Goal: Task Accomplishment & Management: Manage account settings

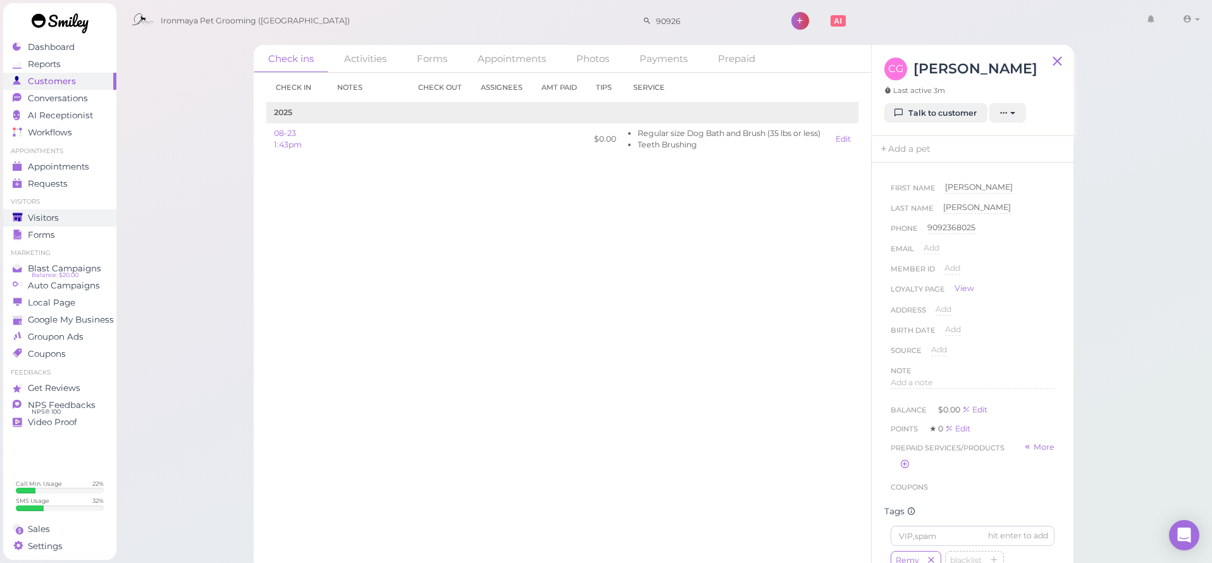
click at [57, 218] on span "Visitors" at bounding box center [43, 217] width 31 height 11
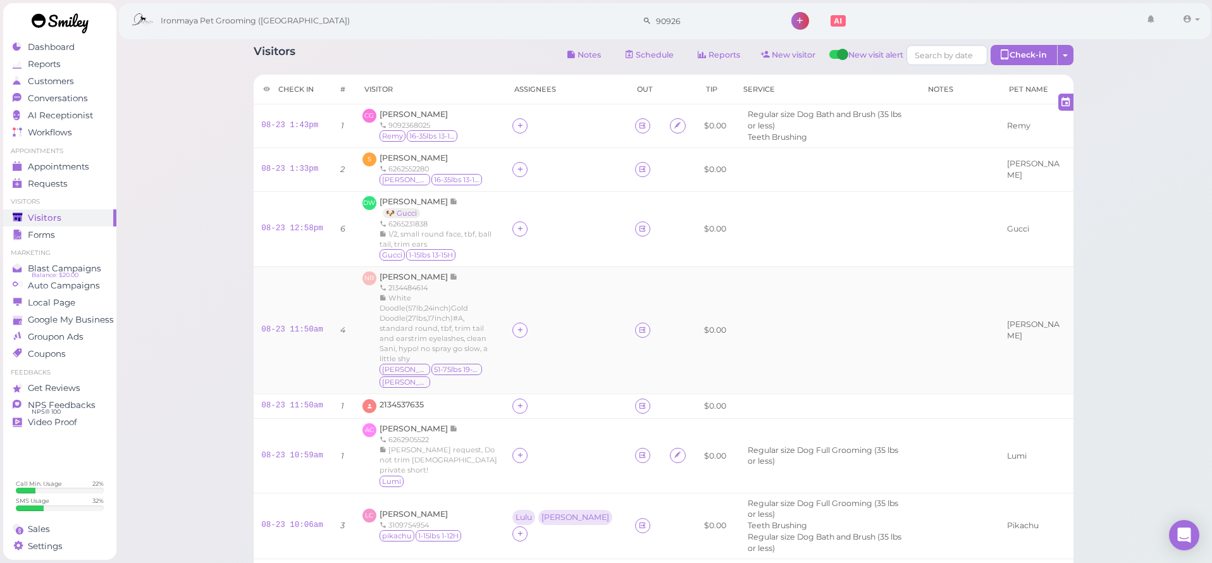
scroll to position [224, 0]
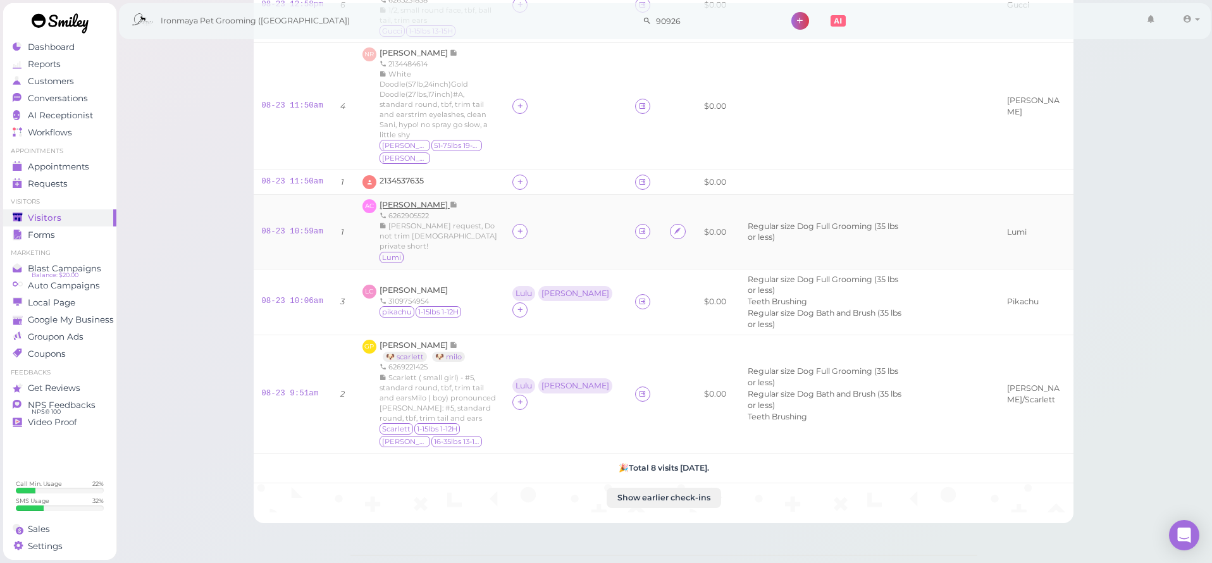
click at [412, 200] on span "[PERSON_NAME]" at bounding box center [414, 204] width 70 height 9
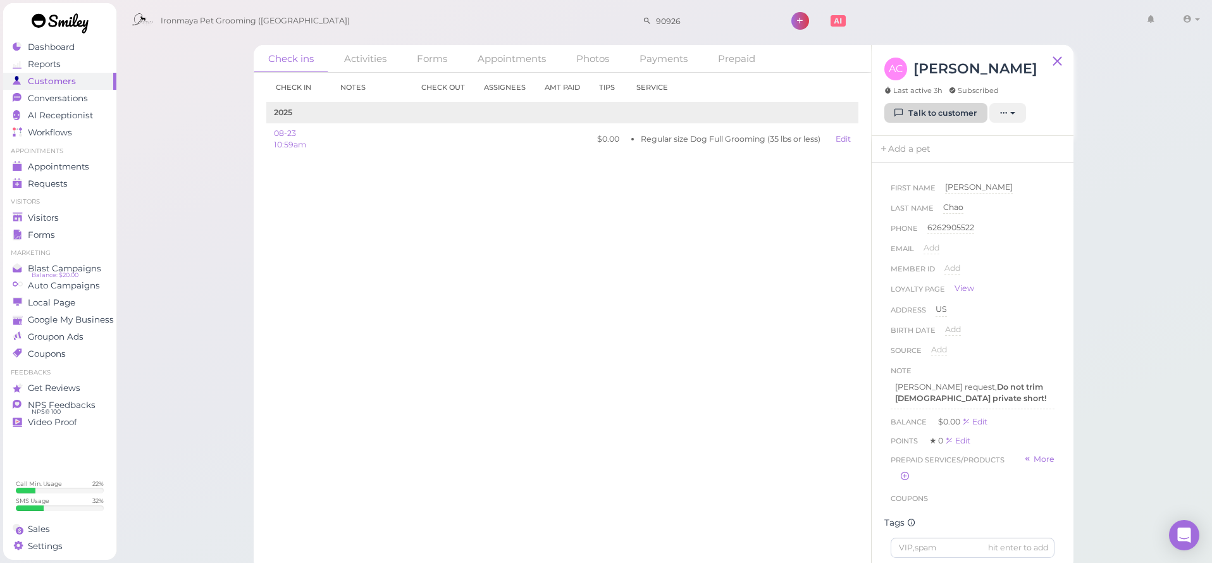
click at [905, 107] on link "Talk to customer" at bounding box center [935, 113] width 103 height 20
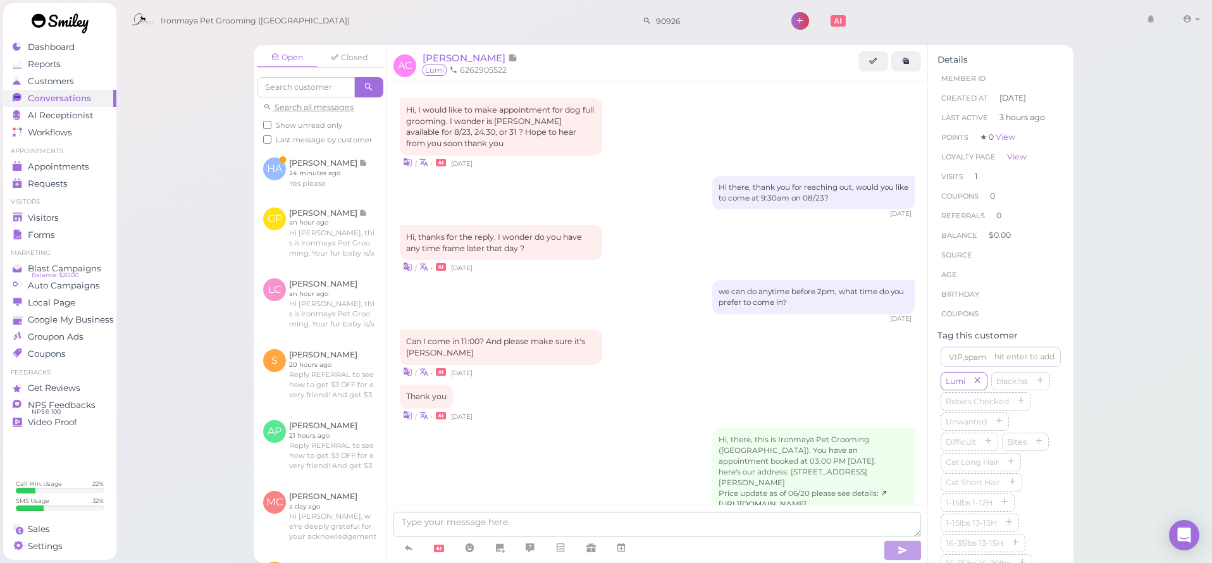
scroll to position [754, 0]
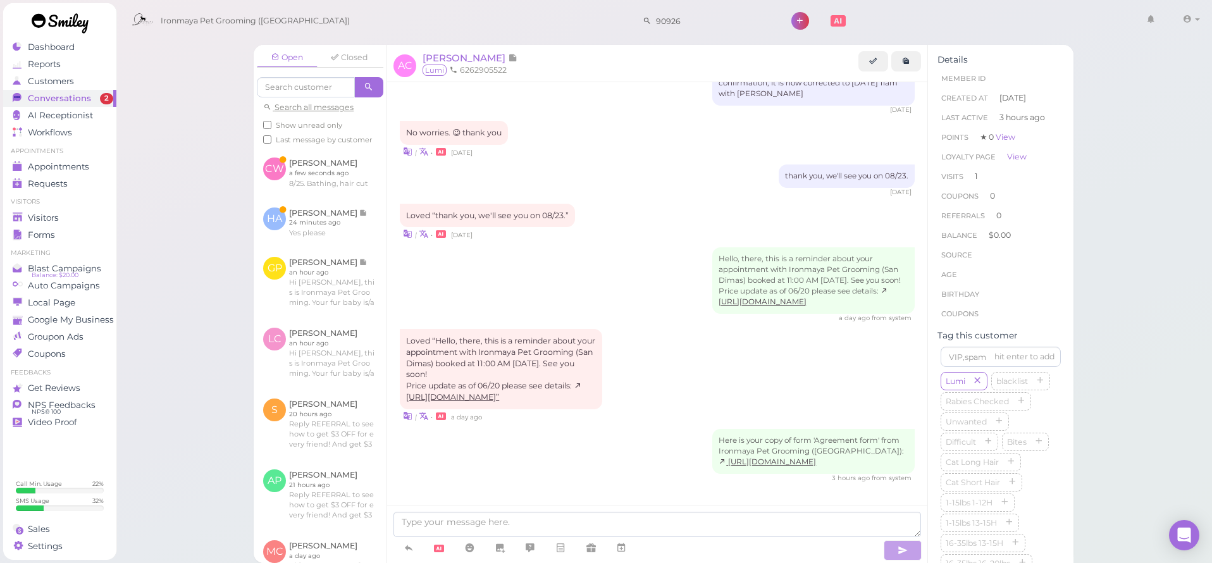
click at [620, 204] on div "Loved “thank you, we'll see you on 08/23.” | • [DATE]" at bounding box center [657, 222] width 515 height 37
click at [520, 204] on div "Loved “thank you, we'll see you on 08/23.”" at bounding box center [487, 216] width 175 height 24
click at [327, 230] on link at bounding box center [320, 222] width 133 height 49
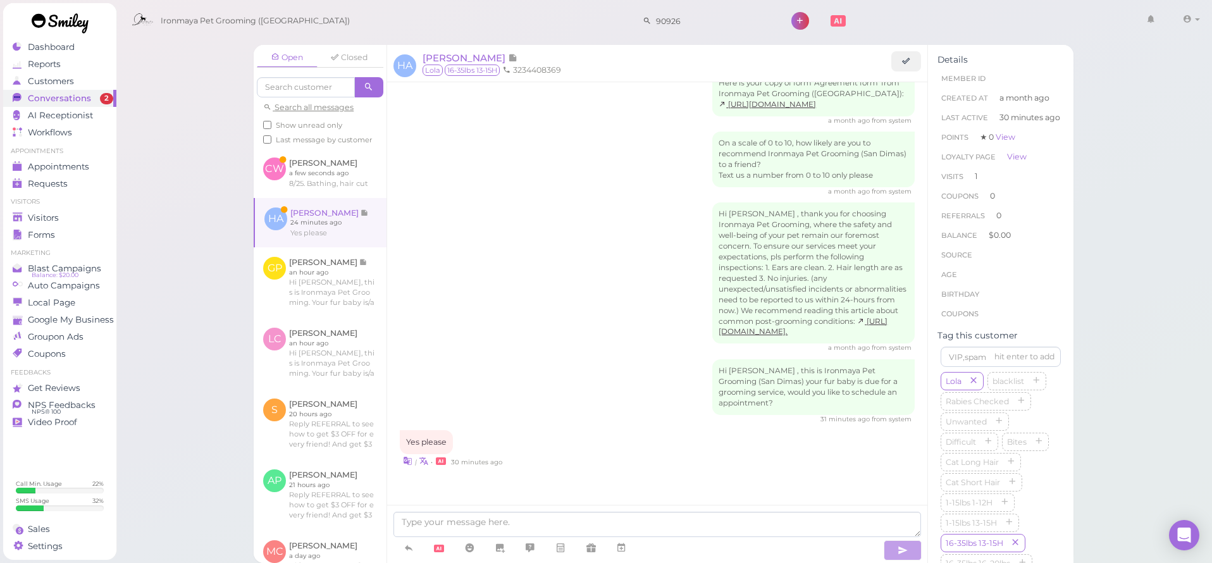
scroll to position [11, 0]
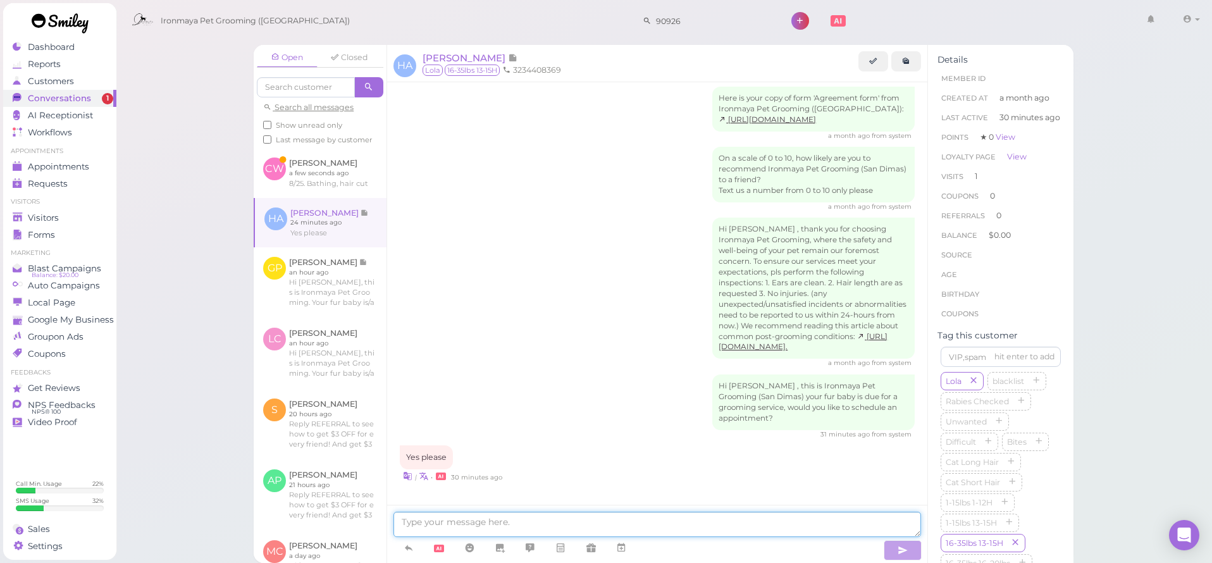
click at [516, 527] on textarea at bounding box center [656, 524] width 527 height 25
type textarea "Would [DATE] or [DATE] work for you?"
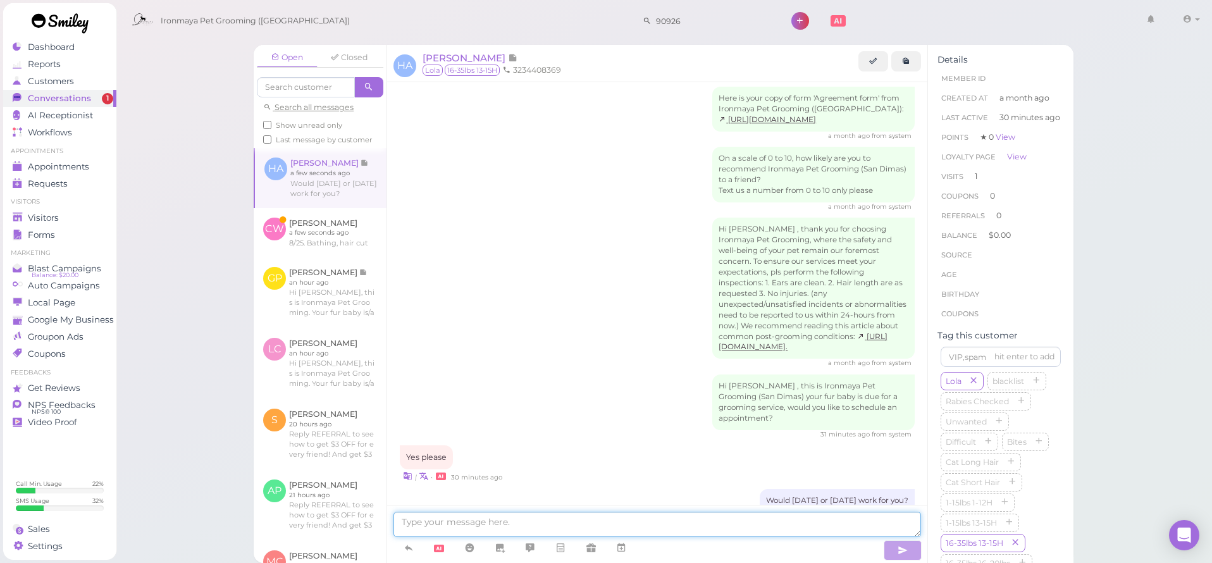
scroll to position [40, 0]
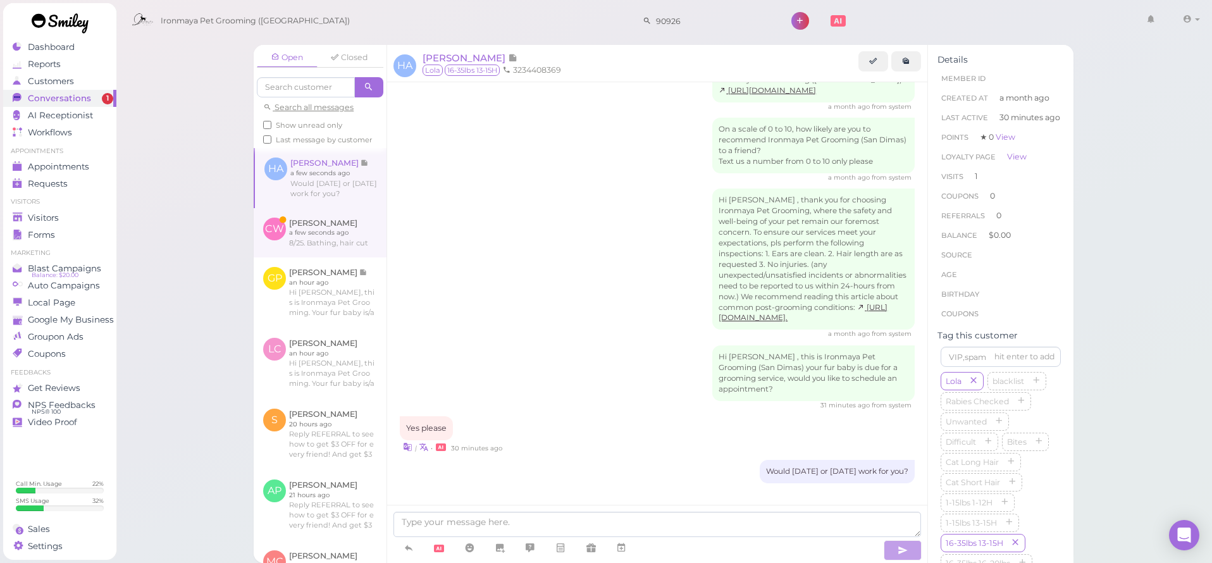
click at [309, 232] on link at bounding box center [320, 232] width 133 height 49
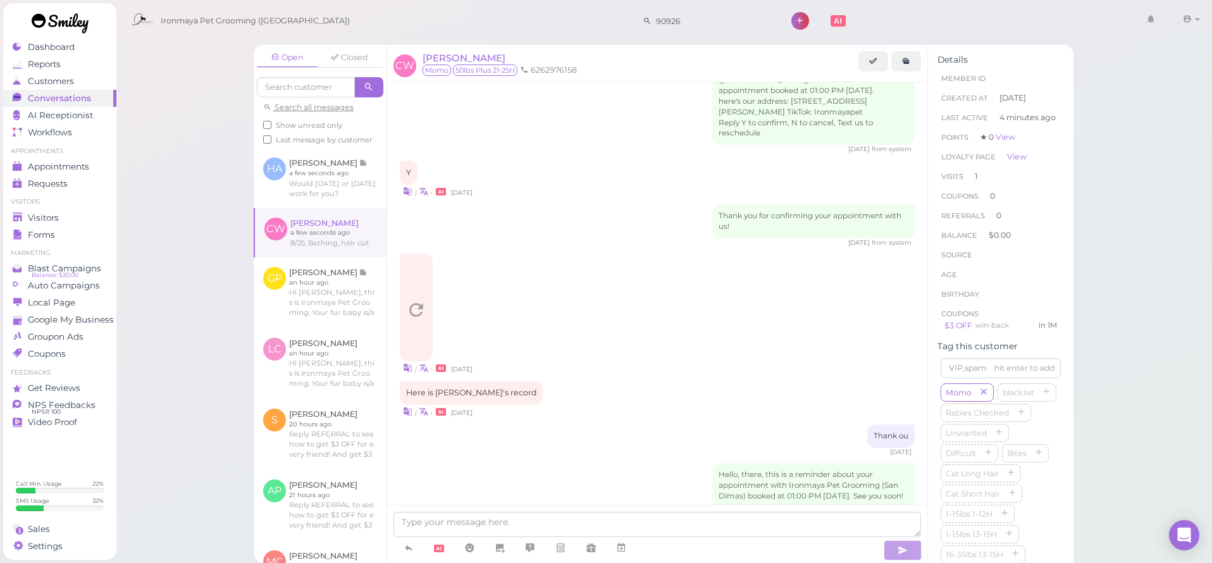
scroll to position [1215, 0]
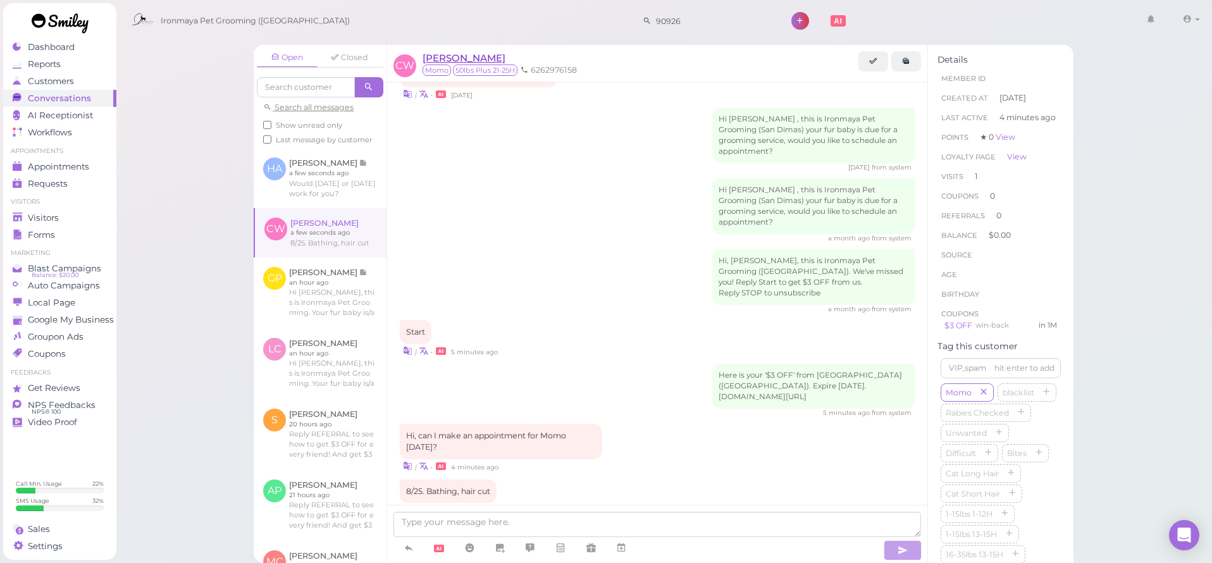
click at [477, 63] on span "[PERSON_NAME]" at bounding box center [463, 58] width 83 height 12
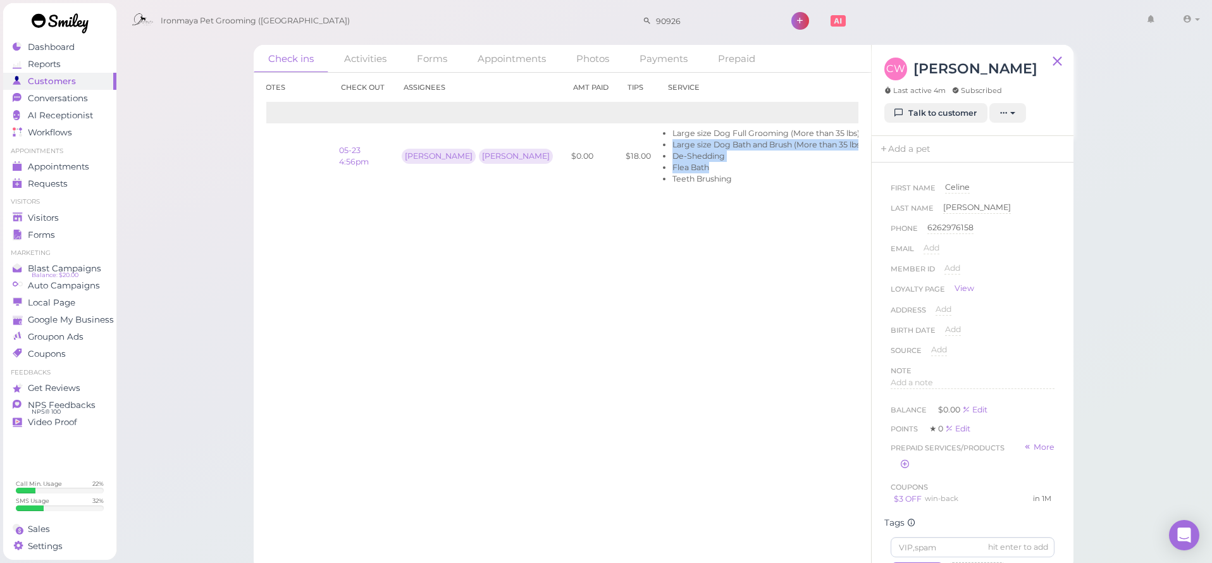
scroll to position [0, 80]
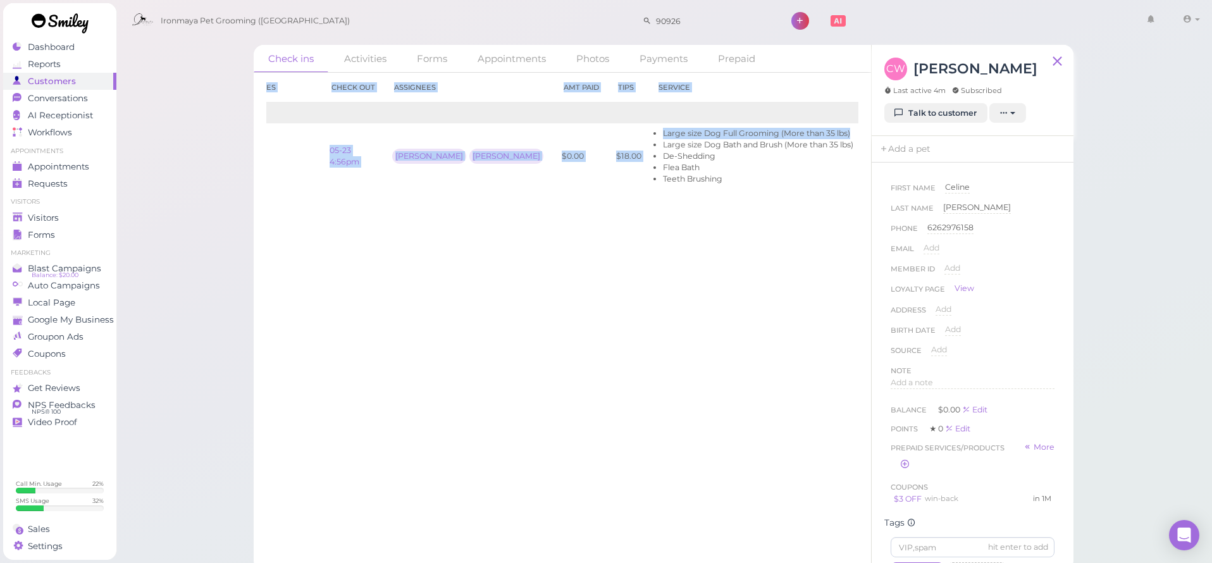
drag, startPoint x: 645, startPoint y: 137, endPoint x: 866, endPoint y: 170, distance: 223.1
click at [866, 170] on div "Check in Notes Check out Assignees Amt Paid Tips Service 2025 05-23 9:53am 05-2…" at bounding box center [562, 318] width 617 height 490
click at [895, 158] on link "View receipt" at bounding box center [921, 155] width 52 height 9
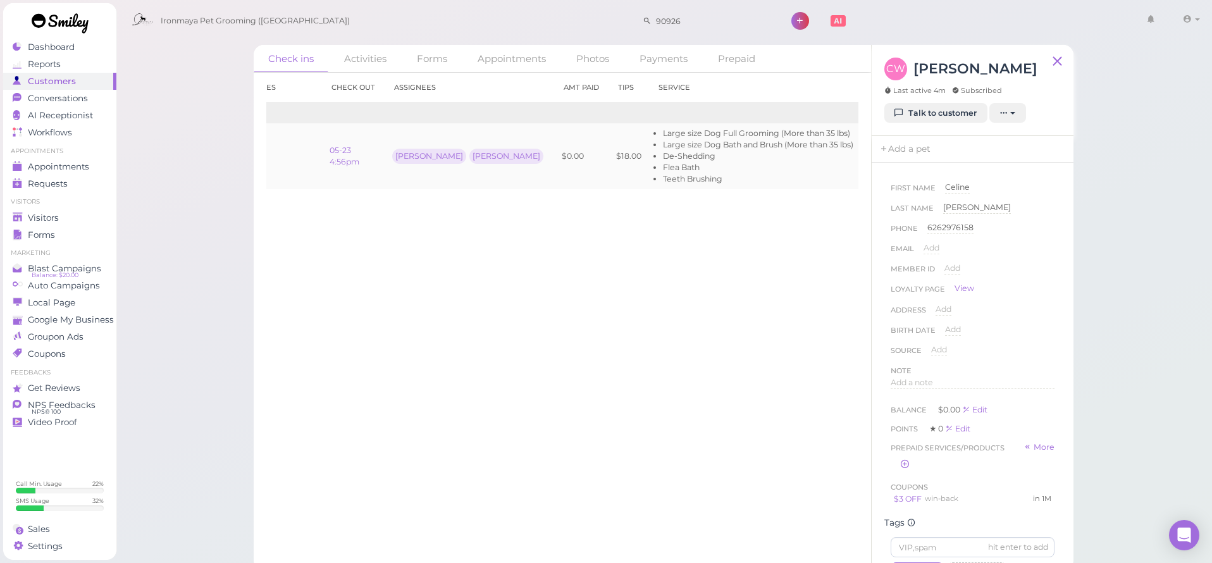
click at [608, 178] on td "$18.00" at bounding box center [628, 156] width 40 height 66
click at [680, 173] on li "Teeth Brushing" at bounding box center [758, 178] width 190 height 11
click at [668, 145] on li "Large size Dog Bath and Brush (More than 35 lbs)" at bounding box center [758, 144] width 190 height 11
drag, startPoint x: 659, startPoint y: 142, endPoint x: 754, endPoint y: 145, distance: 94.9
click at [754, 145] on li "Large size Dog Bath and Brush (More than 35 lbs)" at bounding box center [758, 144] width 190 height 11
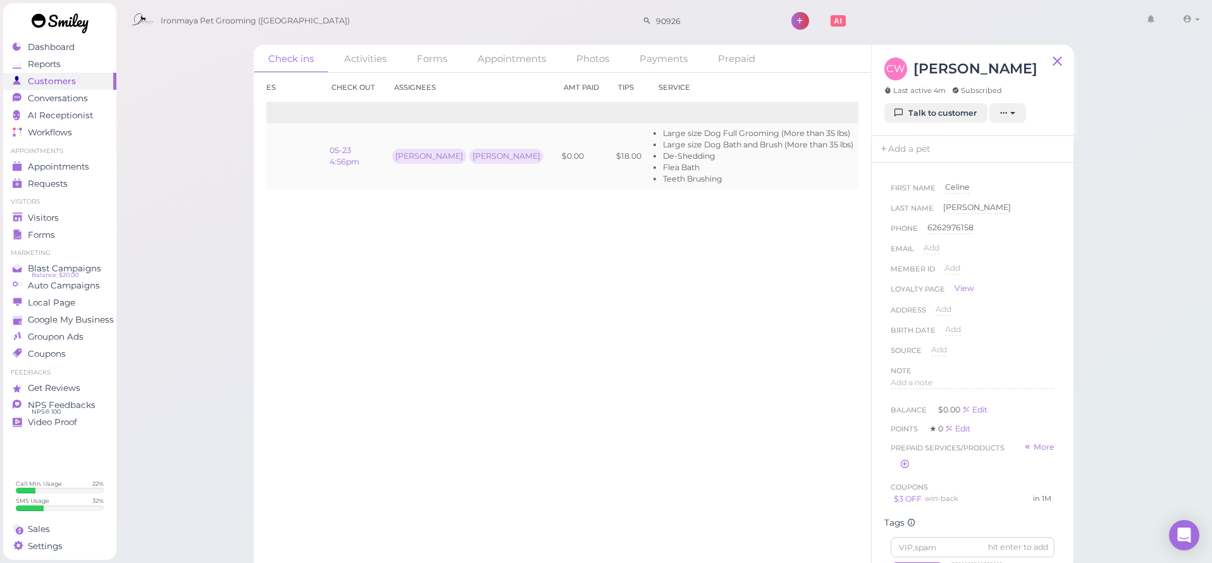
click at [760, 145] on td "Large size Dog Full Grooming (More than 35 lbs) Large size Dog Bath and Brush (…" at bounding box center [755, 156] width 212 height 66
click at [663, 135] on li "Large size Dog Full Grooming (More than 35 lbs)" at bounding box center [758, 133] width 190 height 11
drag, startPoint x: 574, startPoint y: 142, endPoint x: 574, endPoint y: 152, distance: 9.5
click at [663, 142] on li "Large size Dog Bath and Brush (More than 35 lbs)" at bounding box center [758, 144] width 190 height 11
drag, startPoint x: 573, startPoint y: 156, endPoint x: 572, endPoint y: 164, distance: 8.2
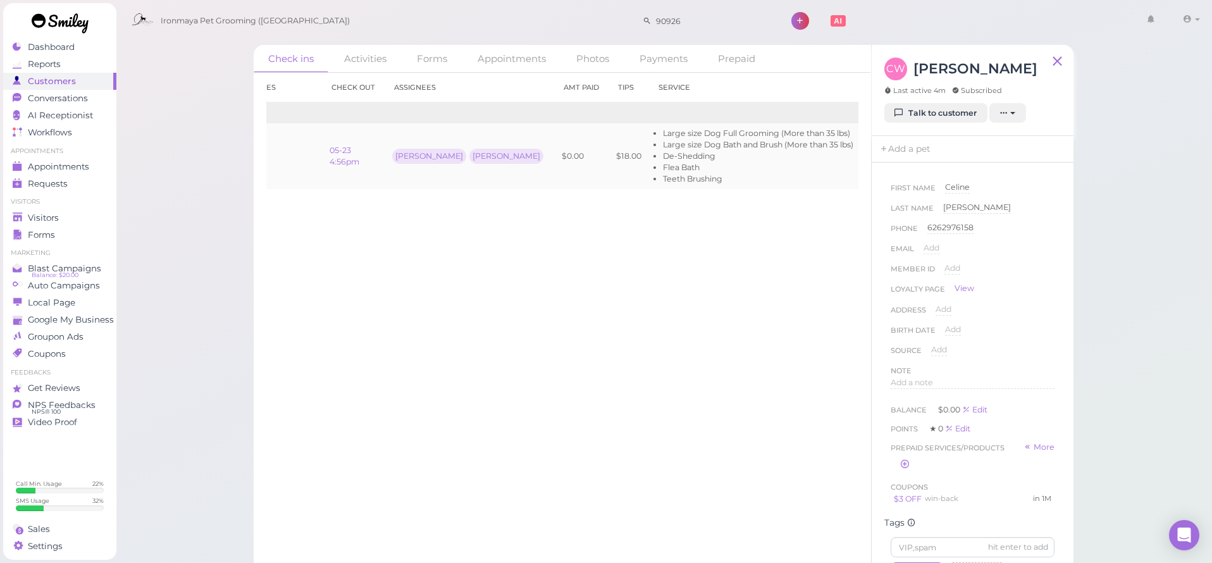
click at [663, 156] on li "De-Shedding" at bounding box center [758, 155] width 190 height 11
click at [663, 169] on li "Flea Bath" at bounding box center [758, 167] width 190 height 11
click at [663, 182] on li "Teeth Brushing" at bounding box center [758, 178] width 190 height 11
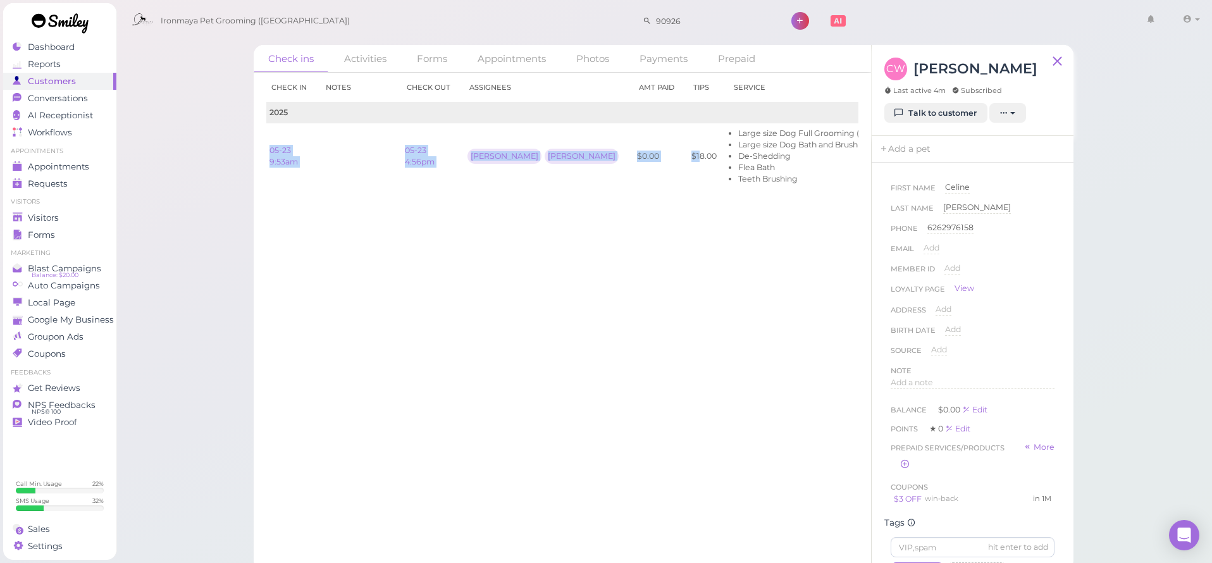
scroll to position [0, 0]
drag, startPoint x: 521, startPoint y: 150, endPoint x: 262, endPoint y: 148, distance: 258.6
click at [262, 148] on div "Check in Notes Check out Assignees Amt Paid Tips Service 2025 05-23 9:53am 05-2…" at bounding box center [562, 318] width 617 height 490
click at [58, 159] on link "Appointments" at bounding box center [59, 166] width 113 height 17
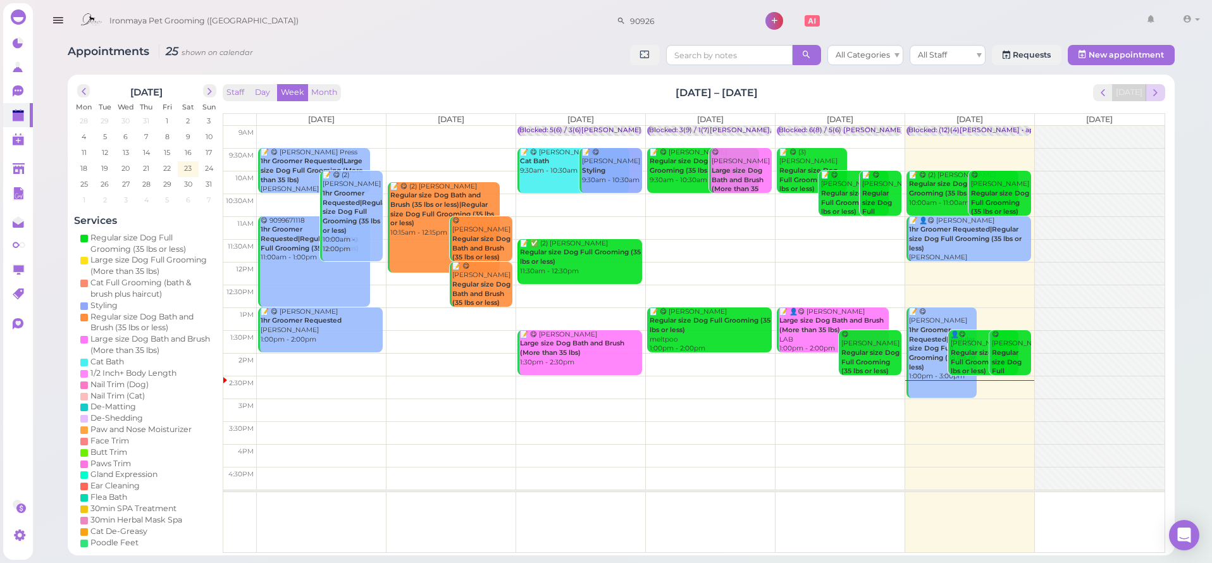
click at [1155, 90] on span "next" at bounding box center [1155, 93] width 12 height 12
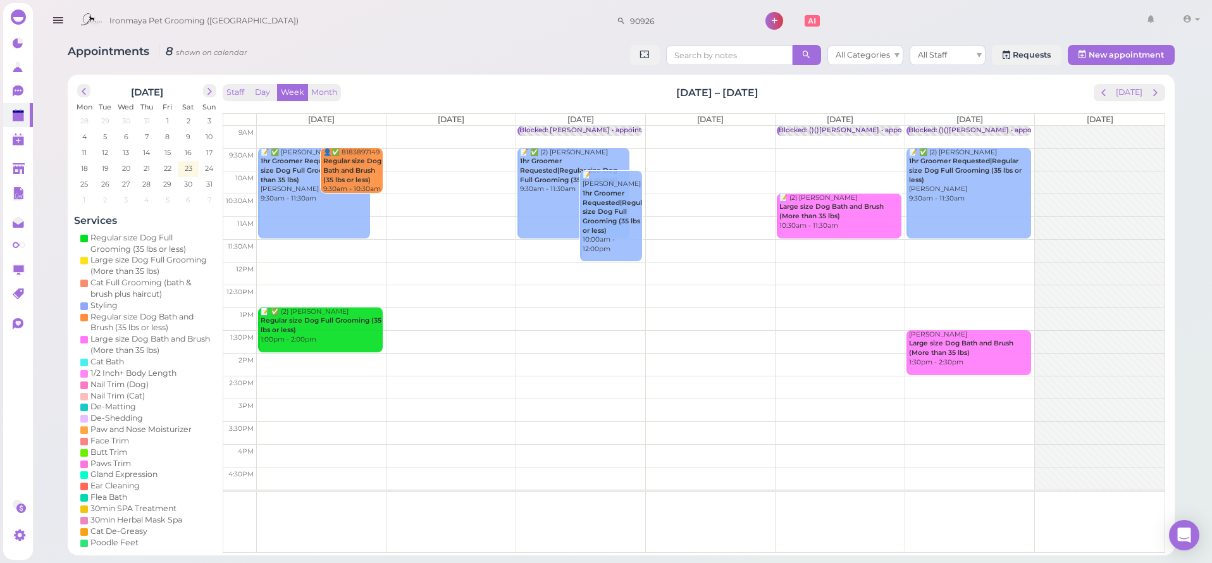
click at [379, 194] on td at bounding box center [710, 204] width 907 height 23
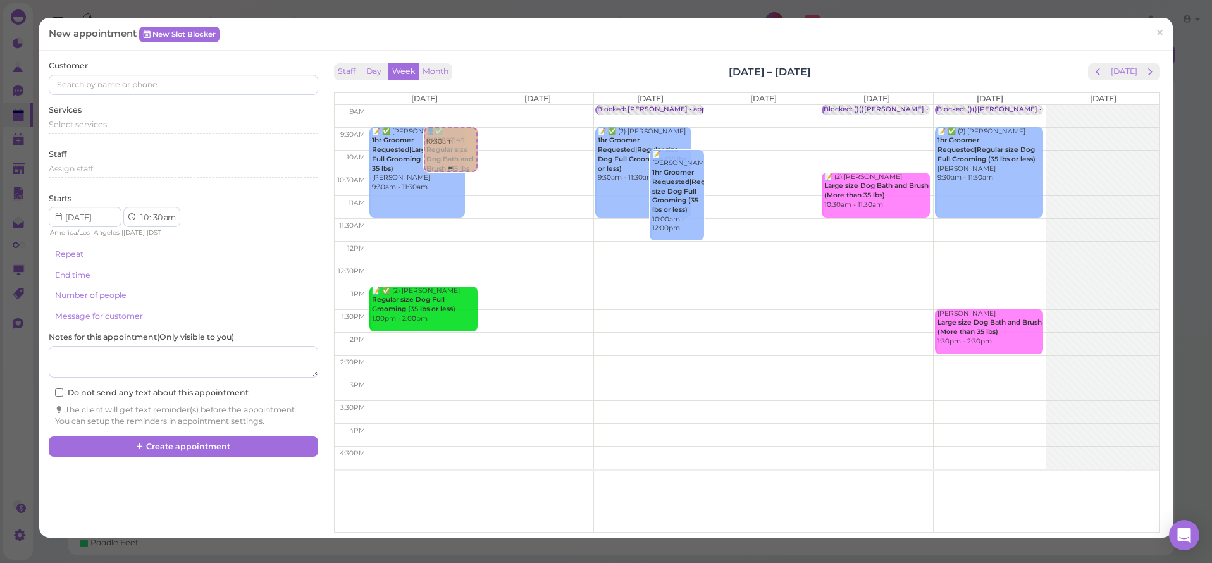
drag, startPoint x: 444, startPoint y: 193, endPoint x: 455, endPoint y: 170, distance: 26.0
click at [459, 105] on div "10:30am 📝 ✅ [PERSON_NAME] 1hr Groomer Requested|Large size Dog Full Grooming (M…" at bounding box center [424, 105] width 113 height 0
drag, startPoint x: 424, startPoint y: 156, endPoint x: 420, endPoint y: 178, distance: 21.8
click at [420, 105] on div "9:30am 📝 ✅ [PERSON_NAME] 1hr Groomer Requested|Large size Dog Full Grooming (Mo…" at bounding box center [424, 105] width 113 height 0
select select "10"
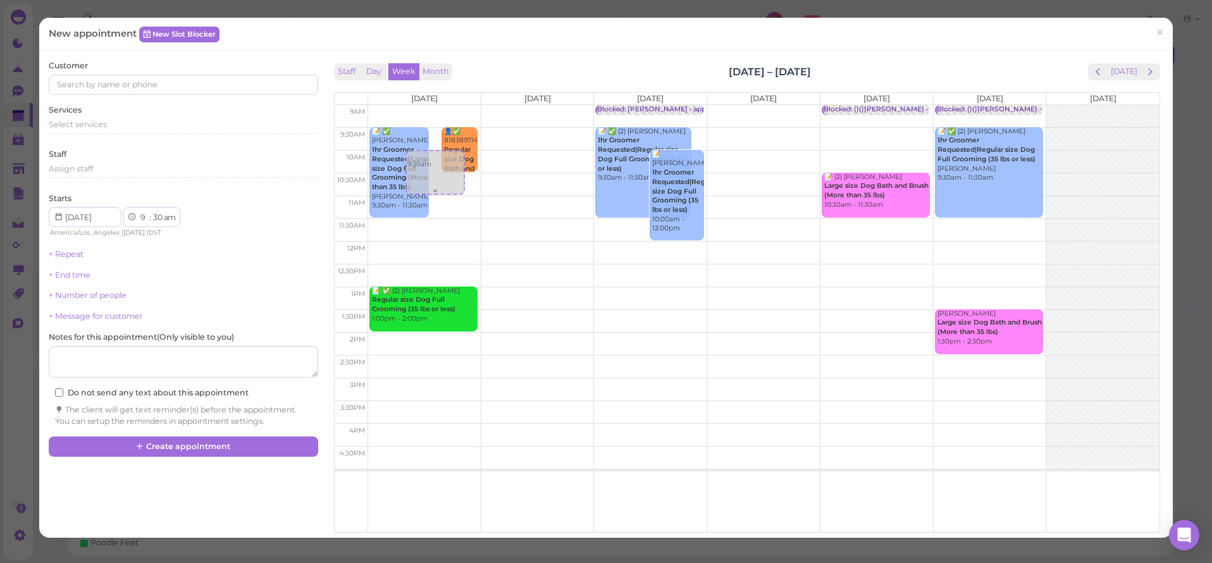
select select "00"
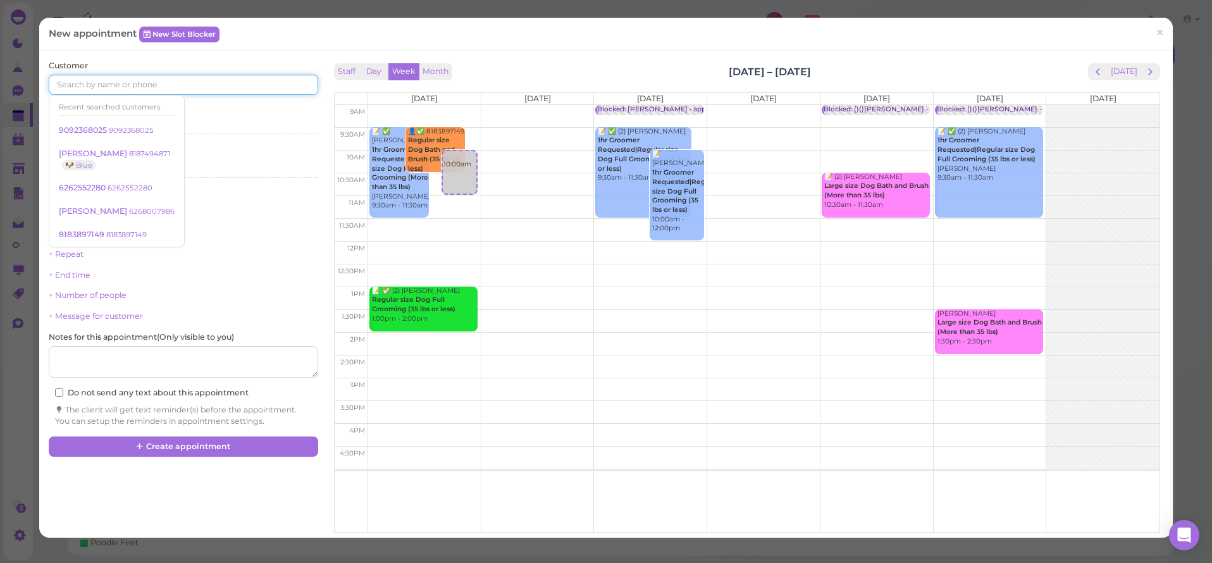
click at [80, 87] on input at bounding box center [183, 85] width 269 height 20
click at [1160, 32] on span "×" at bounding box center [1159, 33] width 8 height 18
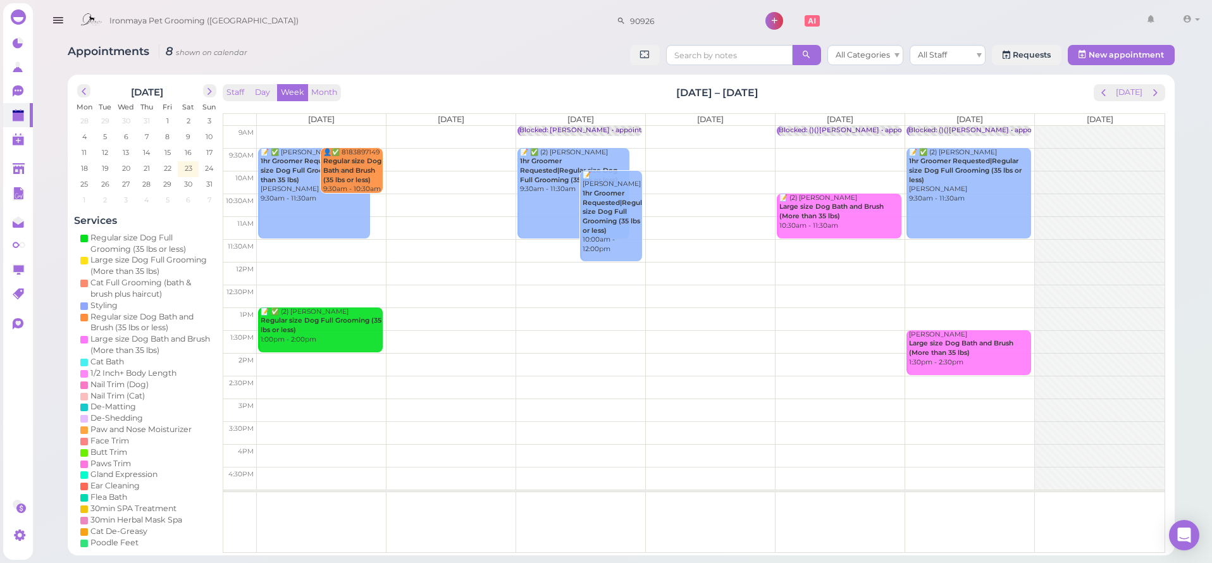
click at [55, 18] on icon "button" at bounding box center [57, 21] width 13 height 16
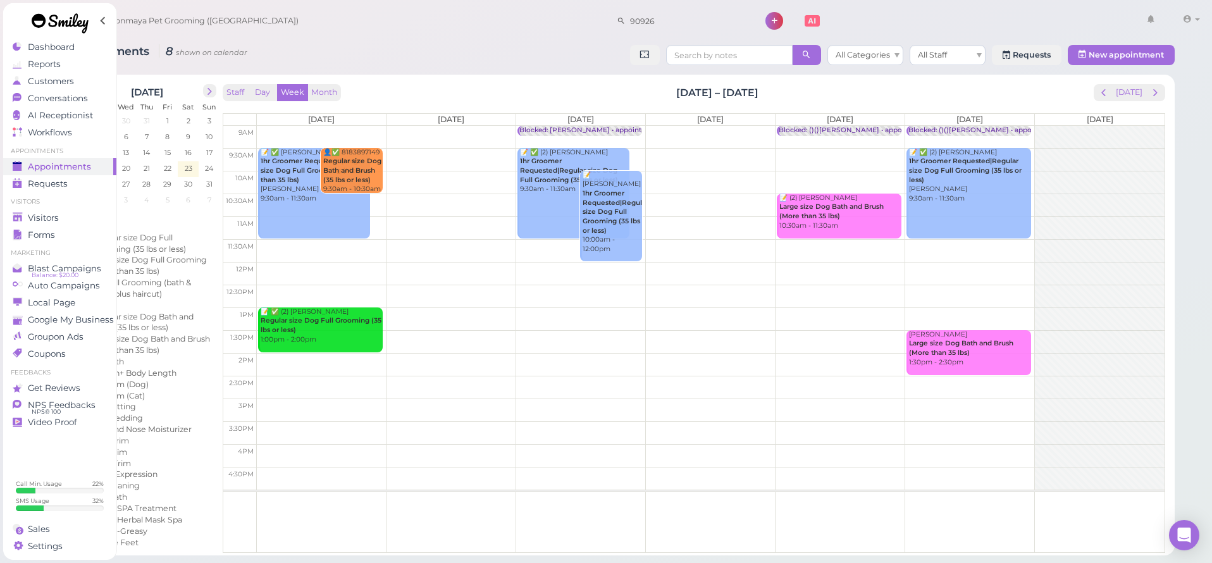
click at [73, 166] on span "Appointments" at bounding box center [59, 166] width 63 height 11
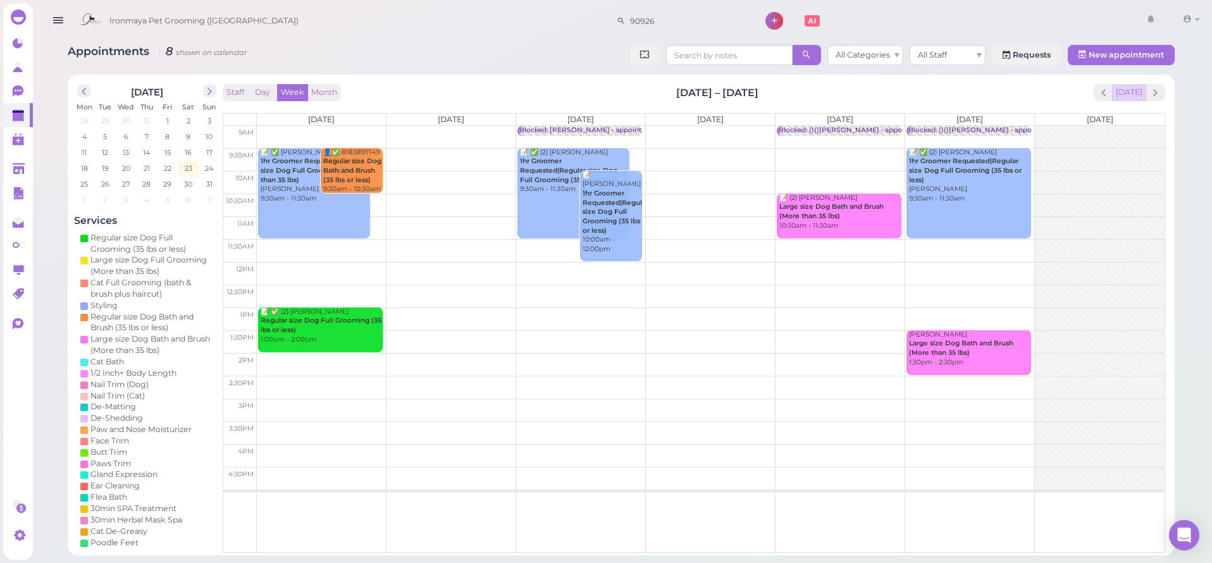
click at [1123, 94] on button "[DATE]" at bounding box center [1129, 92] width 34 height 17
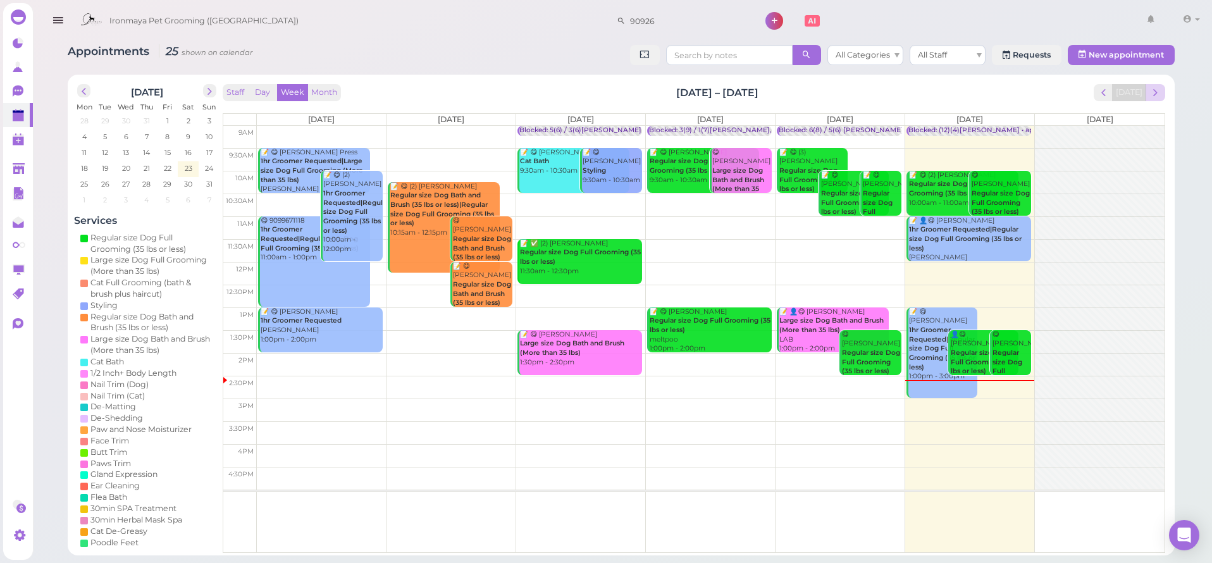
click at [1156, 94] on span "next" at bounding box center [1155, 93] width 12 height 12
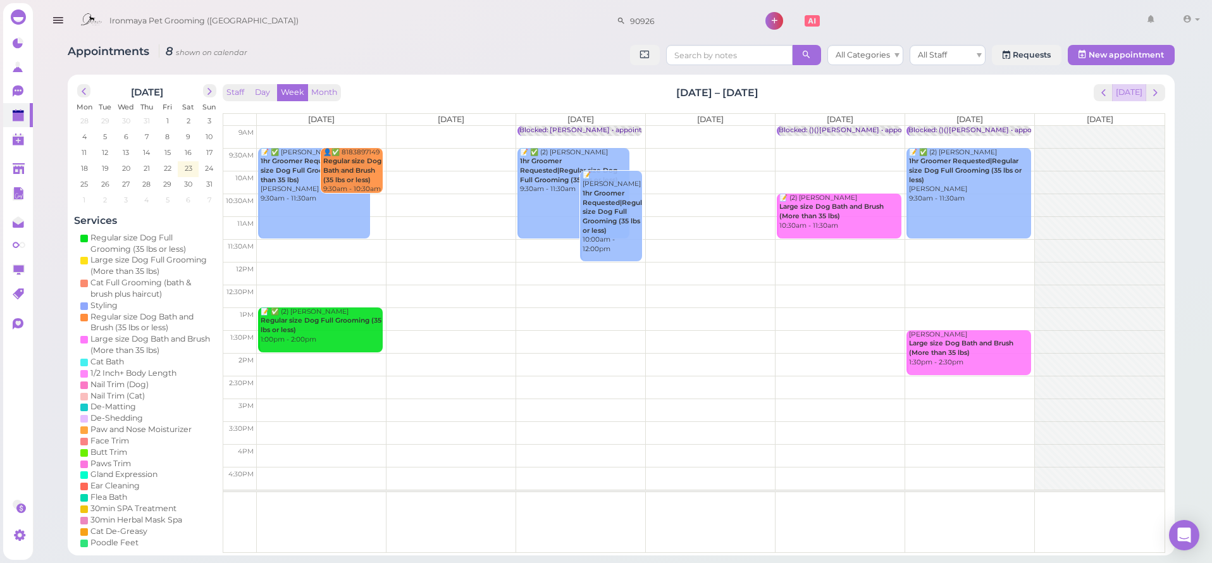
click at [1138, 91] on button "[DATE]" at bounding box center [1129, 92] width 34 height 17
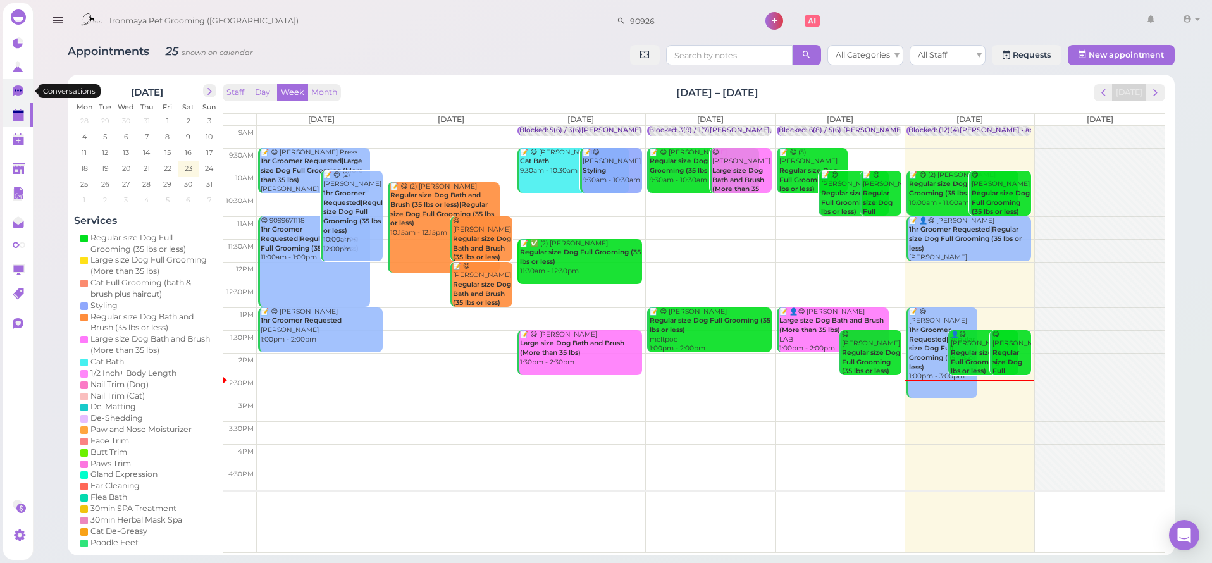
click at [25, 92] on icon at bounding box center [19, 91] width 13 height 13
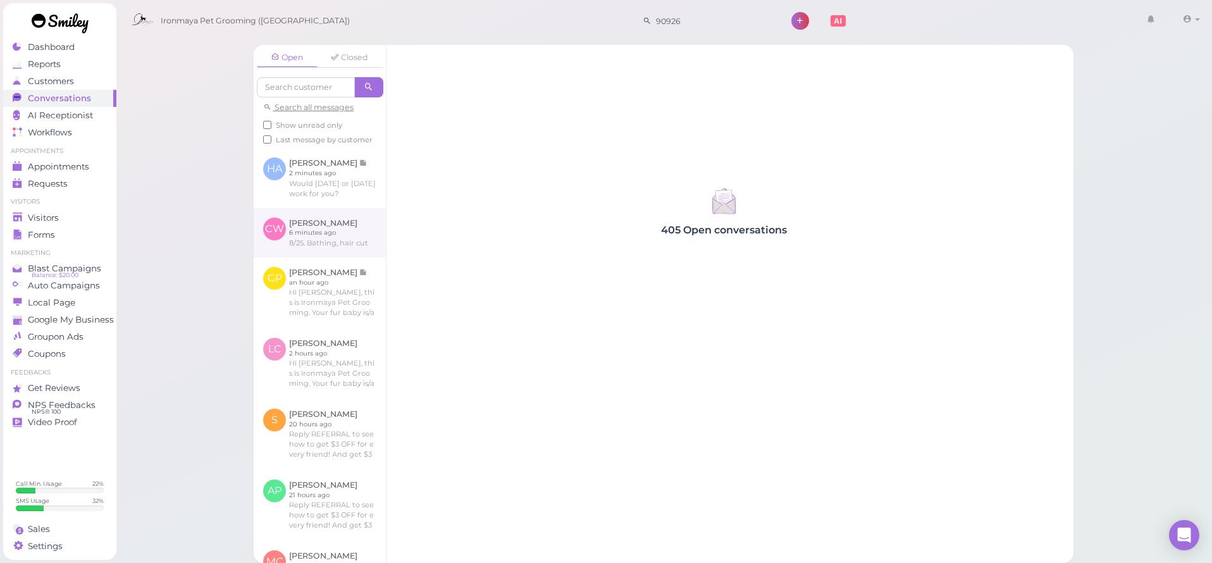
click at [355, 226] on link at bounding box center [320, 232] width 132 height 49
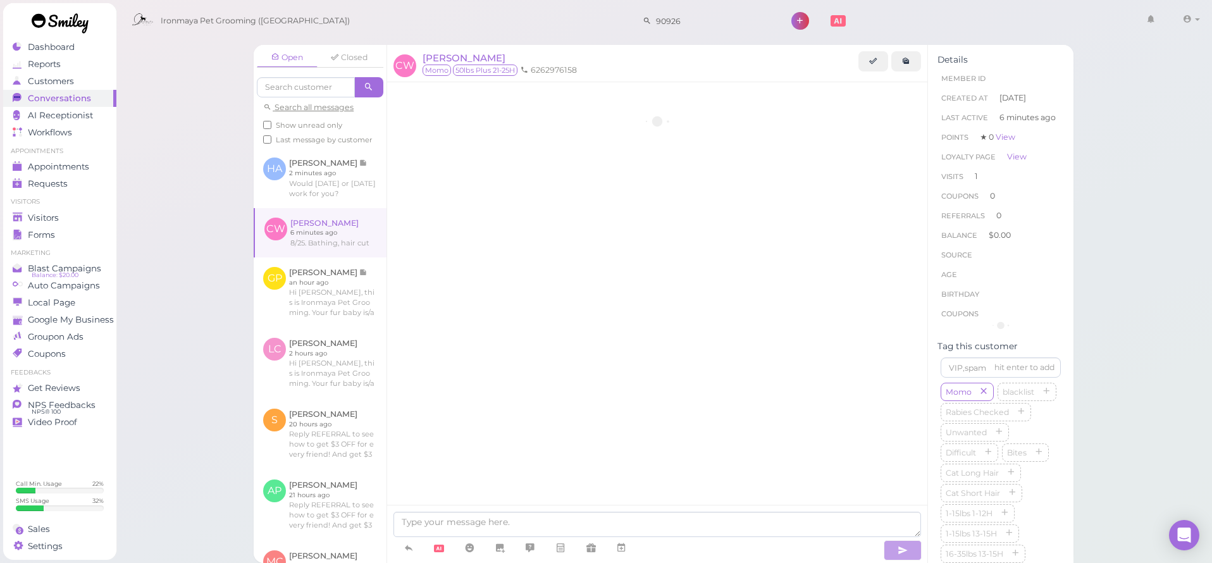
scroll to position [1215, 0]
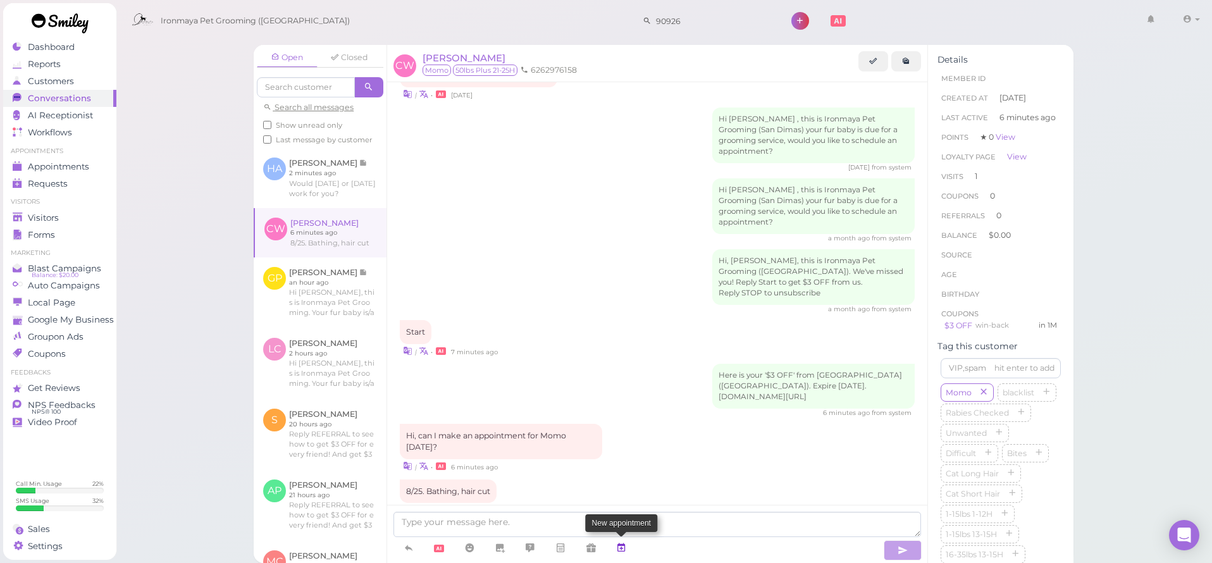
click at [617, 548] on icon at bounding box center [621, 547] width 10 height 13
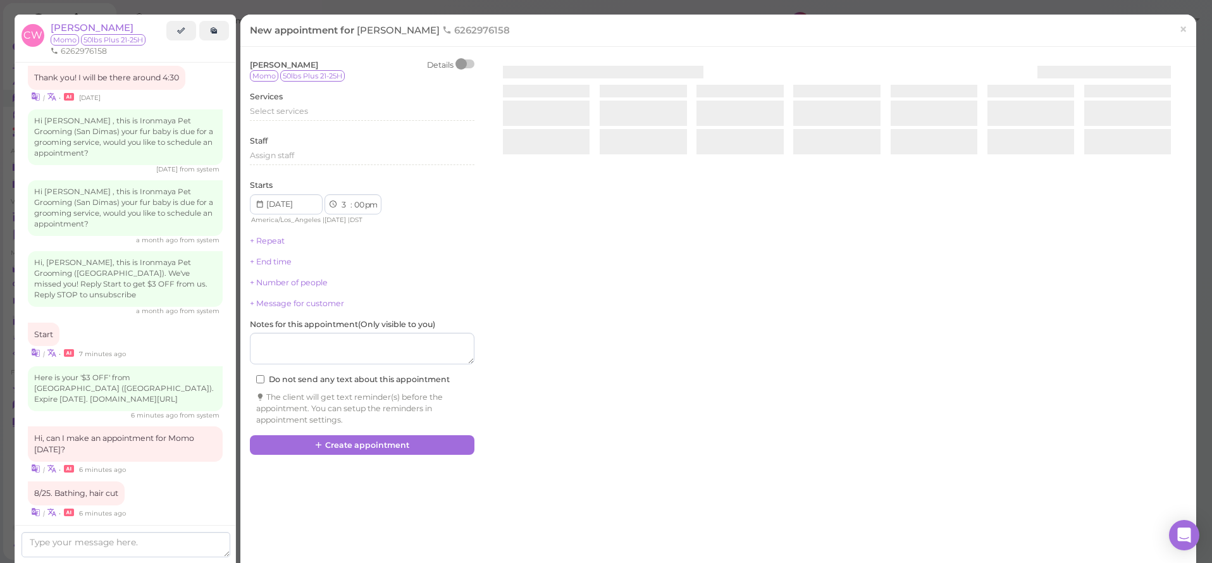
scroll to position [1194, 0]
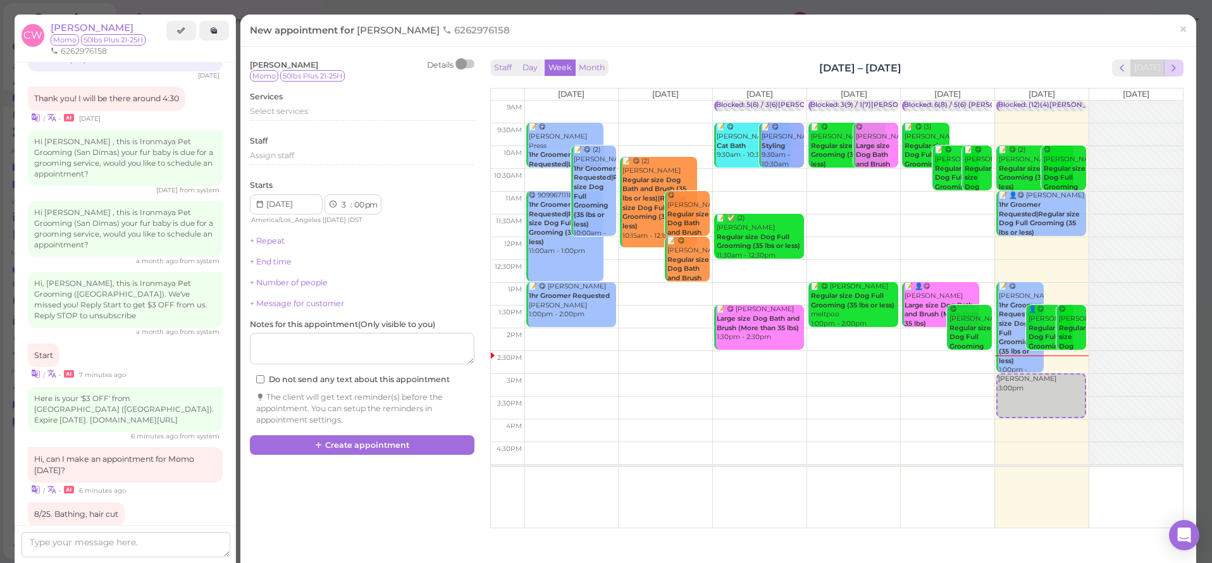
click at [1170, 70] on span "next" at bounding box center [1173, 68] width 12 height 12
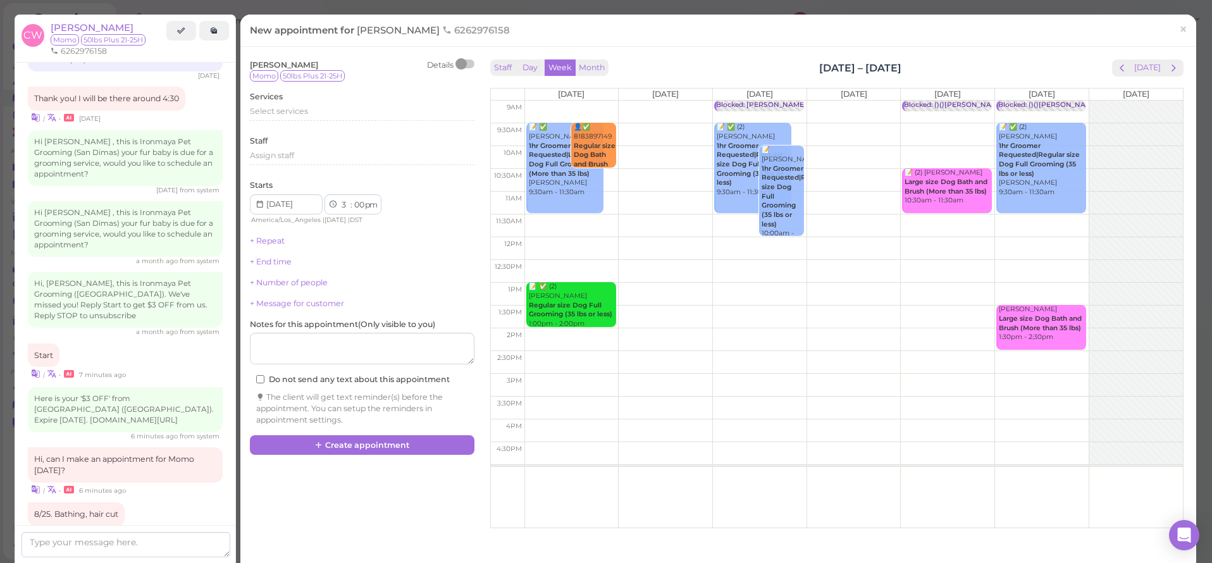
click at [618, 146] on td at bounding box center [853, 157] width 658 height 23
type input "[DATE]"
select select "10"
select select "am"
drag, startPoint x: 691, startPoint y: 163, endPoint x: 625, endPoint y: 171, distance: 66.3
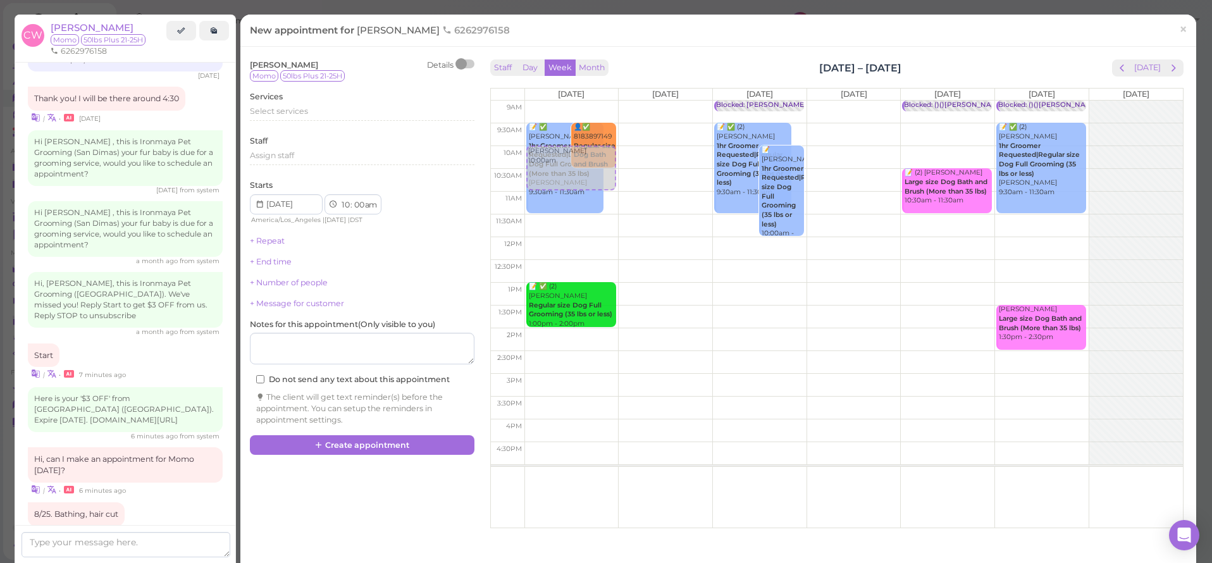
click at [625, 171] on div "9am 9:30am 10am 10:30am 11am 11:30am 12pm 12:30pm 1pm 1:30pm 2pm 2:30pm 3pm 3:3…" at bounding box center [837, 314] width 692 height 427
type input "[DATE]"
click at [293, 114] on span "Select services" at bounding box center [279, 110] width 58 height 9
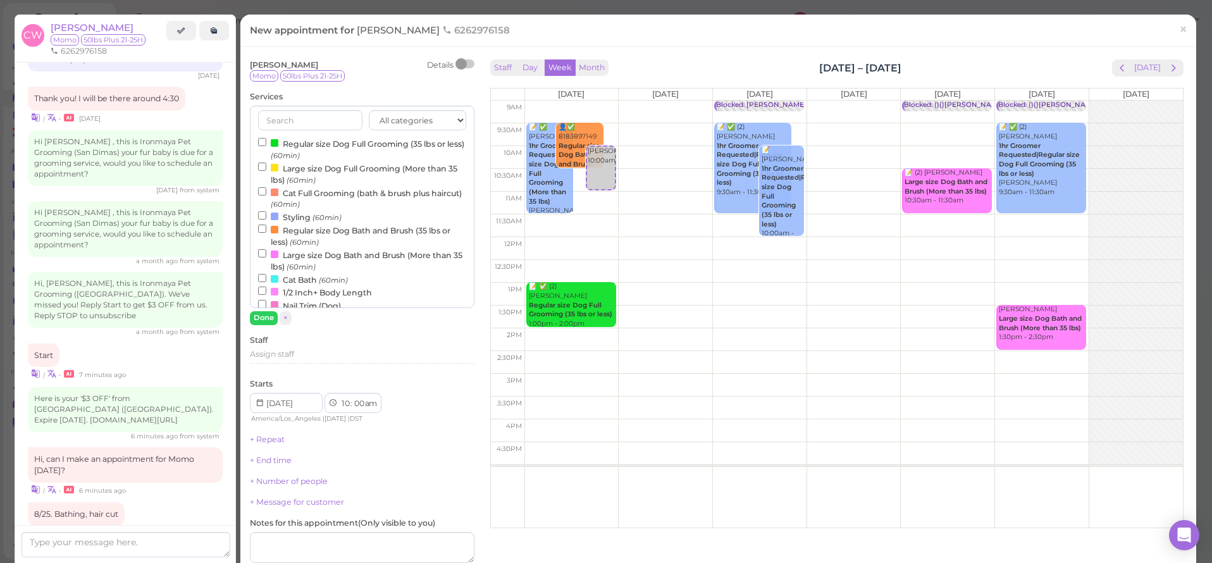
click at [283, 164] on label "Large size Dog Full Grooming (More than 35 lbs) (60min)" at bounding box center [362, 173] width 208 height 25
click at [266, 164] on input "Large size Dog Full Grooming (More than 35 lbs) (60min)" at bounding box center [262, 167] width 8 height 8
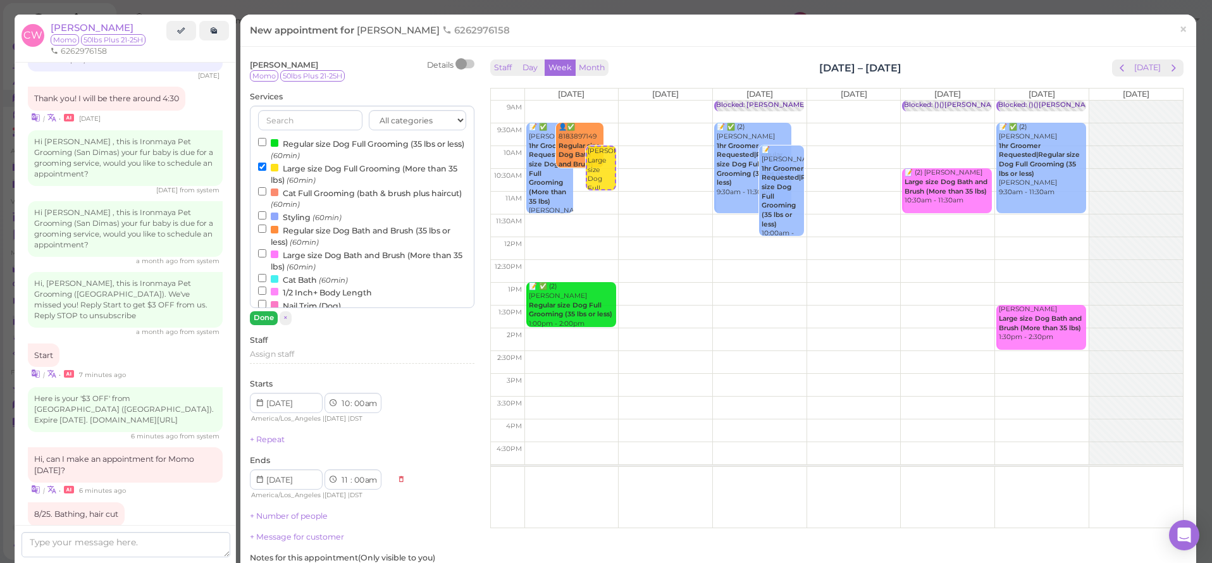
click at [266, 318] on button "Done" at bounding box center [264, 317] width 28 height 13
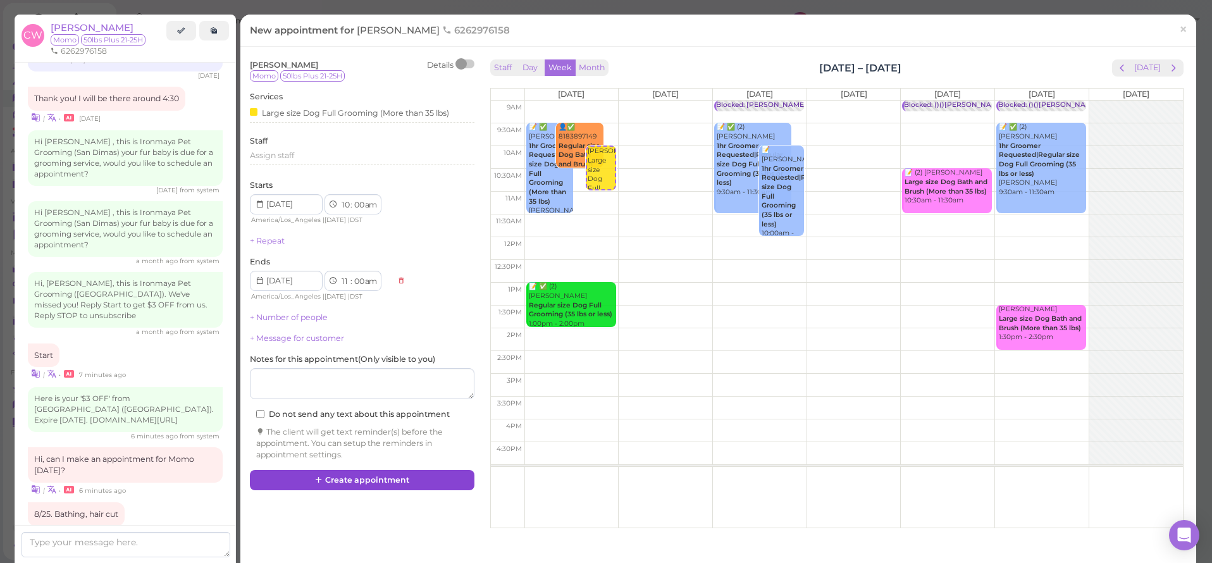
click at [401, 470] on button "Create appointment" at bounding box center [362, 480] width 224 height 20
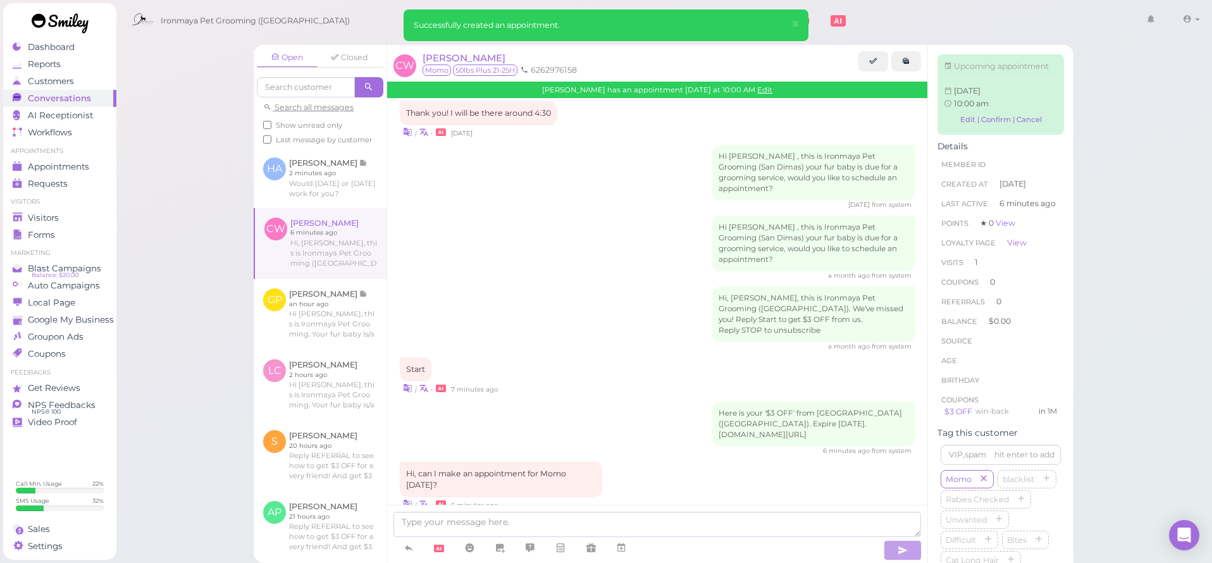
scroll to position [1334, 0]
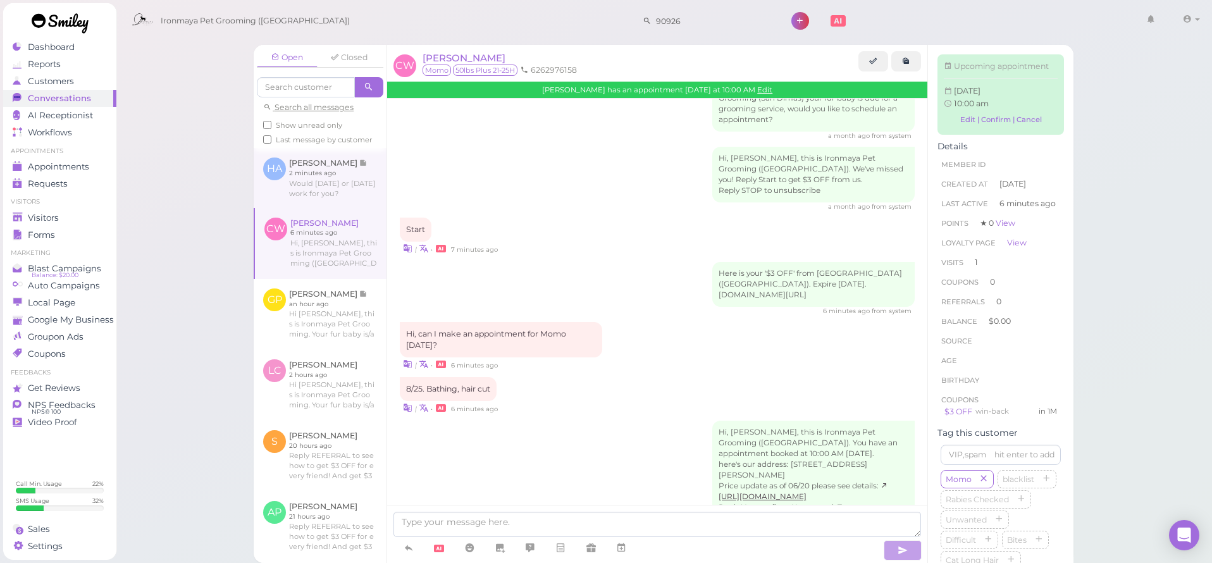
click at [331, 174] on link at bounding box center [320, 177] width 133 height 59
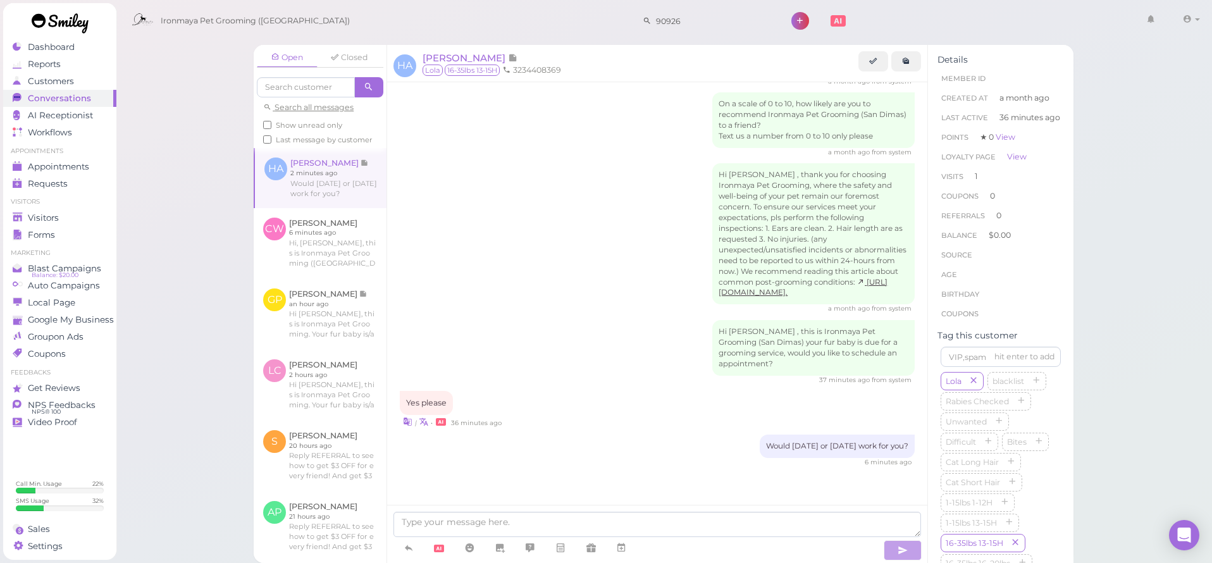
scroll to position [49, 0]
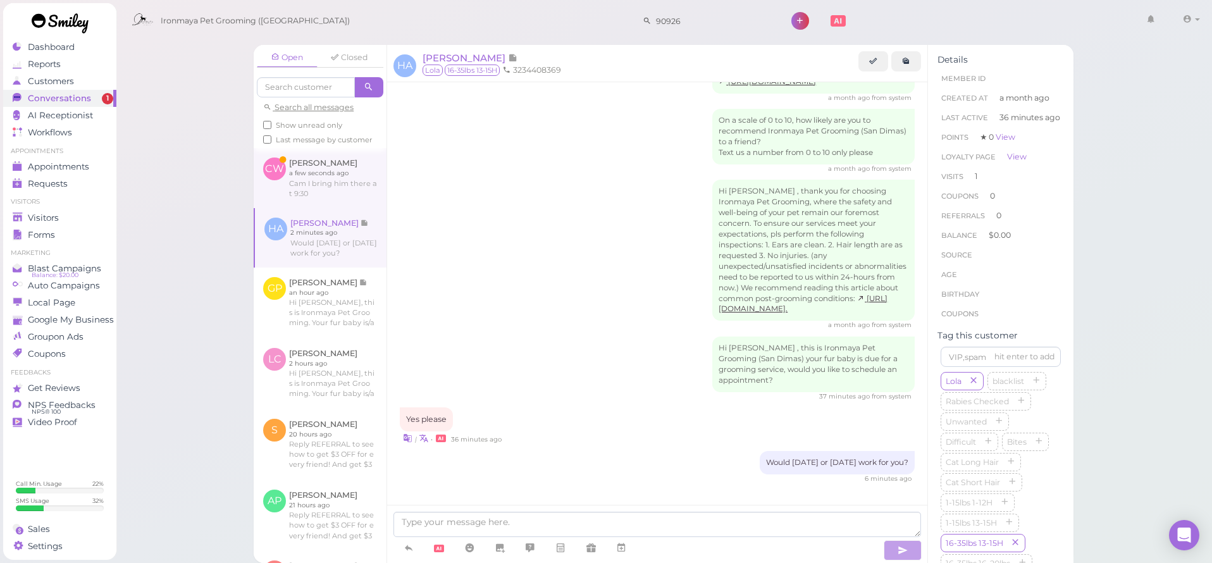
click at [315, 199] on link at bounding box center [320, 177] width 133 height 59
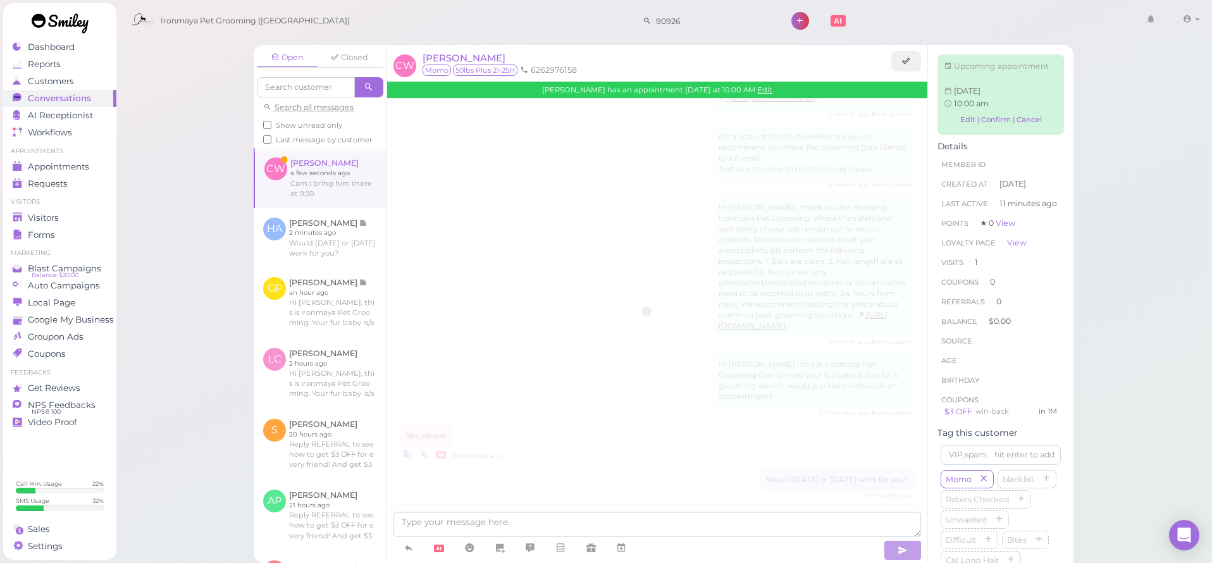
scroll to position [1377, 0]
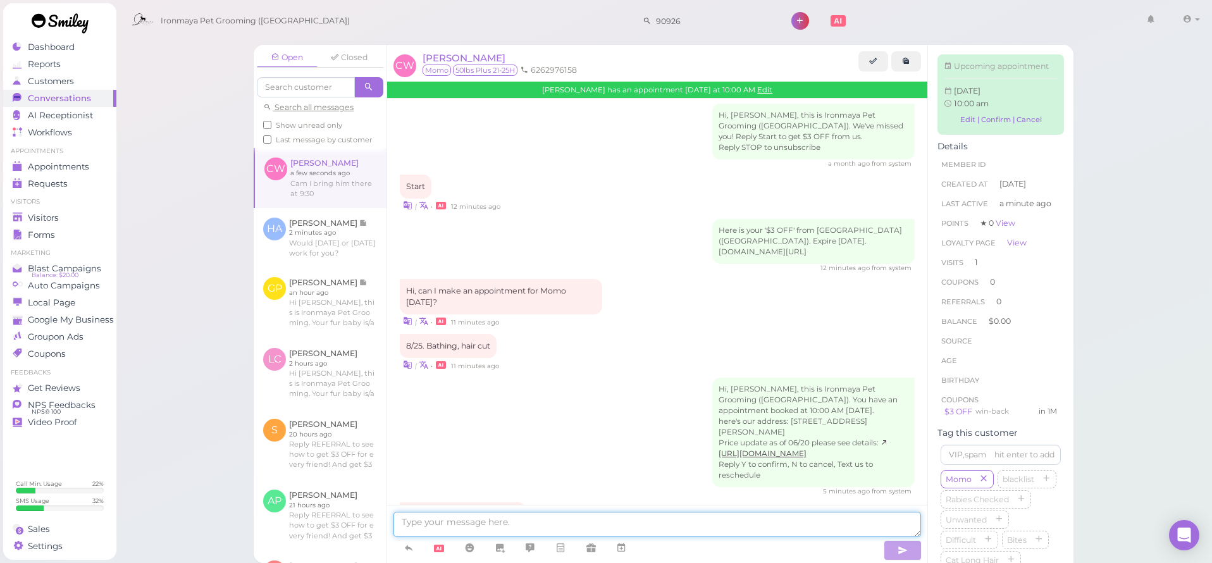
click at [463, 527] on textarea at bounding box center [656, 524] width 527 height 25
type textarea "yes, you drop her off at 9:30"
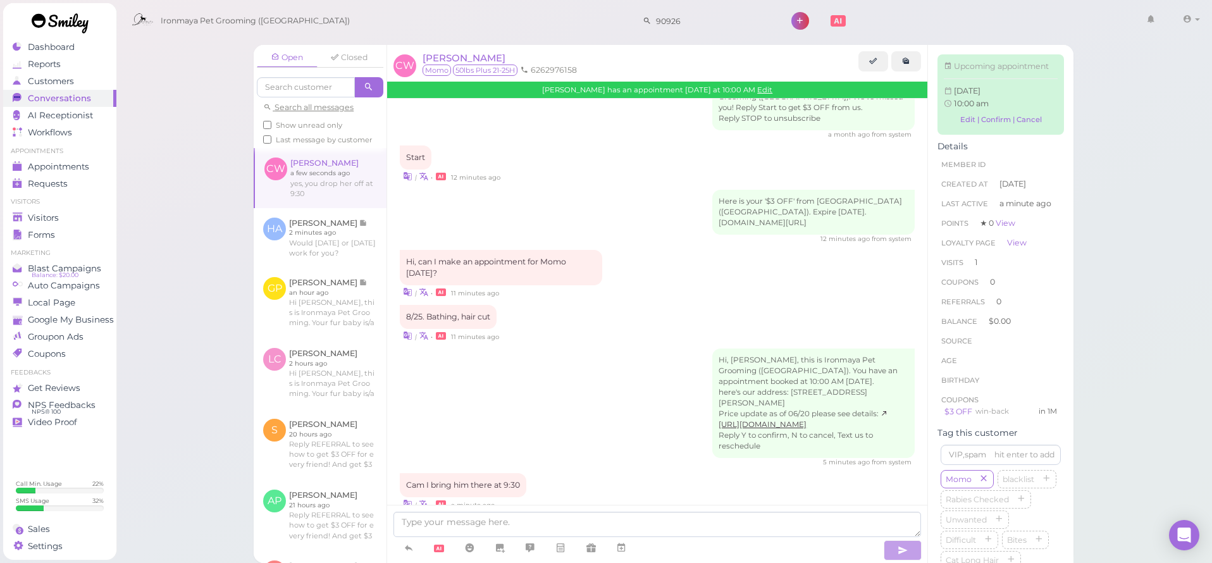
click at [525, 497] on div "| • a minute ago" at bounding box center [657, 503] width 515 height 13
drag, startPoint x: 65, startPoint y: 206, endPoint x: 64, endPoint y: 214, distance: 7.7
click at [64, 211] on ul "Visitors Visitors Forms" at bounding box center [59, 220] width 113 height 46
click at [63, 214] on div "Visitors" at bounding box center [58, 217] width 91 height 11
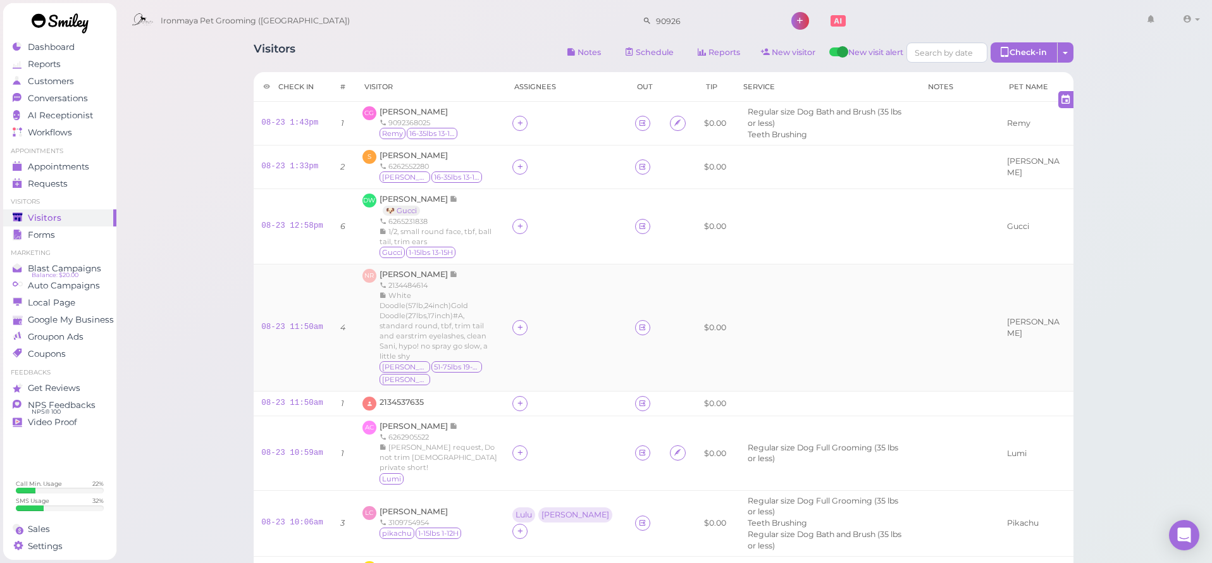
scroll to position [9, 0]
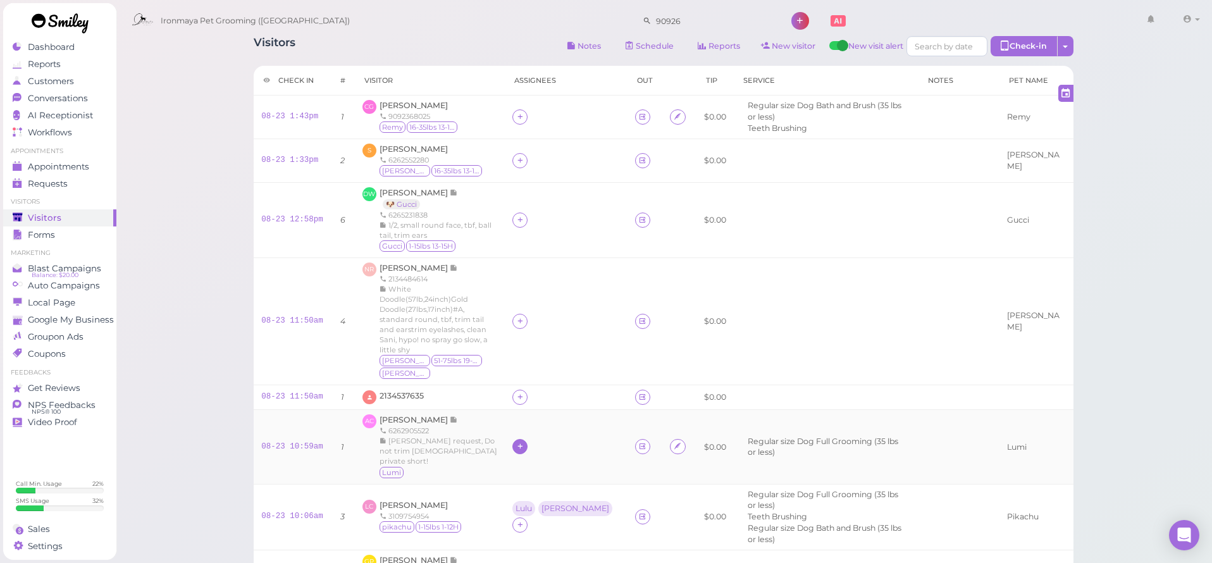
click at [522, 441] on icon at bounding box center [520, 445] width 8 height 9
click at [544, 288] on div "[PERSON_NAME]" at bounding box center [601, 292] width 177 height 25
click at [522, 316] on icon at bounding box center [520, 320] width 8 height 9
click at [531, 386] on span "[PERSON_NAME]" at bounding box center [560, 385] width 80 height 9
click at [593, 316] on icon at bounding box center [597, 320] width 8 height 9
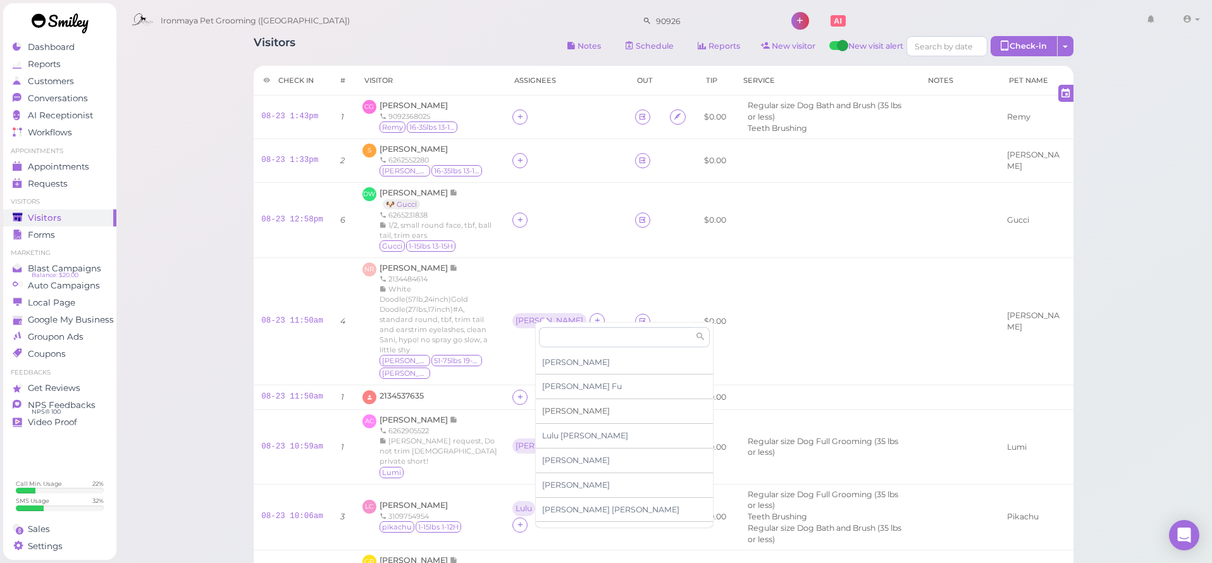
click at [556, 410] on span "[PERSON_NAME]" at bounding box center [576, 410] width 68 height 9
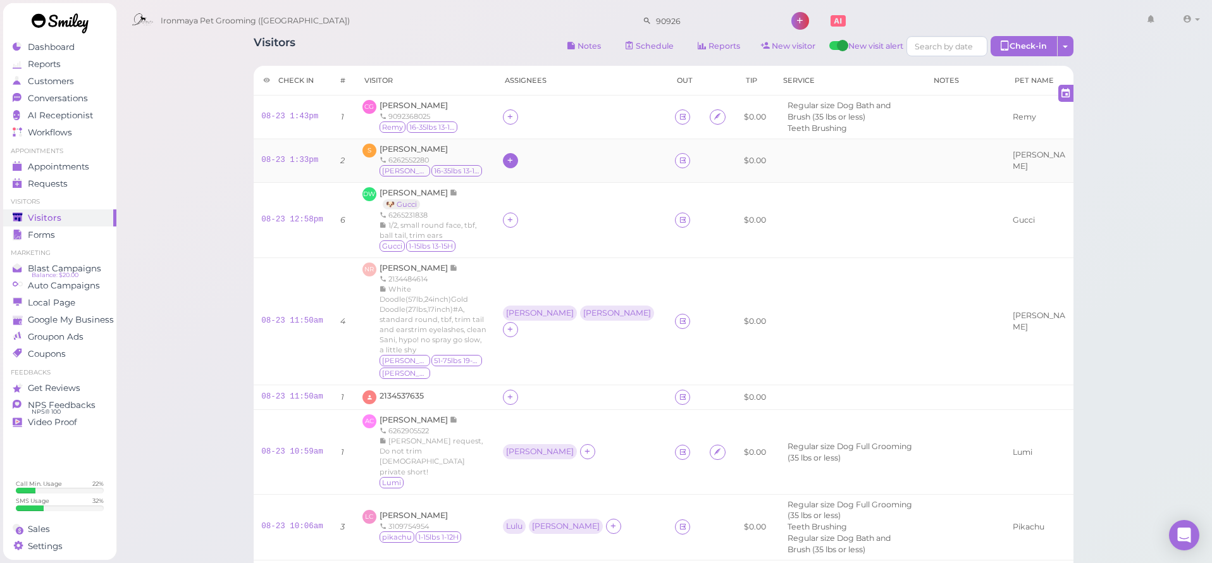
click at [514, 159] on icon at bounding box center [510, 160] width 8 height 9
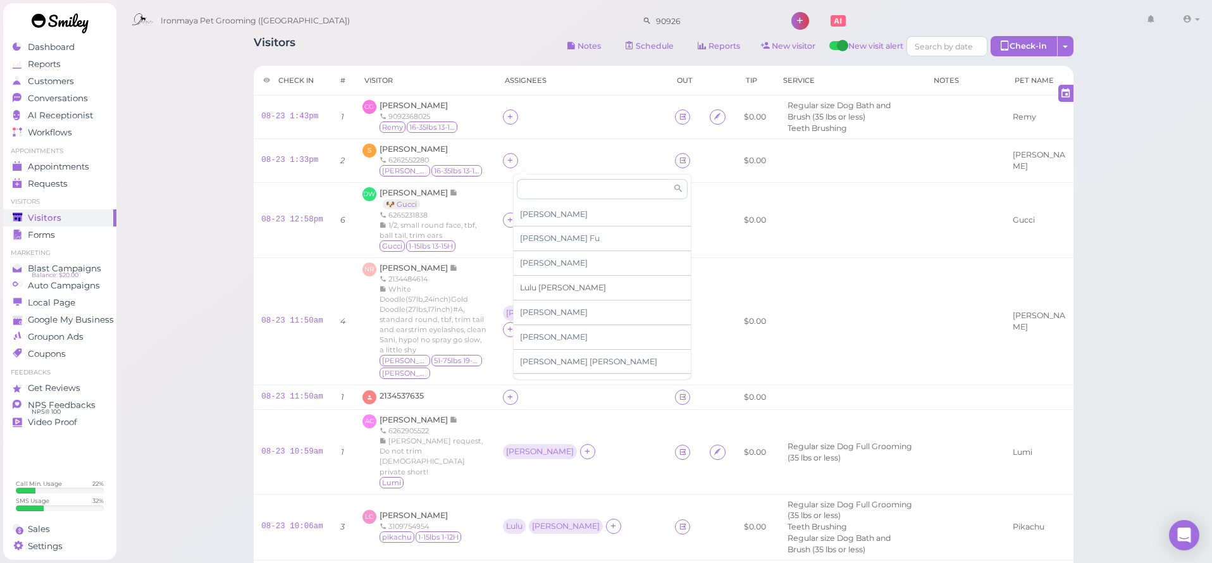
drag, startPoint x: 541, startPoint y: 285, endPoint x: 536, endPoint y: 274, distance: 11.0
click at [541, 285] on span "[PERSON_NAME]" at bounding box center [563, 287] width 86 height 9
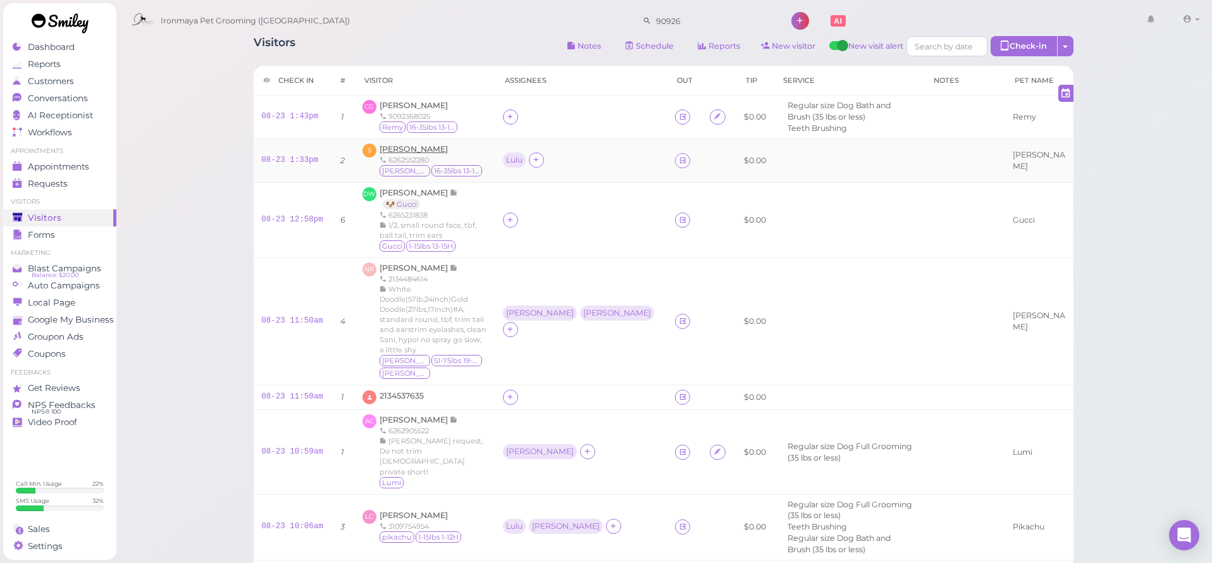
click at [439, 150] on span "[PERSON_NAME]" at bounding box center [413, 148] width 68 height 9
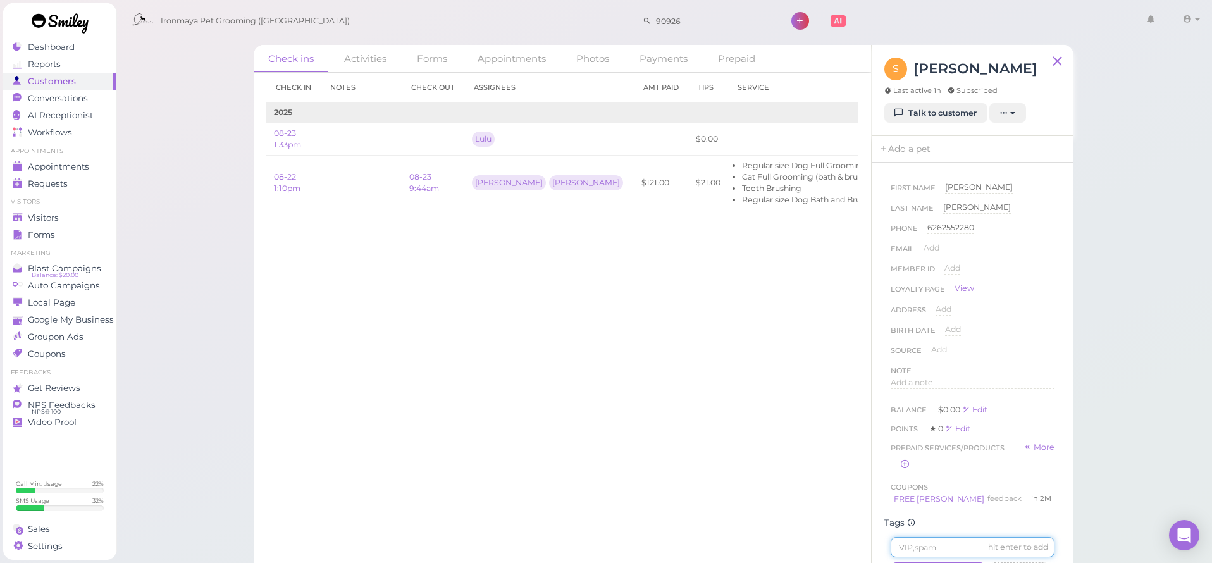
click at [933, 544] on input at bounding box center [972, 547] width 164 height 20
type input "MIa"
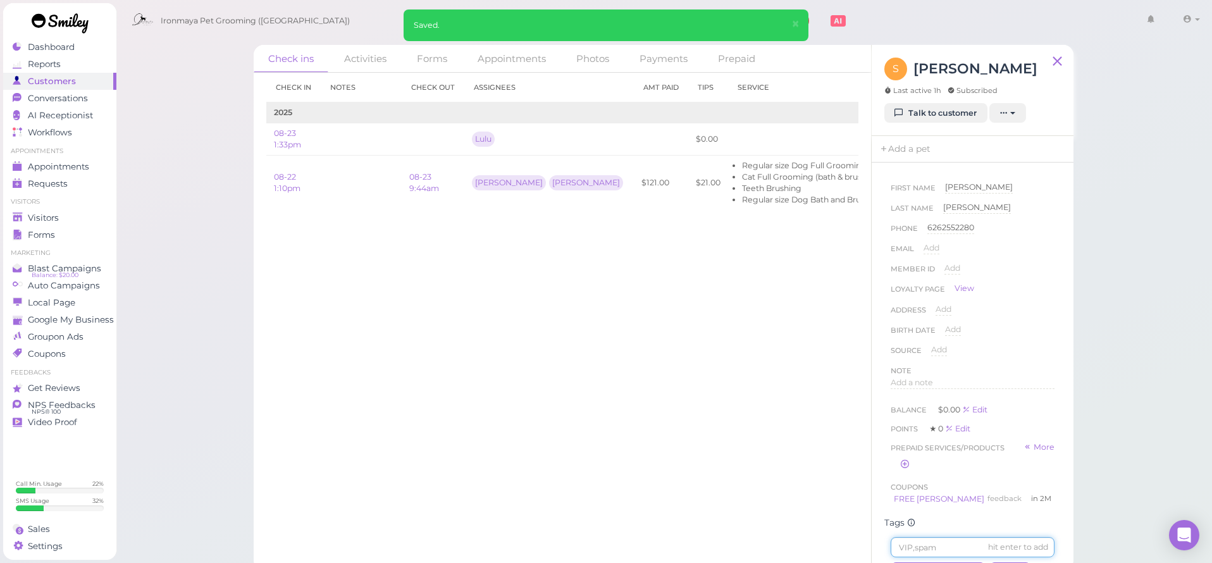
scroll to position [112, 0]
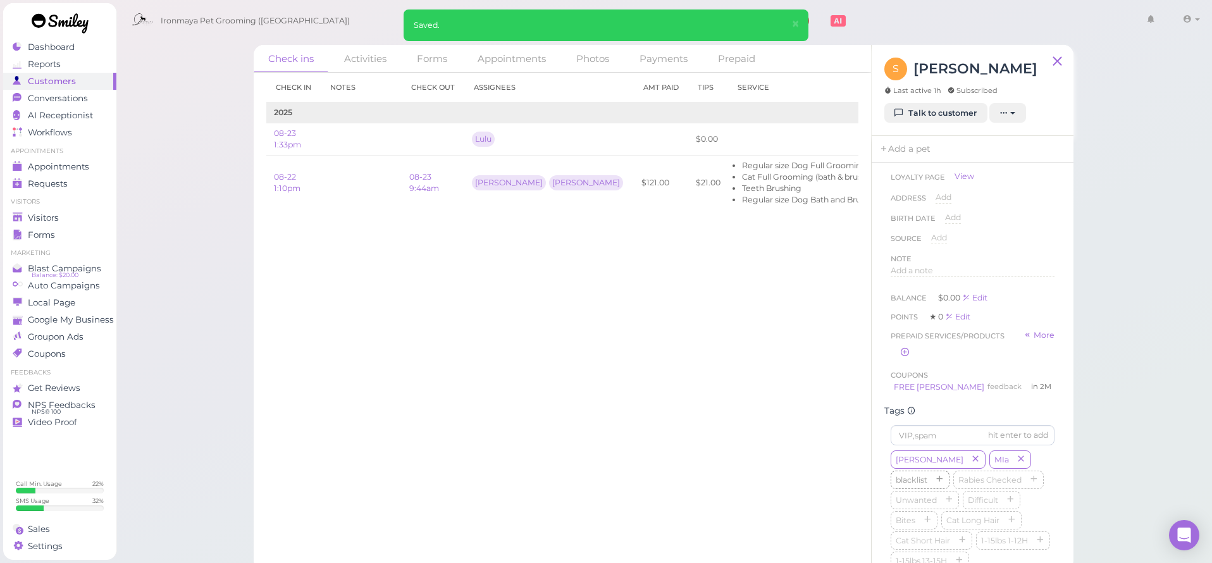
drag, startPoint x: 992, startPoint y: 453, endPoint x: 985, endPoint y: 452, distance: 7.0
click at [1017, 455] on icon "button" at bounding box center [1021, 459] width 8 height 9
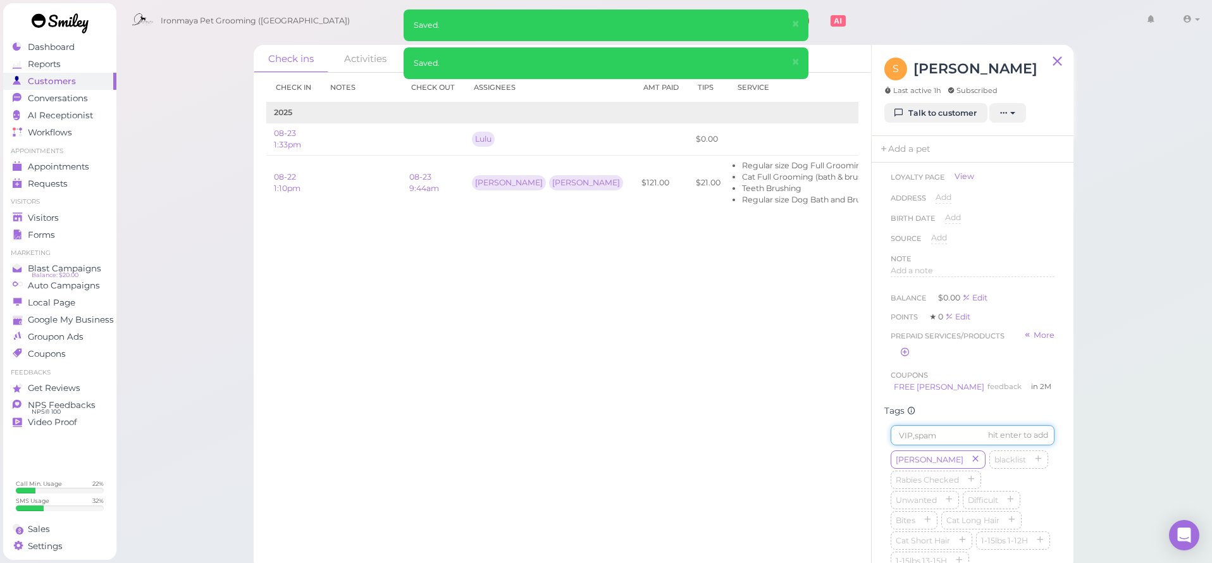
click at [947, 434] on input at bounding box center [972, 435] width 164 height 20
type input "Mia"
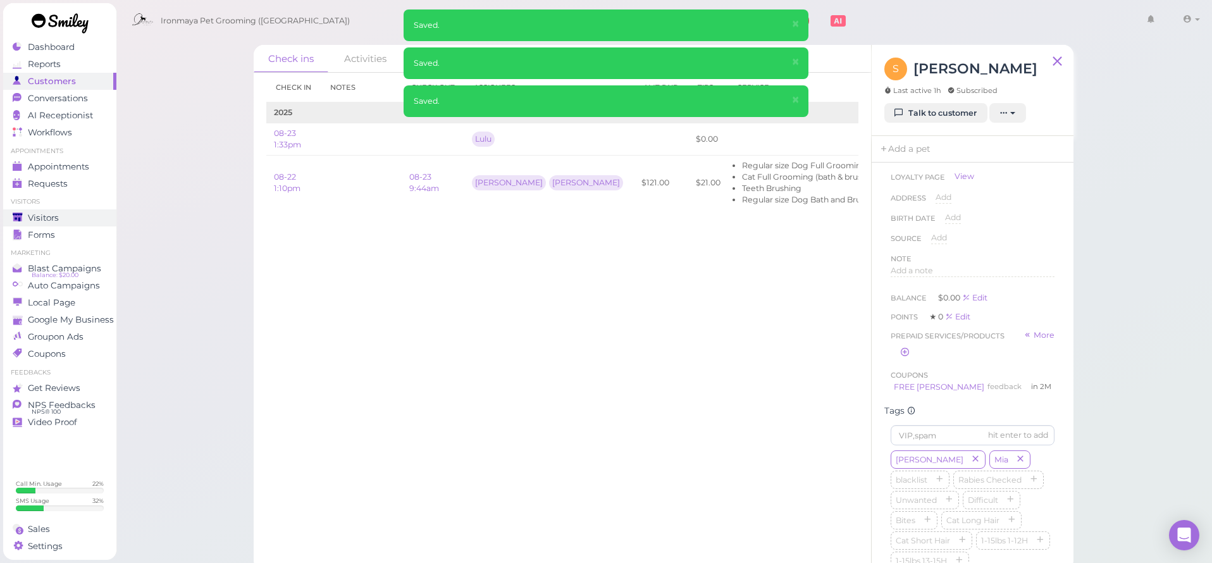
click at [60, 213] on div "Visitors" at bounding box center [58, 217] width 91 height 11
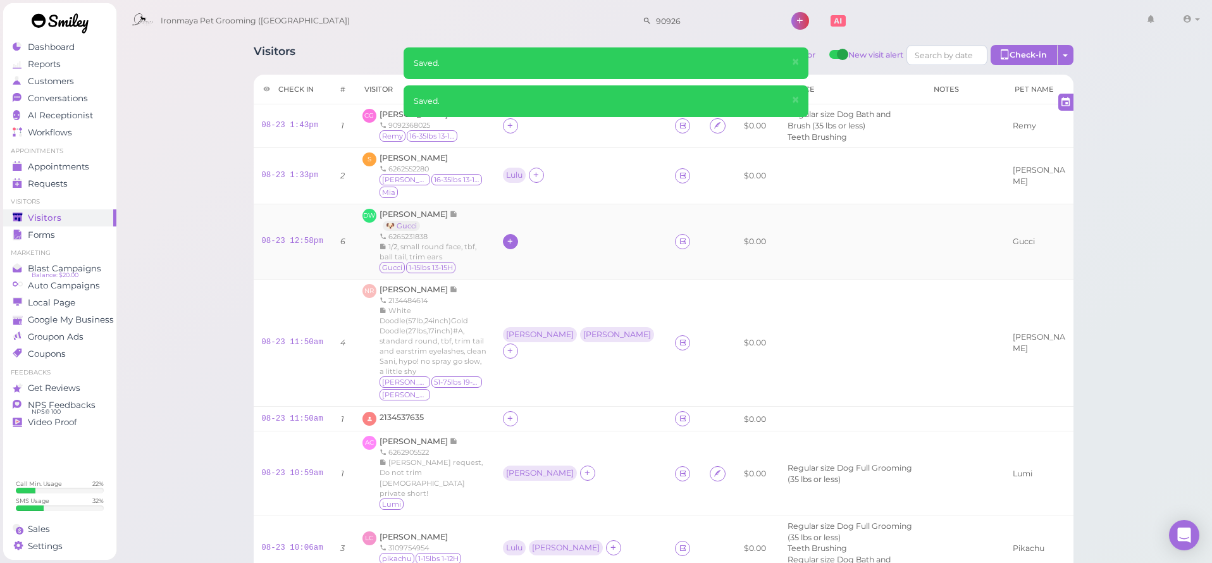
click at [514, 236] on icon at bounding box center [510, 240] width 8 height 9
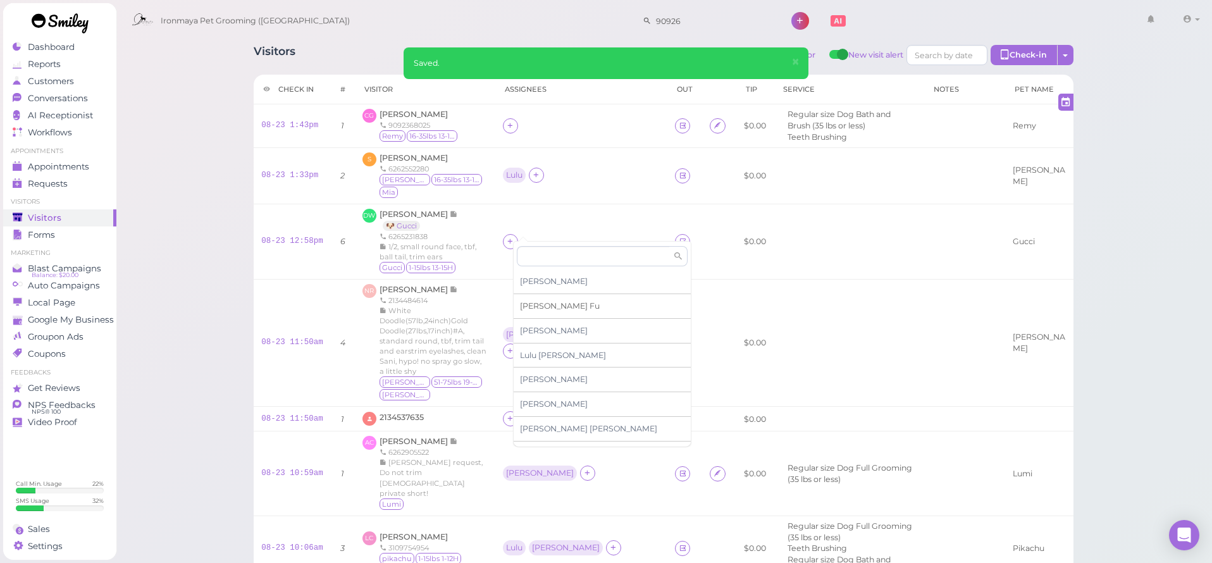
click at [537, 299] on div "[PERSON_NAME]" at bounding box center [601, 306] width 177 height 25
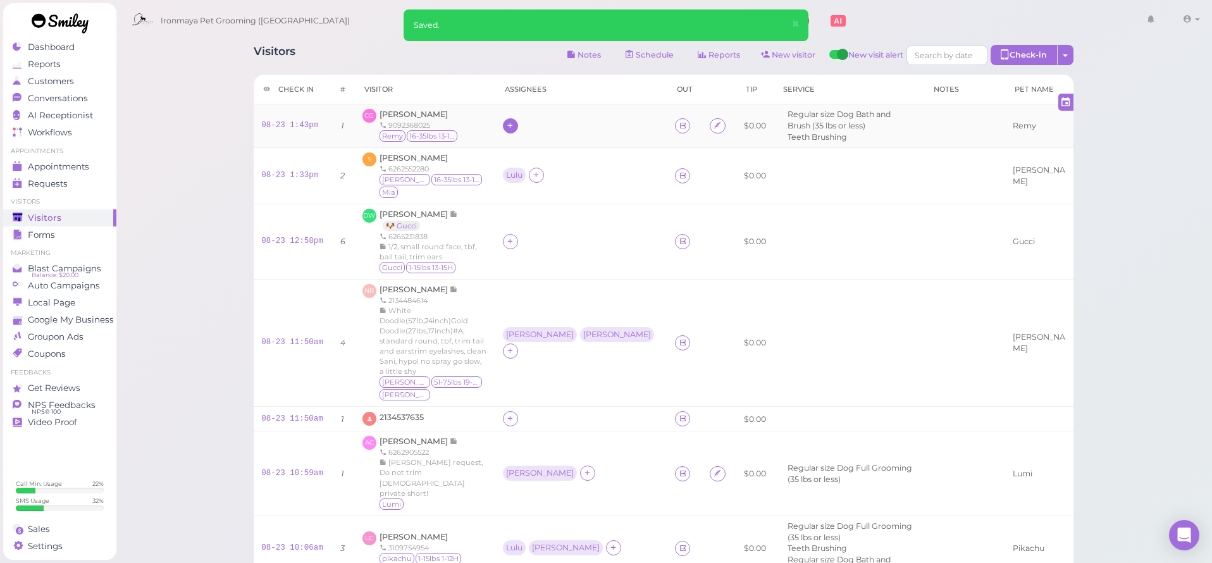
click at [514, 125] on icon at bounding box center [510, 125] width 8 height 9
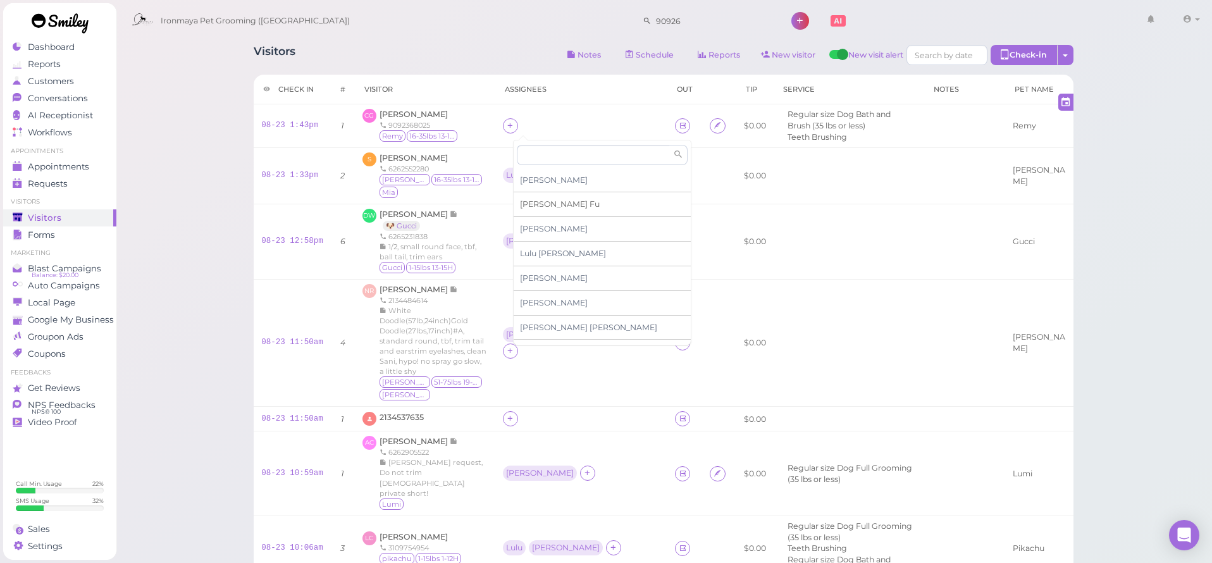
click at [534, 204] on span "[PERSON_NAME]" at bounding box center [560, 203] width 80 height 9
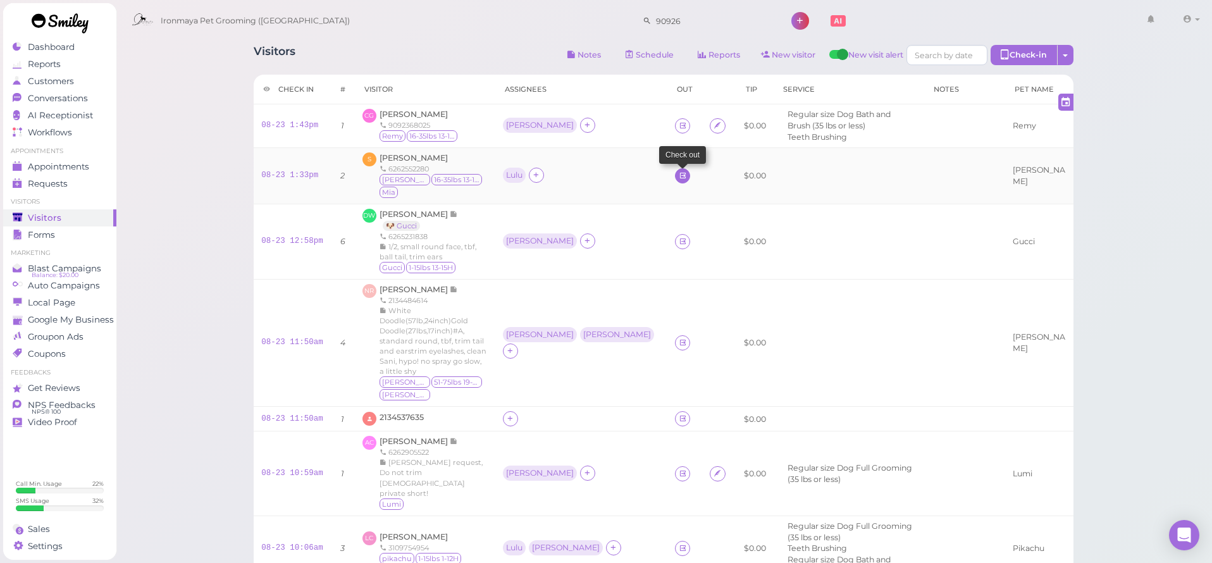
click at [675, 168] on link at bounding box center [682, 175] width 15 height 15
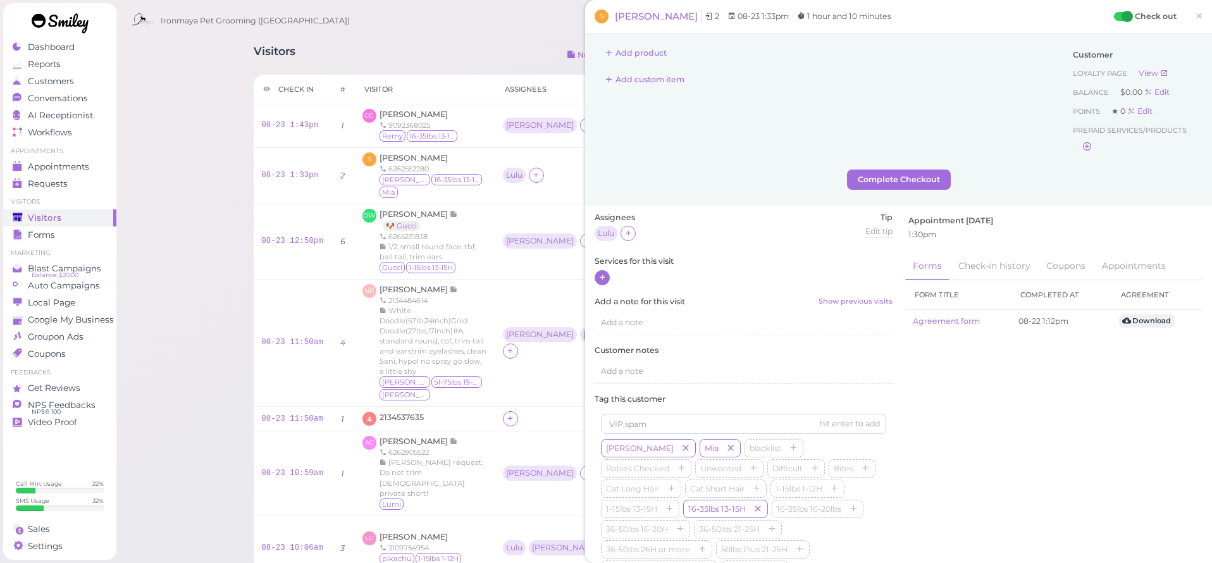
click at [604, 277] on icon at bounding box center [602, 277] width 8 height 9
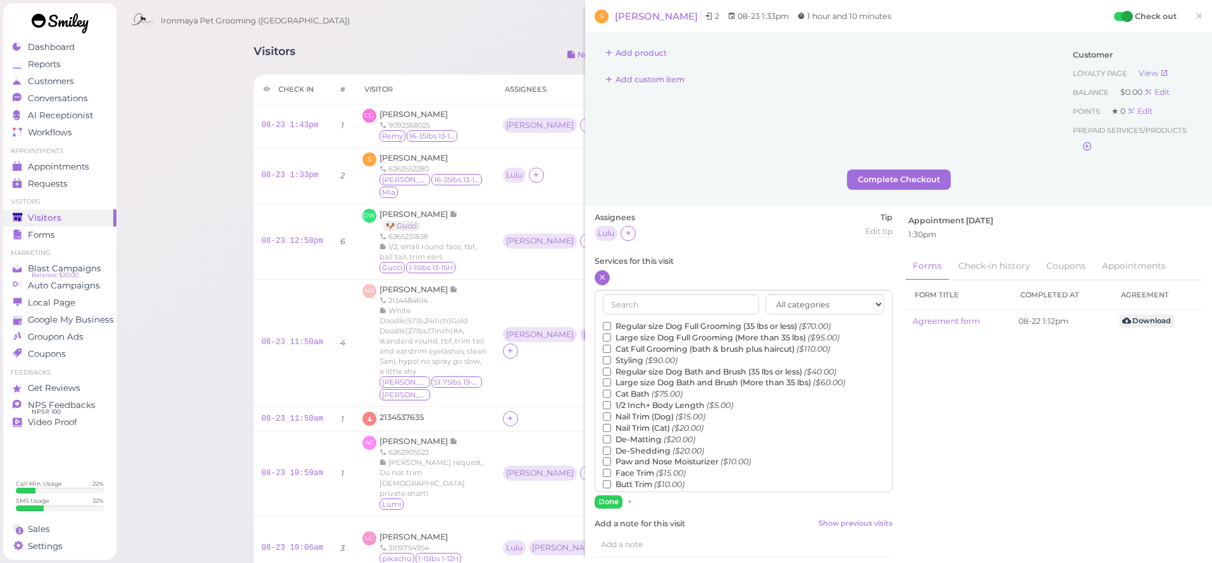
click at [629, 322] on label "Regular size Dog Full Grooming (35 lbs or less) ($70.00)" at bounding box center [717, 326] width 228 height 11
click at [611, 322] on input "Regular size Dog Full Grooming (35 lbs or less) ($70.00)" at bounding box center [607, 326] width 8 height 8
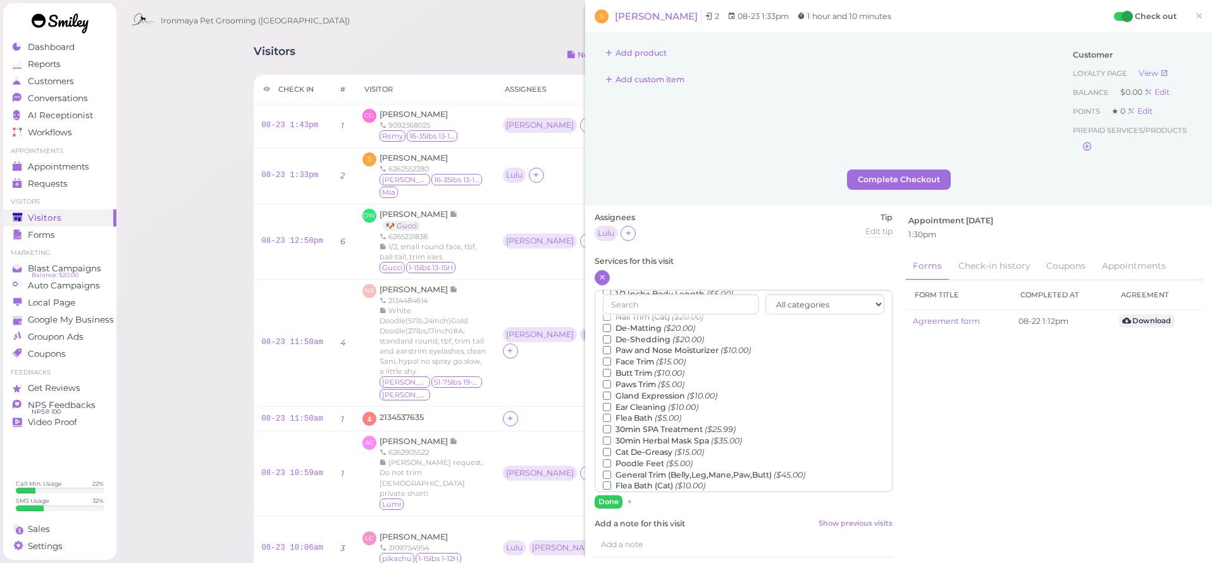
scroll to position [114, 0]
click at [641, 489] on label "Teeth Brushing ($5.00)" at bounding box center [654, 494] width 102 height 11
click at [611, 490] on input "Teeth Brushing ($5.00)" at bounding box center [607, 494] width 8 height 8
click at [610, 496] on button "Done" at bounding box center [608, 501] width 28 height 13
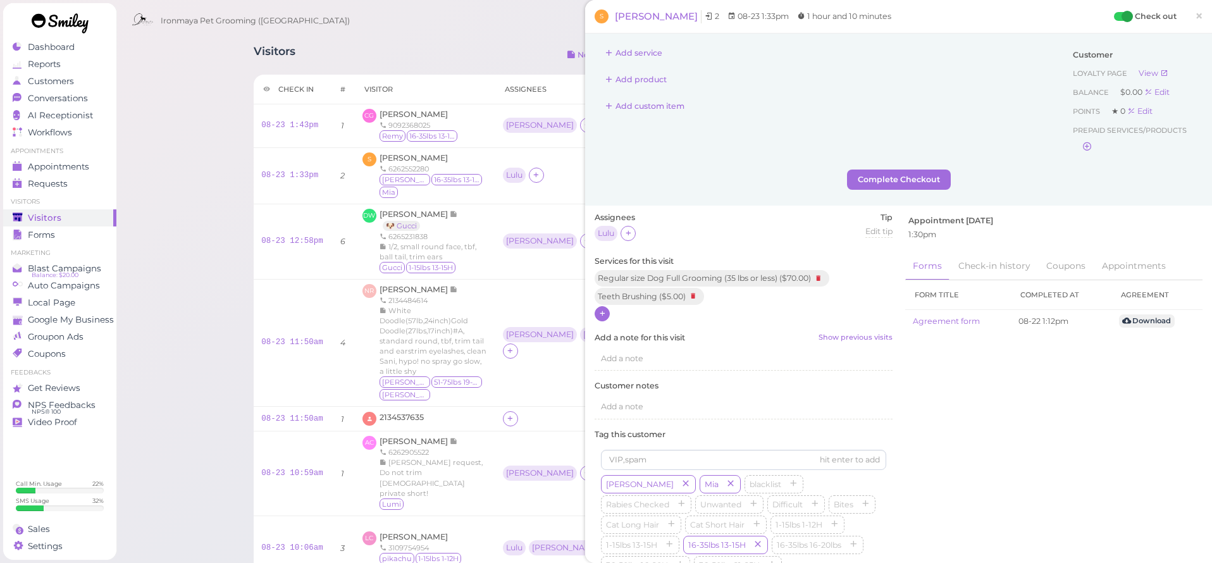
click at [1196, 16] on span "×" at bounding box center [1198, 16] width 8 height 18
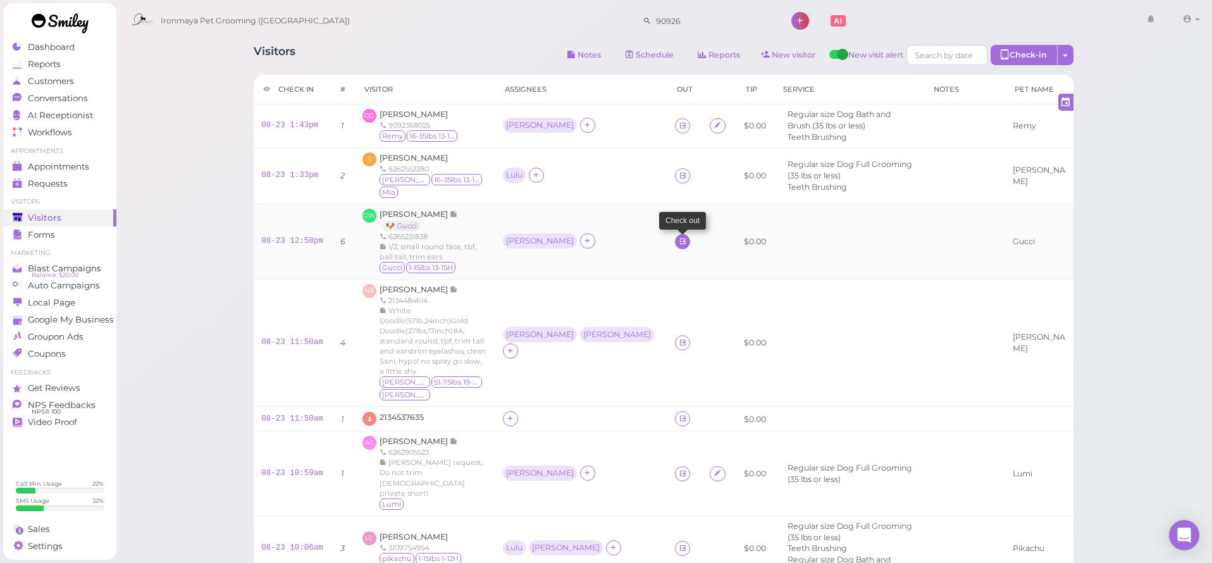
click at [675, 234] on link at bounding box center [682, 241] width 15 height 15
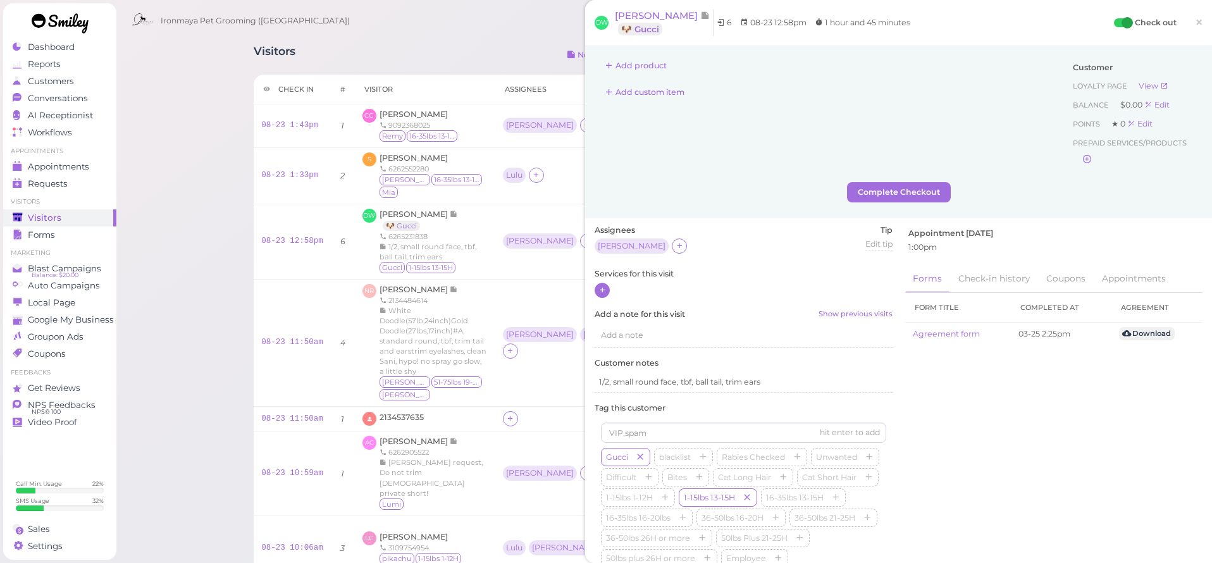
click at [605, 286] on div at bounding box center [601, 290] width 15 height 15
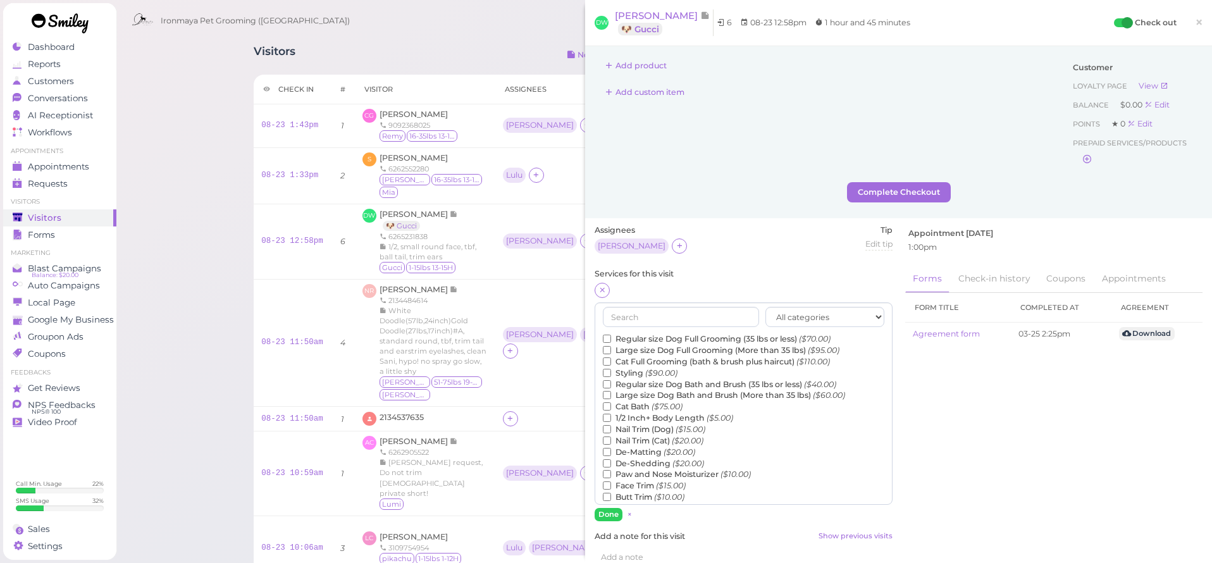
click at [639, 333] on label "Regular size Dog Full Grooming (35 lbs or less) ($70.00)" at bounding box center [717, 338] width 228 height 11
click at [611, 334] on input "Regular size Dog Full Grooming (35 lbs or less) ($70.00)" at bounding box center [607, 338] width 8 height 8
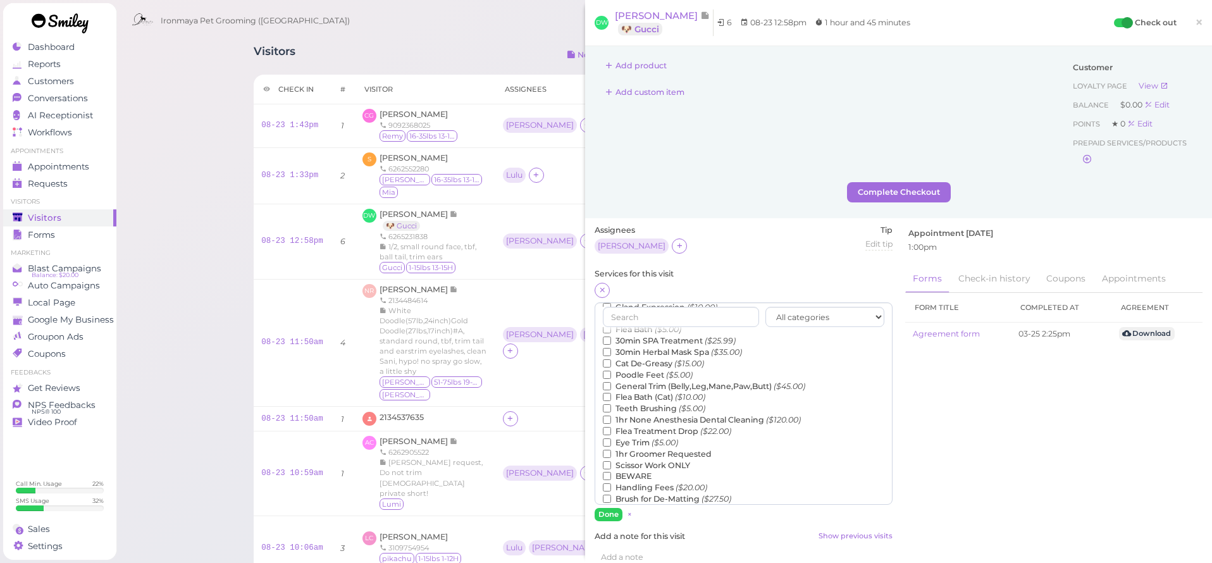
scroll to position [27, 0]
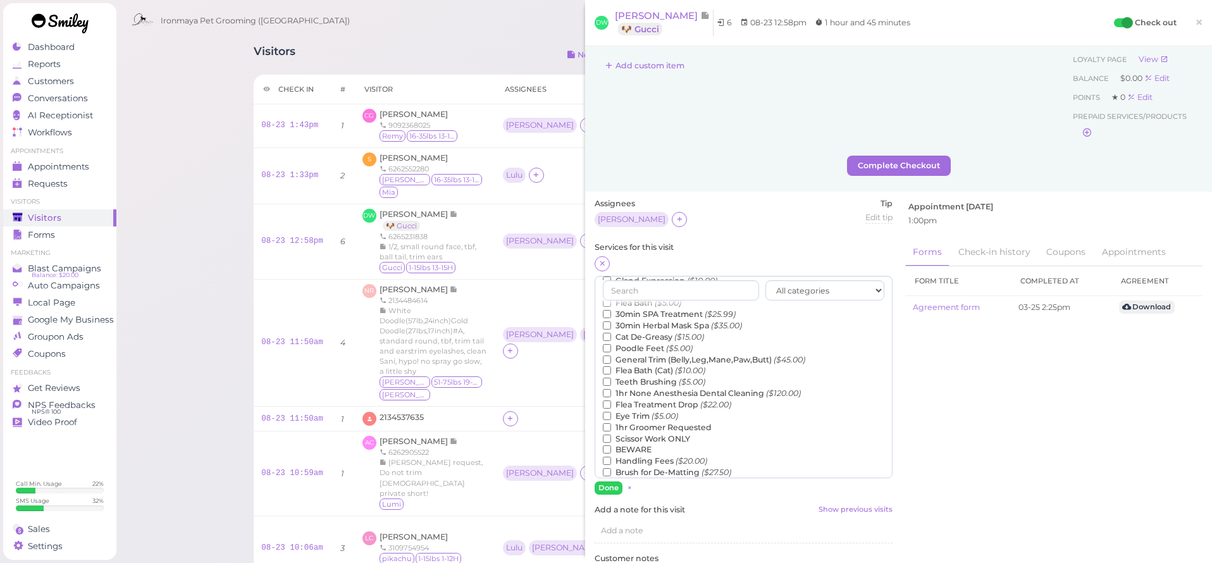
click at [645, 376] on label "Teeth Brushing ($5.00)" at bounding box center [654, 381] width 102 height 11
click at [611, 377] on input "Teeth Brushing ($5.00)" at bounding box center [607, 381] width 8 height 8
click at [608, 491] on button "Done" at bounding box center [608, 487] width 28 height 13
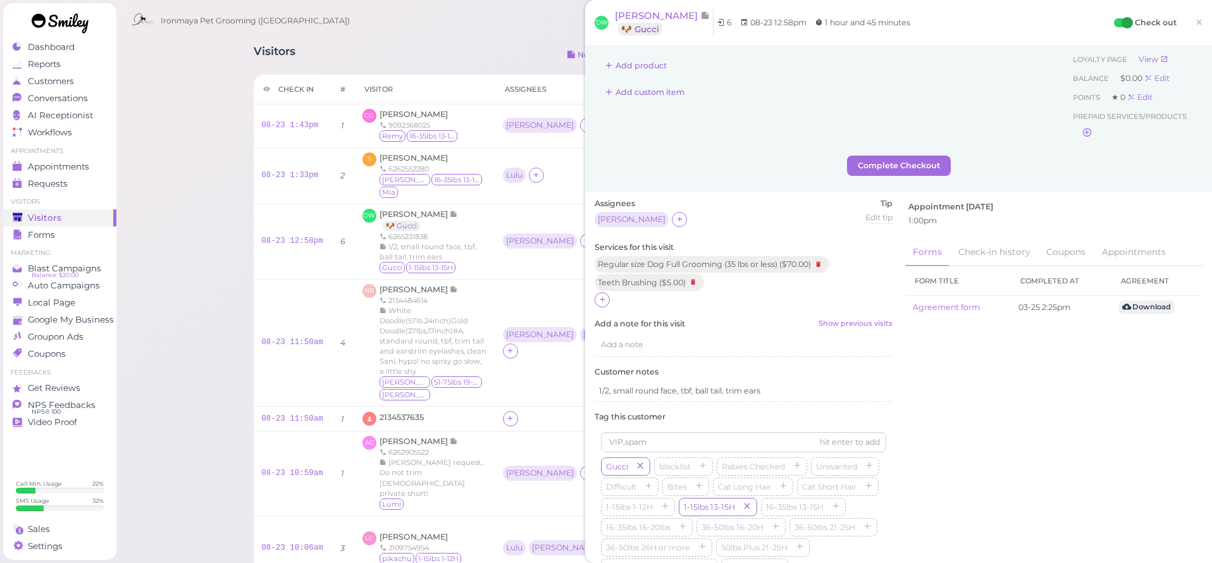
click at [1194, 20] on span "×" at bounding box center [1198, 22] width 8 height 18
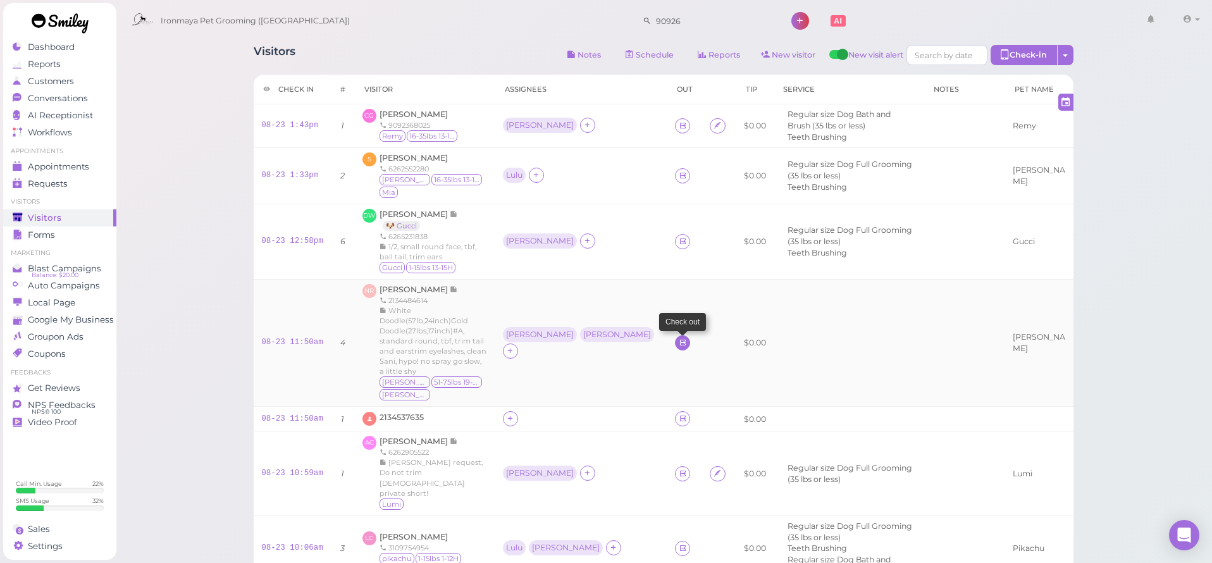
click at [678, 338] on icon at bounding box center [682, 342] width 8 height 9
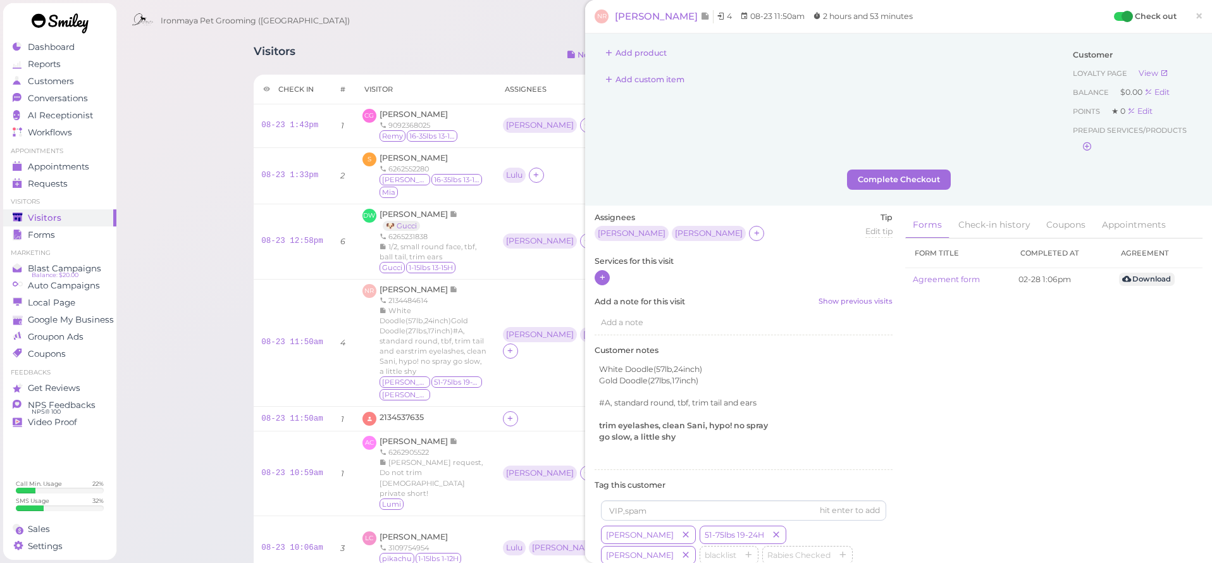
click at [602, 276] on icon at bounding box center [602, 277] width 8 height 9
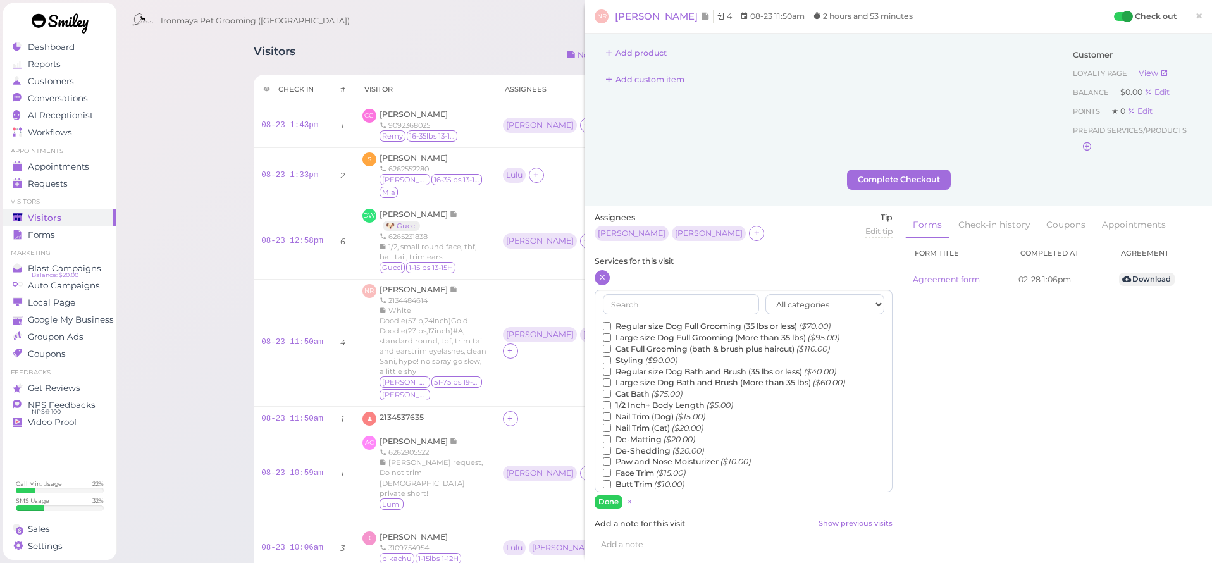
click at [627, 366] on label "Regular size Dog Bath and Brush (35 lbs or less) ($40.00)" at bounding box center [719, 371] width 233 height 11
click at [611, 367] on input "Regular size Dog Bath and Brush (35 lbs or less) ($40.00)" at bounding box center [607, 371] width 8 height 8
click at [641, 379] on label "Large size Dog Bath and Brush (More than 35 lbs) ($60.00)" at bounding box center [724, 382] width 242 height 11
click at [611, 379] on input "Large size Dog Bath and Brush (More than 35 lbs) ($60.00)" at bounding box center [607, 382] width 8 height 8
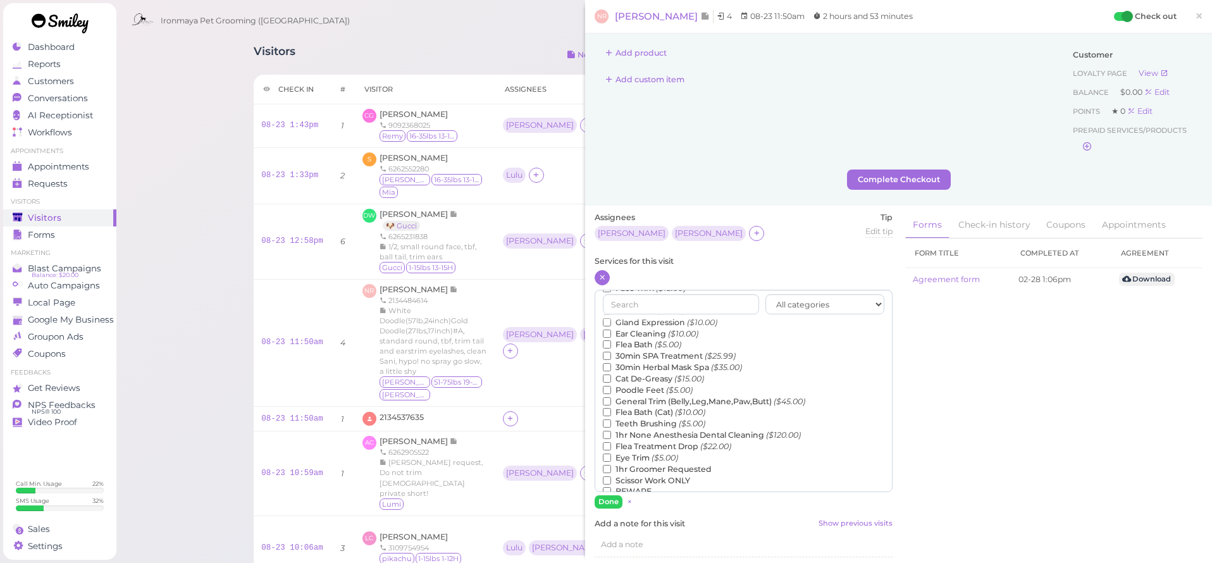
scroll to position [169, 0]
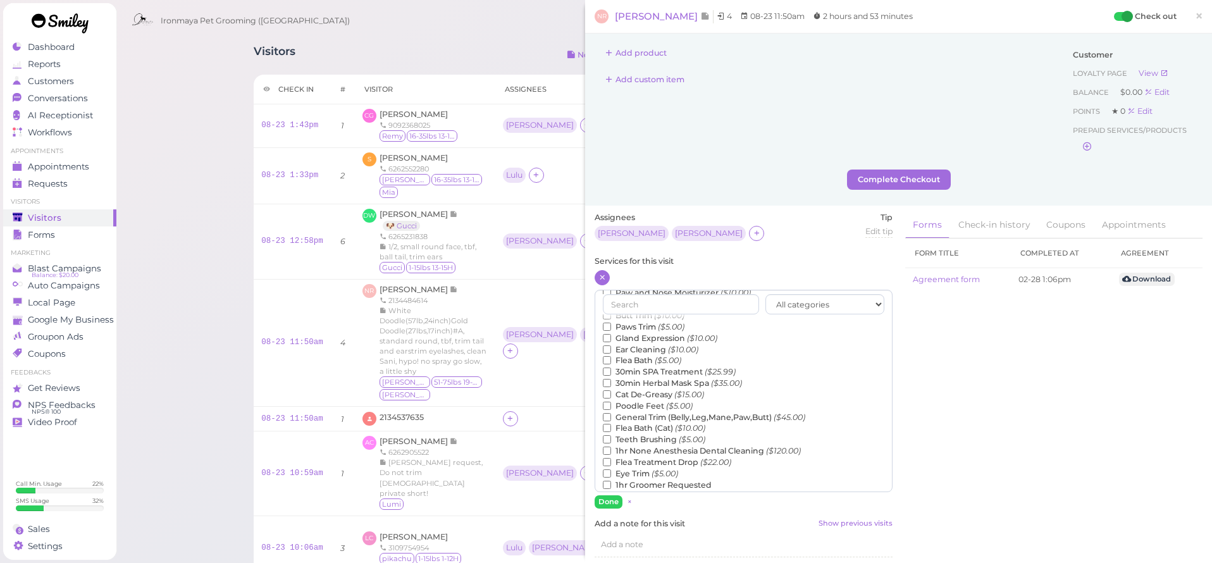
click at [633, 321] on label "Paws Trim ($5.00)" at bounding box center [644, 326] width 82 height 11
click at [611, 322] on input "Paws Trim ($5.00)" at bounding box center [607, 326] width 8 height 8
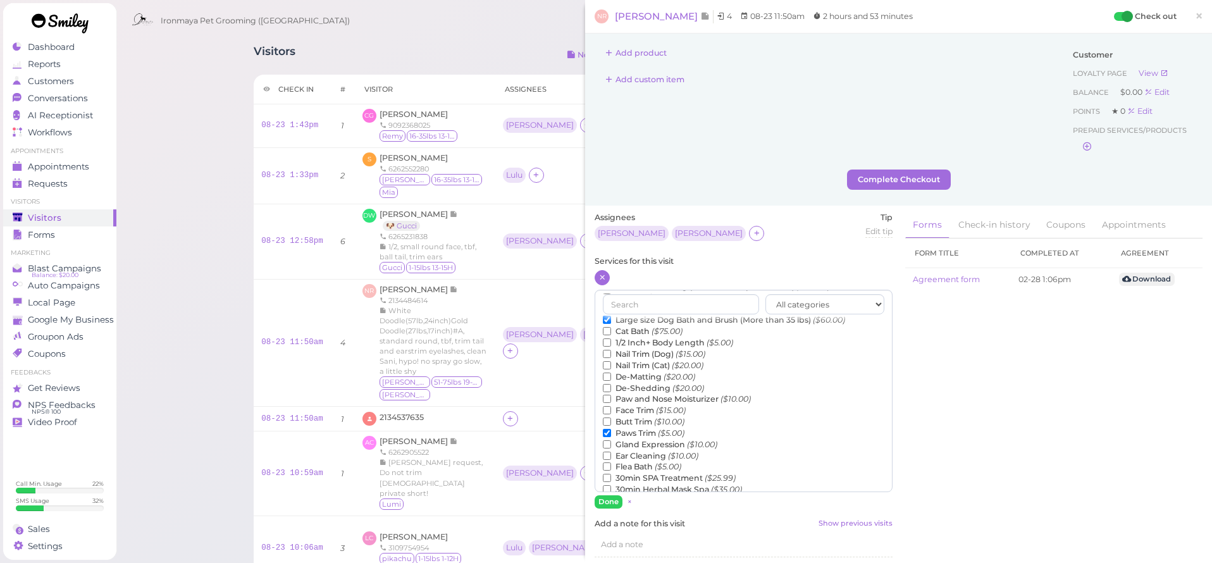
scroll to position [92, 0]
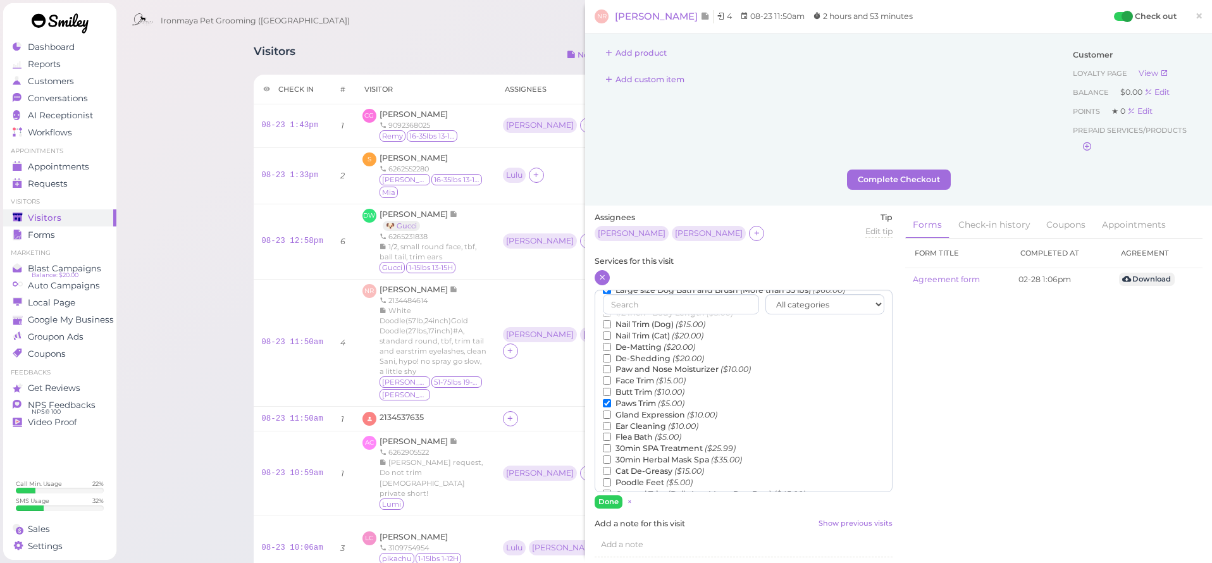
click at [641, 375] on label "Face Trim ($15.00)" at bounding box center [644, 380] width 83 height 11
click at [611, 376] on input "Face Trim ($15.00)" at bounding box center [607, 380] width 8 height 8
click at [606, 498] on button "Done" at bounding box center [608, 501] width 28 height 13
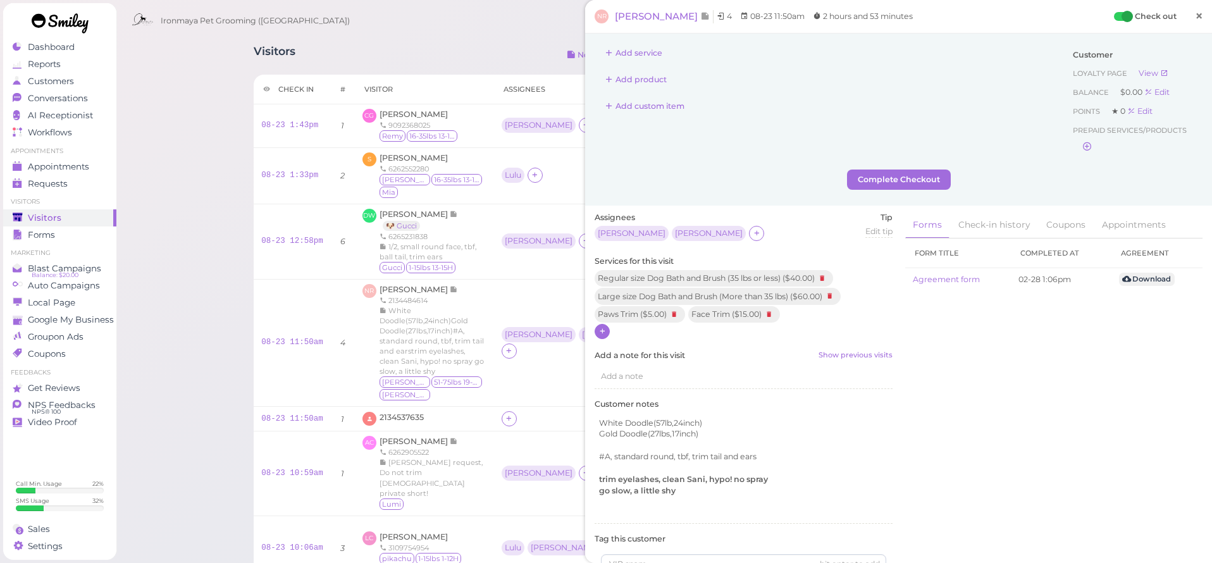
click at [1203, 11] on span "×" at bounding box center [1198, 16] width 8 height 18
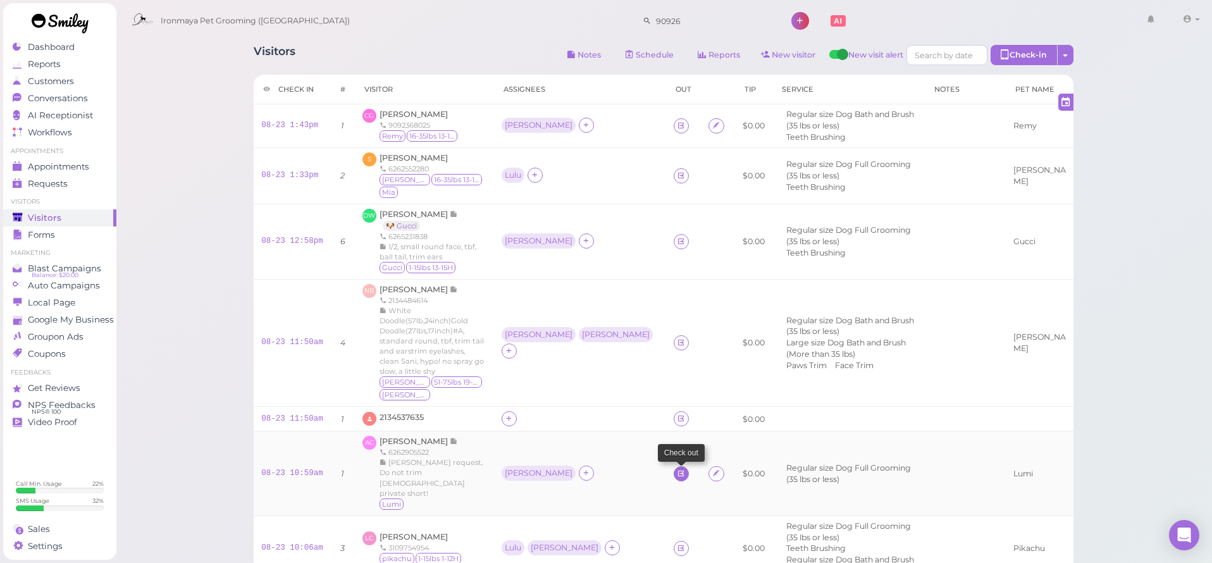
click at [677, 469] on icon at bounding box center [681, 473] width 8 height 9
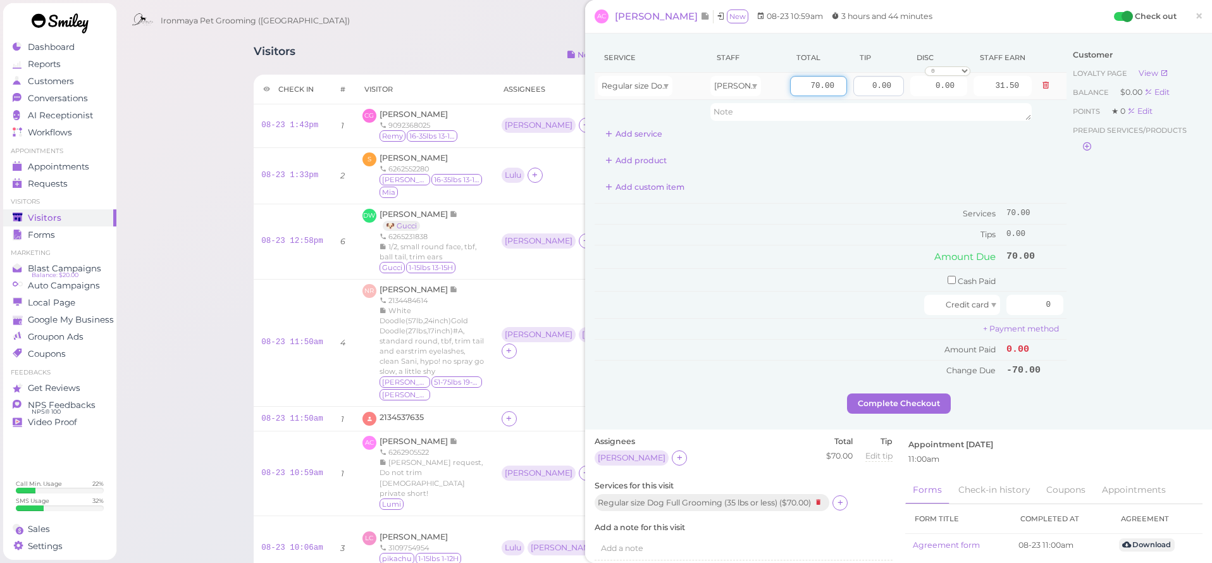
drag, startPoint x: 806, startPoint y: 81, endPoint x: 895, endPoint y: 91, distance: 89.1
click at [895, 91] on tr "Regular size Dog Full Grooming (35 lbs or less) [PERSON_NAME] 70.00 0.00 0.00 0…" at bounding box center [830, 86] width 472 height 27
type input "100"
type input "45.00"
drag, startPoint x: 869, startPoint y: 85, endPoint x: 930, endPoint y: 89, distance: 60.8
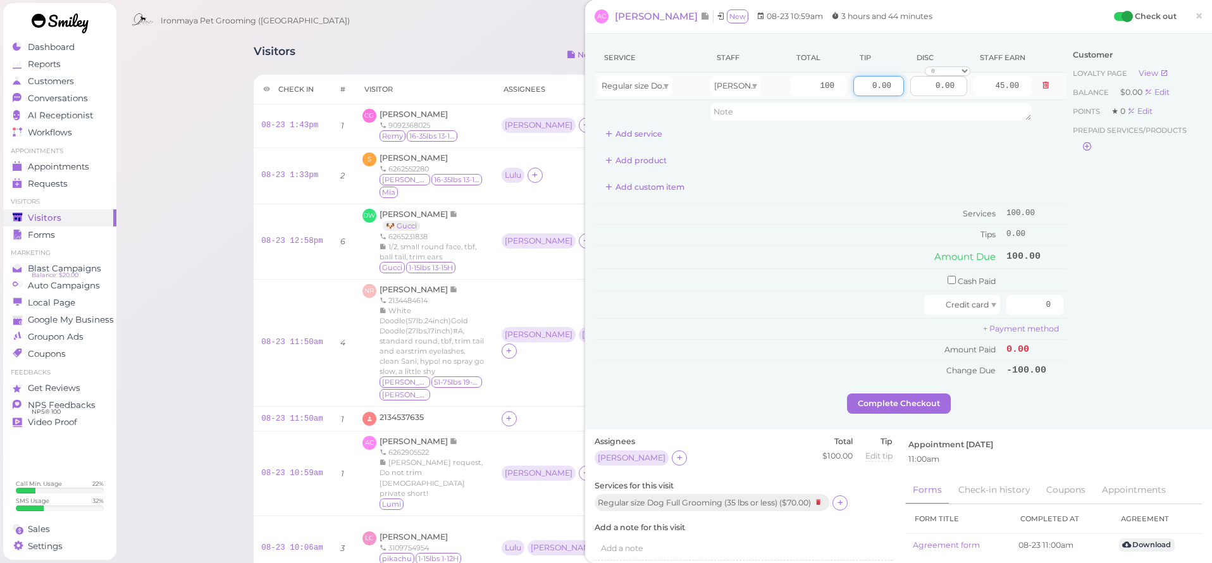
click at [930, 88] on tr "Regular size Dog Full Grooming (35 lbs or less) [PERSON_NAME] 100 0.00 0.00 0 1…" at bounding box center [830, 86] width 472 height 27
type input "10"
click at [919, 124] on div "Service Staff Total Tip Disc Staff earn Regular size Dog Full Grooming (35 lbs …" at bounding box center [830, 93] width 472 height 101
click at [1036, 302] on input "0" at bounding box center [1034, 305] width 57 height 20
type input "110"
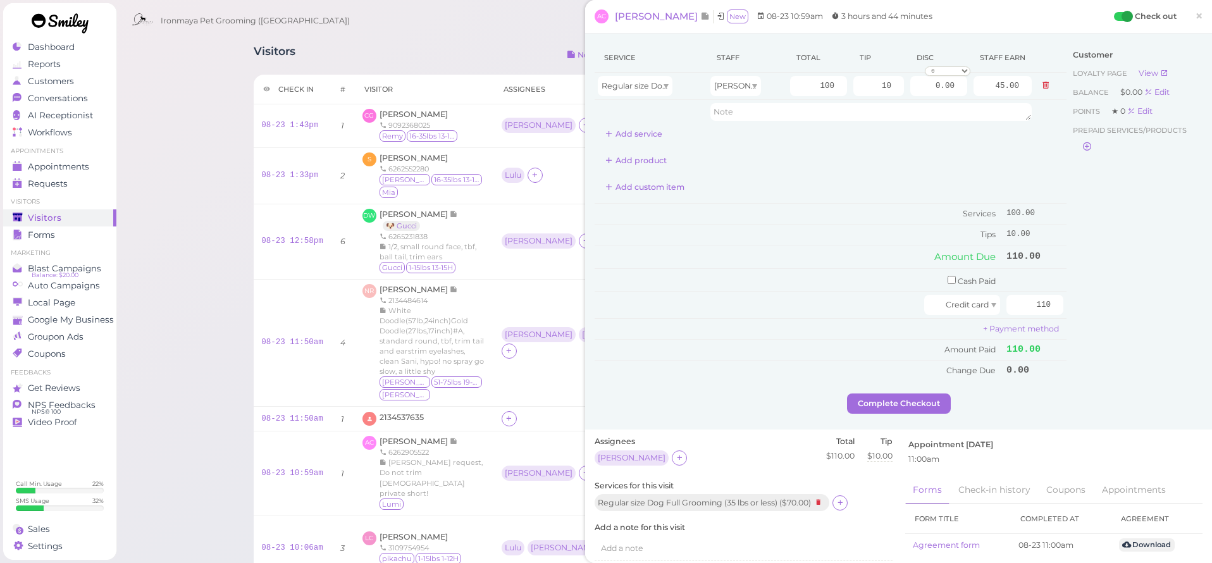
click at [1088, 282] on div "Customer Loyalty page View Balance $0.00 Edit Points ★ 0 Edit Prepaid services/…" at bounding box center [1134, 218] width 136 height 350
click at [907, 396] on button "Complete Checkout" at bounding box center [899, 403] width 104 height 20
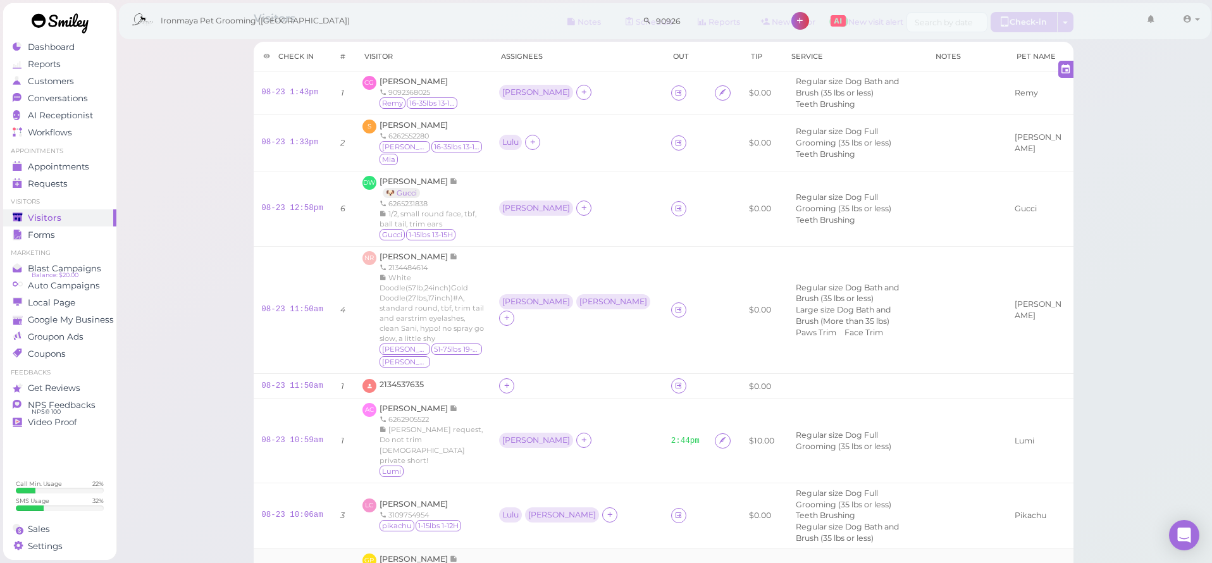
scroll to position [75, 0]
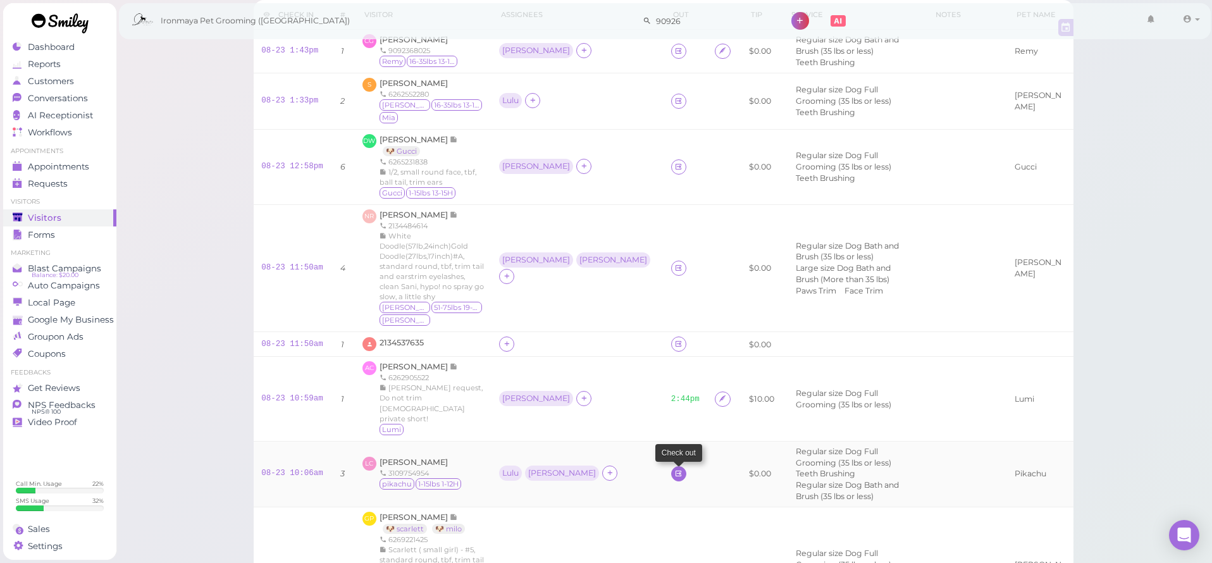
click at [674, 469] on icon at bounding box center [678, 473] width 8 height 9
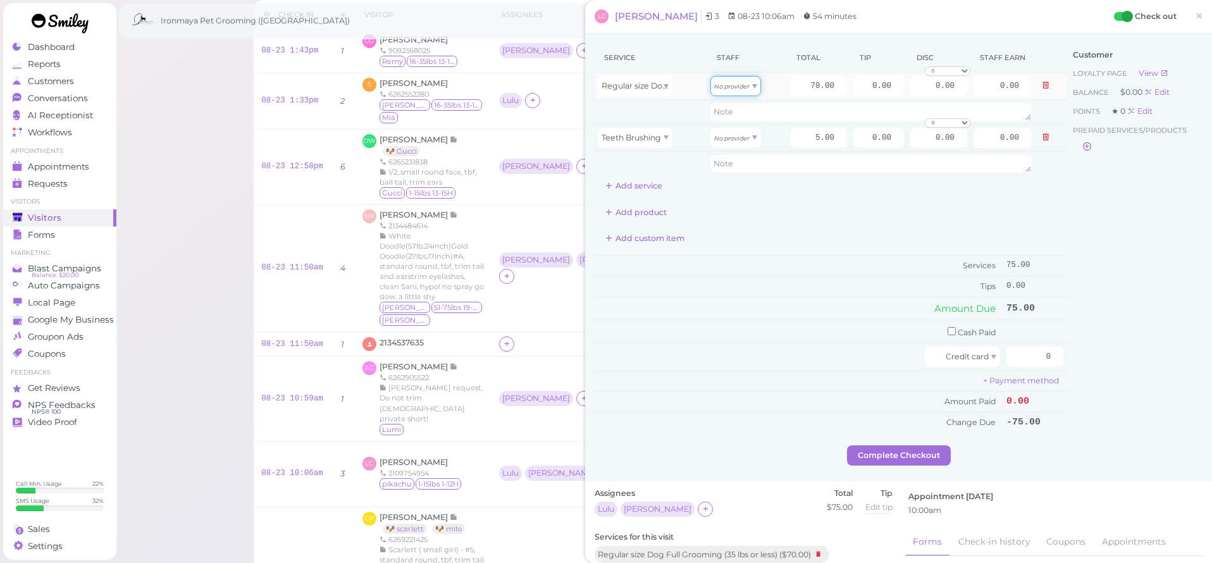
click at [735, 90] on div "No provider" at bounding box center [735, 86] width 51 height 20
type input "30.10"
click at [734, 141] on icon "No provider" at bounding box center [731, 138] width 35 height 7
type input "2.25"
drag, startPoint x: 802, startPoint y: 87, endPoint x: 844, endPoint y: 90, distance: 42.4
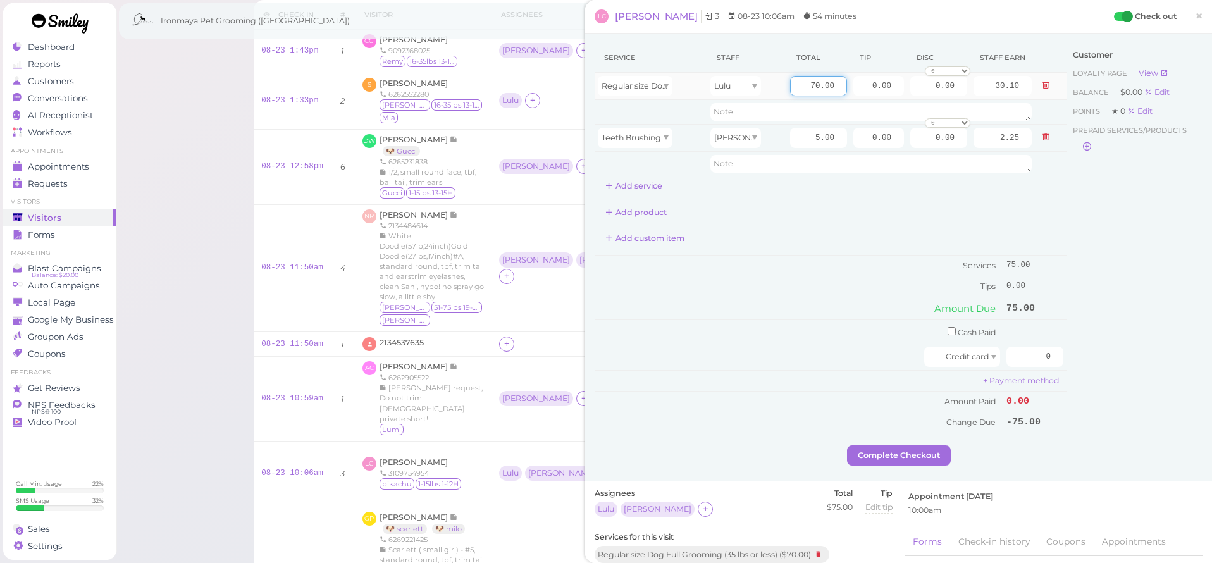
click at [844, 90] on input "70.00" at bounding box center [818, 86] width 57 height 20
click at [661, 188] on button "Add service" at bounding box center [633, 186] width 78 height 20
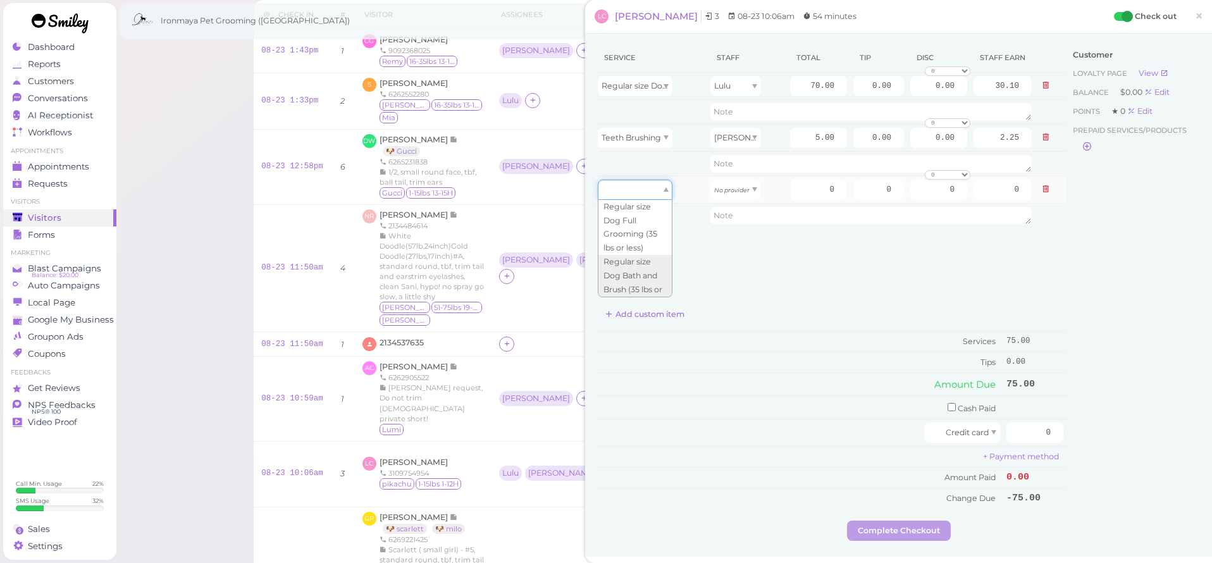
click at [656, 197] on div at bounding box center [635, 190] width 75 height 20
type input "40.00"
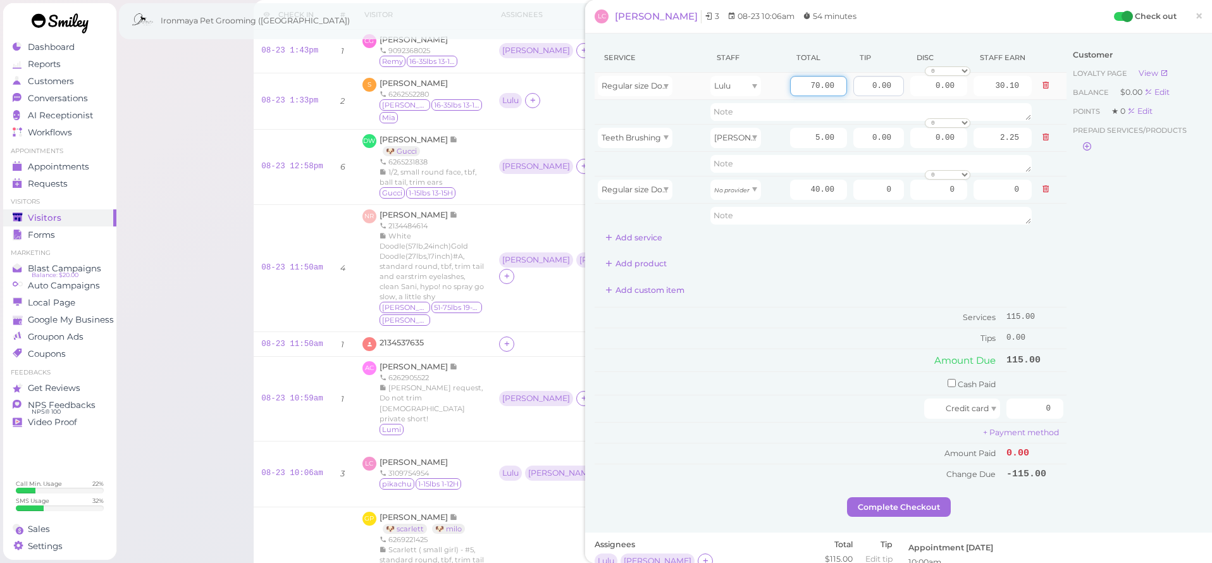
drag, startPoint x: 798, startPoint y: 85, endPoint x: 881, endPoint y: 95, distance: 84.0
click at [881, 95] on tr "Regular size Dog Full Grooming (35 lbs or less) Lulu 70.00 0.00 0.00 0 10% off …" at bounding box center [830, 86] width 472 height 27
type input "3"
type input "4"
type input "35"
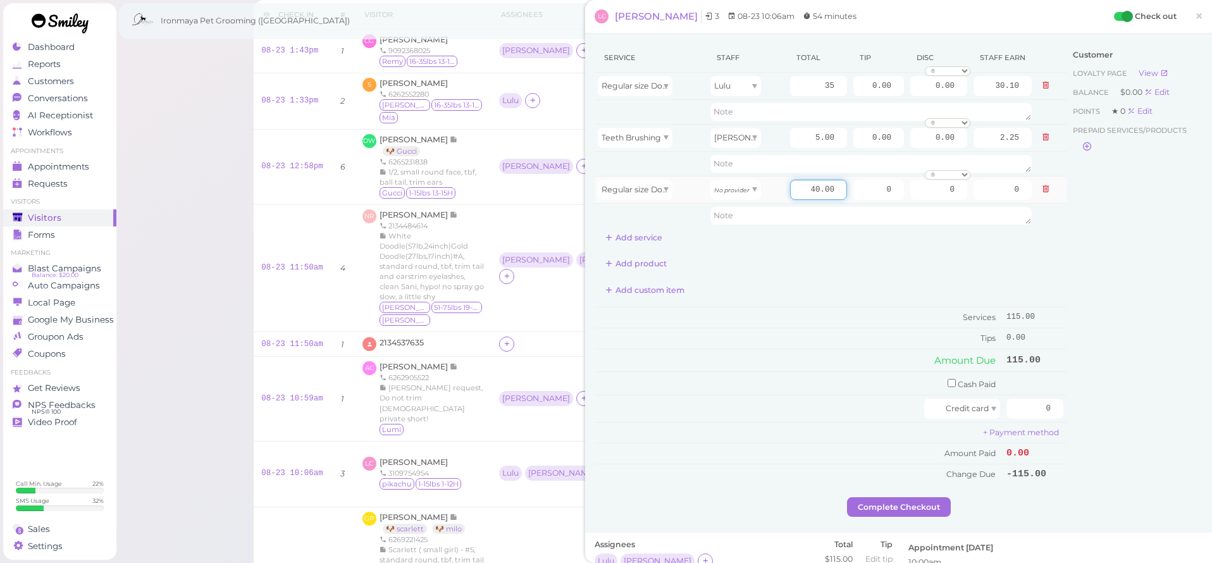
type input "15.05"
drag, startPoint x: 807, startPoint y: 188, endPoint x: 872, endPoint y: 206, distance: 67.1
click at [872, 206] on tbody "Regular size Dog Full Grooming (35 lbs or less) Lulu 35 0.00 0.00 0 10% off 15%…" at bounding box center [830, 150] width 472 height 155
type input "35"
click at [890, 253] on div "Service Staff Total Tip Disc Staff earn Regular size Dog Full Grooming (35 lbs …" at bounding box center [830, 263] width 472 height 441
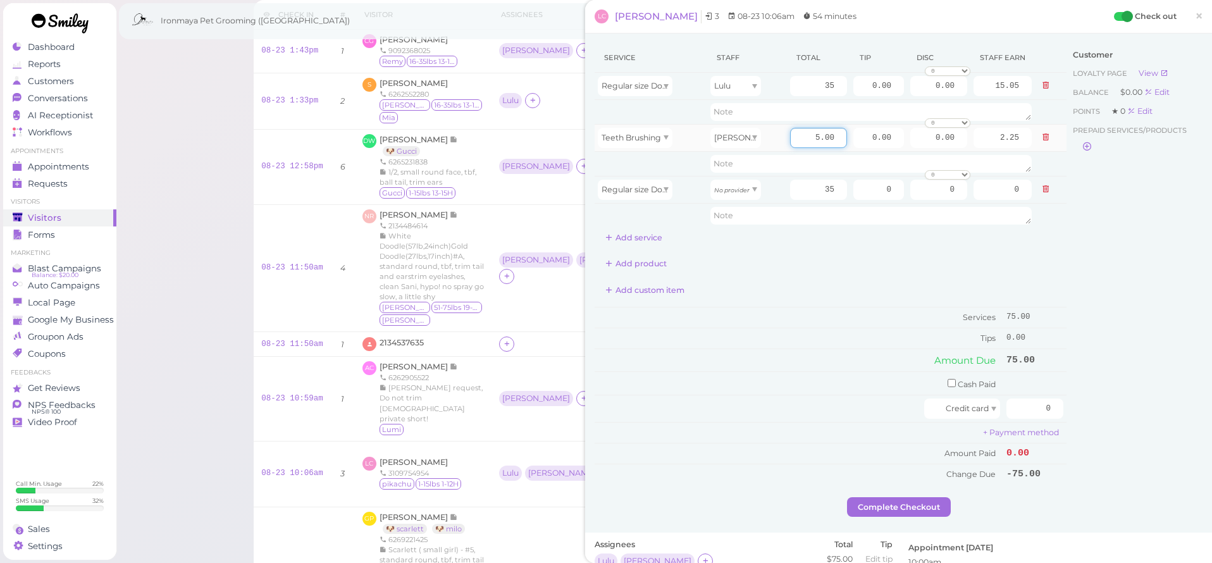
drag, startPoint x: 804, startPoint y: 132, endPoint x: 844, endPoint y: 147, distance: 42.4
click at [844, 147] on td "5.00" at bounding box center [818, 137] width 63 height 27
click at [753, 137] on span at bounding box center [754, 137] width 5 height 4
type input "2.15"
click at [850, 246] on div "Service Staff Total Tip Disc Staff earn Regular size Dog Full Grooming (35 lbs …" at bounding box center [830, 145] width 472 height 204
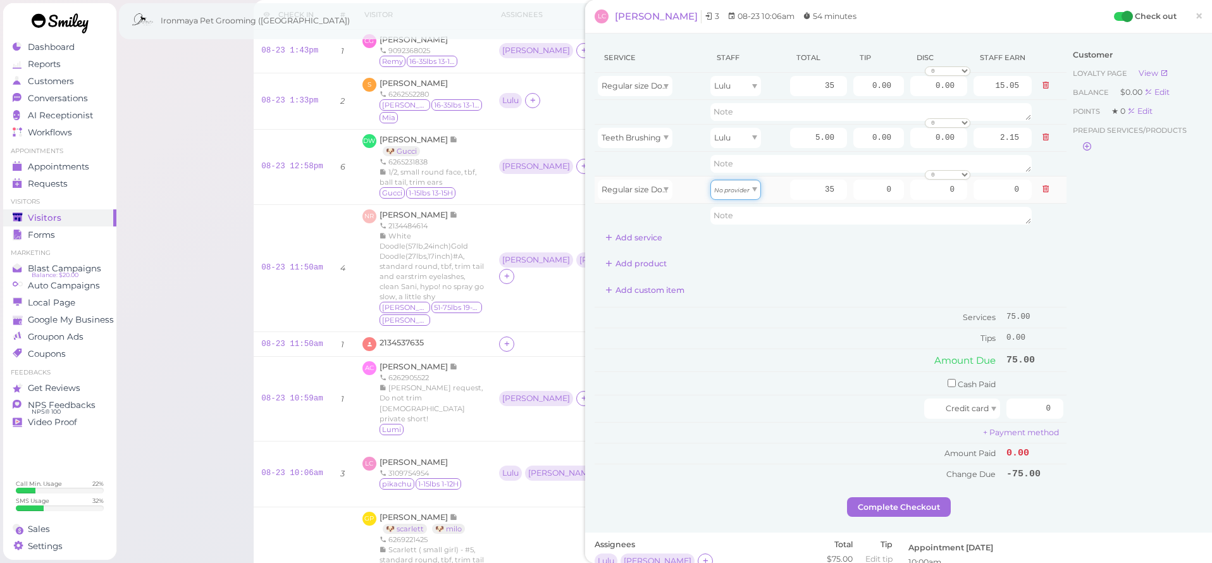
click at [741, 192] on icon "No provider" at bounding box center [731, 190] width 35 height 7
type input "15.75"
click at [752, 266] on div "Add product" at bounding box center [830, 264] width 472 height 20
drag, startPoint x: 874, startPoint y: 192, endPoint x: 900, endPoint y: 192, distance: 26.6
click at [900, 192] on input "0" at bounding box center [878, 190] width 51 height 20
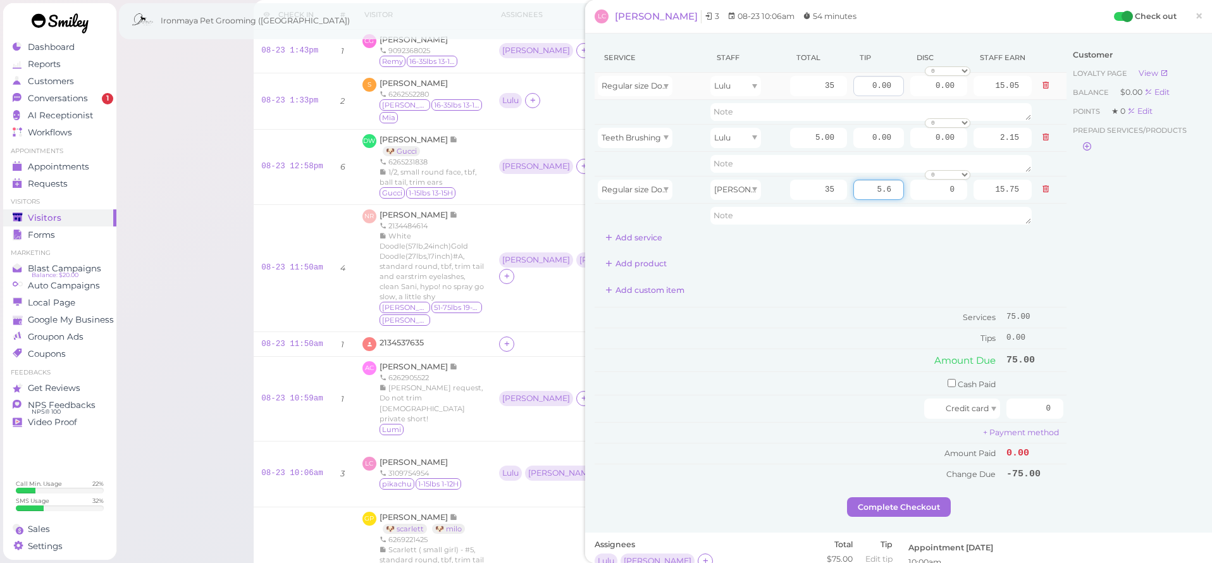
type input "5.6"
drag, startPoint x: 871, startPoint y: 78, endPoint x: 962, endPoint y: 90, distance: 91.8
click at [962, 89] on input "0.00" at bounding box center [938, 86] width 57 height 20
type input "5.6"
click at [928, 254] on div "Add product" at bounding box center [830, 264] width 472 height 20
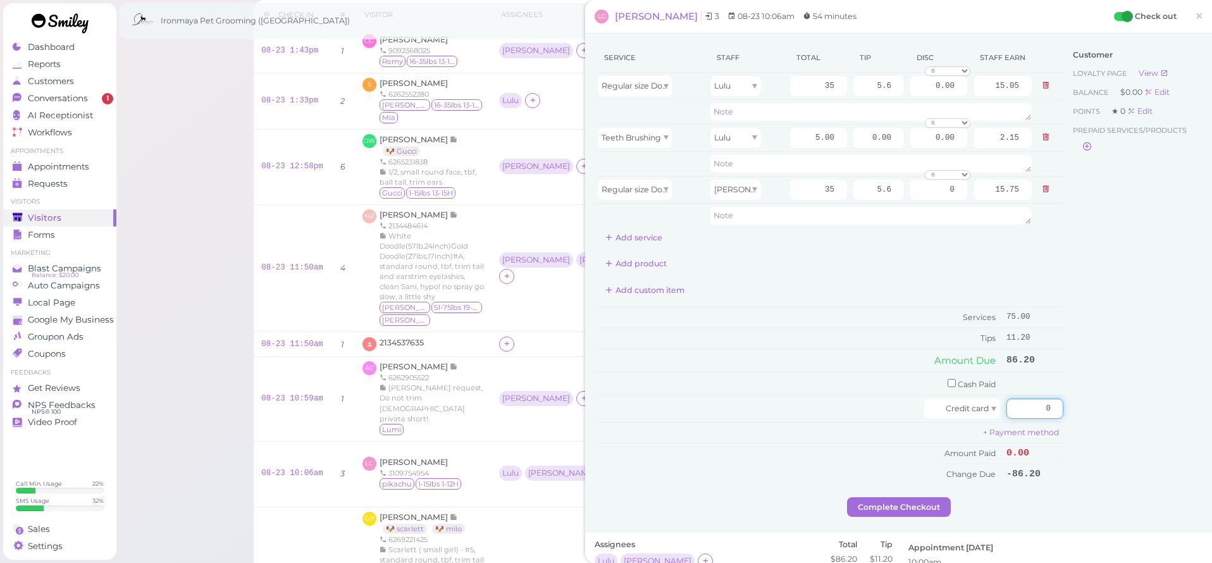
drag, startPoint x: 1021, startPoint y: 406, endPoint x: 1088, endPoint y: 415, distance: 68.3
click at [1088, 415] on div "Service Staff Total Tip Disc Staff earn Regular size Dog Full Grooming (35 lbs …" at bounding box center [898, 270] width 608 height 454
click at [892, 190] on input "5" at bounding box center [878, 190] width 51 height 20
click at [1097, 298] on div "Customer Loyalty page View Balance $0.00 Edit Points ★ 0 Edit Prepaid services/…" at bounding box center [1134, 270] width 136 height 454
click at [890, 191] on input "5.625" at bounding box center [878, 190] width 51 height 20
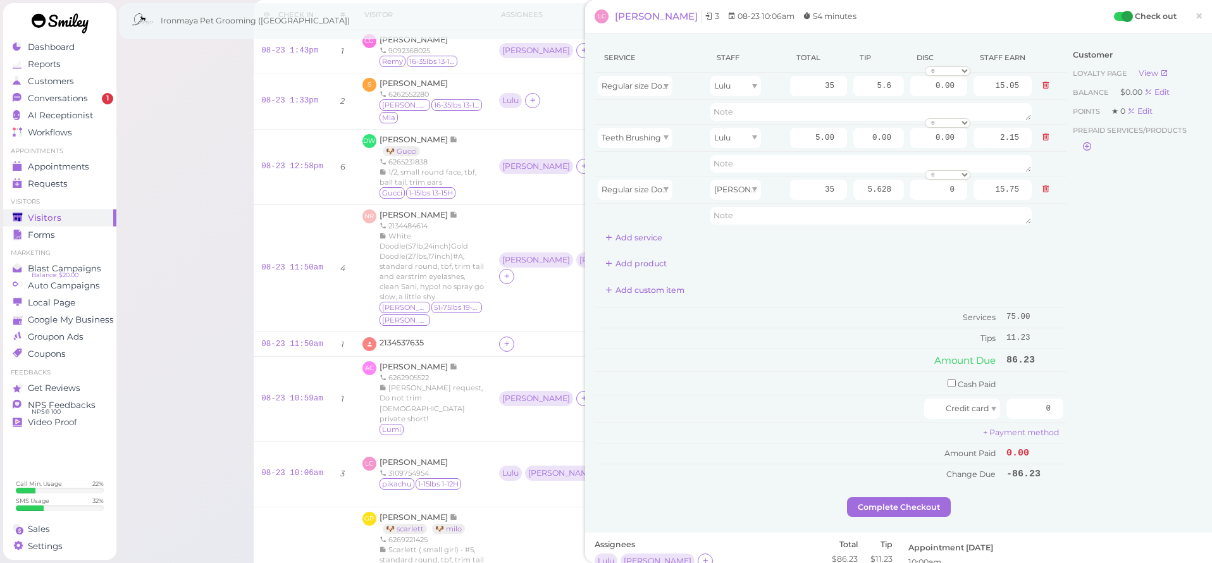
click at [1130, 334] on div "Customer Loyalty page View Balance $0.00 Edit Points ★ 0 Edit Prepaid services/…" at bounding box center [1134, 270] width 136 height 454
click at [1091, 255] on div "Customer Loyalty page View Balance $0.00 Edit Points ★ 0 Edit Prepaid services/…" at bounding box center [1134, 270] width 136 height 454
drag, startPoint x: 883, startPoint y: 187, endPoint x: 895, endPoint y: 190, distance: 13.0
click at [895, 190] on input "5.628" at bounding box center [878, 190] width 51 height 20
type input "5.63"
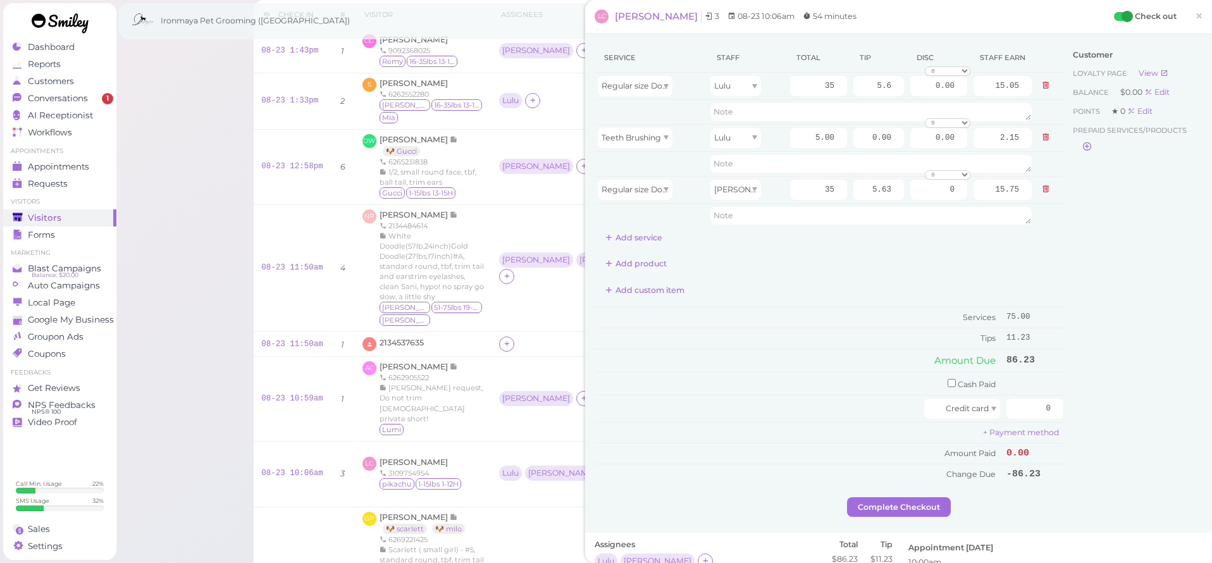
click at [1128, 305] on div "Customer Loyalty page View Balance $0.00 Edit Points ★ 0 Edit Prepaid services/…" at bounding box center [1134, 270] width 136 height 454
click at [742, 223] on textarea at bounding box center [870, 216] width 321 height 18
click at [795, 269] on div "Add product" at bounding box center [830, 264] width 472 height 20
click at [862, 221] on textarea at bounding box center [870, 216] width 321 height 18
drag, startPoint x: 869, startPoint y: 190, endPoint x: 899, endPoint y: 193, distance: 30.0
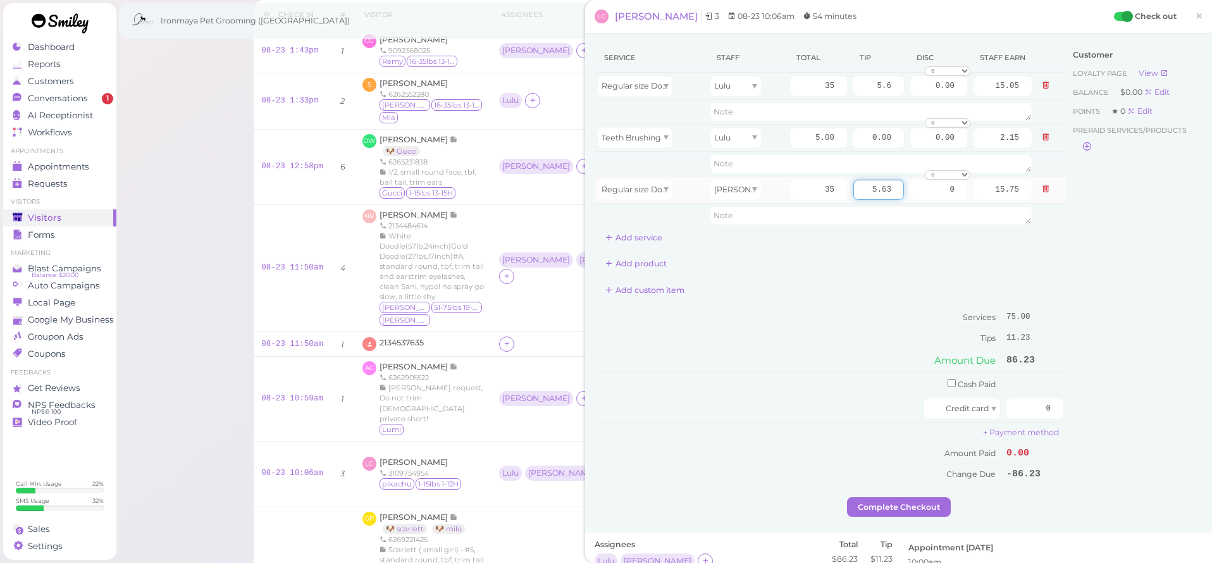
click at [899, 193] on input "5.63" at bounding box center [878, 190] width 51 height 20
click at [854, 329] on td "Tips" at bounding box center [798, 338] width 408 height 20
drag, startPoint x: 868, startPoint y: 188, endPoint x: 913, endPoint y: 199, distance: 46.2
click at [913, 199] on tr "Regular size Dog Bath and Brush (35 lbs or less) [PERSON_NAME] 35 5.63 0 0 10% …" at bounding box center [830, 189] width 472 height 27
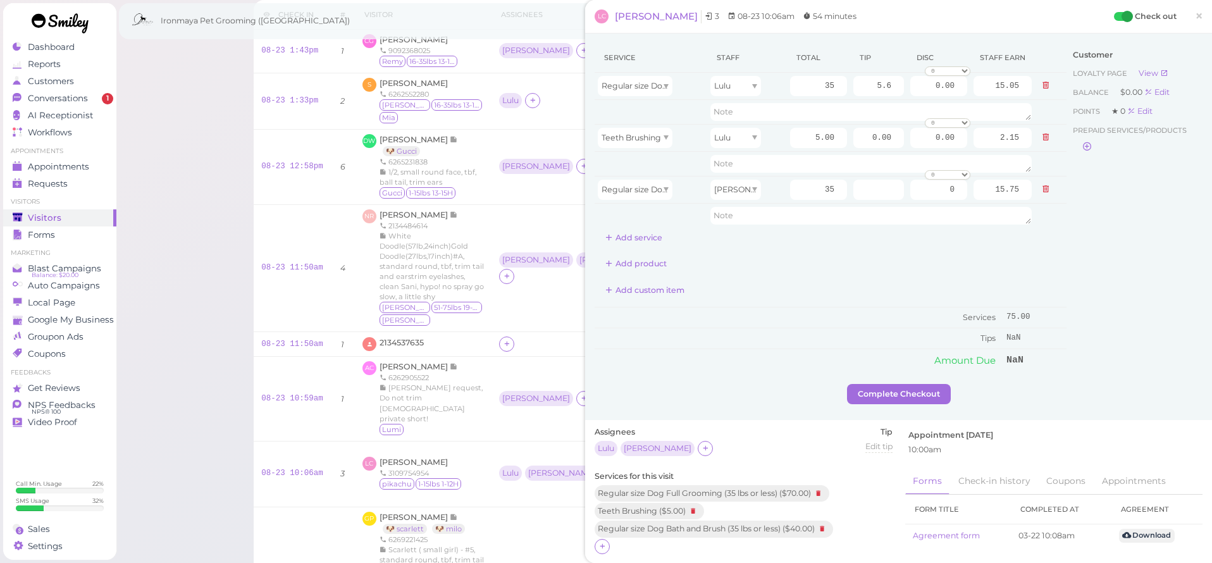
drag, startPoint x: 1152, startPoint y: 273, endPoint x: 1083, endPoint y: 390, distance: 135.8
click at [1152, 273] on div "Customer Loyalty page View Balance $0.00 Edit Points ★ 0 Edit Prepaid services/…" at bounding box center [1134, 213] width 136 height 341
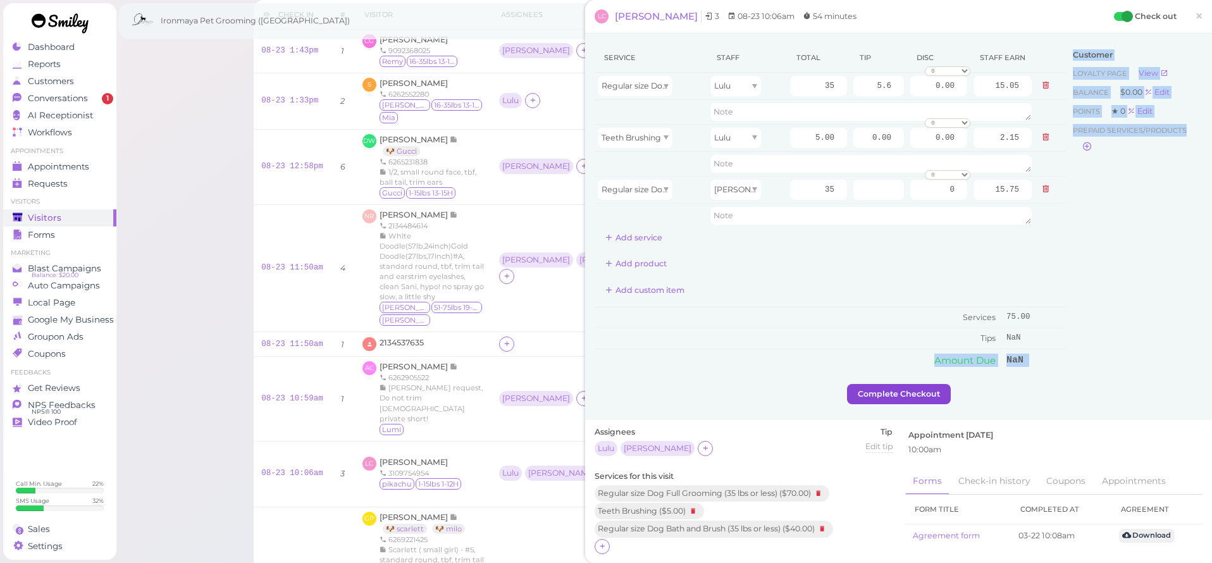
click at [881, 386] on div "Service Staff Total Tip Disc Staff earn Regular size Dog Full Grooming (35 lbs …" at bounding box center [898, 227] width 627 height 386
click at [882, 391] on button "Complete Checkout" at bounding box center [899, 394] width 104 height 20
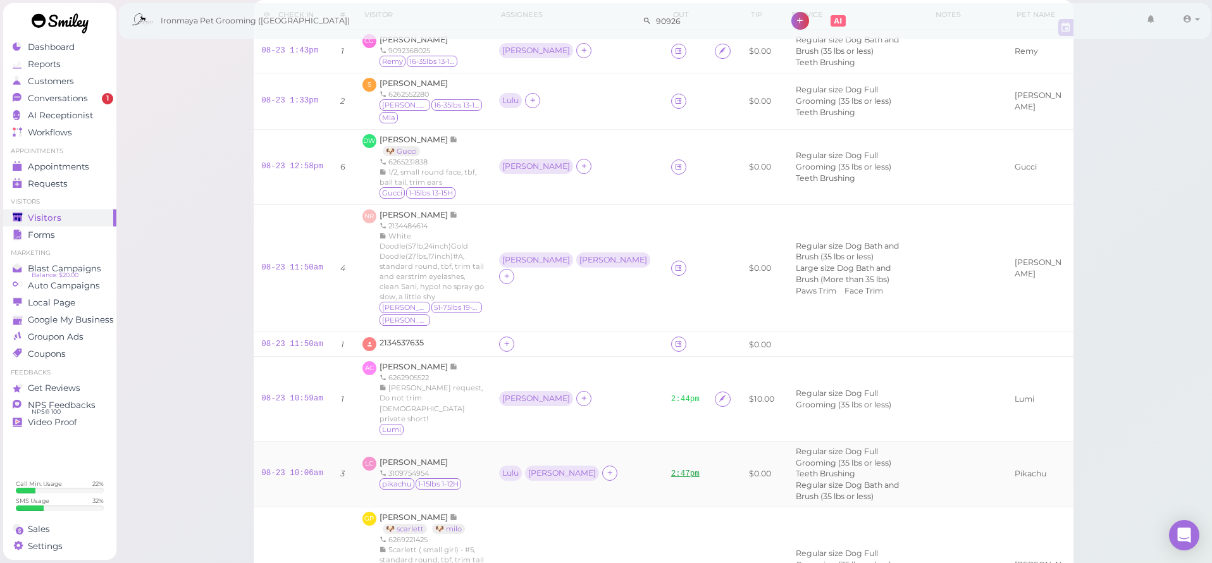
click at [671, 469] on link "2:47pm" at bounding box center [685, 473] width 28 height 9
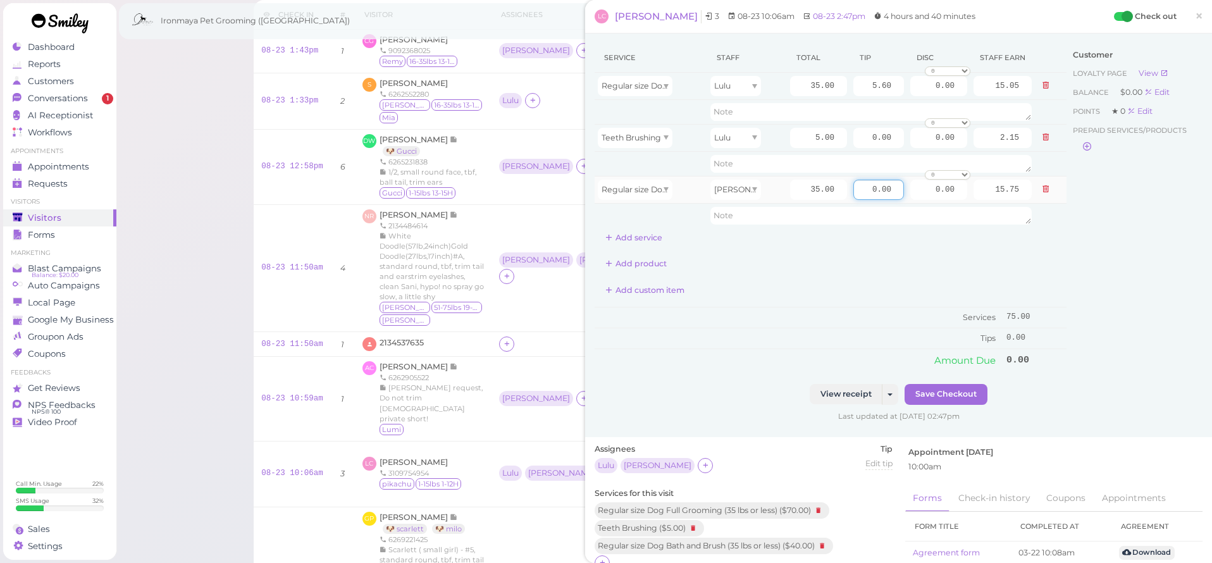
drag, startPoint x: 863, startPoint y: 190, endPoint x: 897, endPoint y: 196, distance: 34.7
click at [897, 196] on input "0.00" at bounding box center [878, 190] width 51 height 20
click at [968, 275] on div "Service Staff Total Tip Disc Staff earn Regular size Dog Full Grooming (35 lbs …" at bounding box center [830, 207] width 472 height 328
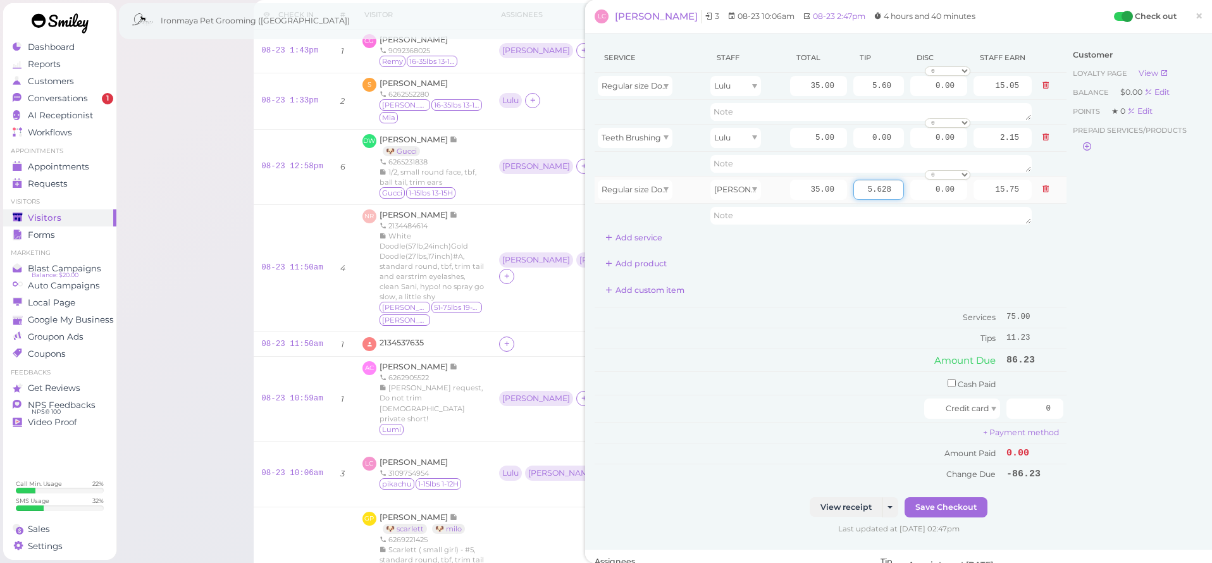
drag, startPoint x: 880, startPoint y: 187, endPoint x: 904, endPoint y: 193, distance: 24.4
click at [904, 193] on td "5.628" at bounding box center [878, 189] width 57 height 27
type input "5.63"
click at [1125, 263] on div "Customer Loyalty page View Balance $0.00 Edit Points ★ 0 Edit Prepaid services/…" at bounding box center [1134, 270] width 136 height 454
click at [864, 259] on div "Add product" at bounding box center [830, 264] width 472 height 20
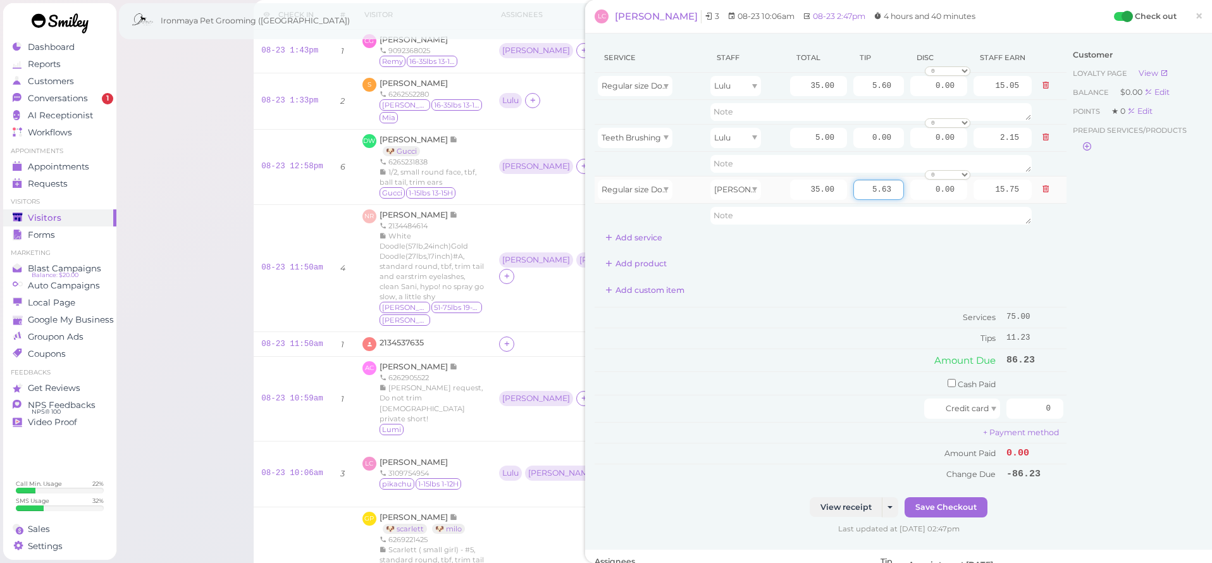
click at [874, 185] on input "5.63" at bounding box center [878, 190] width 51 height 20
drag, startPoint x: 870, startPoint y: 188, endPoint x: 911, endPoint y: 186, distance: 41.1
click at [911, 186] on tr "Regular size Dog Bath and Brush (35 lbs or less) [PERSON_NAME] 35.00 5.63 0.00 …" at bounding box center [830, 189] width 472 height 27
click at [897, 278] on div "Service Staff Total Tip Disc Staff earn Regular size Dog Full Grooming (35 lbs …" at bounding box center [830, 263] width 472 height 441
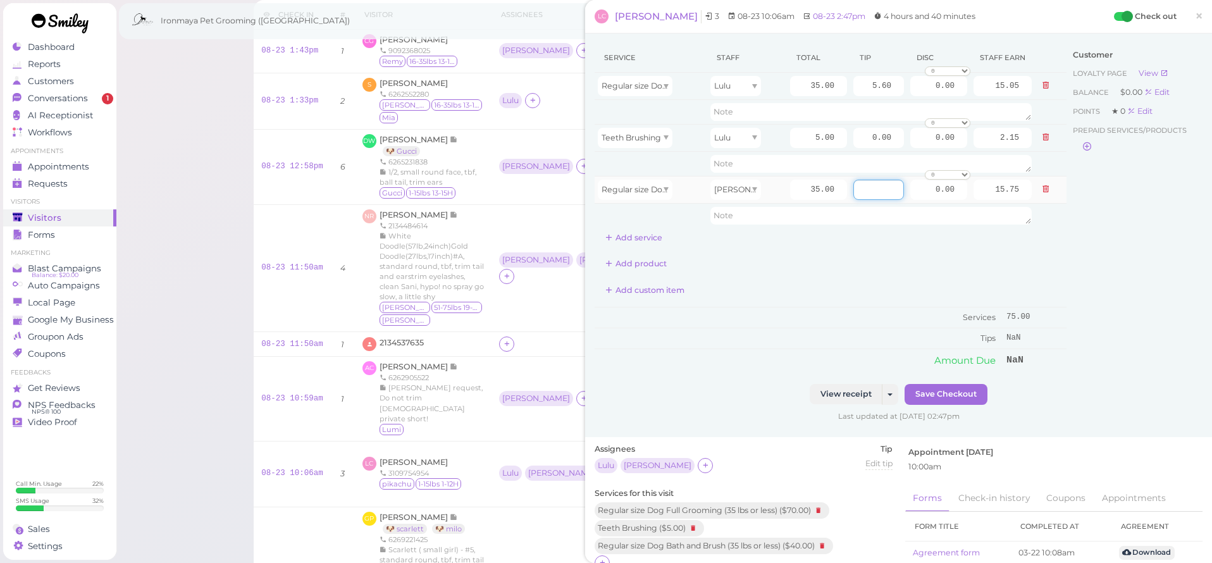
click at [873, 191] on input "number" at bounding box center [878, 190] width 51 height 20
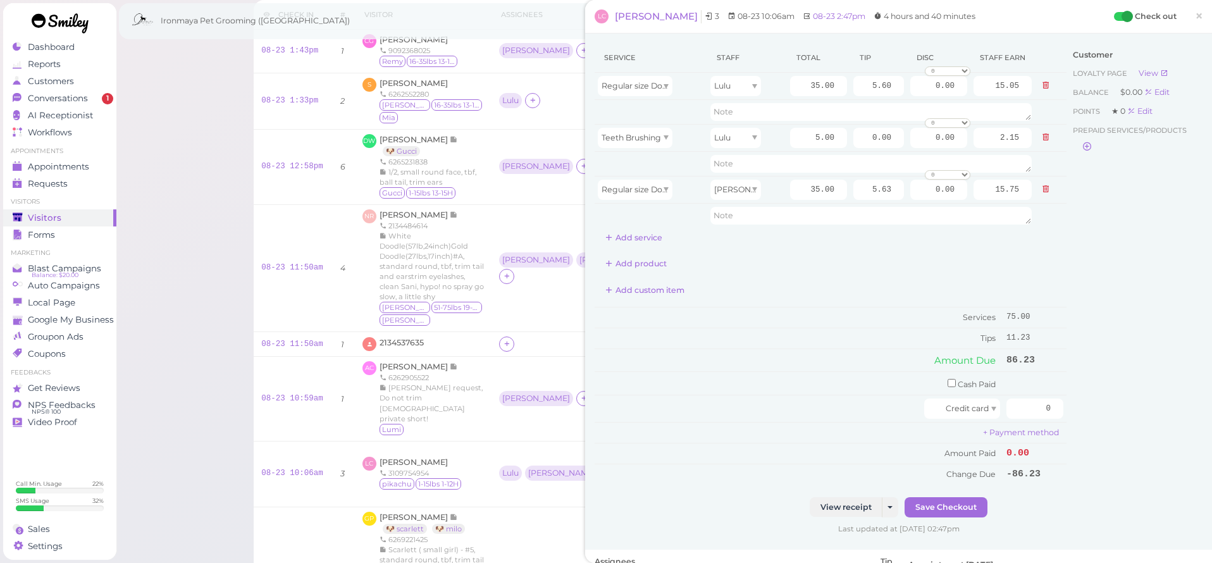
click at [907, 249] on div "Service Staff Total Tip Disc Staff earn Regular size Dog Full Grooming (35 lbs …" at bounding box center [830, 263] width 472 height 441
click at [892, 189] on input "5.63" at bounding box center [878, 190] width 51 height 20
type input "5.65"
click at [902, 256] on div "Add product" at bounding box center [830, 264] width 472 height 20
drag, startPoint x: 1027, startPoint y: 400, endPoint x: 1057, endPoint y: 404, distance: 30.6
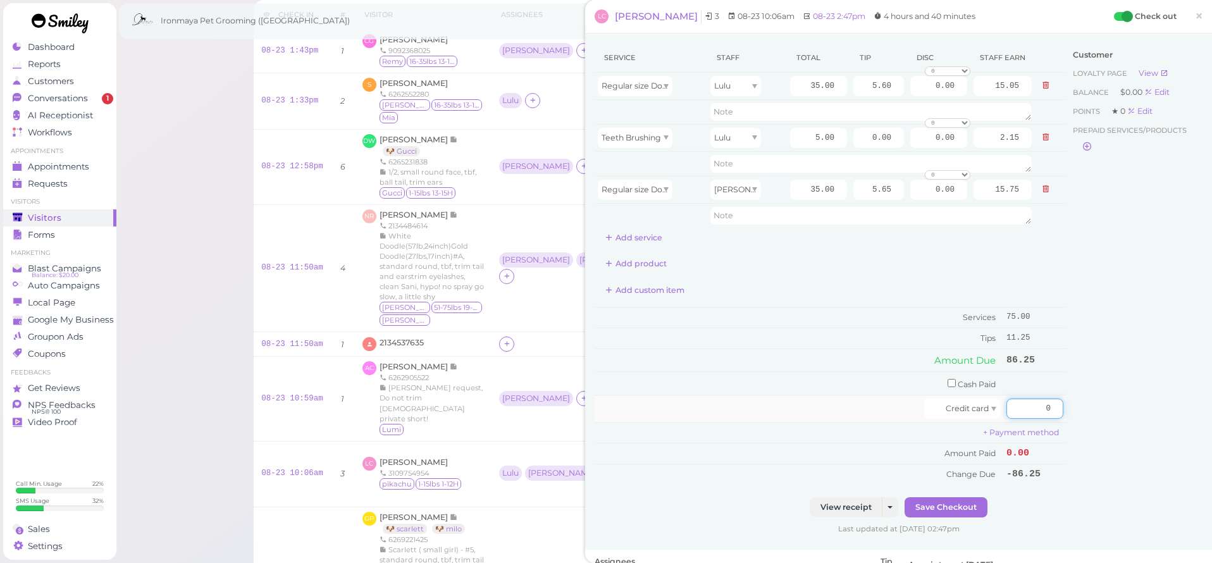
click at [1057, 404] on input "0" at bounding box center [1034, 408] width 57 height 20
type input "86.25"
click at [1094, 396] on div "Customer Loyalty page View Balance $0.00 Edit Points ★ 0 Edit Prepaid services/…" at bounding box center [1134, 270] width 136 height 454
click at [954, 497] on button "Save Checkout" at bounding box center [945, 507] width 83 height 20
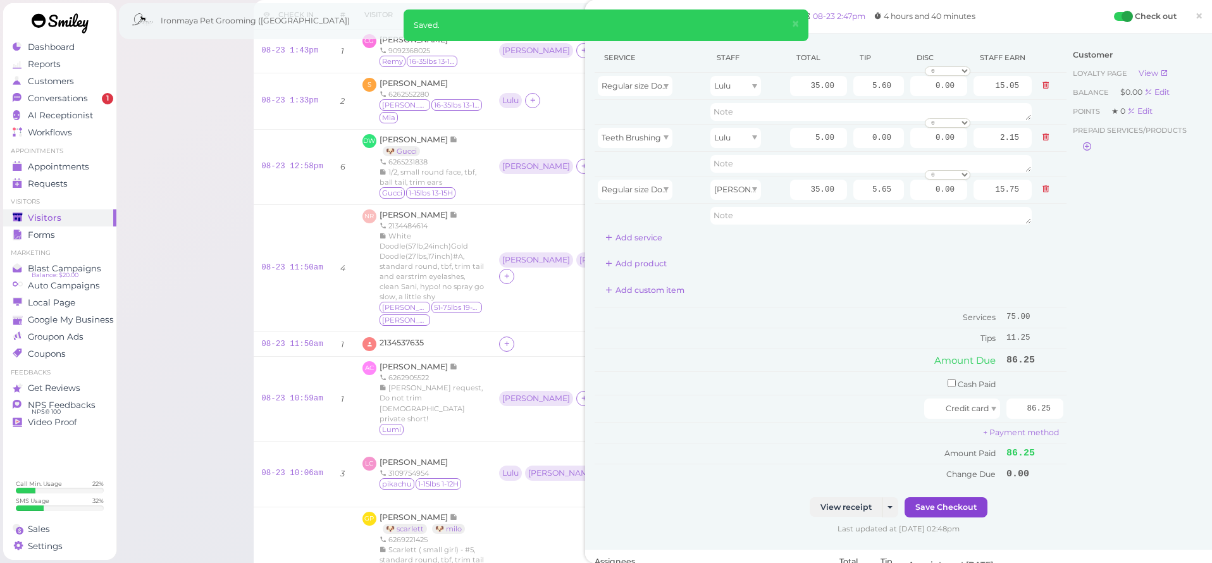
click at [955, 497] on button "Save Checkout" at bounding box center [945, 507] width 83 height 20
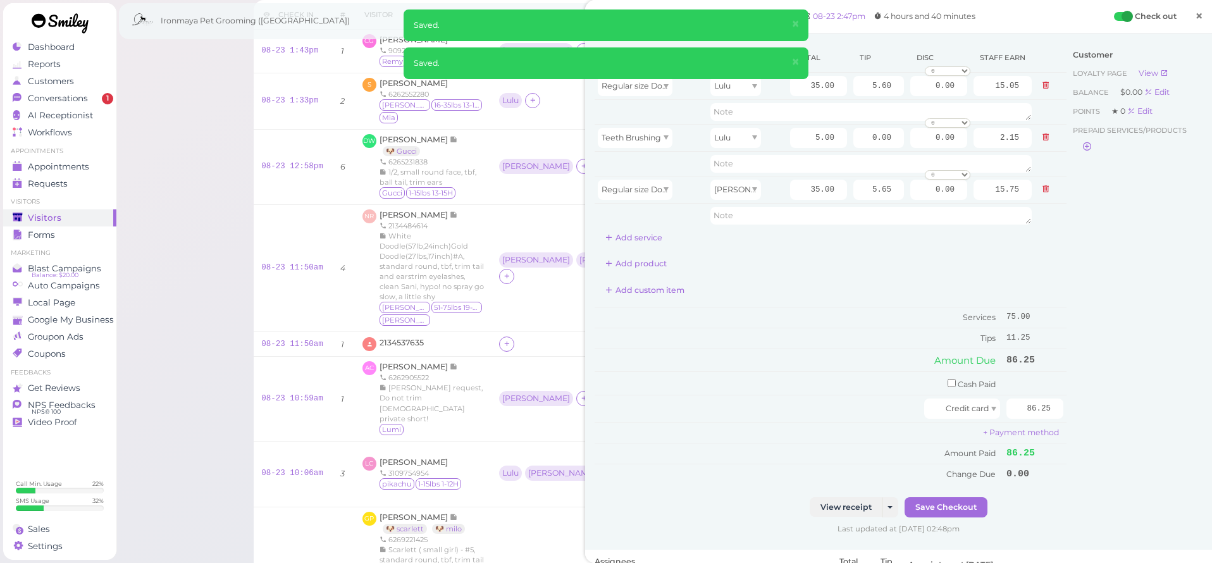
click at [1196, 19] on span "×" at bounding box center [1198, 16] width 8 height 18
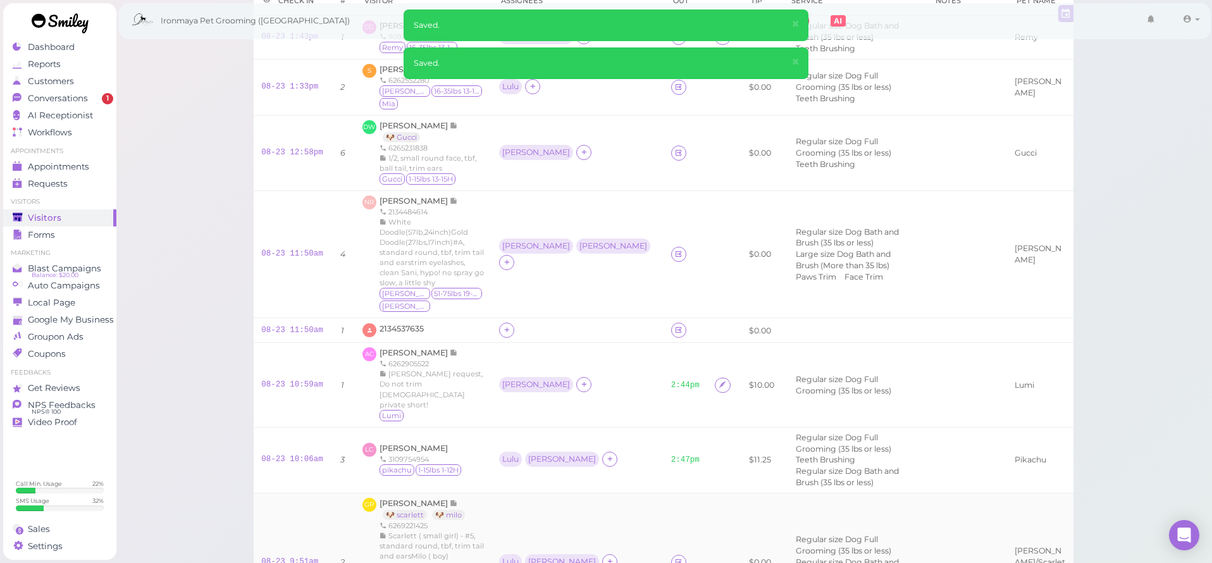
scroll to position [130, 0]
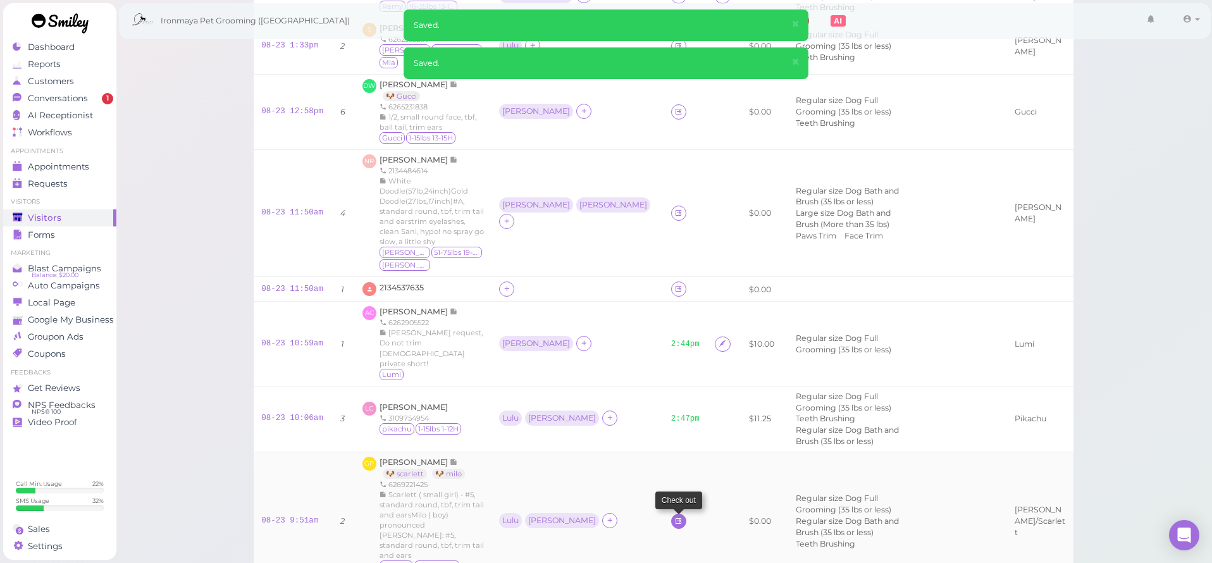
click at [674, 516] on icon at bounding box center [678, 520] width 8 height 9
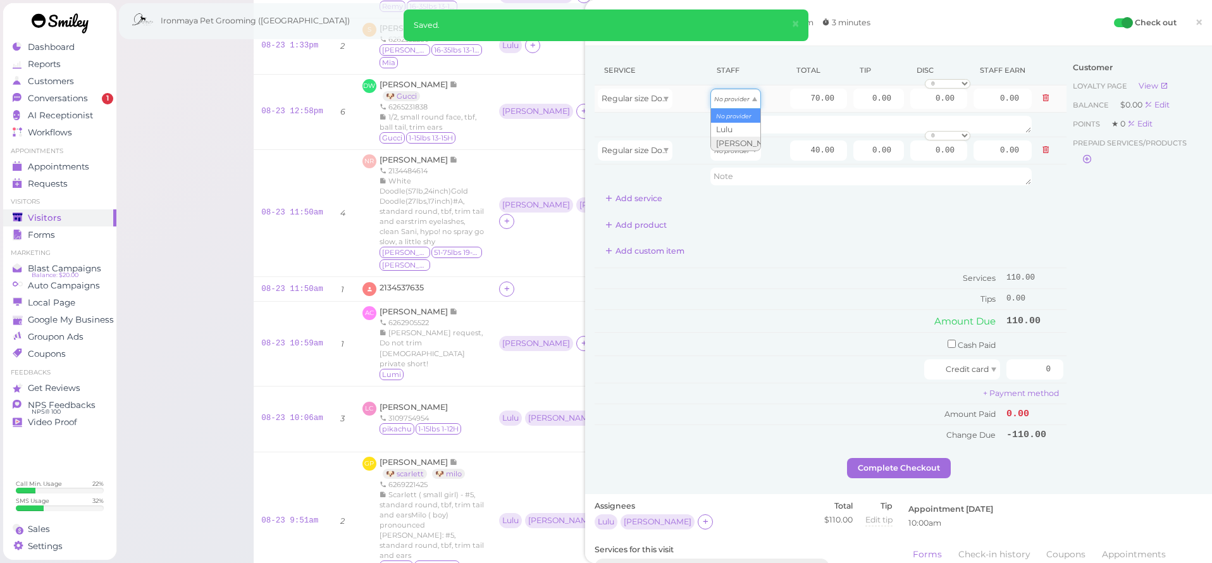
click at [747, 97] on icon "No provider" at bounding box center [731, 98] width 35 height 7
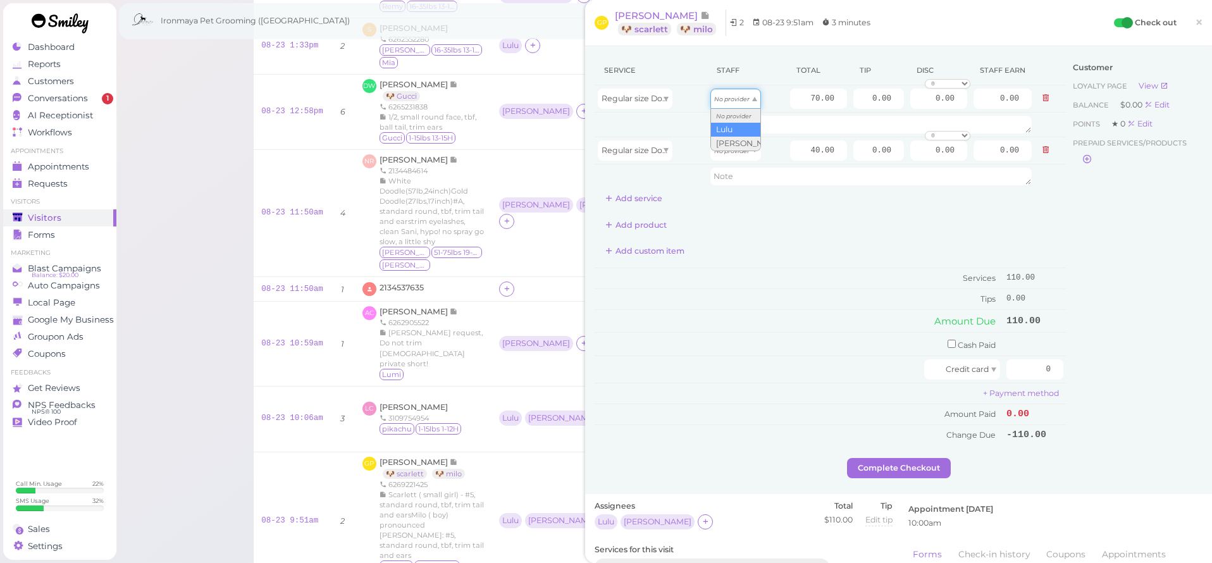
type input "30.10"
click at [739, 152] on icon "No provider" at bounding box center [731, 150] width 35 height 7
type input "17.20"
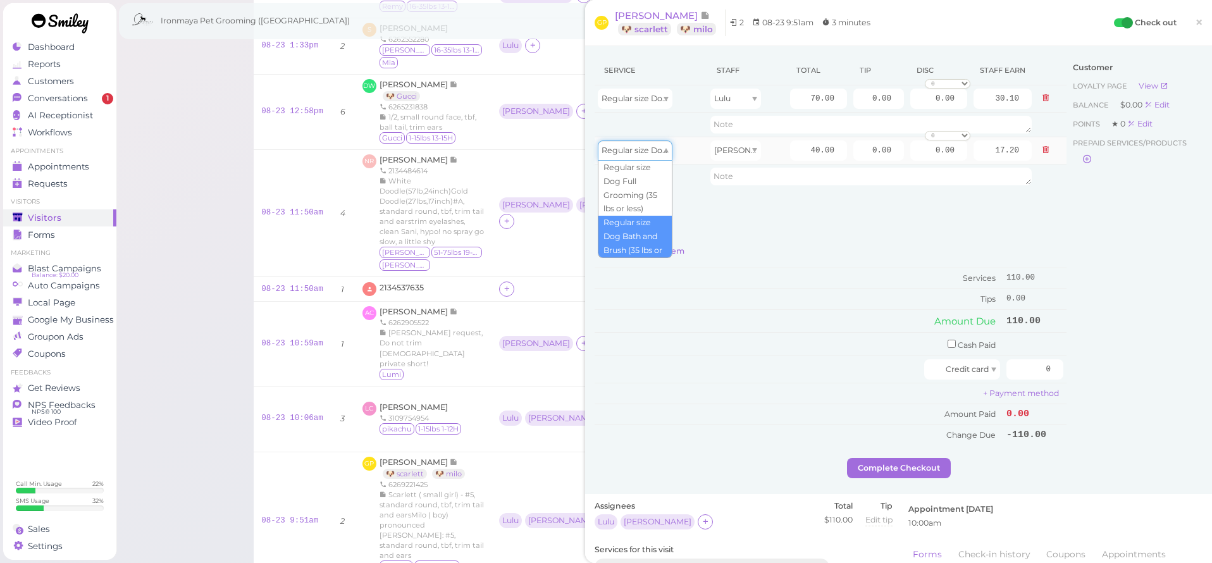
click at [648, 150] on span "Regular size Dog Bath and Brush (35 lbs or less)" at bounding box center [692, 149] width 183 height 9
type input "70.00"
type input "30.10"
drag, startPoint x: 802, startPoint y: 93, endPoint x: 844, endPoint y: 103, distance: 42.9
click at [844, 103] on input "70.00" at bounding box center [818, 99] width 57 height 20
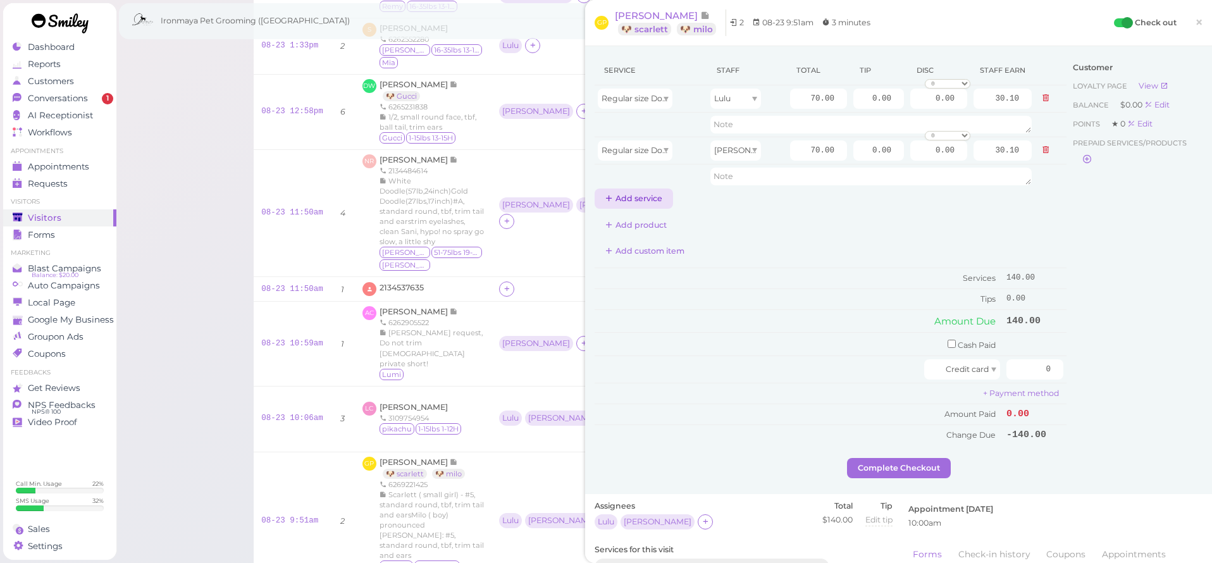
click at [661, 200] on button "Add service" at bounding box center [633, 198] width 78 height 20
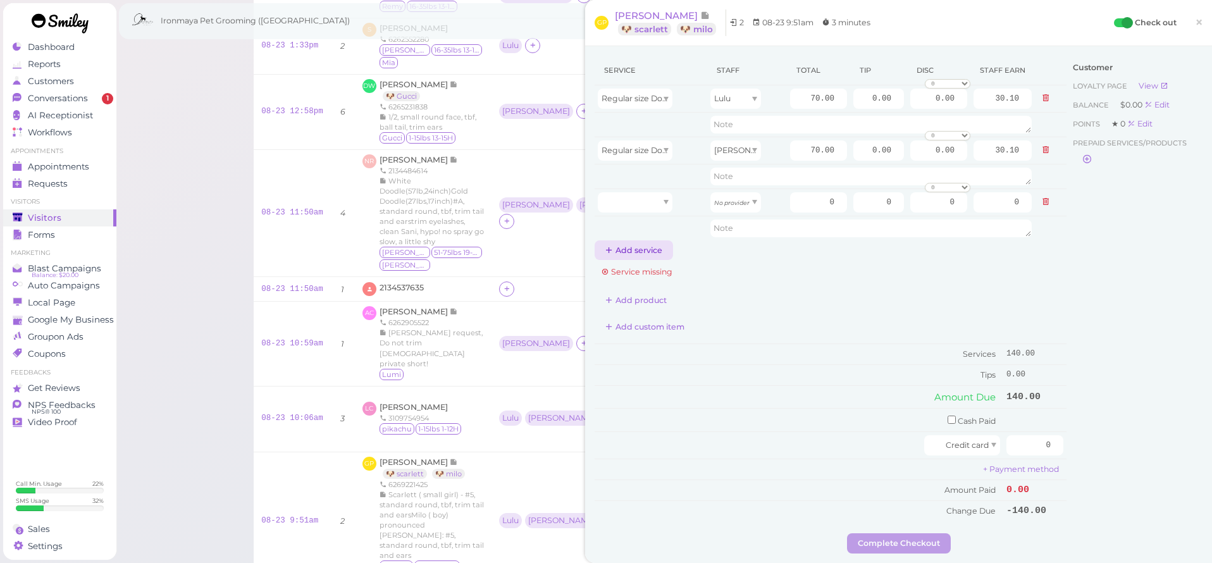
click at [653, 255] on button "Add service" at bounding box center [633, 250] width 78 height 20
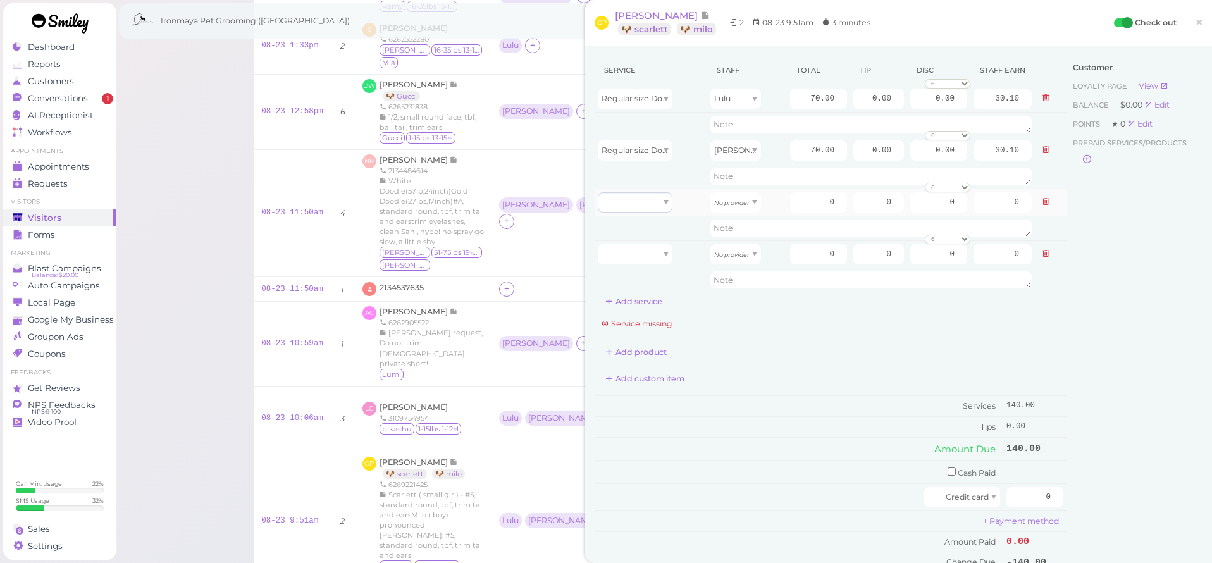
click at [672, 211] on div at bounding box center [651, 202] width 106 height 20
click at [653, 198] on div at bounding box center [635, 202] width 75 height 20
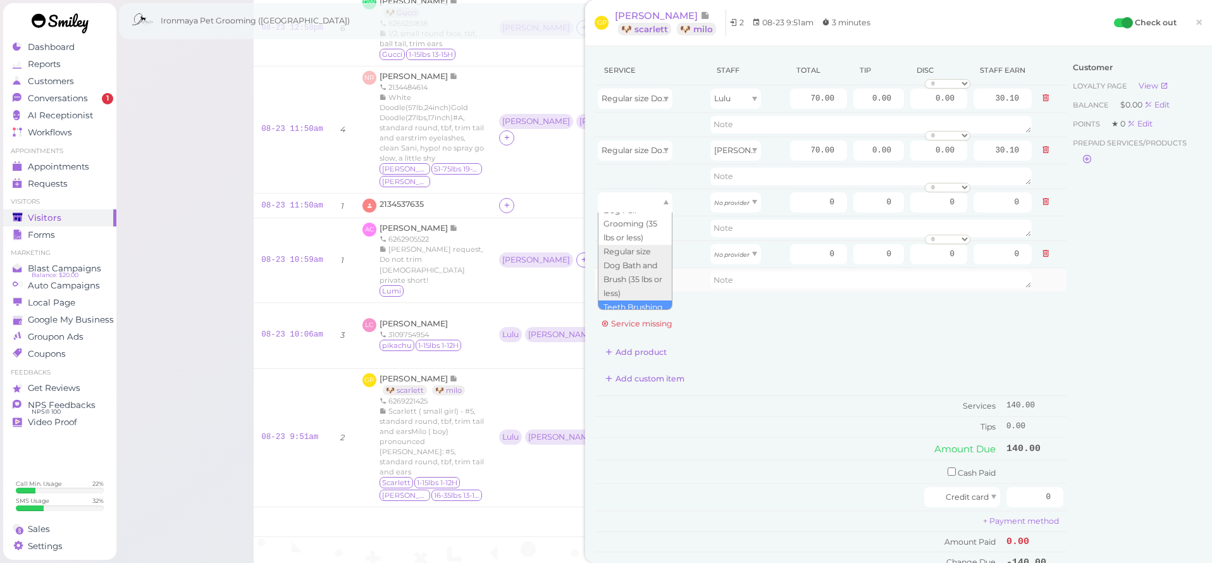
drag, startPoint x: 656, startPoint y: 305, endPoint x: 652, endPoint y: 289, distance: 16.3
type input "5.00"
click at [653, 261] on div at bounding box center [635, 254] width 75 height 20
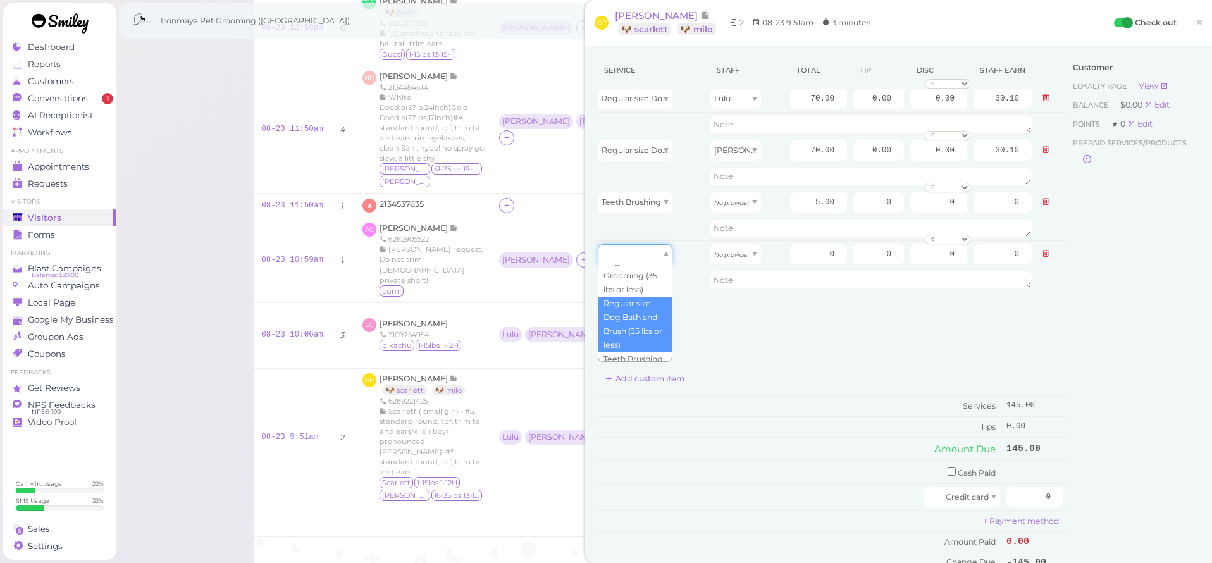
scroll to position [293, 0]
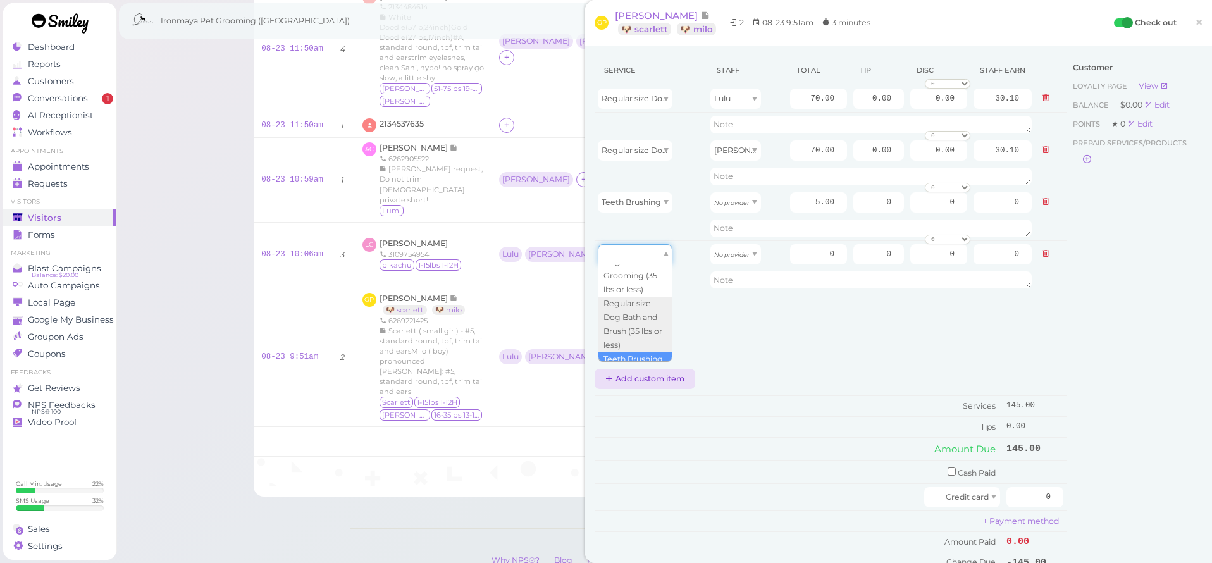
type input "5.00"
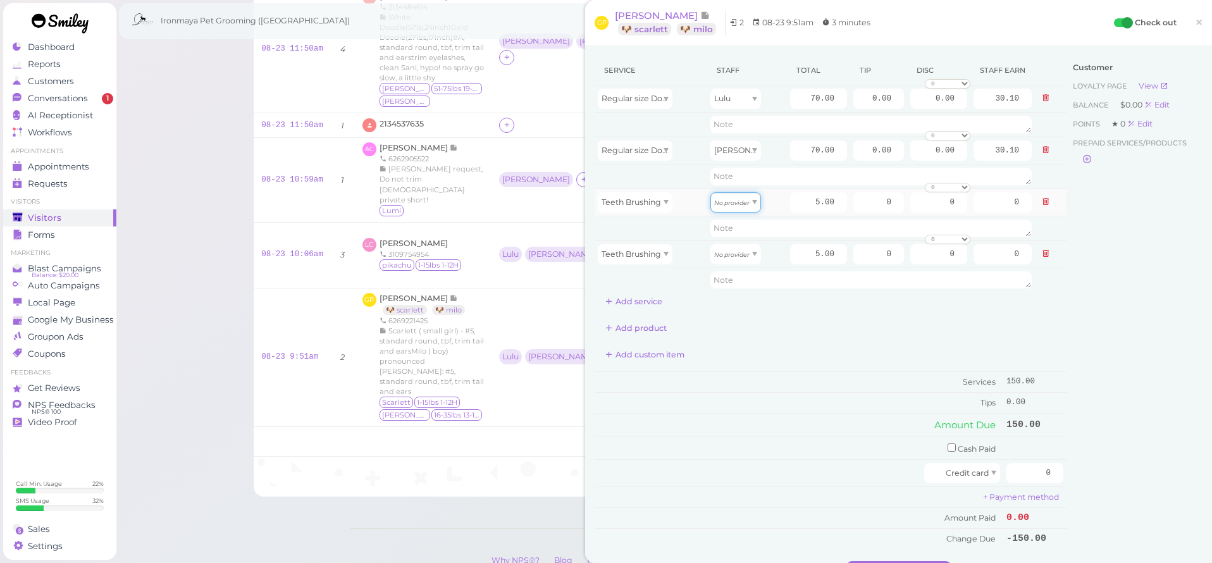
click at [736, 200] on icon "No provider" at bounding box center [731, 202] width 35 height 7
type input "2.15"
click at [732, 253] on icon "No provider" at bounding box center [731, 254] width 35 height 7
type input "2.15"
drag, startPoint x: 807, startPoint y: 101, endPoint x: 845, endPoint y: 100, distance: 38.6
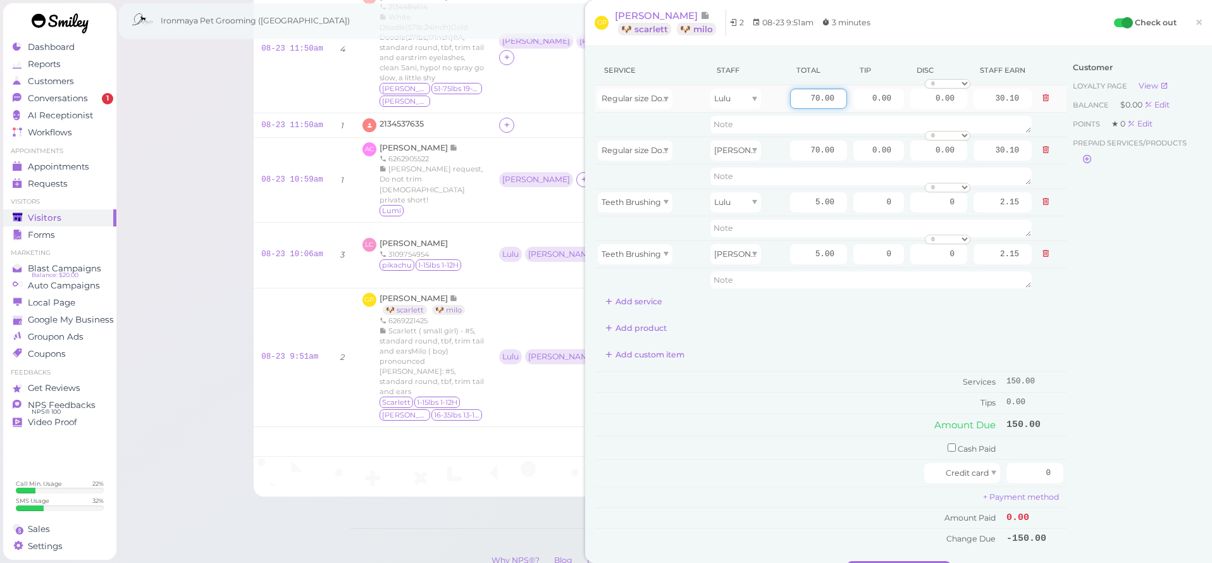
click at [845, 100] on input "70.00" at bounding box center [818, 99] width 57 height 20
drag, startPoint x: 807, startPoint y: 148, endPoint x: 850, endPoint y: 150, distance: 43.1
click at [850, 150] on tr "Regular size Dog Full Grooming (35 lbs or less) [PERSON_NAME] 70.00 0.00 0.00 0…" at bounding box center [830, 150] width 472 height 27
type input "80"
type input "34.40"
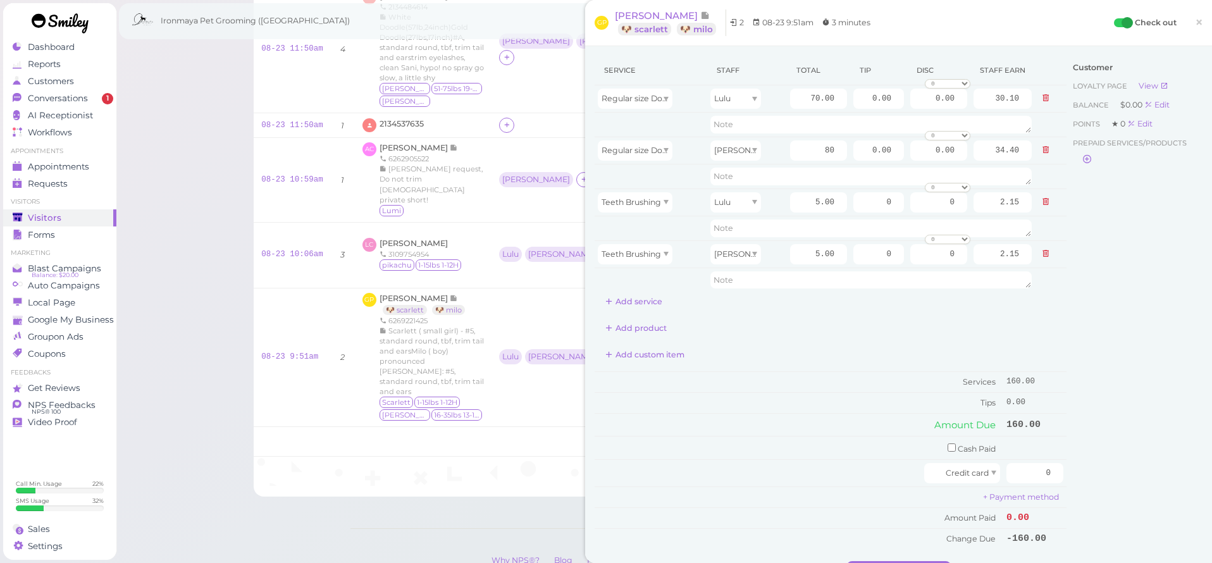
click at [898, 332] on div "Add product" at bounding box center [830, 328] width 472 height 20
click at [856, 300] on div "Service Staff Total Tip Disc Staff earn Regular size Dog Full Grooming (35 lbs …" at bounding box center [830, 184] width 472 height 256
click at [820, 152] on input "80" at bounding box center [818, 150] width 57 height 20
drag, startPoint x: 806, startPoint y: 91, endPoint x: 852, endPoint y: 101, distance: 47.1
click at [852, 101] on tr "Regular size Dog Full Grooming (35 lbs or less) Lulu 70.00 0.00 0.00 0 10% off …" at bounding box center [830, 98] width 472 height 27
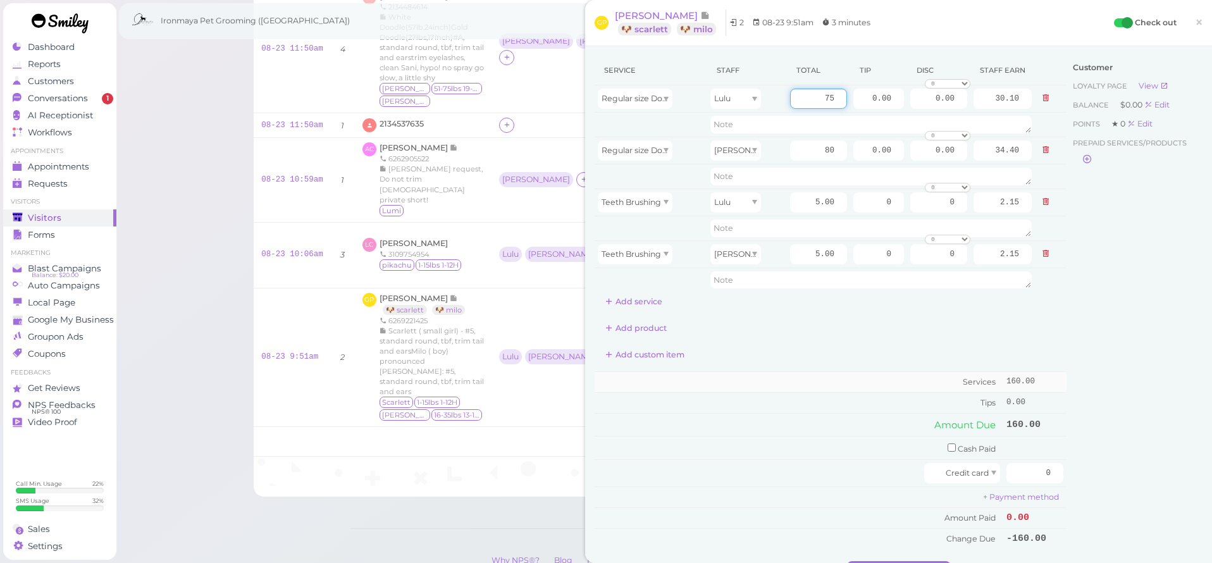
type input "75"
type input "32.25"
drag, startPoint x: 816, startPoint y: 374, endPoint x: 870, endPoint y: 204, distance: 179.2
click at [816, 372] on td "Services" at bounding box center [798, 381] width 408 height 21
drag, startPoint x: 821, startPoint y: 149, endPoint x: 869, endPoint y: 156, distance: 49.3
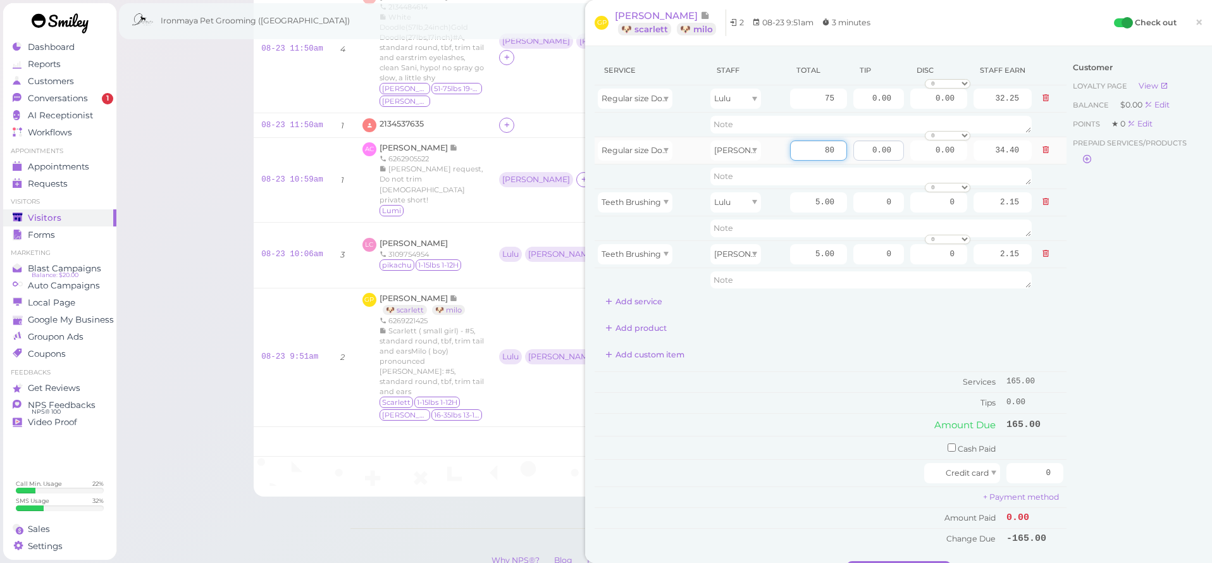
click at [869, 156] on tr "Regular size Dog Full Grooming (35 lbs or less) [PERSON_NAME] 80 0.00 0.00 0 10…" at bounding box center [830, 150] width 472 height 27
type input "85"
type input "36.55"
click at [833, 319] on div "Add product" at bounding box center [830, 328] width 472 height 20
drag, startPoint x: 864, startPoint y: 93, endPoint x: 916, endPoint y: 100, distance: 52.3
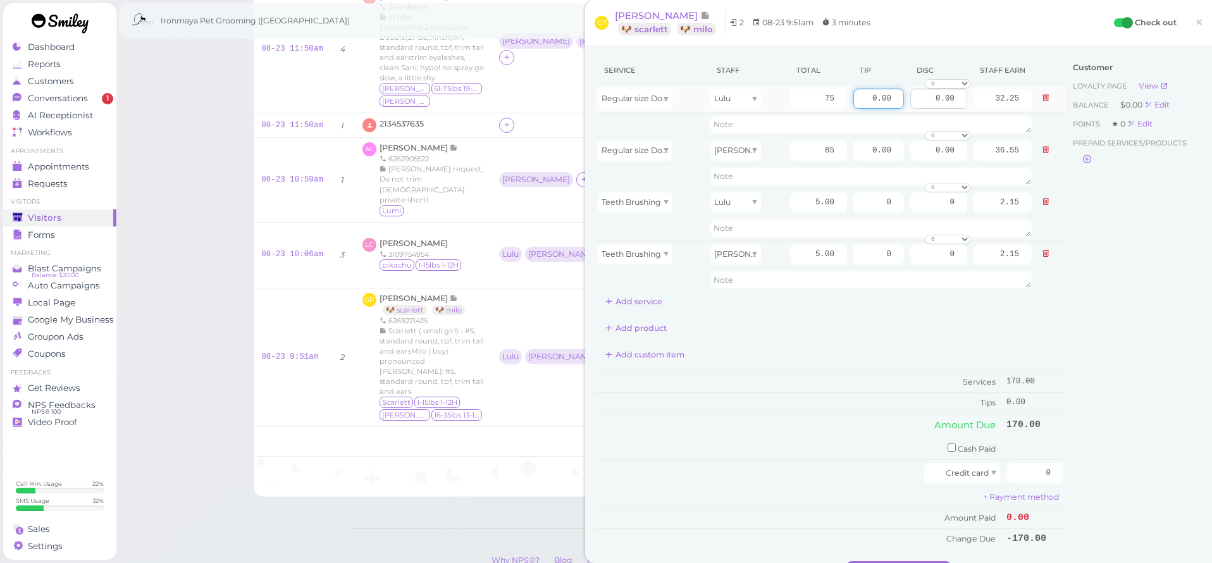
click at [921, 102] on tr "Regular size Dog Full Grooming (35 lbs or less) Lulu 75 0.00 0.00 0 10% off 15%…" at bounding box center [830, 98] width 472 height 27
type input "12"
drag, startPoint x: 863, startPoint y: 149, endPoint x: 974, endPoint y: 157, distance: 111.6
click at [974, 157] on tr "Regular size Dog Full Grooming (35 lbs or less) [PERSON_NAME] 85 0.00 0.00 0 10…" at bounding box center [830, 150] width 472 height 27
type input "13.5"
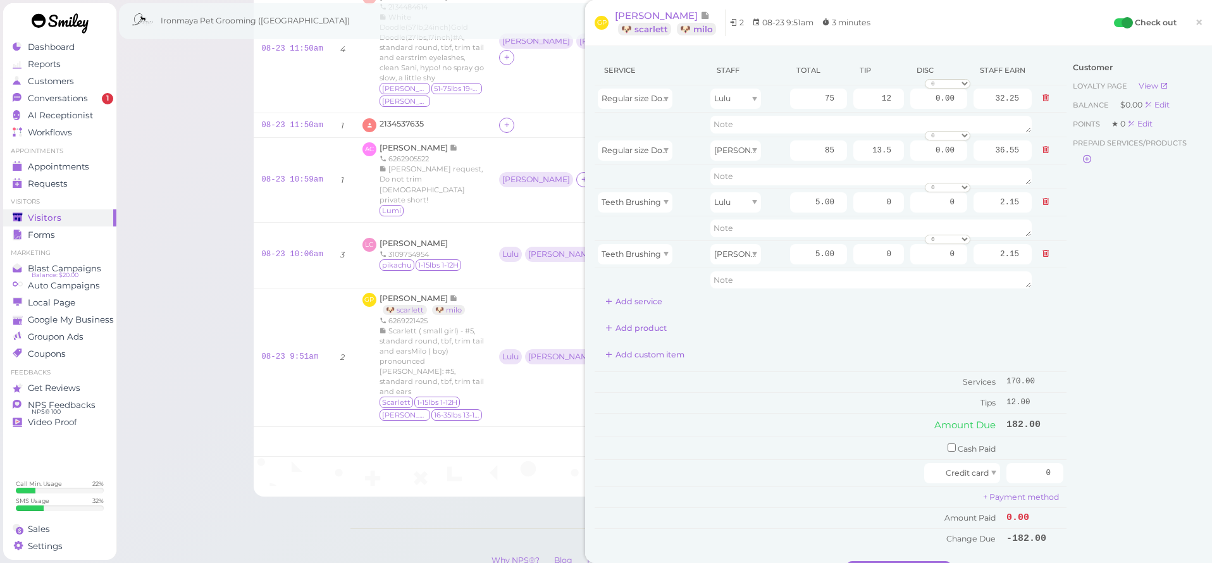
click at [999, 309] on div "Service Staff Total Tip Disc Staff earn Regular size Dog Full Grooming (35 lbs …" at bounding box center [830, 184] width 472 height 256
drag, startPoint x: 1040, startPoint y: 472, endPoint x: 1060, endPoint y: 467, distance: 21.6
click at [1060, 467] on input "0" at bounding box center [1034, 473] width 57 height 20
drag, startPoint x: 1038, startPoint y: 469, endPoint x: 1055, endPoint y: 472, distance: 17.9
click at [1055, 472] on input "0" at bounding box center [1034, 473] width 57 height 20
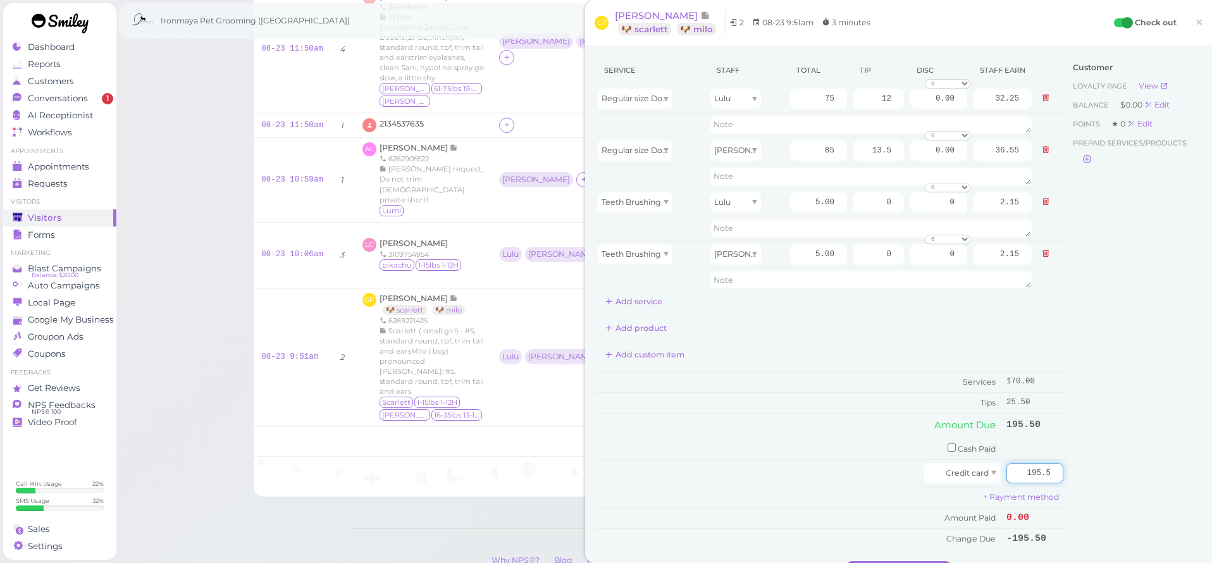
type input "195.5"
click at [1085, 434] on div "Customer Loyalty page View Balance $0.00 Edit Points ★ 0 Edit Prepaid services/…" at bounding box center [1134, 308] width 136 height 505
click at [1076, 473] on div "Customer Loyalty page View Balance $0.00 Edit Points ★ 0 Edit Prepaid services/…" at bounding box center [1134, 308] width 136 height 505
click at [925, 556] on button "Complete Checkout" at bounding box center [899, 566] width 104 height 20
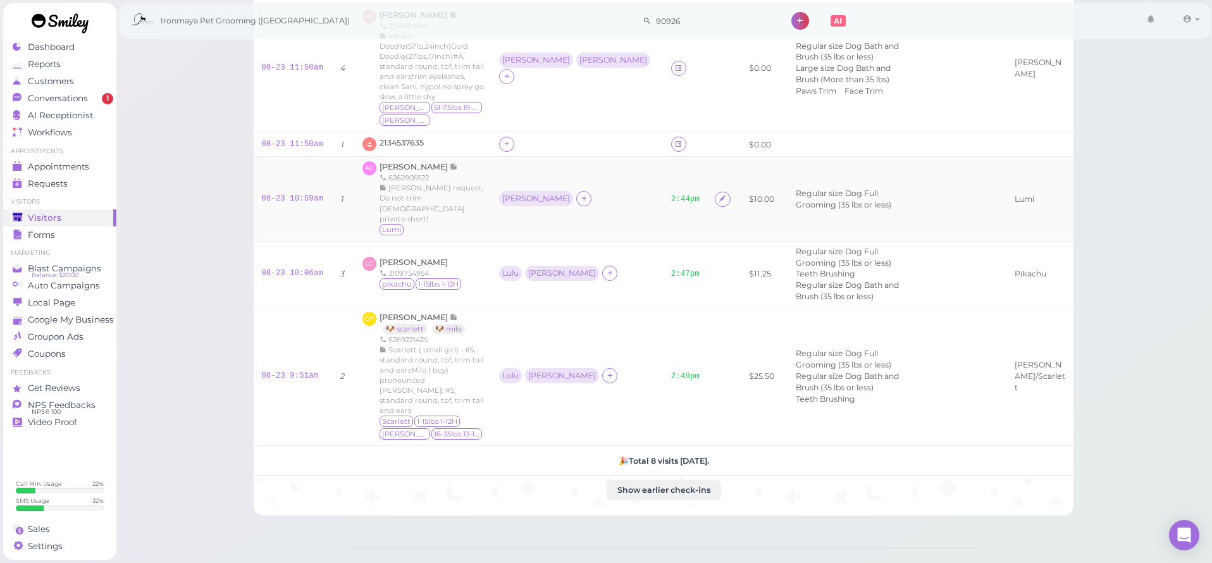
scroll to position [228, 0]
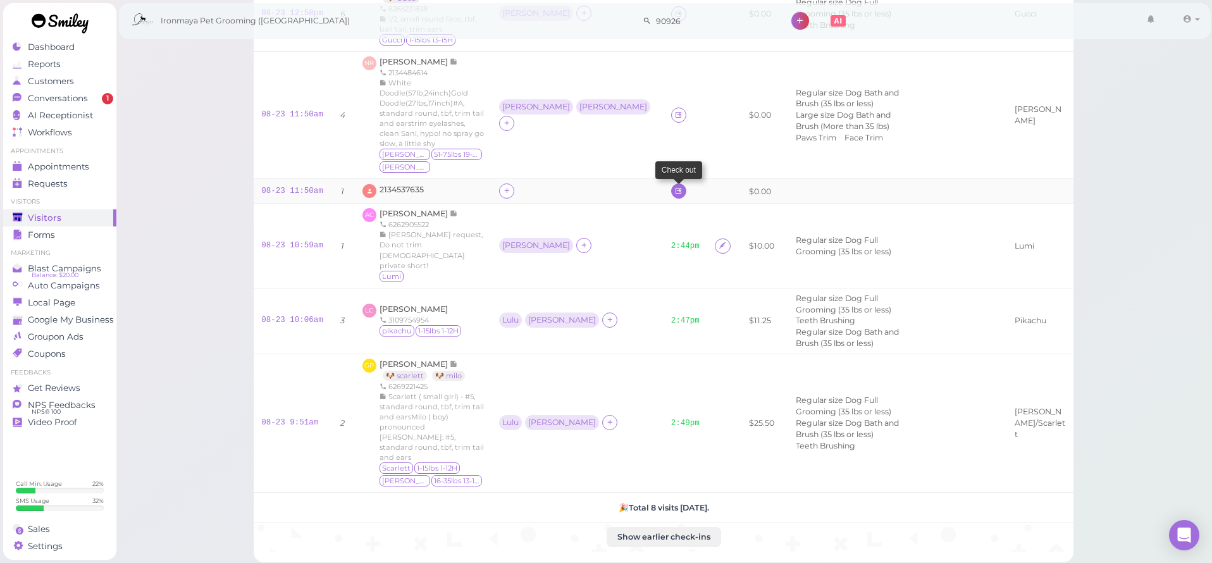
click at [674, 186] on icon at bounding box center [678, 190] width 8 height 9
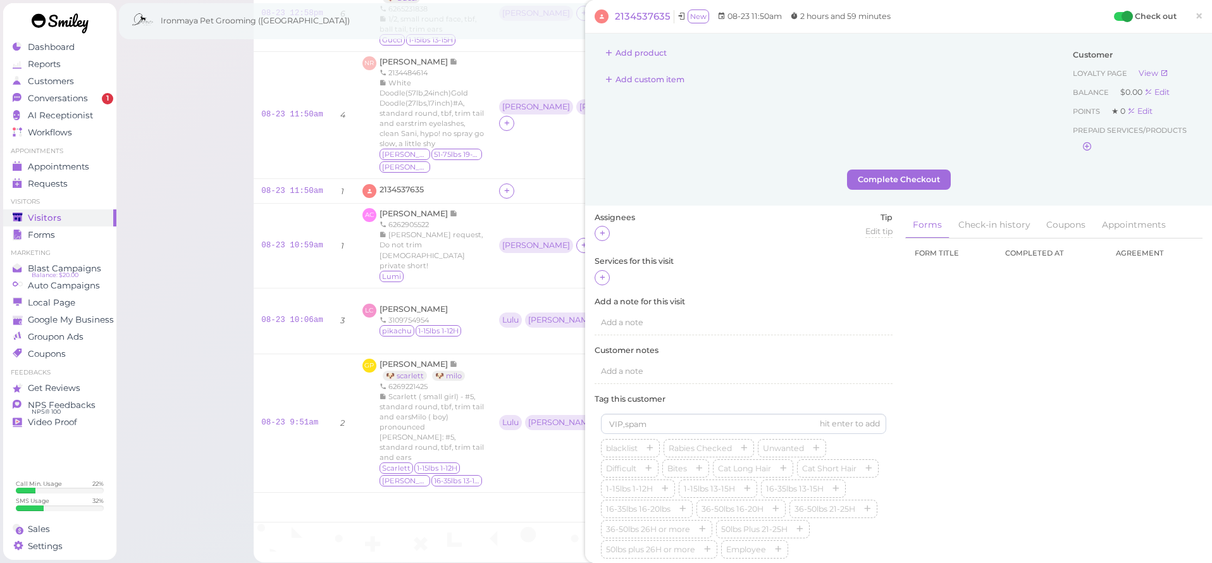
scroll to position [305, 0]
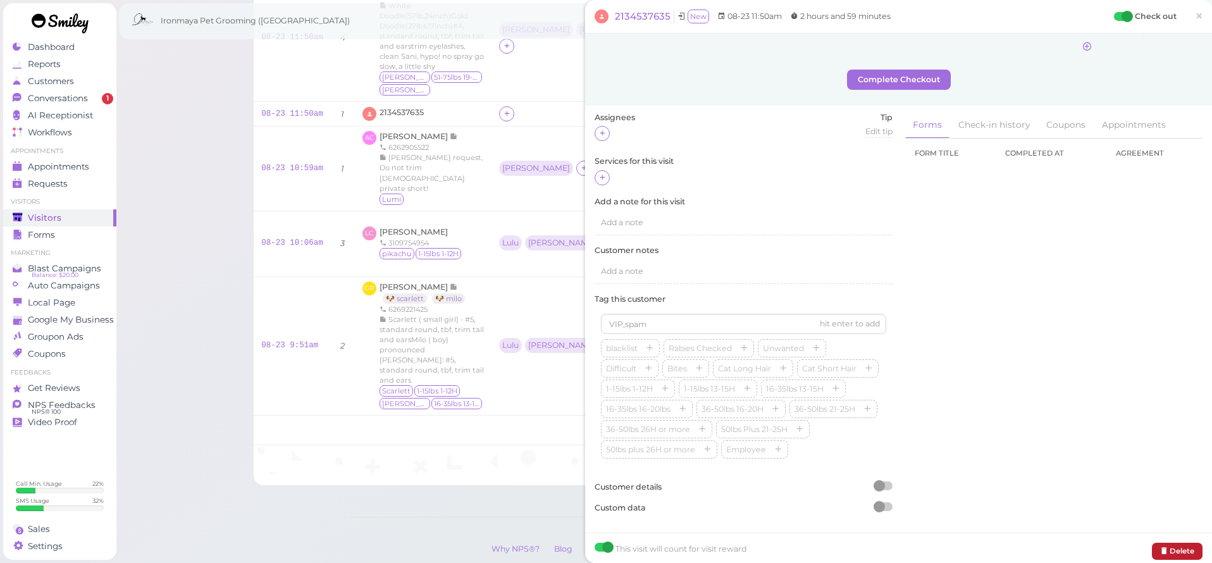
click at [1178, 543] on button "Delete" at bounding box center [1176, 551] width 51 height 17
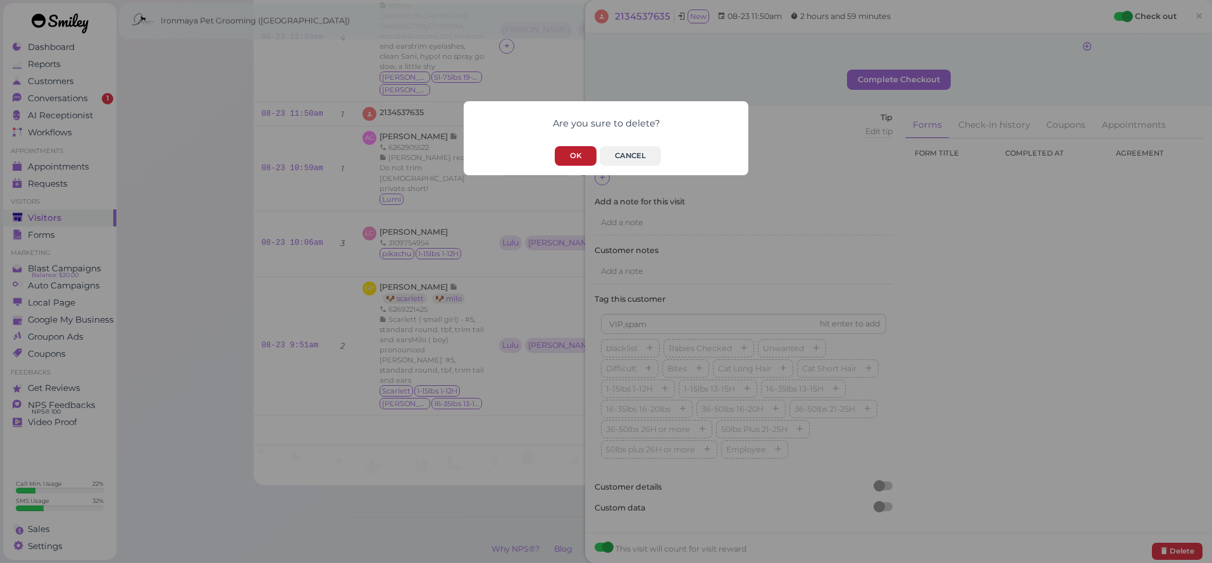
click at [584, 159] on button "OK" at bounding box center [576, 156] width 42 height 20
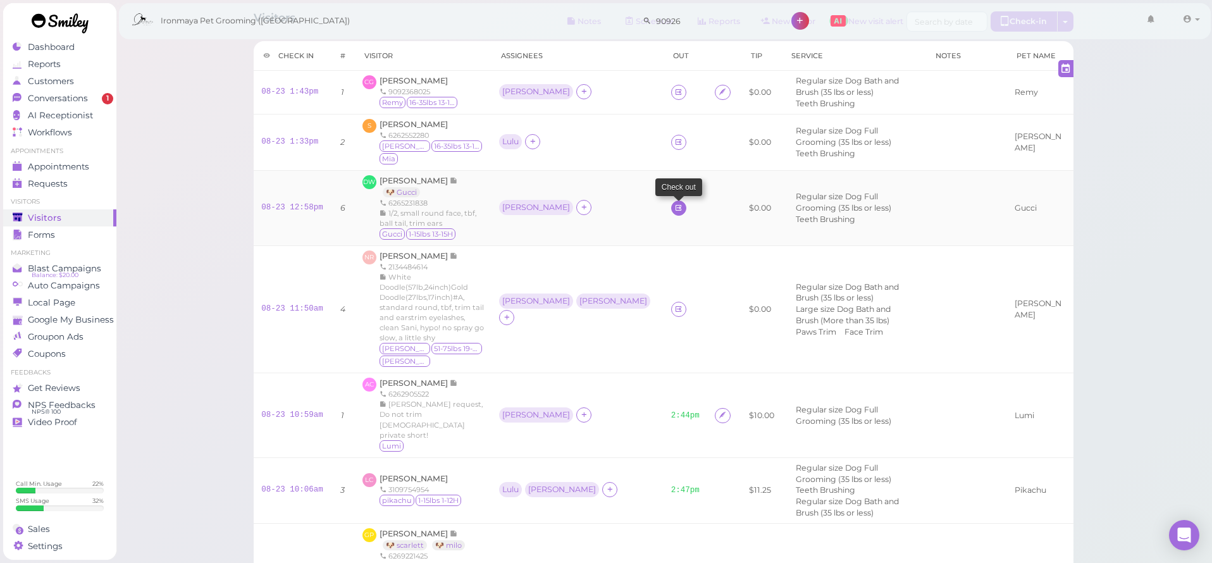
scroll to position [31, 0]
click at [58, 101] on span "Conversations" at bounding box center [58, 98] width 60 height 11
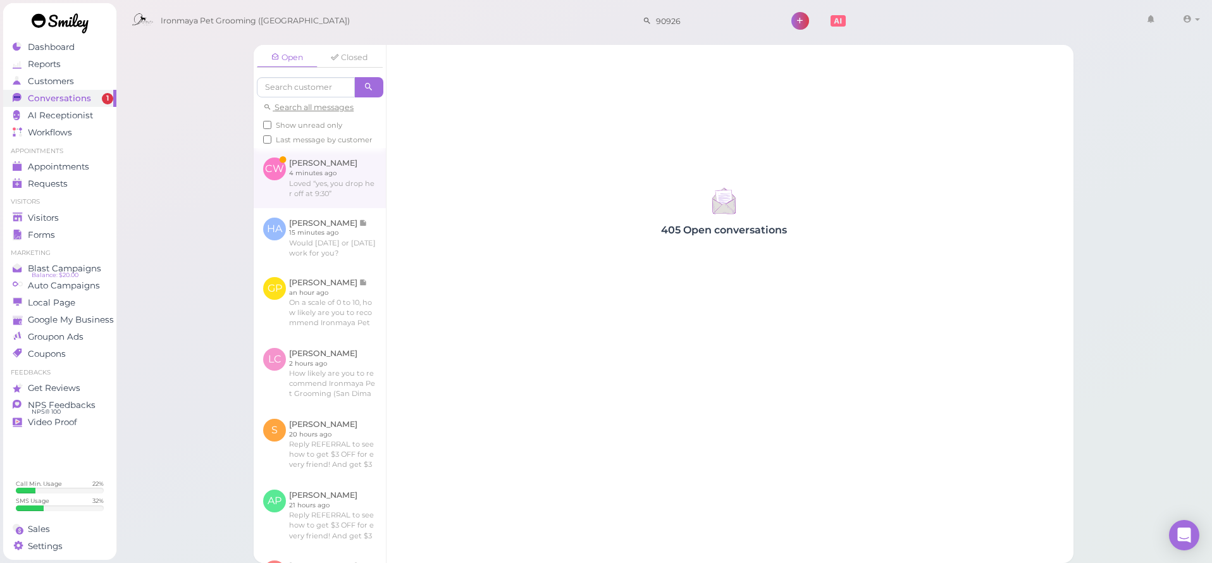
click at [364, 173] on link at bounding box center [320, 177] width 132 height 59
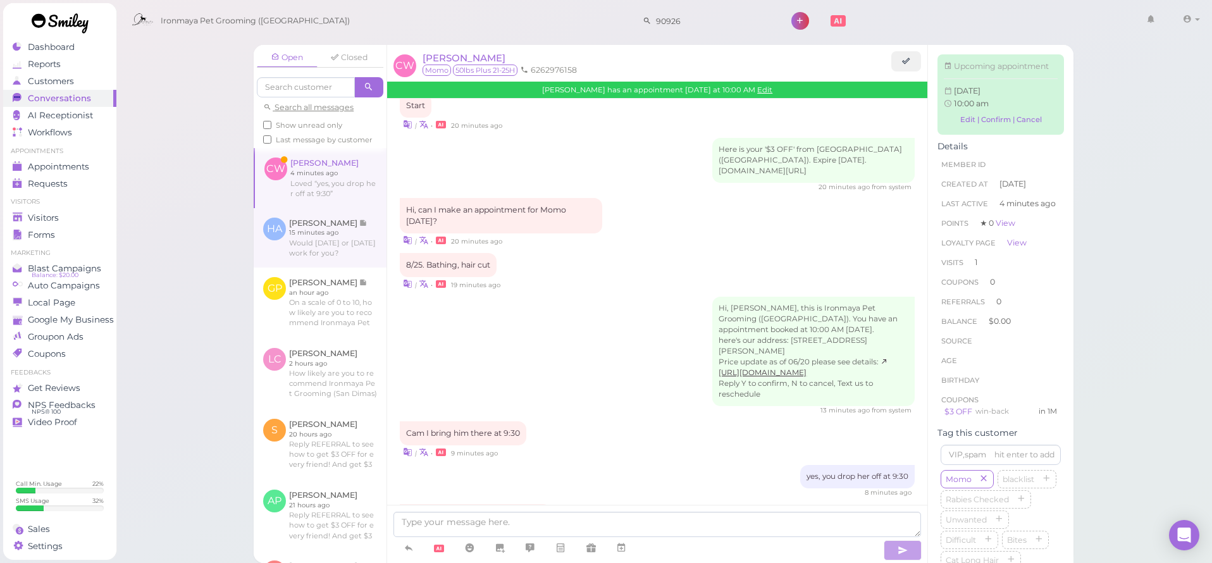
click at [365, 225] on link at bounding box center [320, 237] width 133 height 59
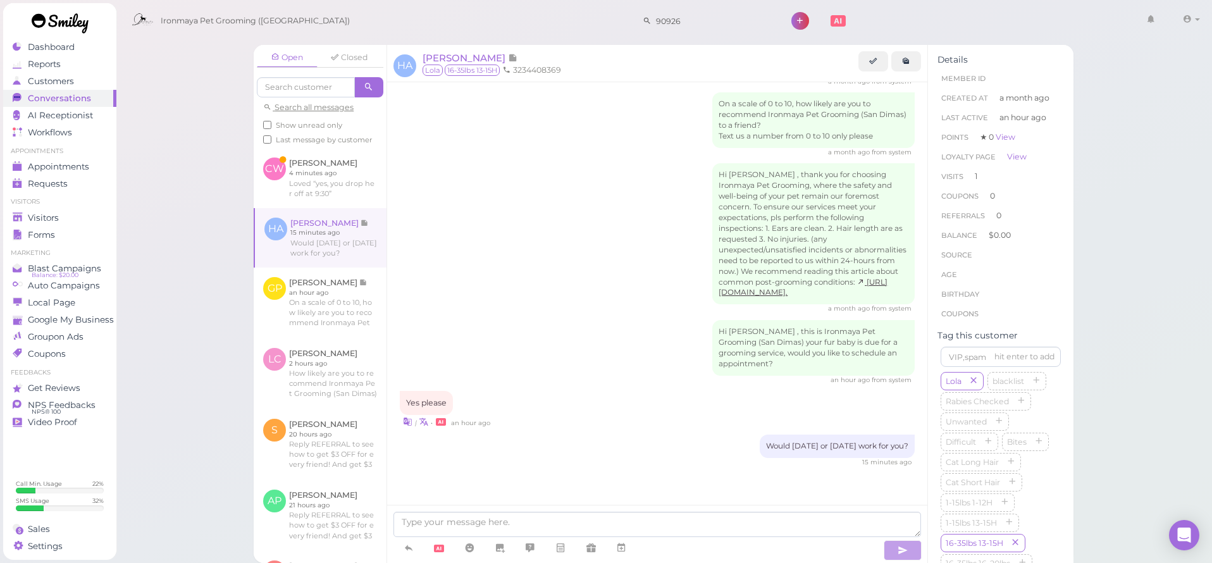
scroll to position [49, 0]
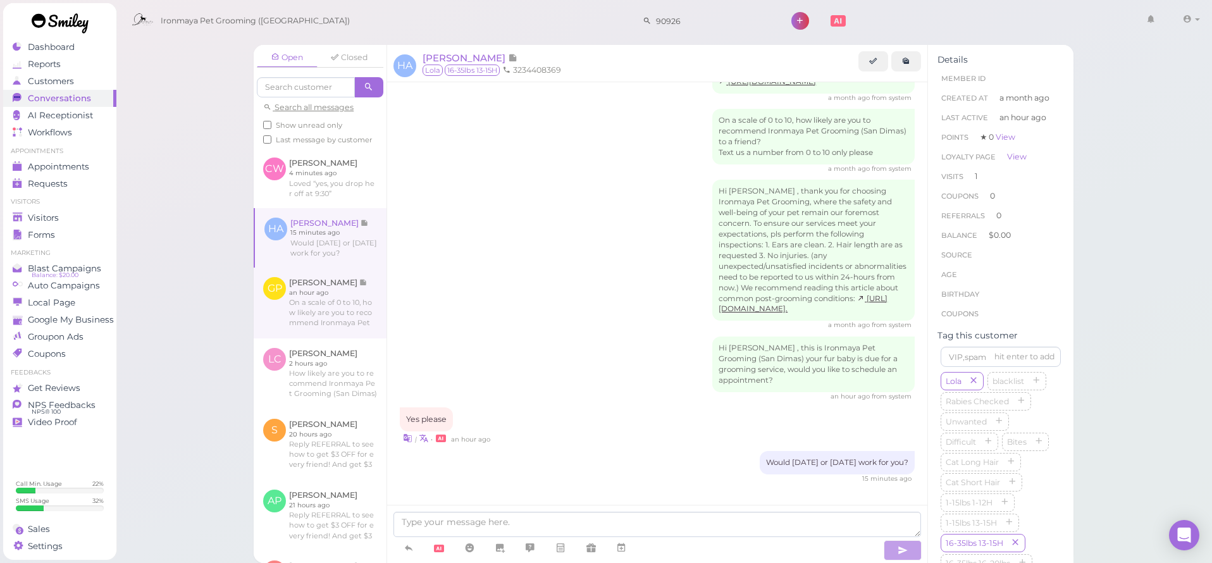
click at [334, 292] on link at bounding box center [320, 302] width 133 height 71
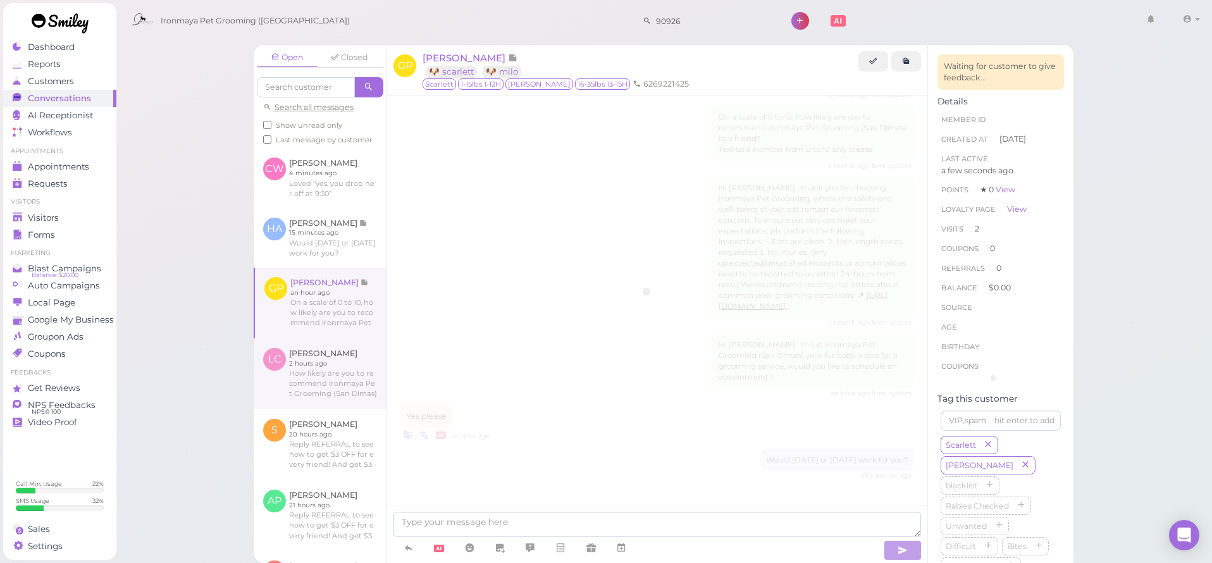
click at [344, 353] on link at bounding box center [320, 373] width 133 height 71
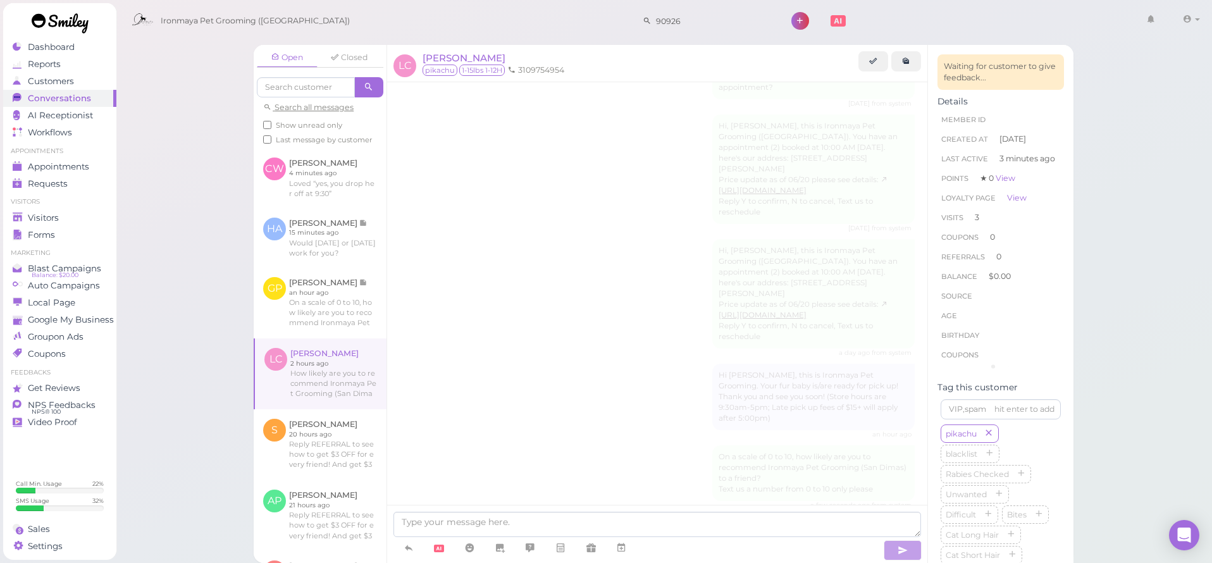
scroll to position [854, 0]
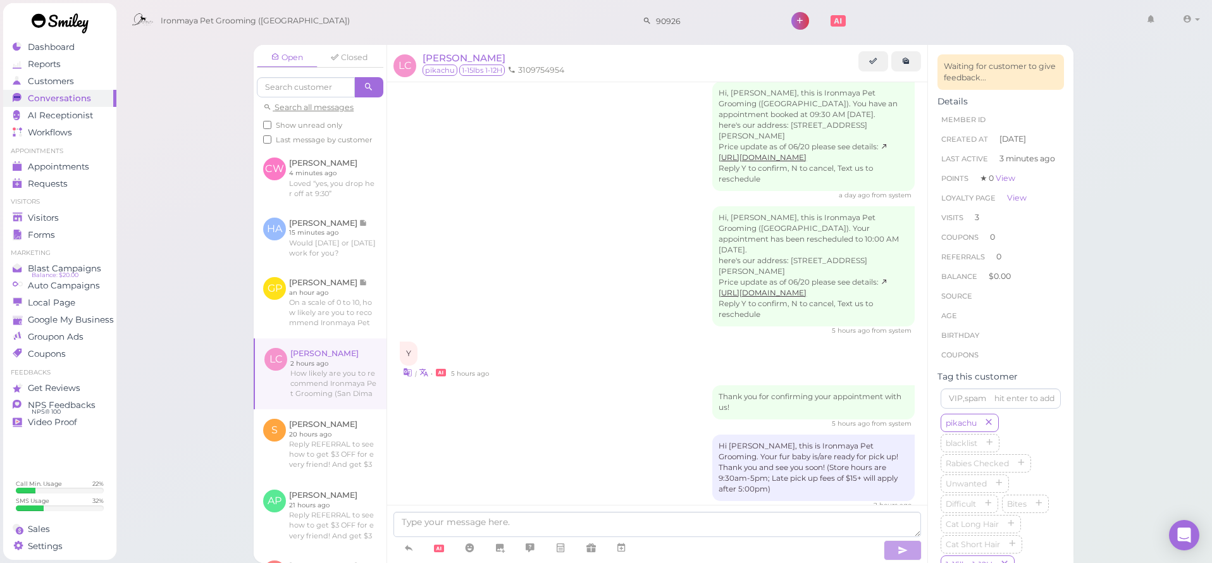
click at [451, 220] on div "Hi, [PERSON_NAME], this is Ironmaya Pet Grooming ([GEOGRAPHIC_DATA]). Your appo…" at bounding box center [657, 270] width 515 height 129
click at [312, 427] on link at bounding box center [320, 444] width 133 height 71
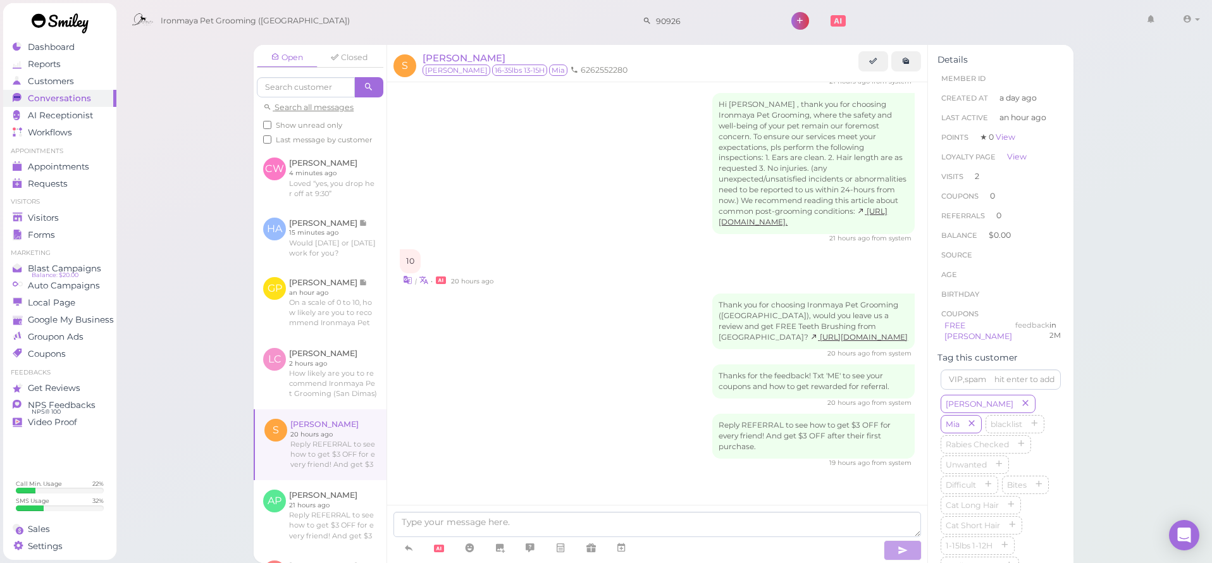
scroll to position [616, 0]
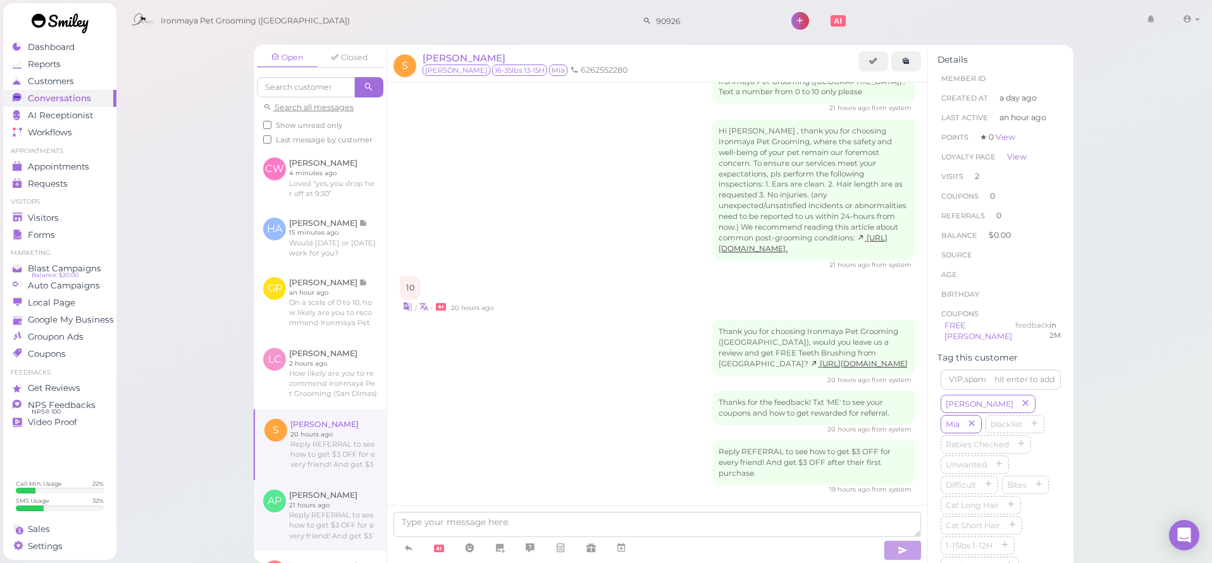
click at [324, 503] on link at bounding box center [320, 515] width 133 height 71
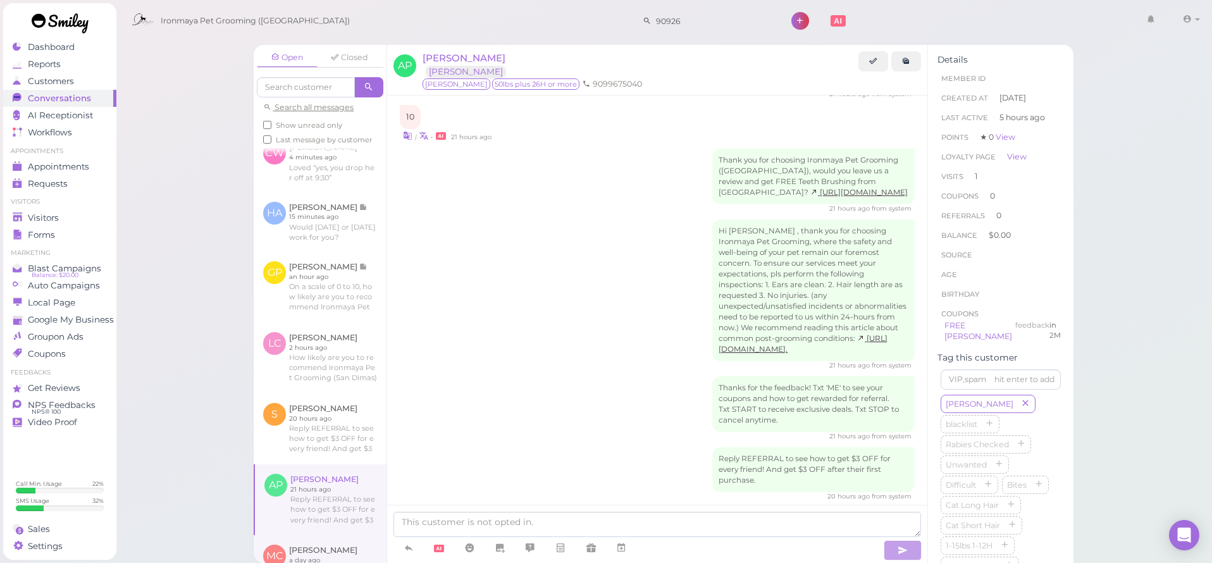
scroll to position [60, 0]
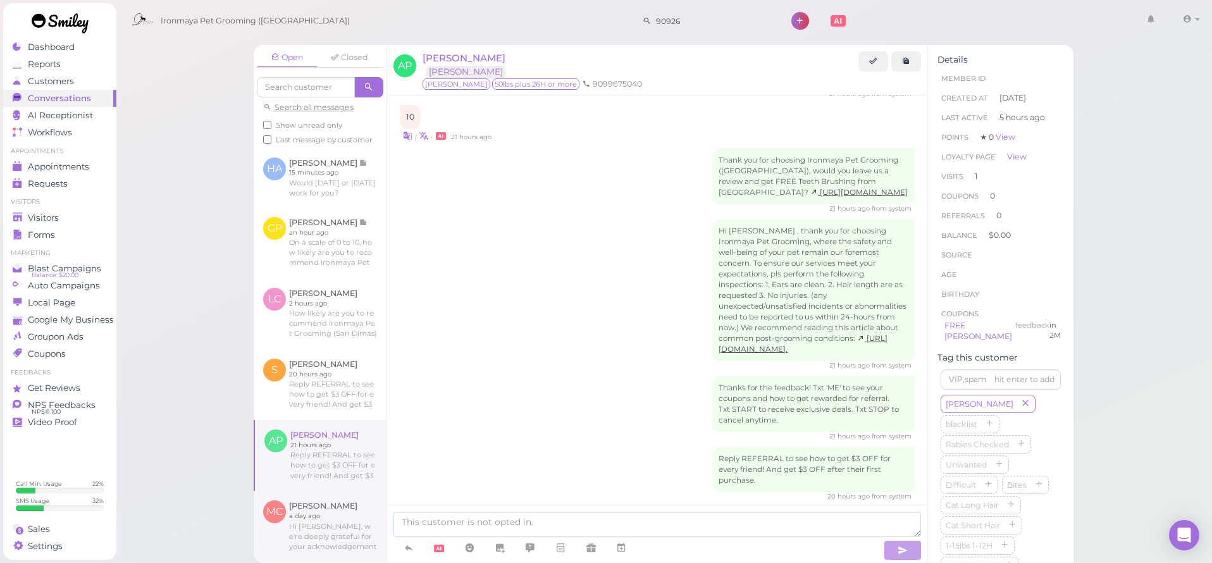
click at [325, 505] on link at bounding box center [320, 526] width 133 height 71
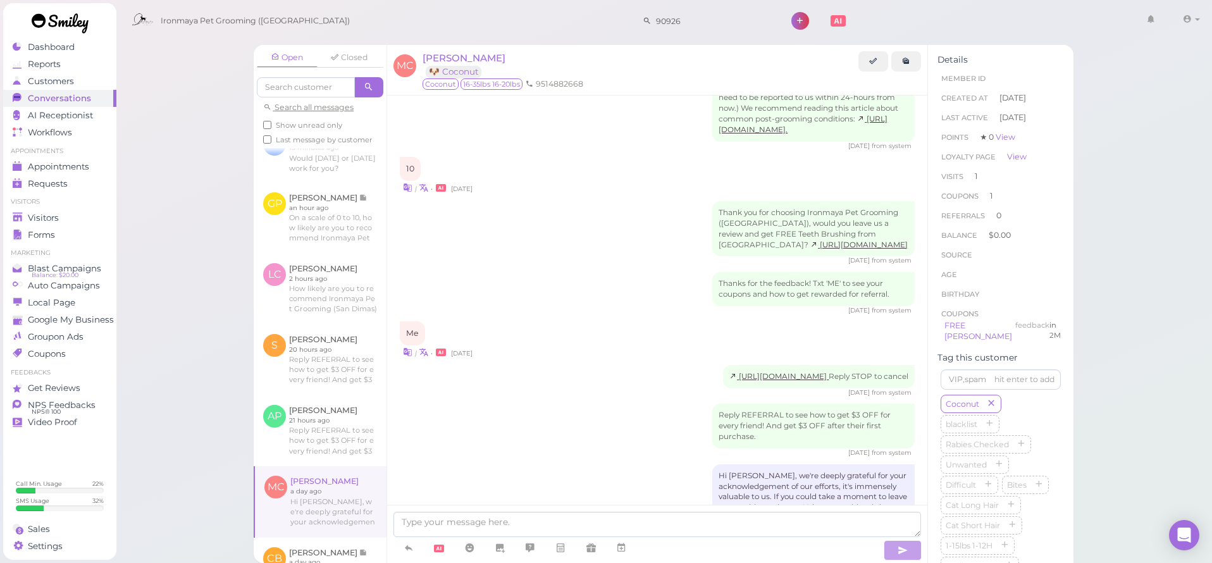
scroll to position [100, 0]
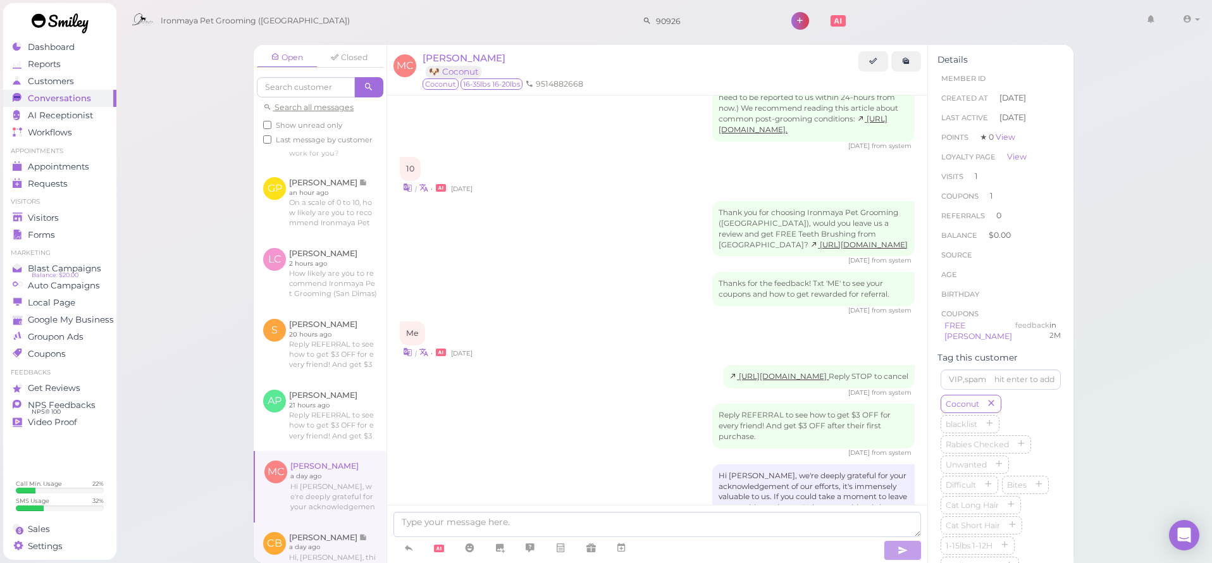
click at [326, 534] on link at bounding box center [320, 557] width 133 height 71
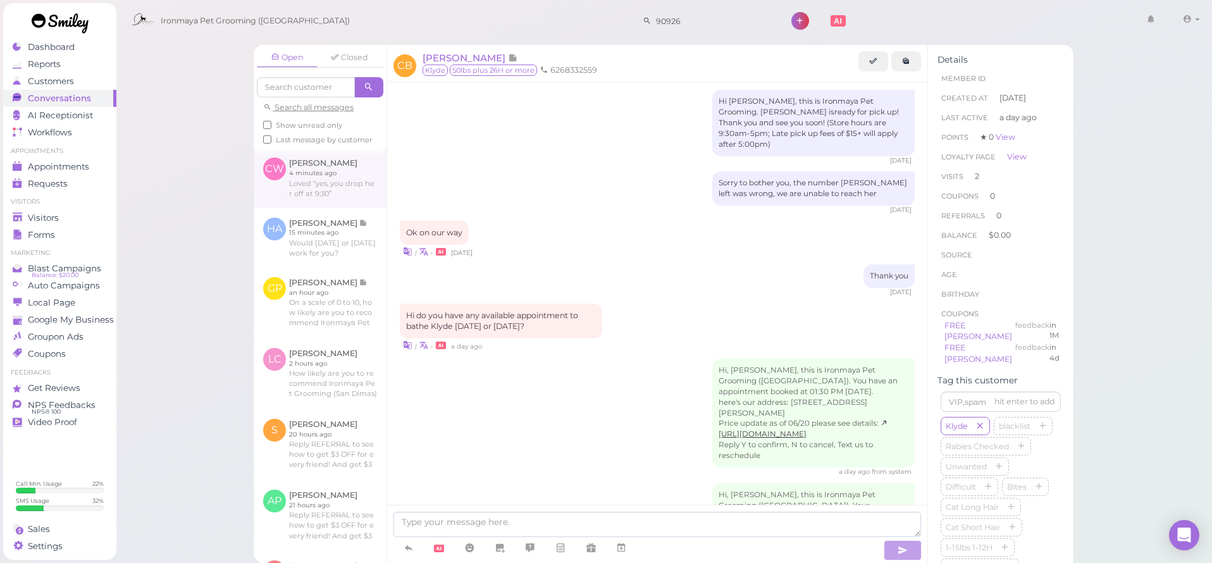
click at [296, 161] on link at bounding box center [320, 177] width 133 height 59
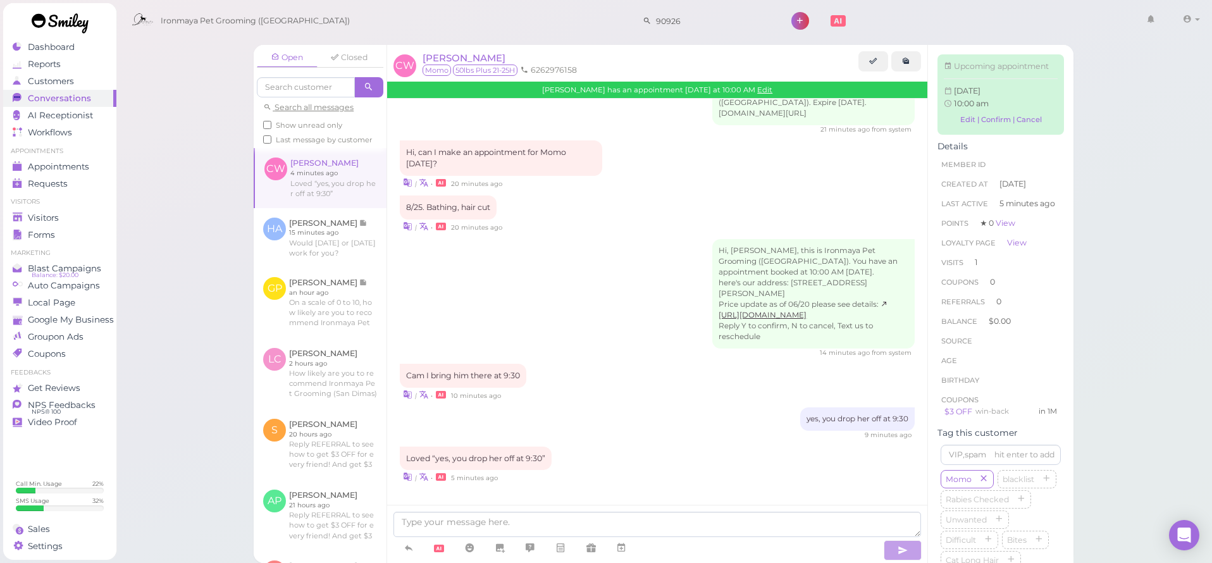
scroll to position [1457, 0]
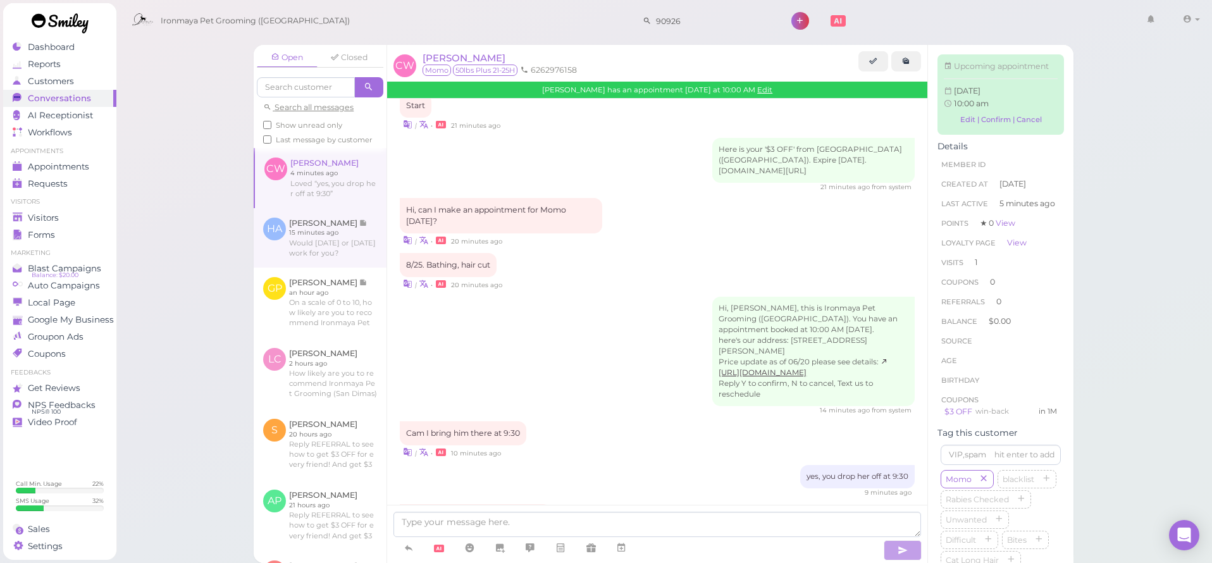
click at [331, 222] on link at bounding box center [320, 237] width 133 height 59
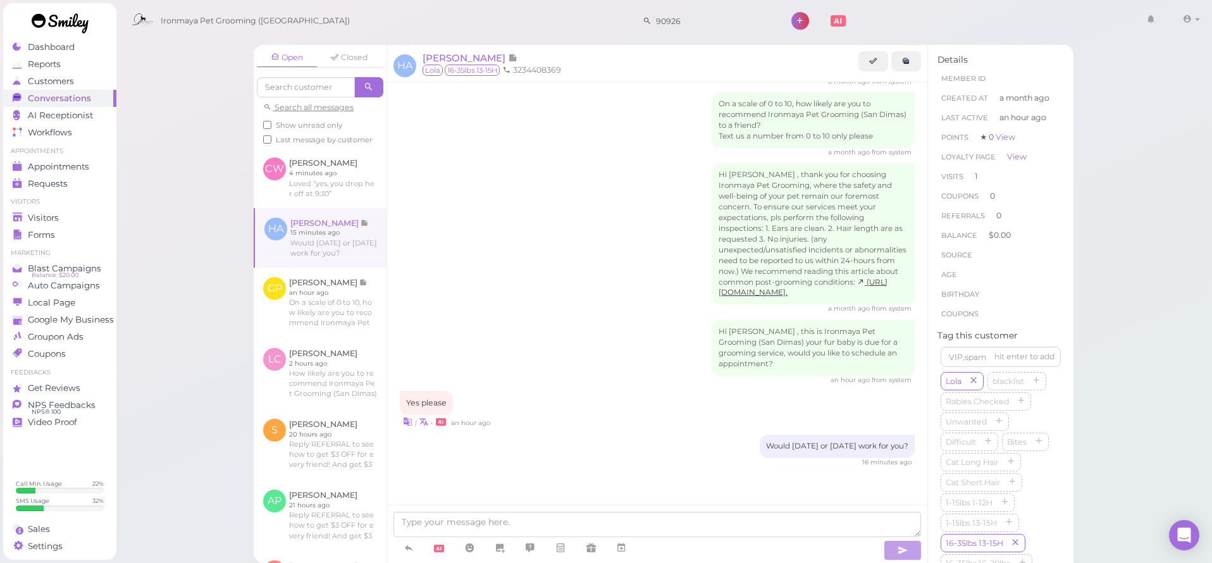
scroll to position [49, 0]
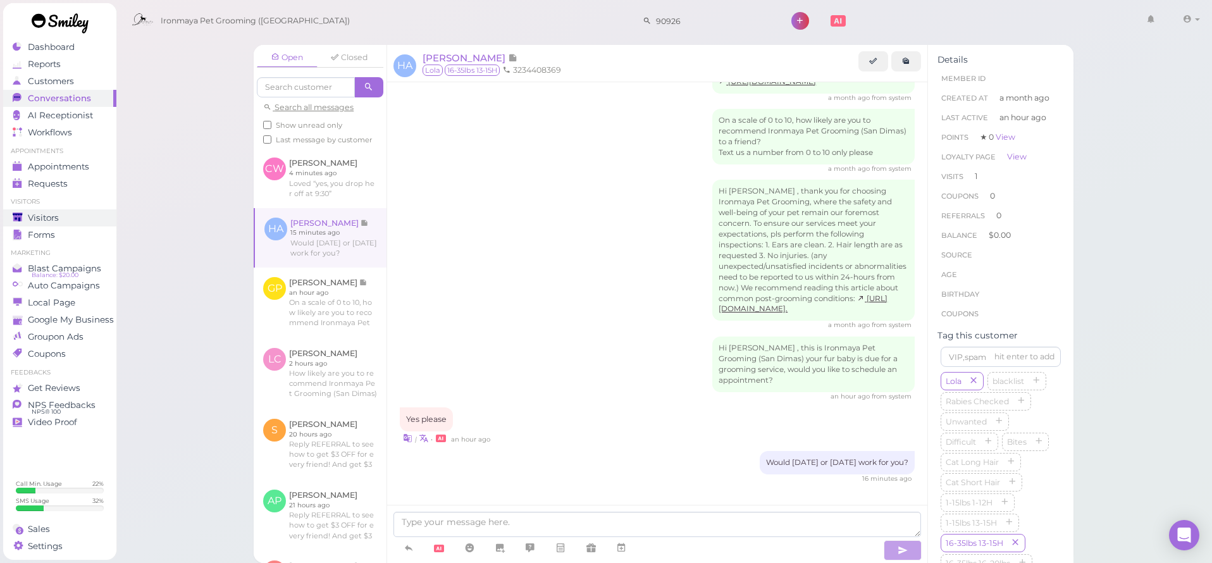
click at [51, 211] on ul "Visitors Visitors Forms" at bounding box center [59, 220] width 113 height 46
click at [51, 214] on span "Visitors" at bounding box center [43, 217] width 31 height 11
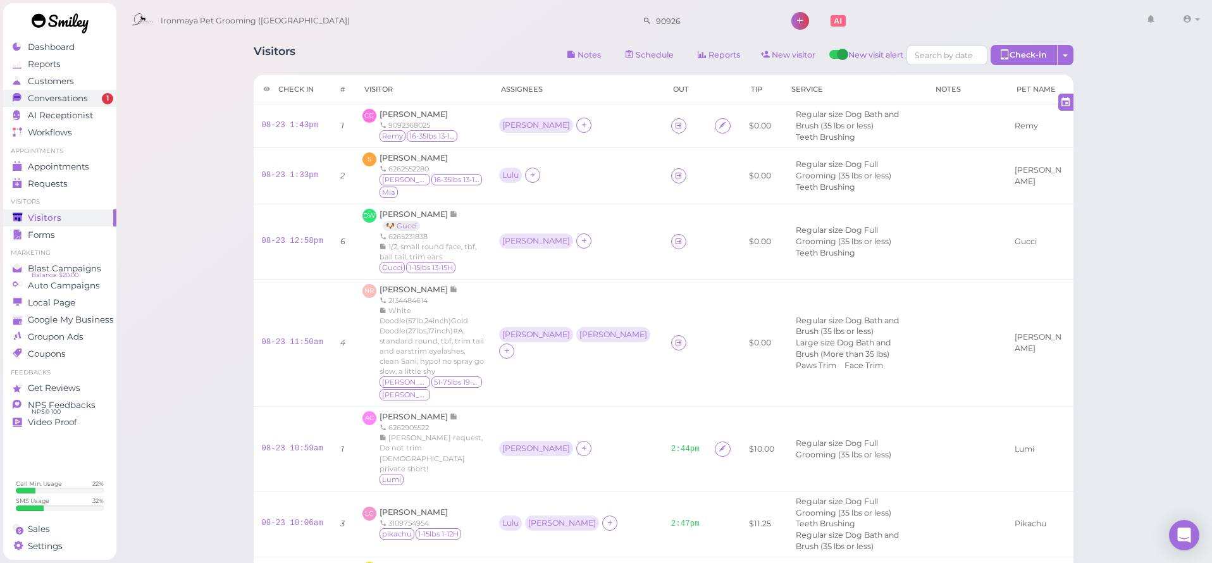
click at [77, 104] on link "Conversations 1" at bounding box center [59, 98] width 113 height 17
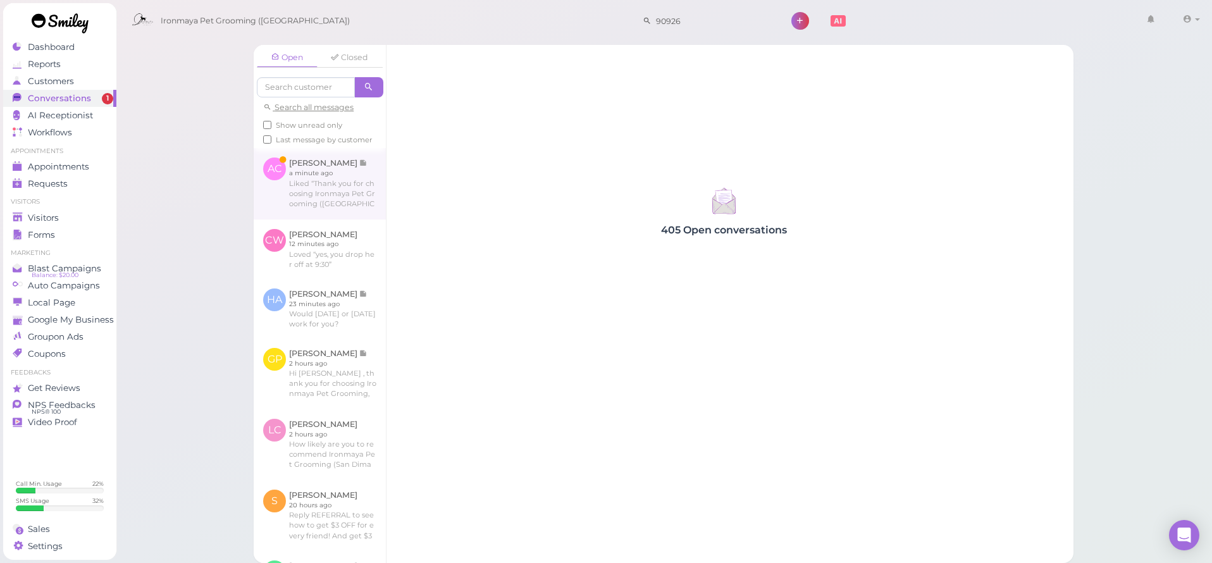
click at [303, 202] on link at bounding box center [320, 183] width 132 height 71
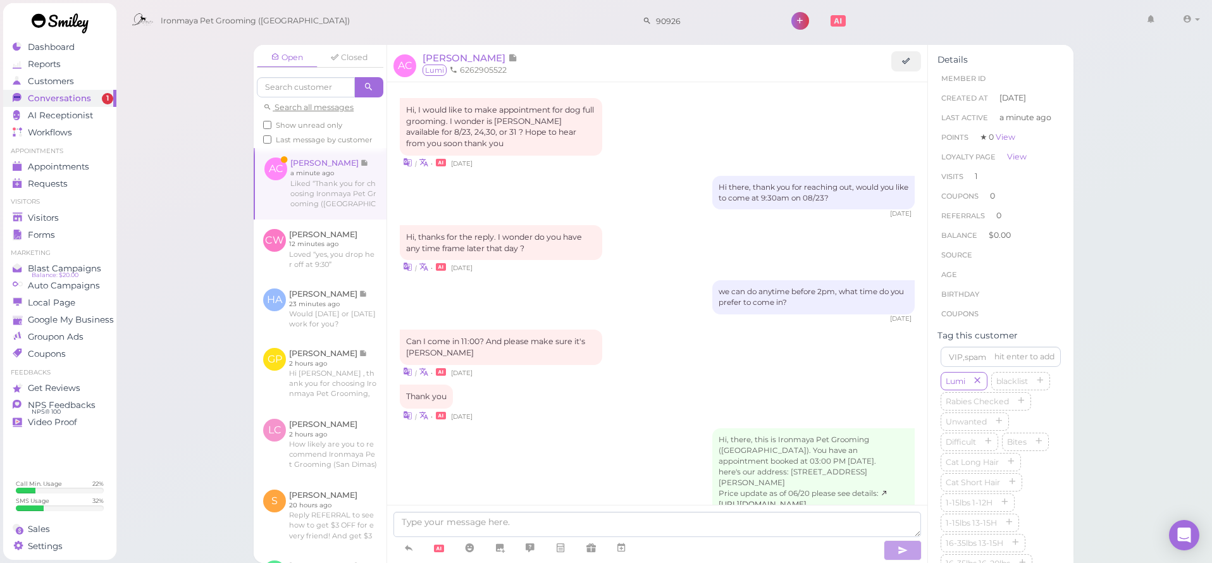
scroll to position [1019, 0]
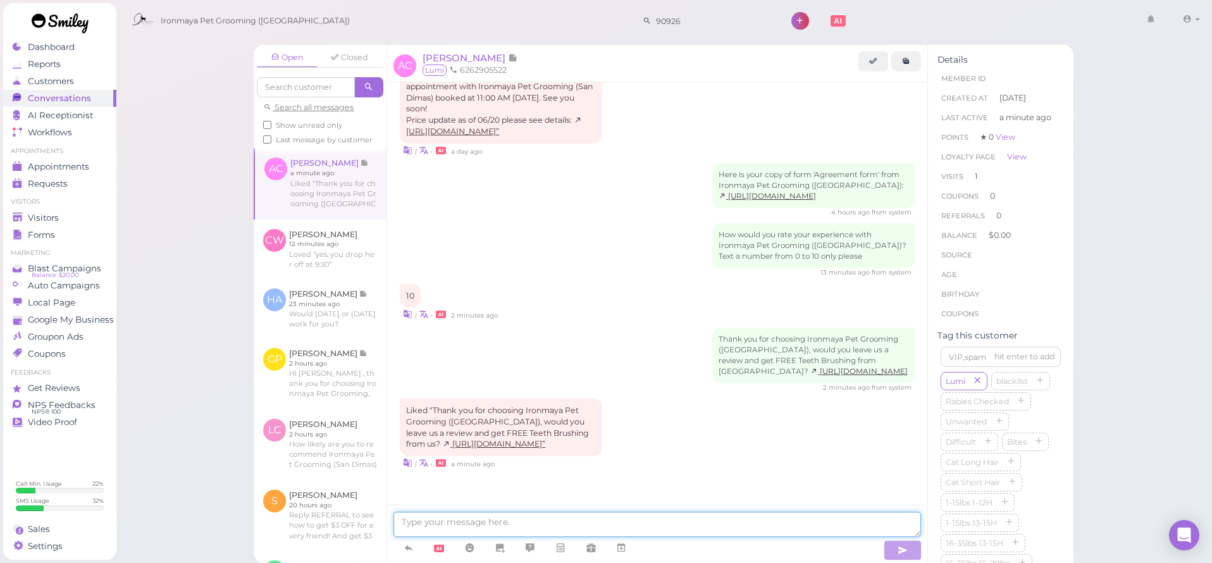
click at [462, 534] on textarea at bounding box center [656, 524] width 527 height 25
type textarea "w"
click at [670, 53] on div "[PERSON_NAME]" at bounding box center [640, 57] width 436 height 13
click at [647, 163] on div "Here is your copy of form 'Agreement form' from Ironmaya Pet Grooming ([GEOGRAP…" at bounding box center [657, 190] width 515 height 54
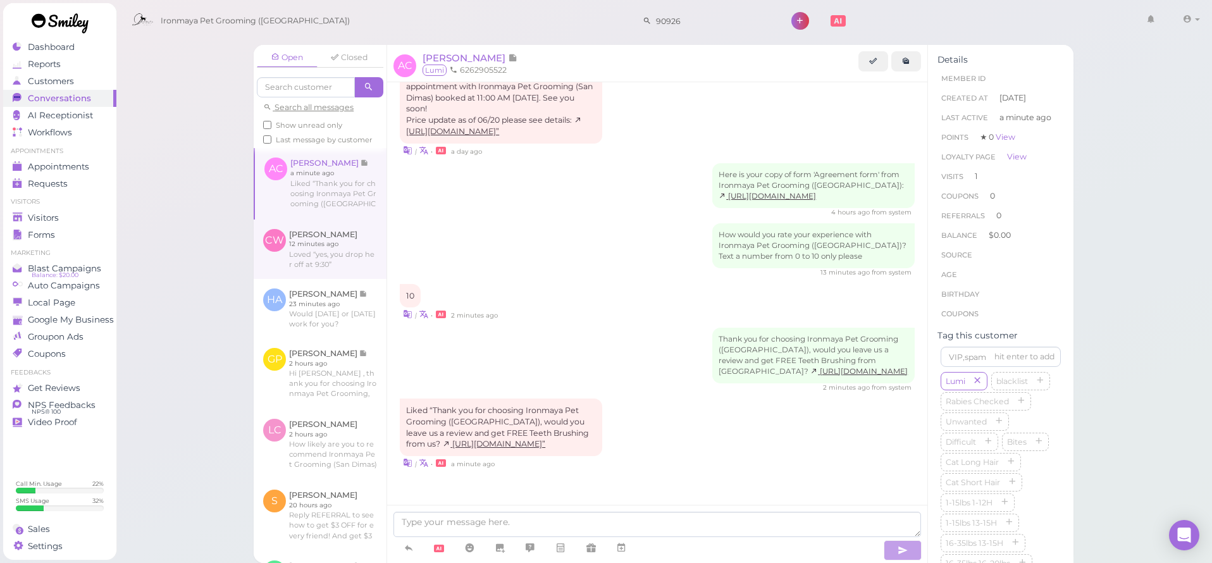
click at [340, 248] on link at bounding box center [320, 248] width 133 height 59
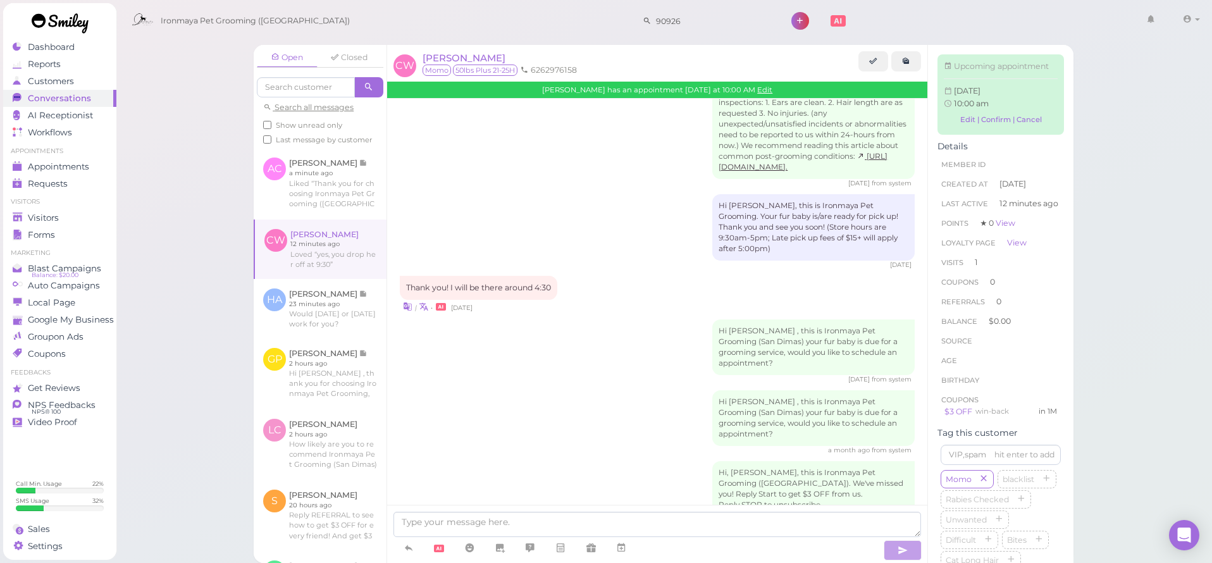
scroll to position [1457, 0]
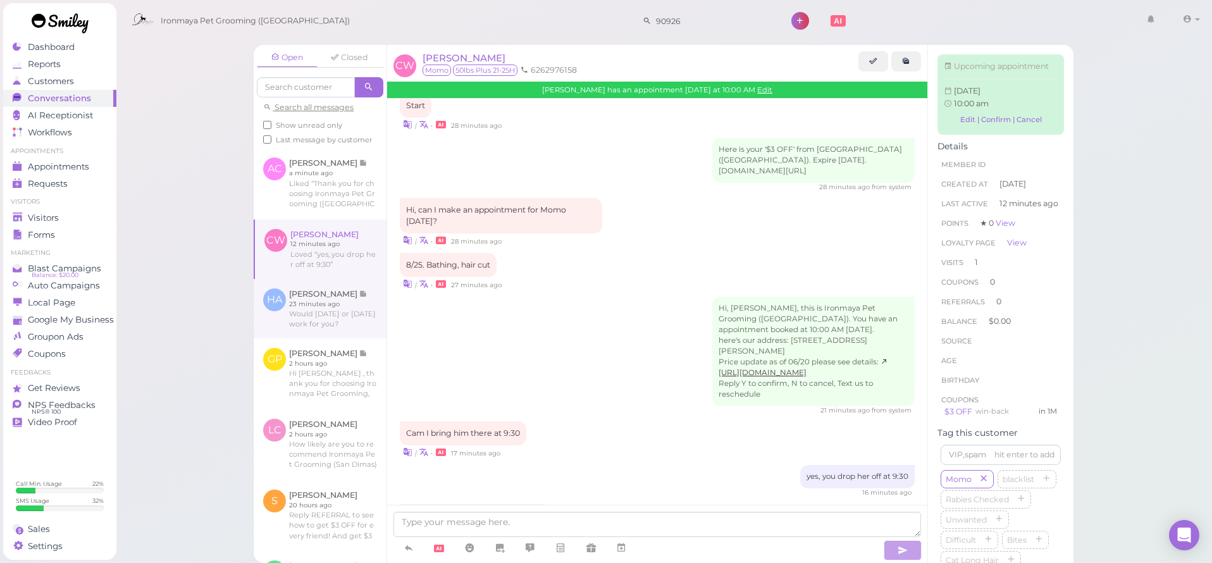
click at [341, 297] on link at bounding box center [320, 308] width 133 height 59
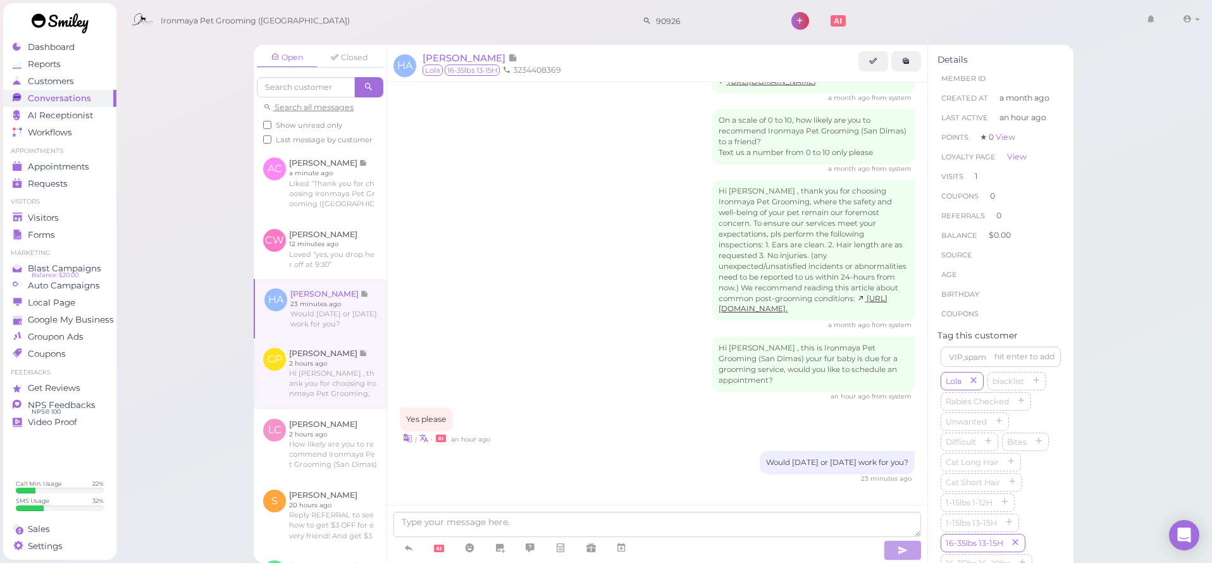
click at [342, 366] on link at bounding box center [320, 373] width 133 height 71
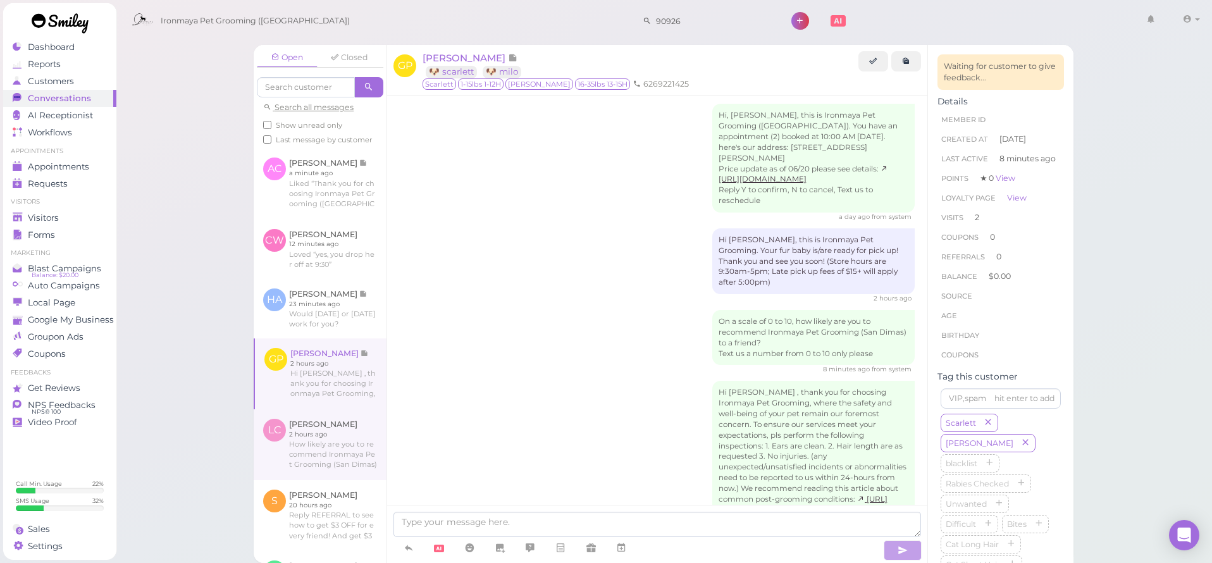
click at [336, 426] on link at bounding box center [320, 444] width 133 height 71
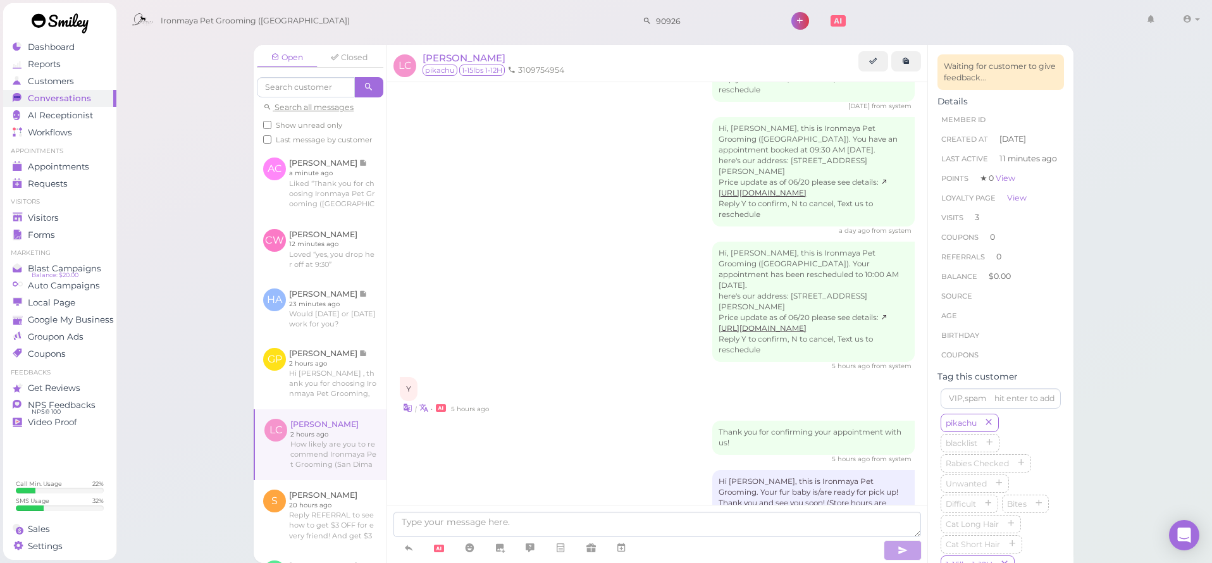
scroll to position [854, 0]
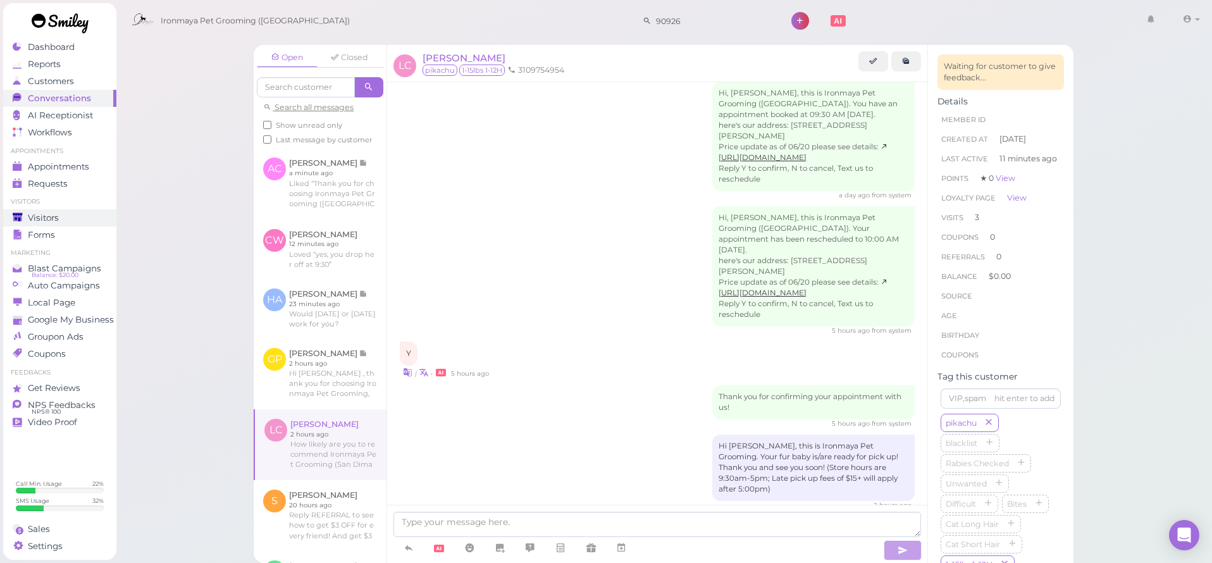
click at [54, 221] on span "Visitors" at bounding box center [43, 217] width 31 height 11
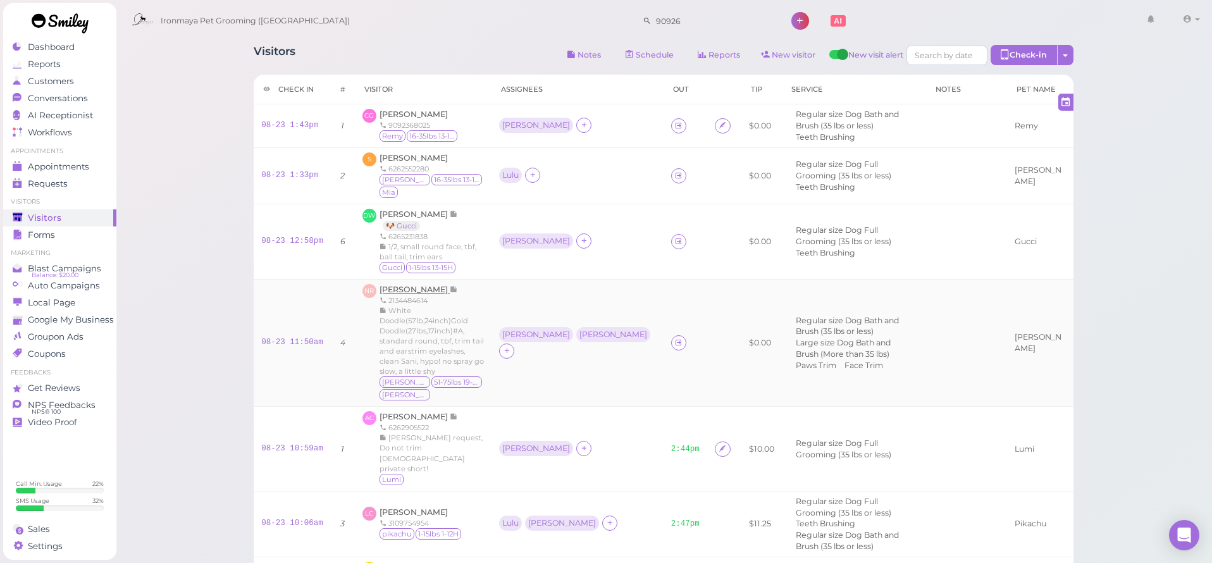
click at [416, 286] on span "[PERSON_NAME]" at bounding box center [414, 289] width 70 height 9
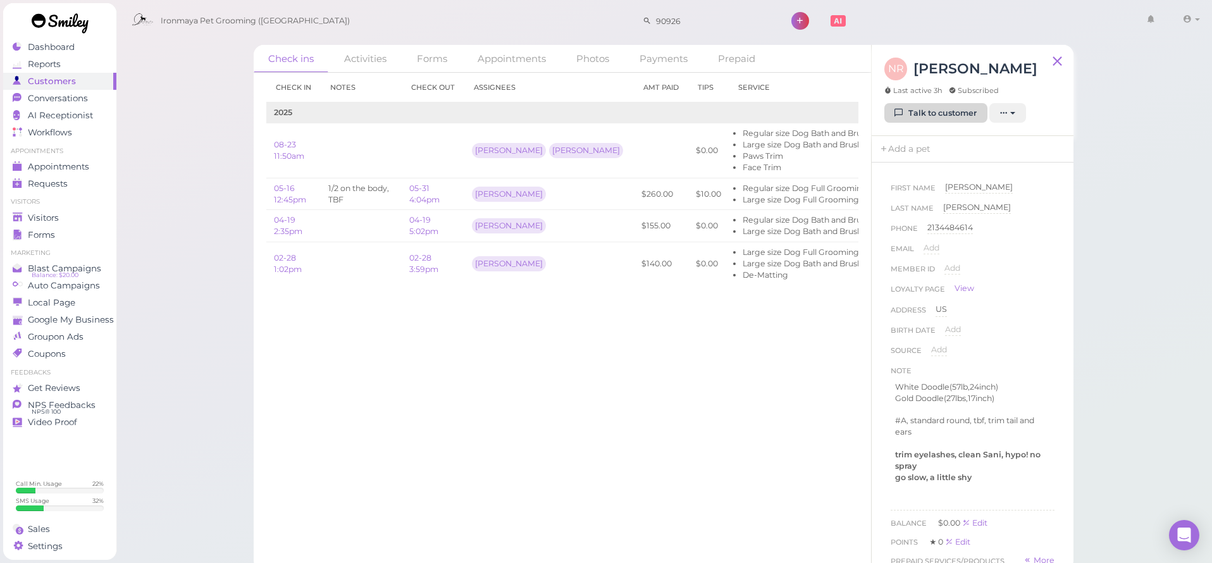
click at [972, 105] on link "Talk to customer" at bounding box center [935, 113] width 103 height 20
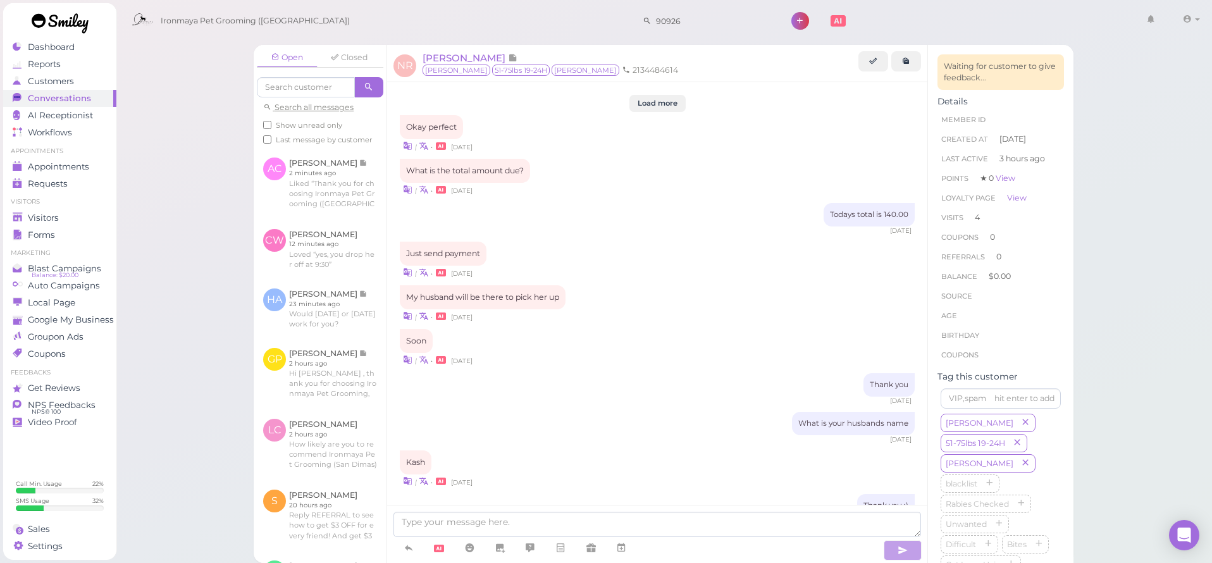
scroll to position [1366, 0]
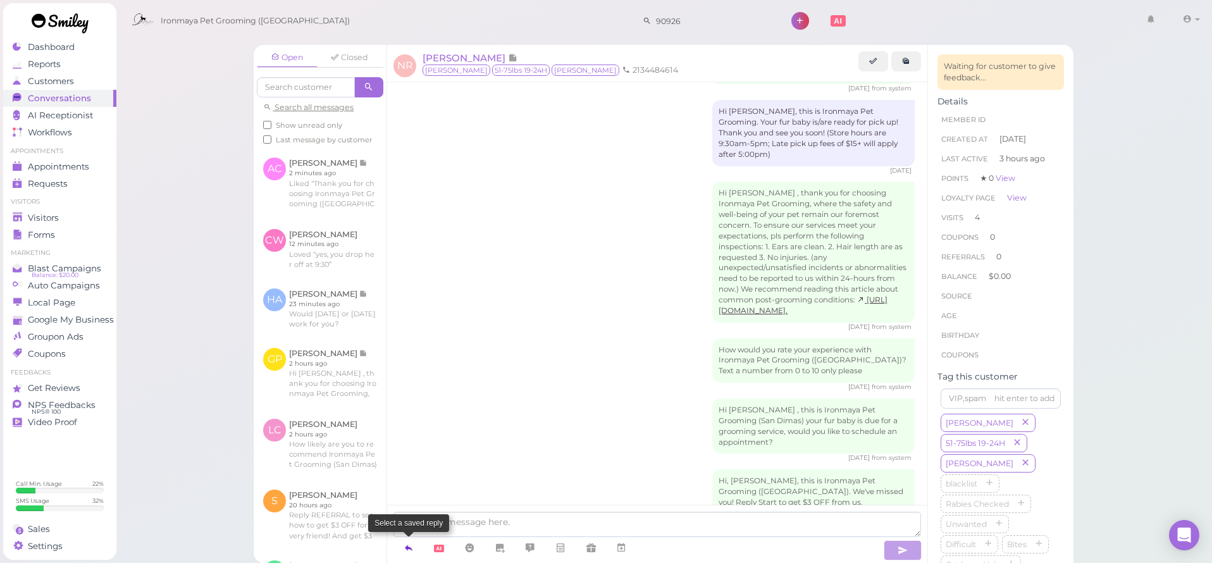
click at [405, 544] on icon at bounding box center [408, 547] width 10 height 13
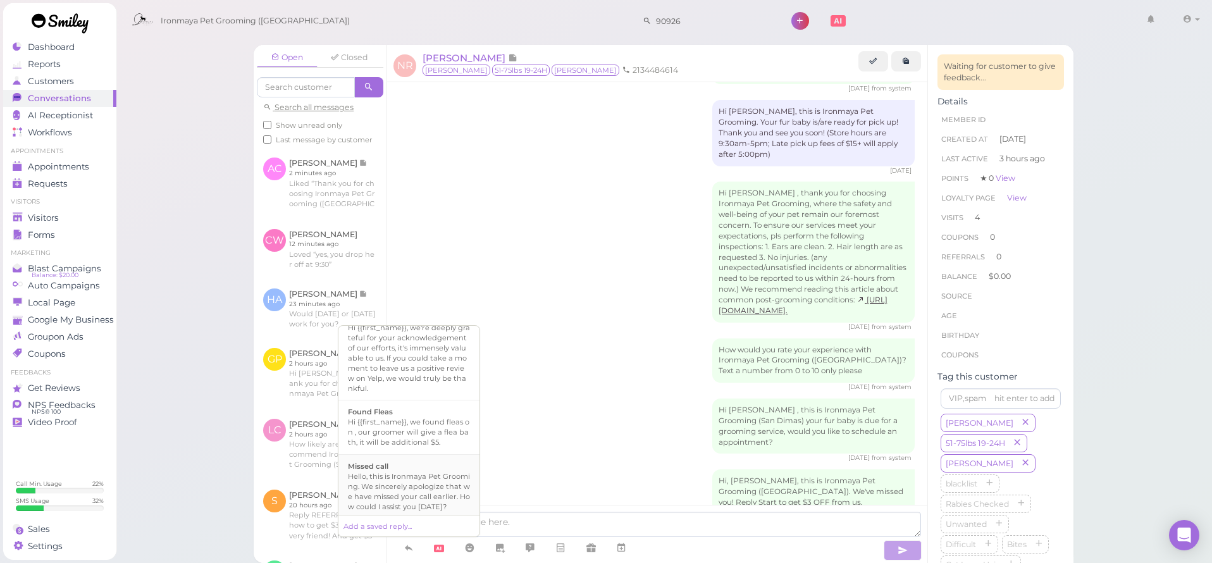
scroll to position [285, 0]
click at [423, 449] on div "Hi {{first_name}}, this is Ironmaya Pet Grooming. Your fur baby is/are ready fo…" at bounding box center [409, 471] width 122 height 61
type textarea "Hi {{first_name}}, this is Ironmaya Pet Grooming. Your fur baby is/are ready fo…"
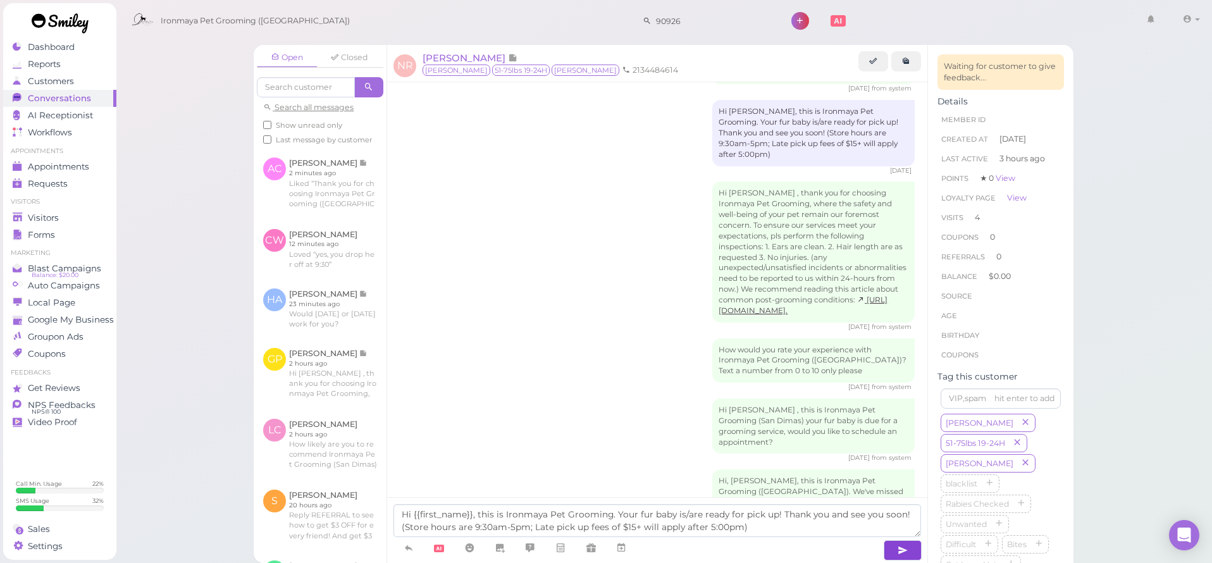
click at [904, 555] on icon "button" at bounding box center [902, 550] width 10 height 13
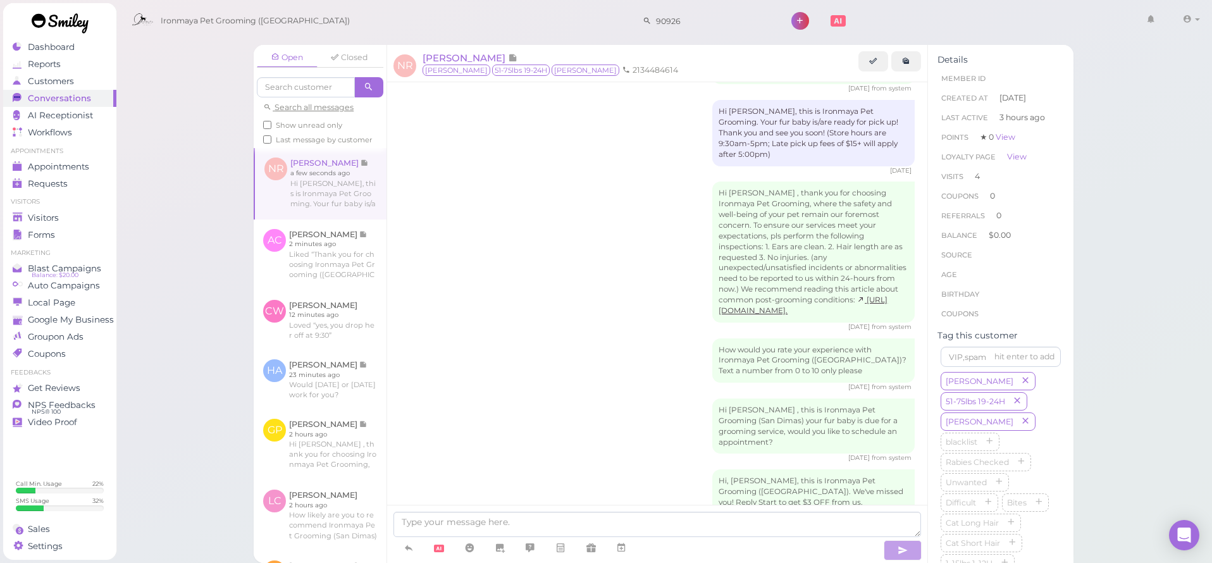
scroll to position [1426, 0]
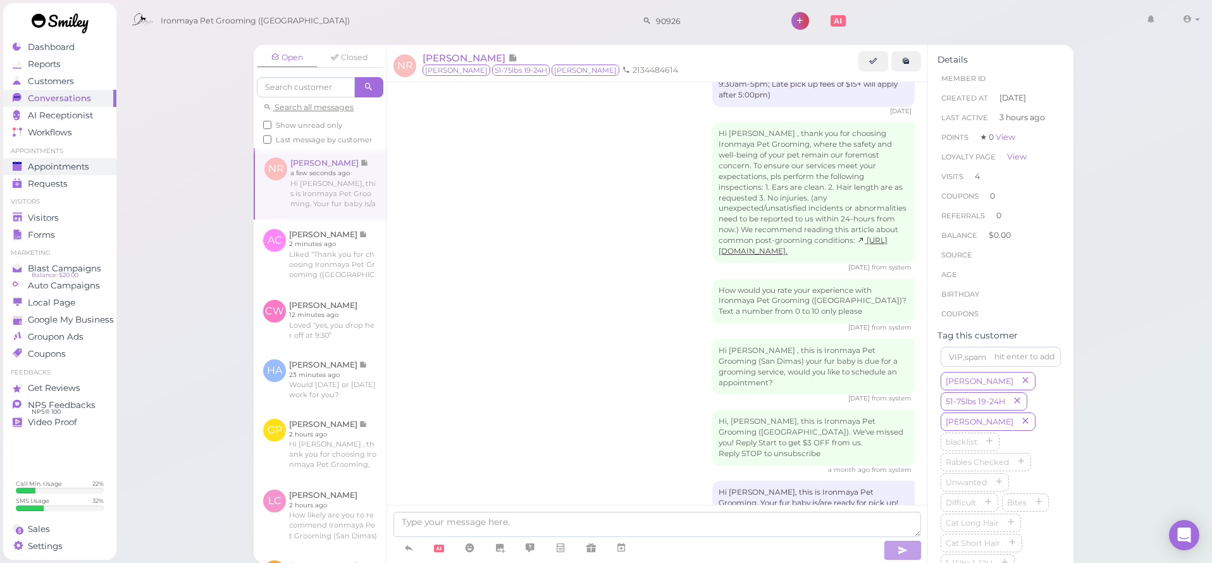
click at [72, 171] on span "Appointments" at bounding box center [58, 166] width 61 height 11
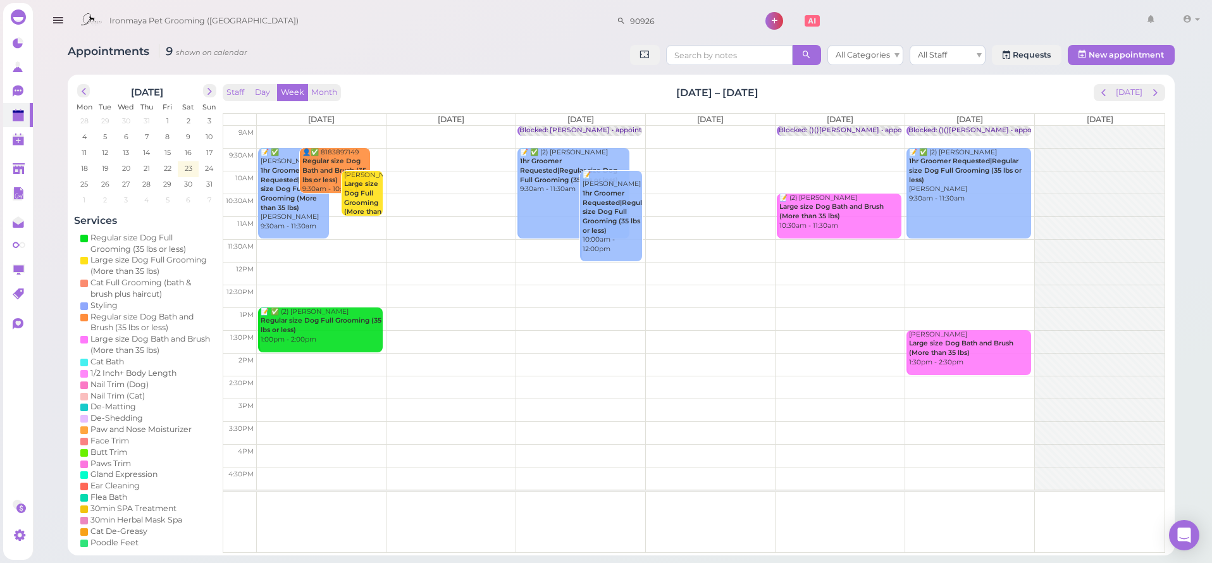
click at [434, 150] on td at bounding box center [710, 159] width 907 height 23
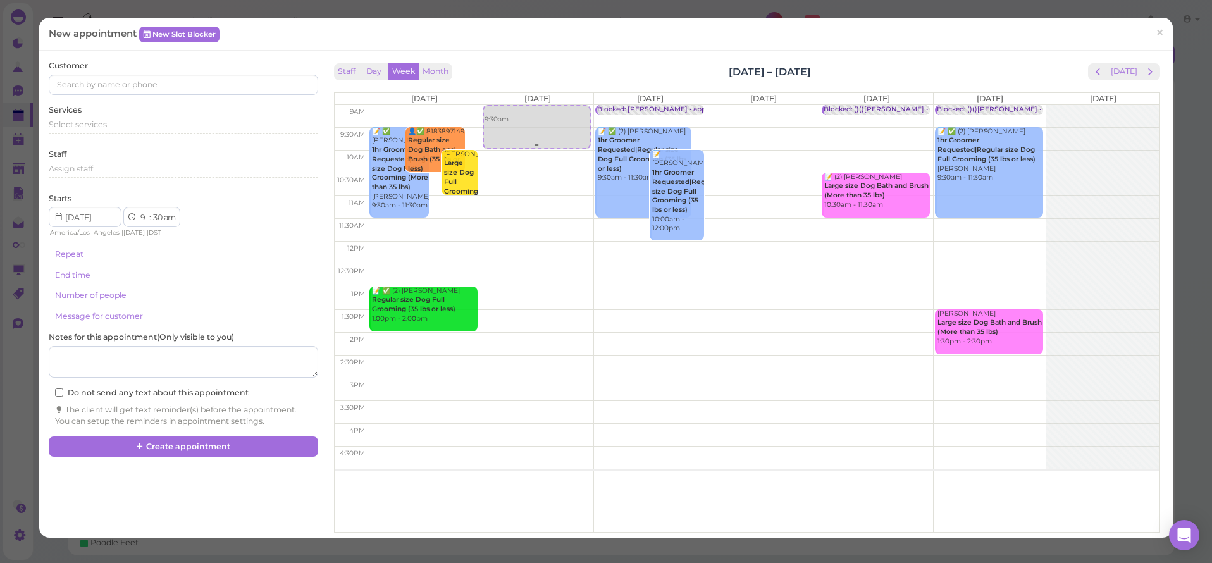
drag, startPoint x: 527, startPoint y: 153, endPoint x: 539, endPoint y: 124, distance: 31.7
click at [539, 105] on div "9:30am 9:30am" at bounding box center [537, 105] width 113 height 0
select select "00"
click at [172, 36] on link "New Slot Blocker" at bounding box center [179, 34] width 80 height 15
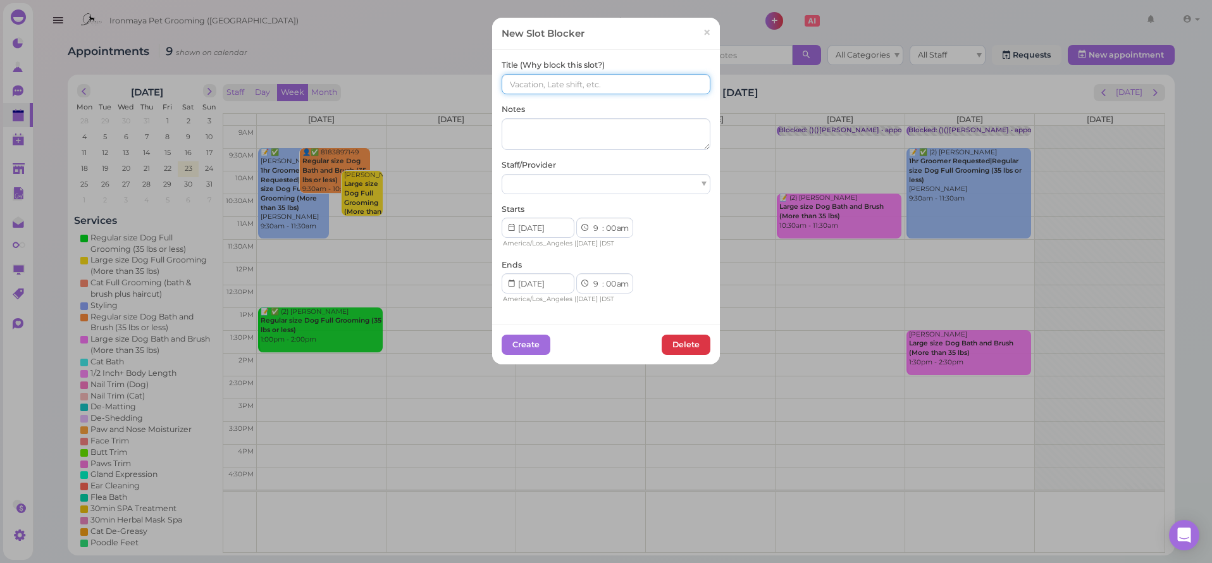
click at [543, 83] on input at bounding box center [605, 84] width 209 height 20
type input "（"
type input "()()[PERSON_NAME]"
select select "15"
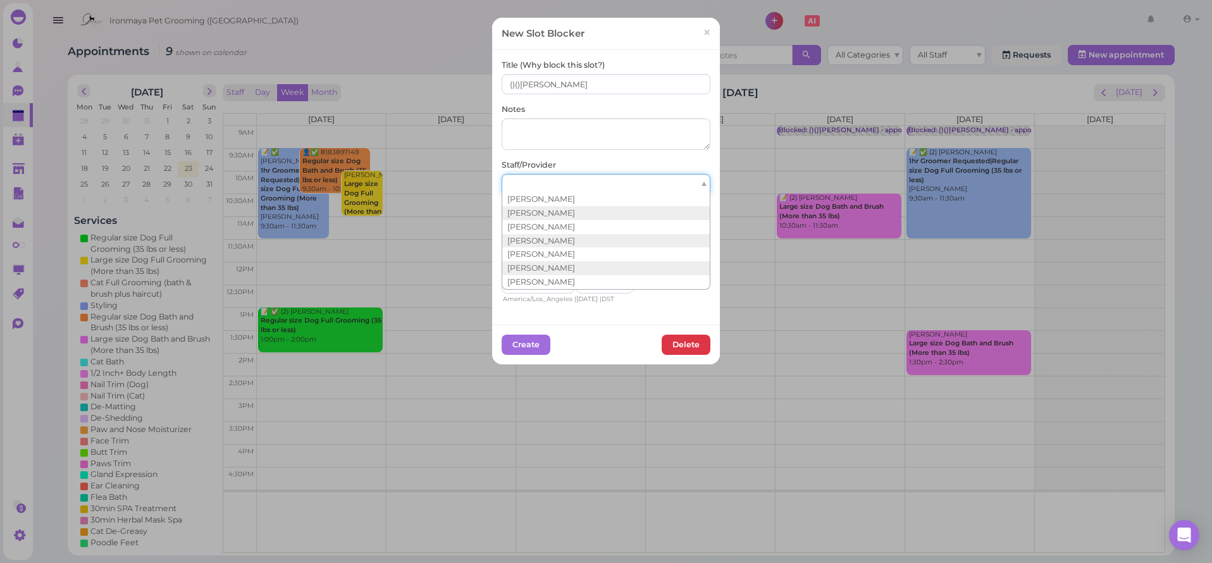
click at [620, 185] on div at bounding box center [605, 184] width 209 height 20
drag, startPoint x: 584, startPoint y: 283, endPoint x: 578, endPoint y: 288, distance: 7.6
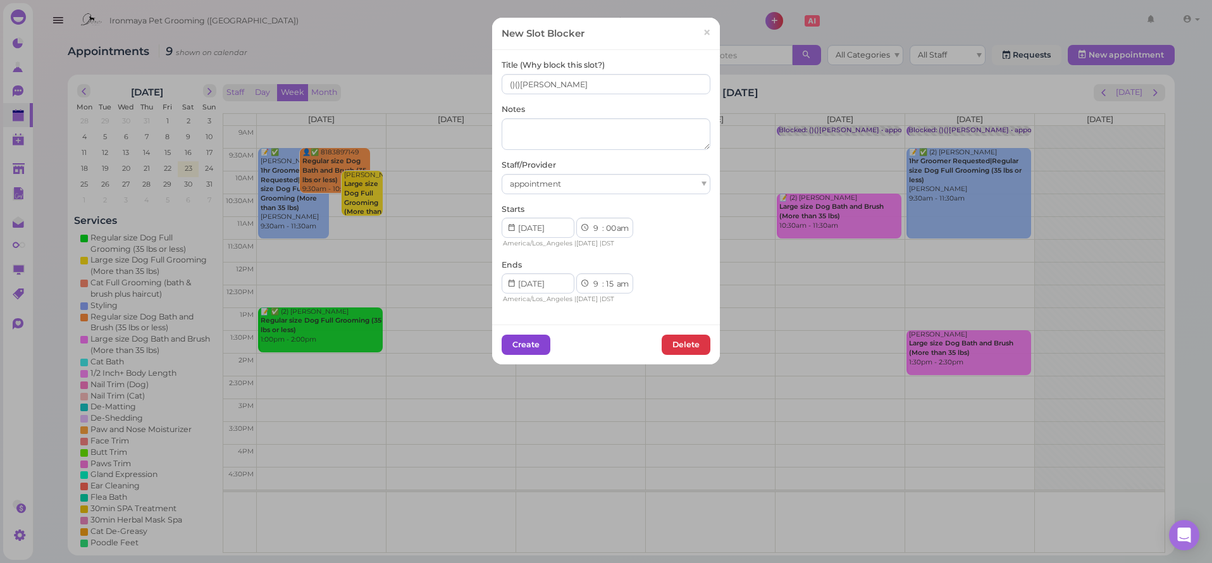
click at [543, 337] on button "Create" at bounding box center [525, 344] width 49 height 20
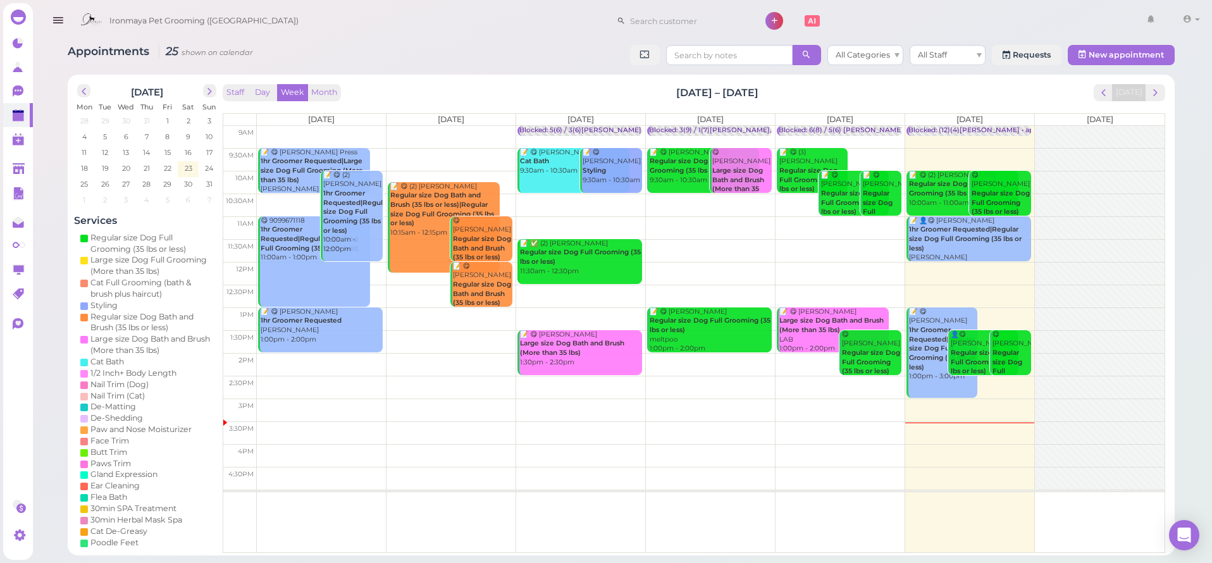
click at [61, 23] on icon "button" at bounding box center [57, 21] width 13 height 16
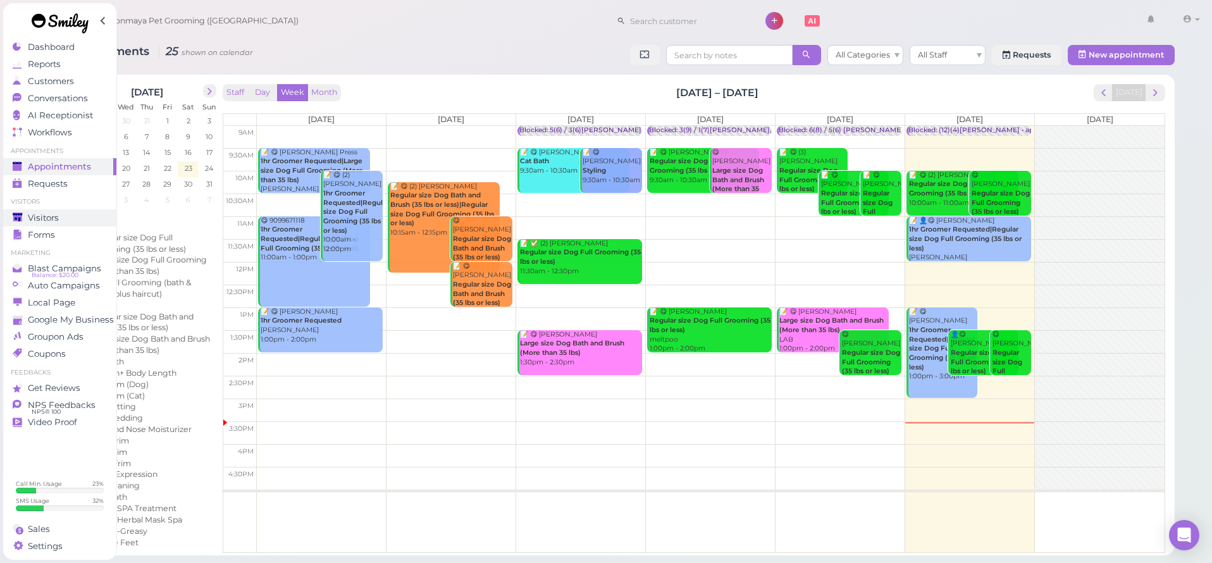
click at [58, 222] on link "Visitors" at bounding box center [59, 217] width 113 height 17
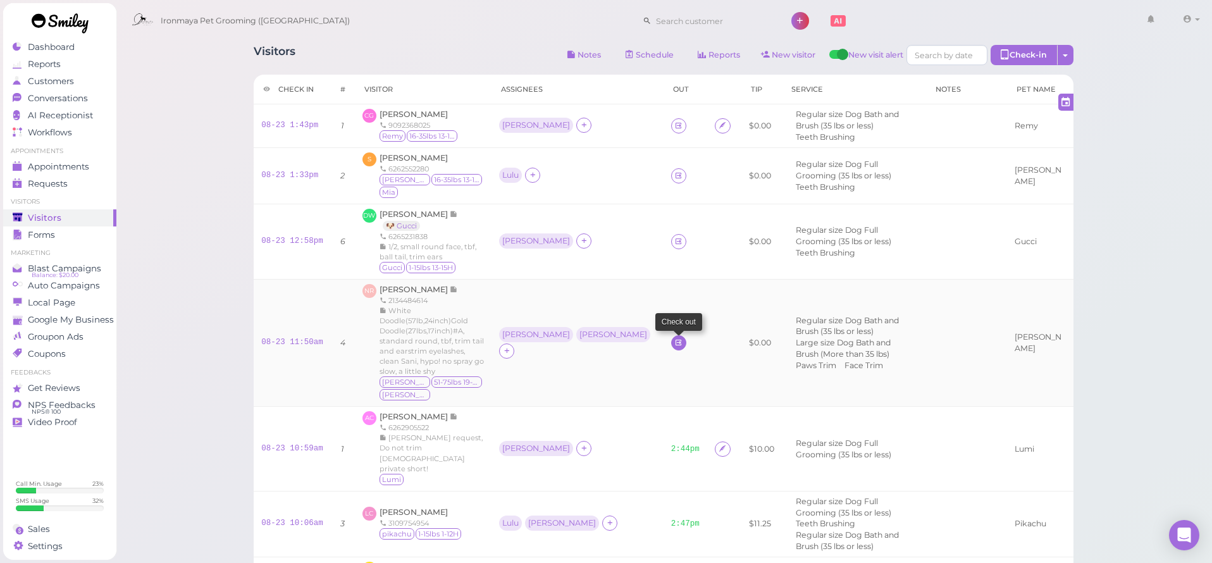
click at [674, 338] on icon at bounding box center [678, 342] width 8 height 9
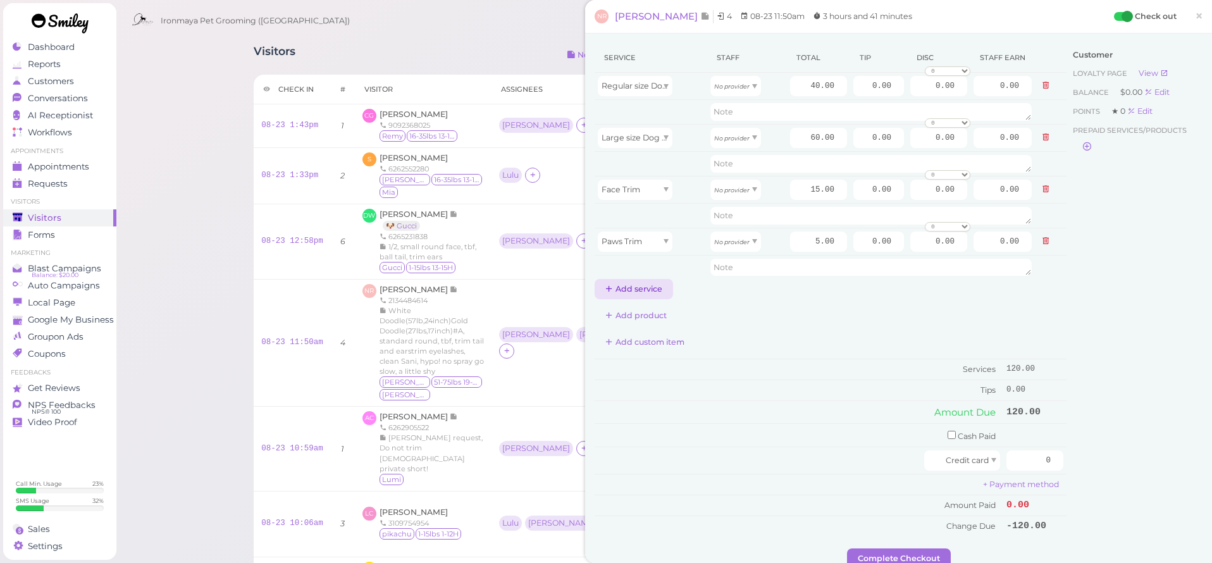
click at [660, 290] on button "Add service" at bounding box center [633, 289] width 78 height 20
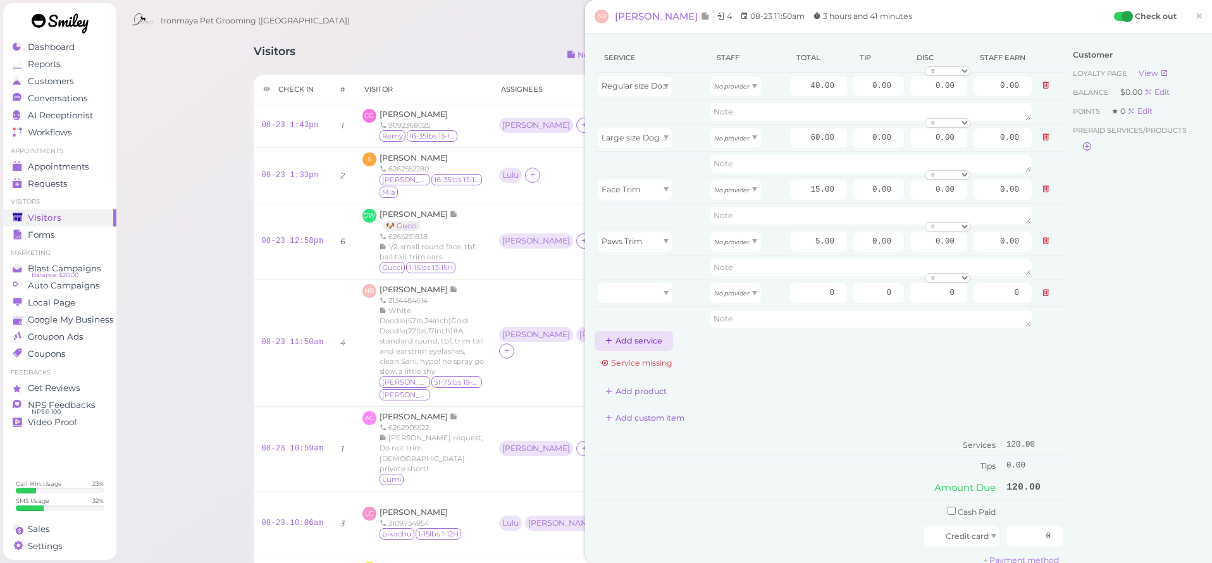
click at [644, 343] on button "Add service" at bounding box center [633, 341] width 78 height 20
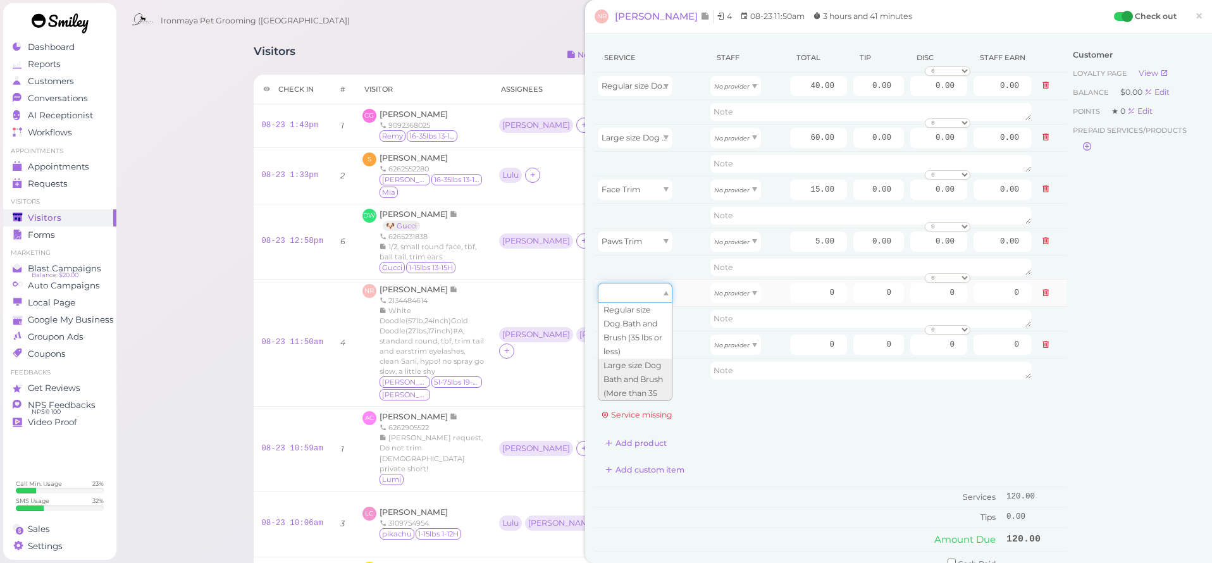
click at [650, 293] on div at bounding box center [635, 293] width 75 height 20
type input "15.00"
click at [637, 343] on div at bounding box center [635, 344] width 75 height 20
type input "5.00"
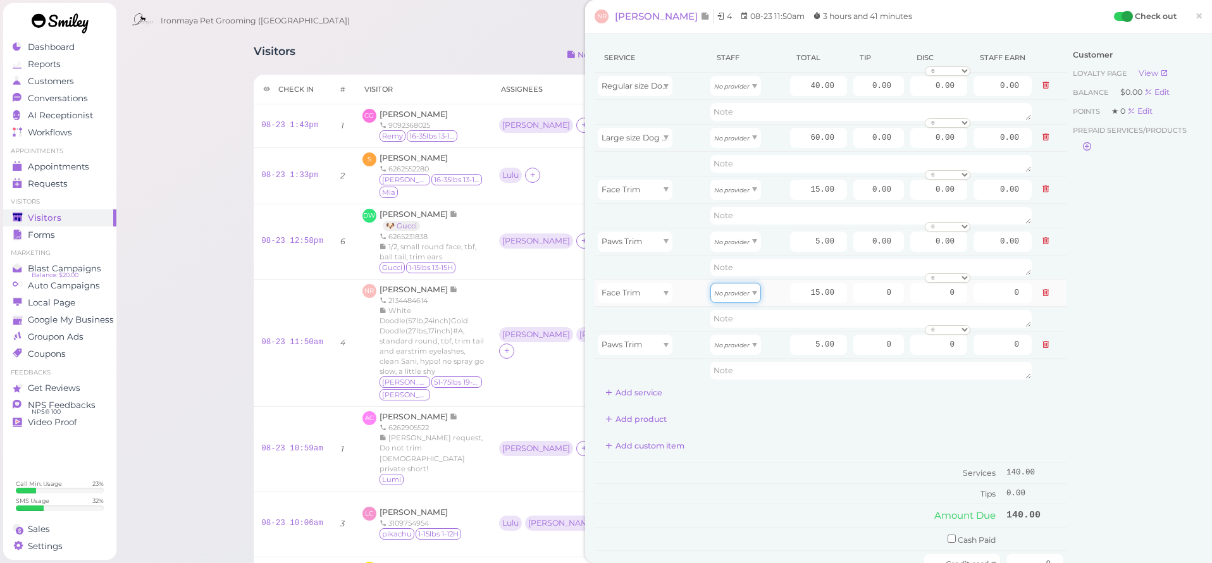
click at [746, 289] on span "No provider" at bounding box center [731, 292] width 35 height 9
type input "6.45"
drag, startPoint x: 742, startPoint y: 347, endPoint x: 746, endPoint y: 362, distance: 15.8
click at [742, 347] on icon "No provider" at bounding box center [731, 344] width 35 height 7
type input "2.15"
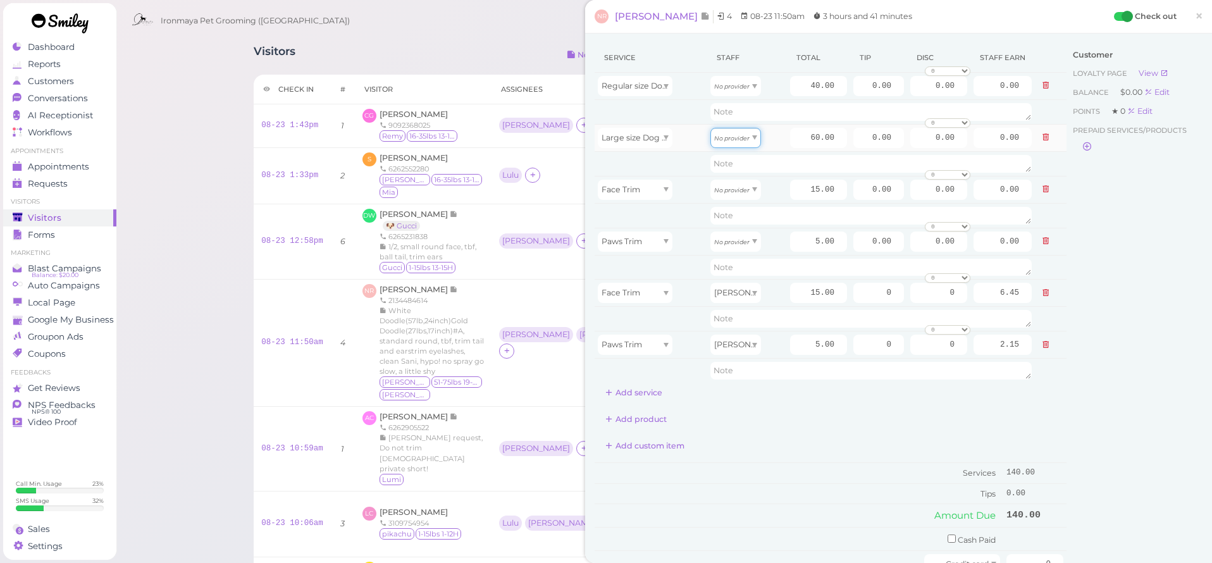
click at [733, 140] on icon "No provider" at bounding box center [731, 138] width 35 height 7
type input "25.80"
click at [739, 197] on div "No provider" at bounding box center [735, 190] width 51 height 20
type input "6.75"
click at [739, 243] on icon "No provider" at bounding box center [731, 241] width 35 height 7
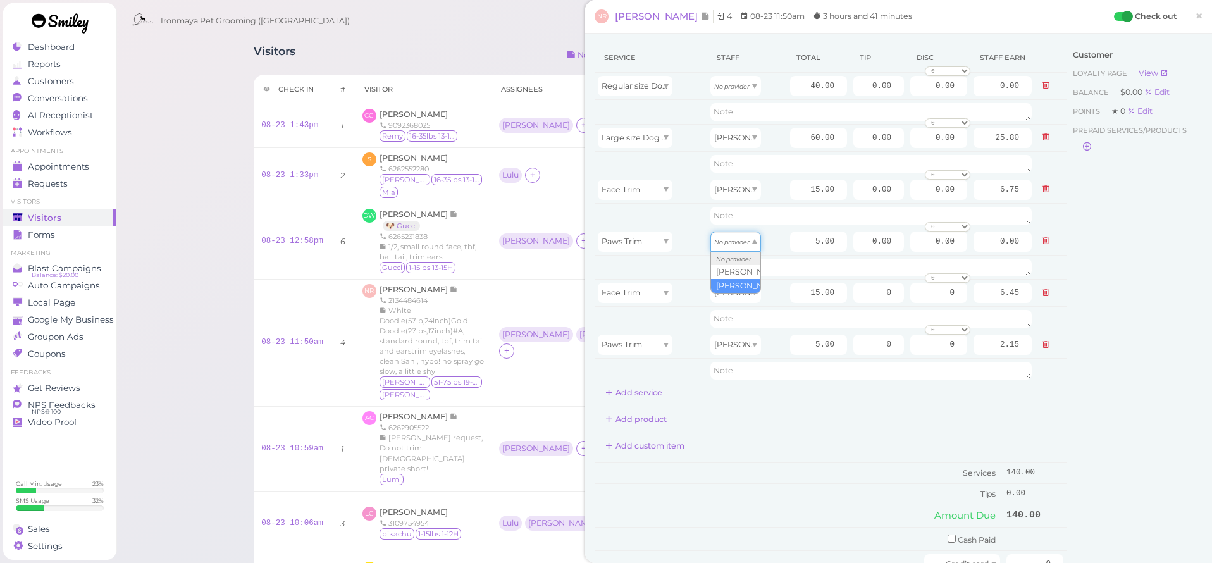
type input "2.25"
drag, startPoint x: 742, startPoint y: 84, endPoint x: 739, endPoint y: 92, distance: 8.5
click at [742, 84] on icon "No provider" at bounding box center [731, 86] width 35 height 7
type input "18.00"
drag, startPoint x: 801, startPoint y: 81, endPoint x: 849, endPoint y: 78, distance: 48.8
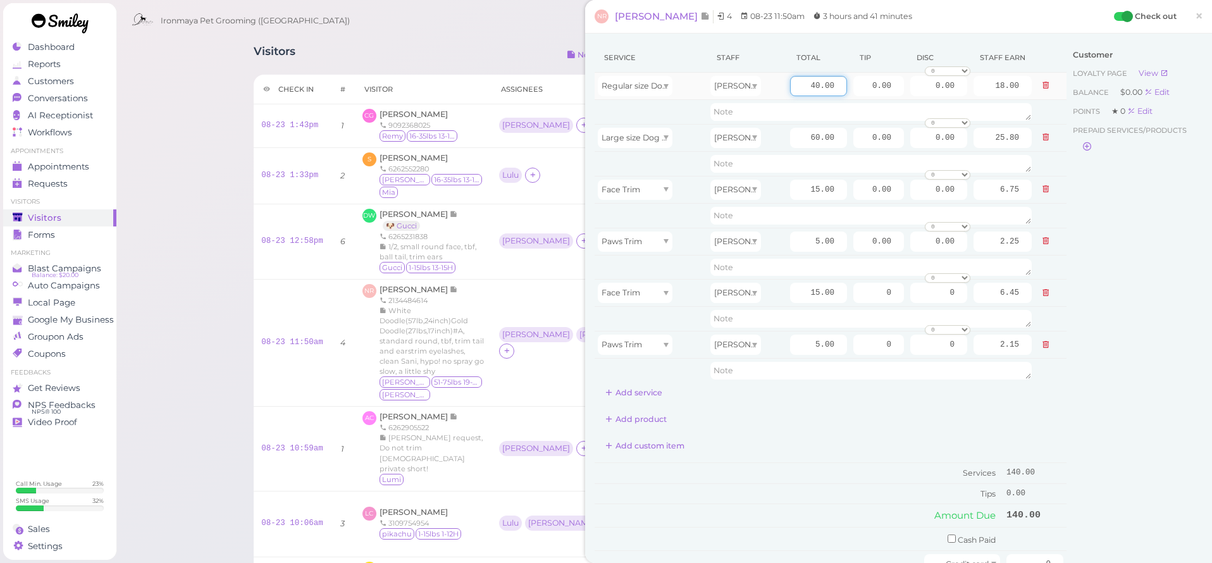
click at [849, 78] on tr "Regular size Dog Bath and Brush (35 lbs or less) Isaac 40.00 0.00 0.00 0 10% of…" at bounding box center [830, 86] width 472 height 27
drag, startPoint x: 809, startPoint y: 135, endPoint x: 857, endPoint y: 142, distance: 48.7
click at [857, 142] on tr "Large size Dog Bath and Brush (More than 35 lbs) Ida 60.00 0.00 0.00 0 10% off …" at bounding box center [830, 137] width 472 height 27
type input "65"
type input "27.95"
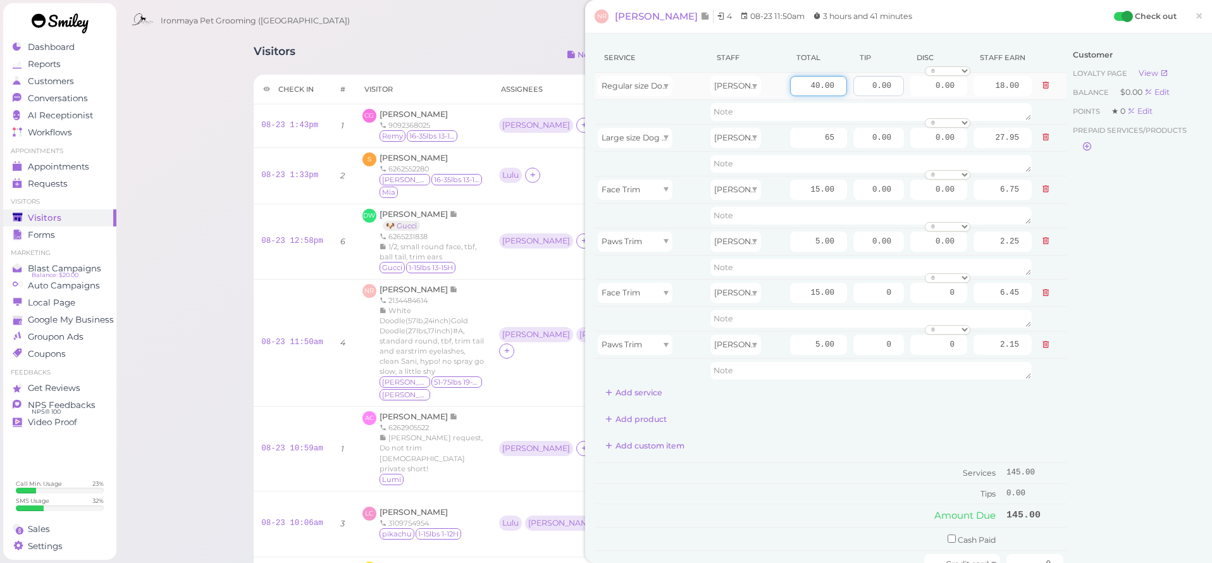
drag, startPoint x: 808, startPoint y: 85, endPoint x: 862, endPoint y: 82, distance: 54.5
click at [862, 82] on tr "Regular size Dog Bath and Brush (35 lbs or less) Isaac 40.00 0.00 0.00 0 10% of…" at bounding box center [830, 86] width 472 height 27
type input "75"
type input "33.75"
click at [864, 417] on div "Add product" at bounding box center [830, 419] width 472 height 20
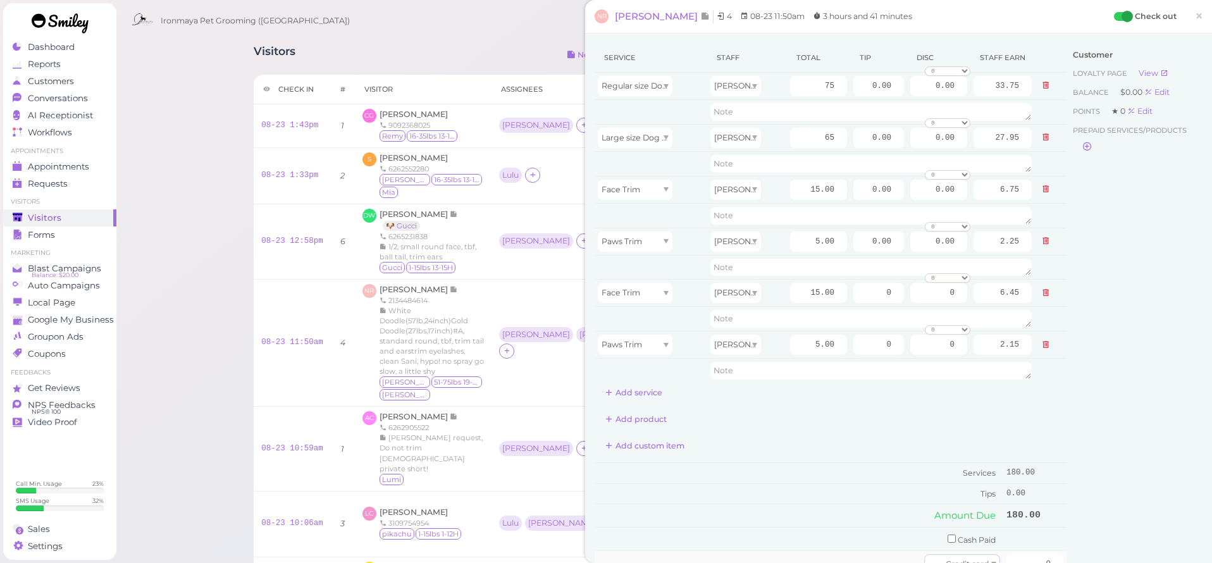
scroll to position [104, 0]
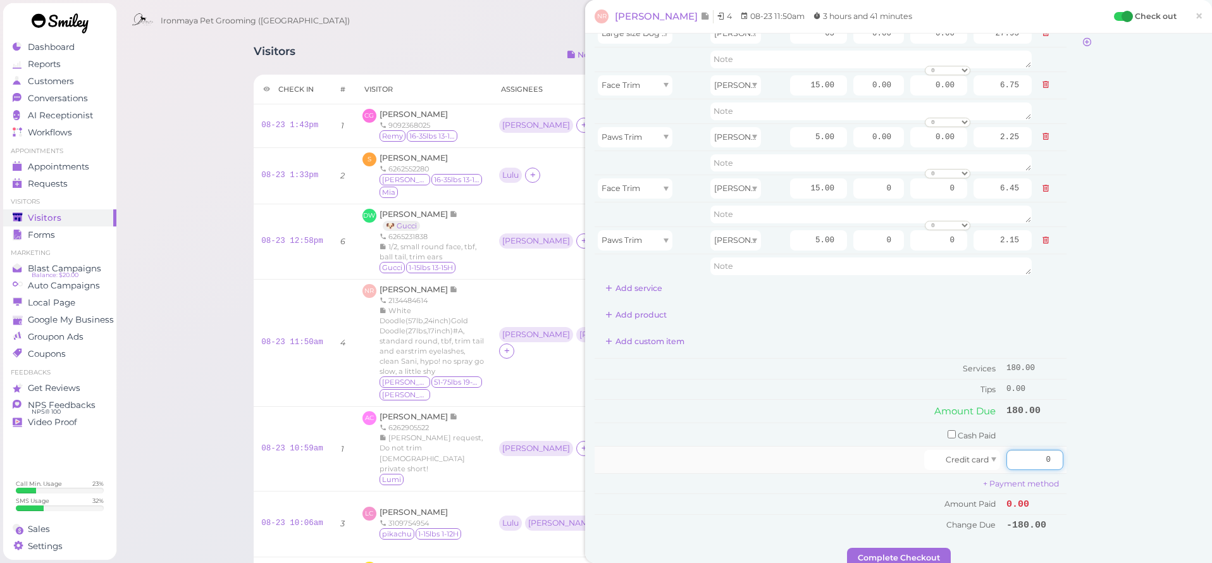
click at [1041, 451] on input "0" at bounding box center [1034, 460] width 57 height 20
type input "180"
click at [1108, 388] on div "Customer Loyalty page View Balance $0.00 Edit Points ★ 0 Edit Prepaid services/…" at bounding box center [1134, 243] width 136 height 609
click at [935, 548] on button "Complete Checkout" at bounding box center [899, 558] width 104 height 20
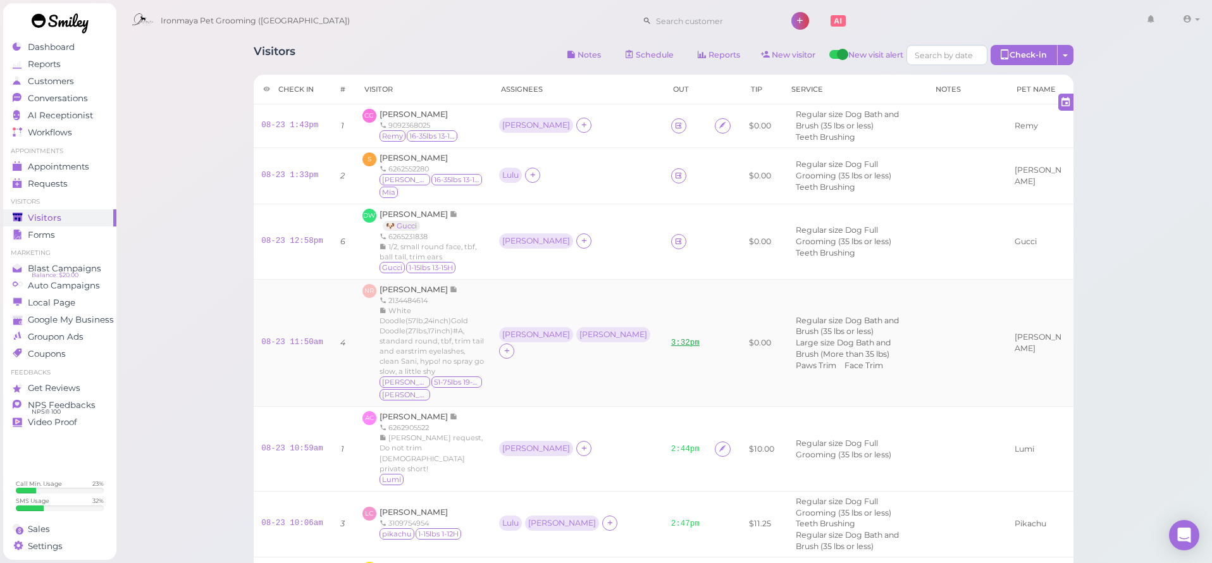
click at [671, 338] on link "3:32pm" at bounding box center [685, 342] width 28 height 9
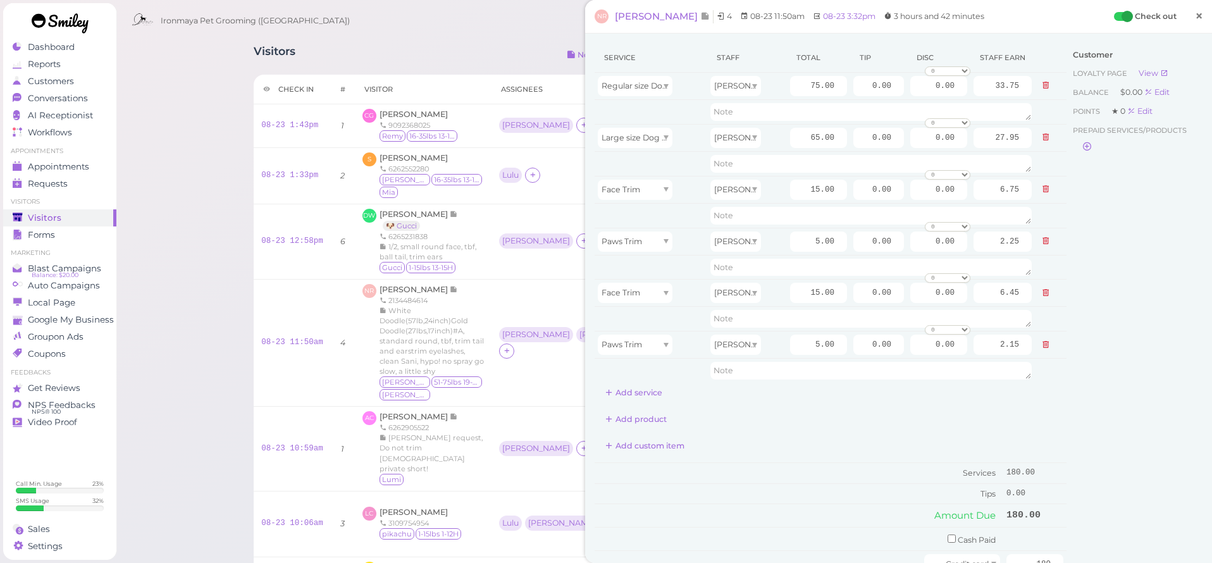
click at [1201, 16] on span "×" at bounding box center [1198, 16] width 8 height 18
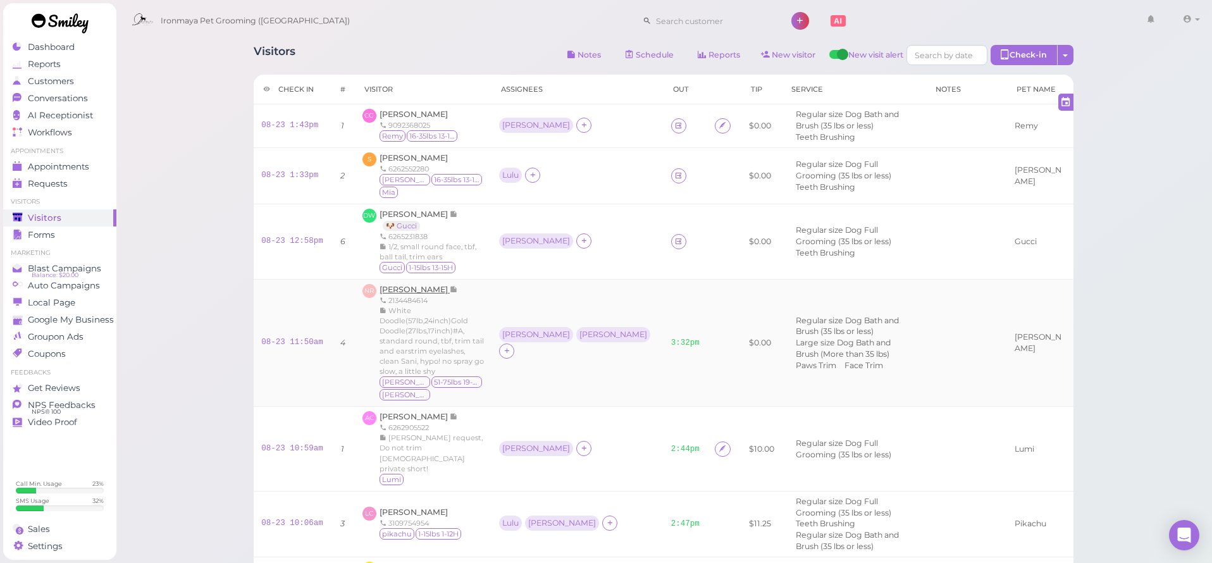
click at [403, 285] on span "[PERSON_NAME]" at bounding box center [414, 289] width 70 height 9
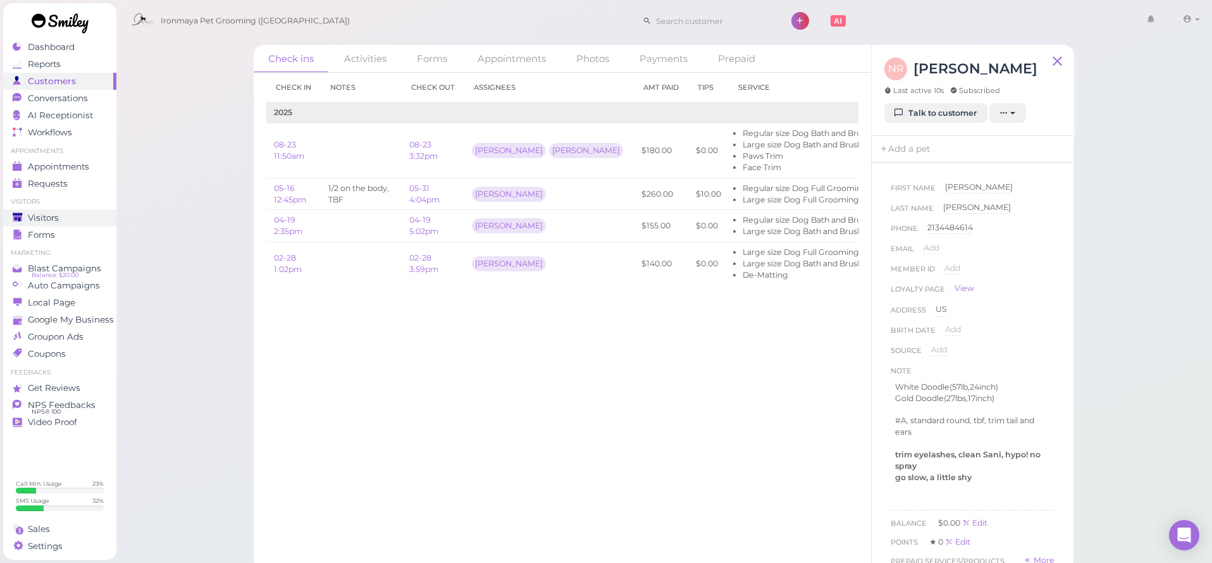
click at [64, 215] on div "Visitors" at bounding box center [58, 217] width 91 height 11
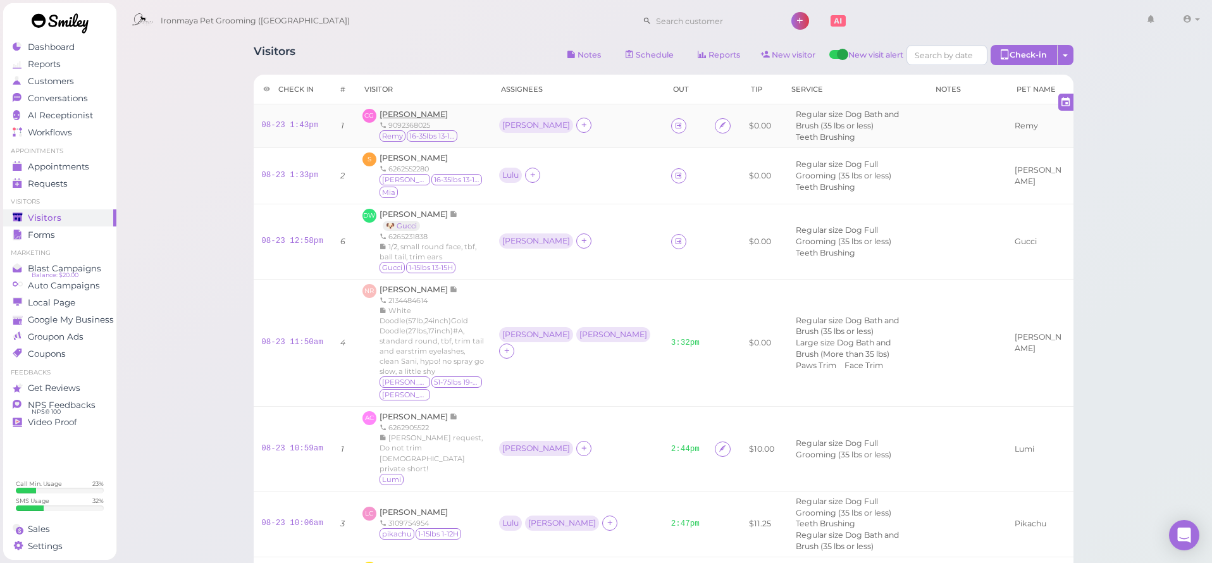
click at [414, 115] on span "[PERSON_NAME]" at bounding box center [413, 113] width 68 height 9
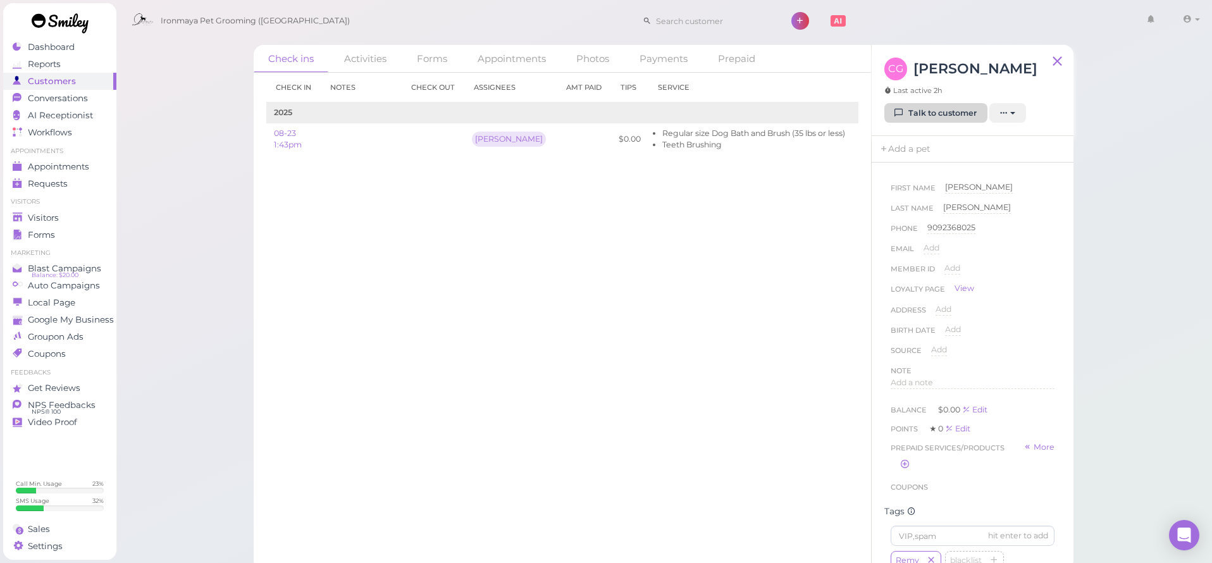
click at [944, 116] on link "Talk to customer" at bounding box center [935, 113] width 103 height 20
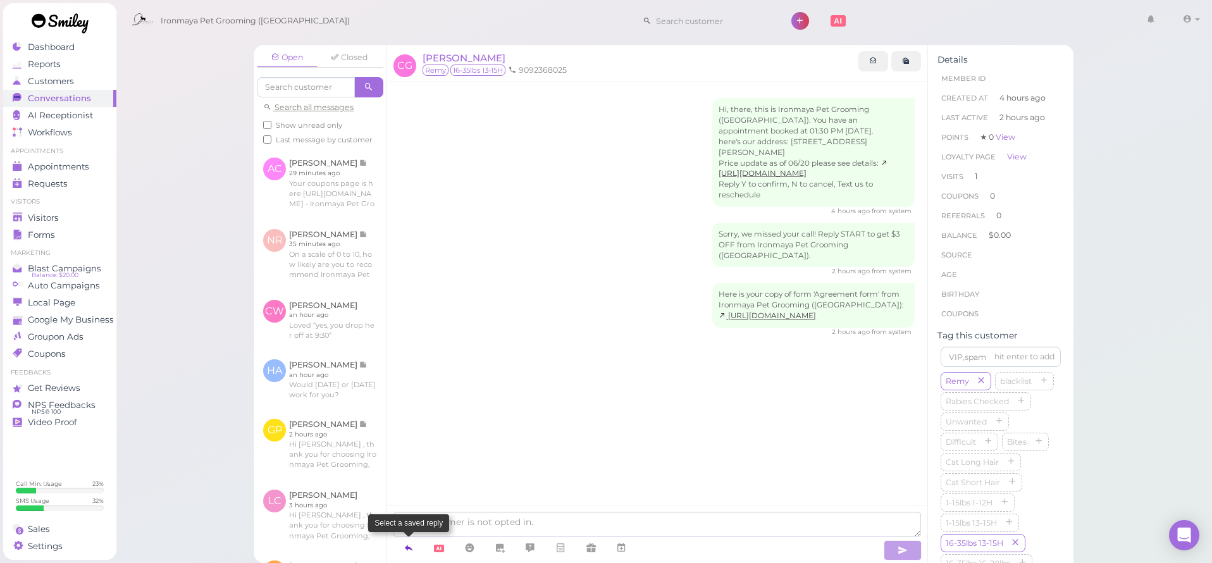
click at [408, 549] on icon at bounding box center [408, 547] width 10 height 13
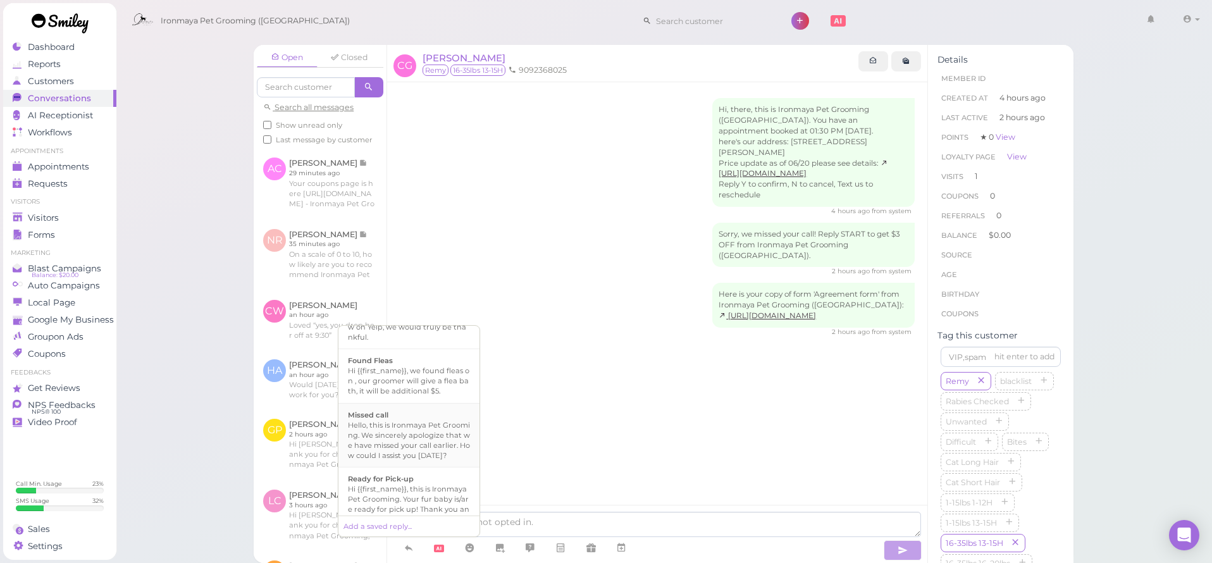
scroll to position [262, 0]
click at [414, 464] on div "Hi {{first_name}}, this is Ironmaya Pet Grooming. Your fur baby is/are ready fo…" at bounding box center [409, 494] width 122 height 61
type textarea "Hi {{first_name}}, this is Ironmaya Pet Grooming. Your fur baby is/are ready fo…"
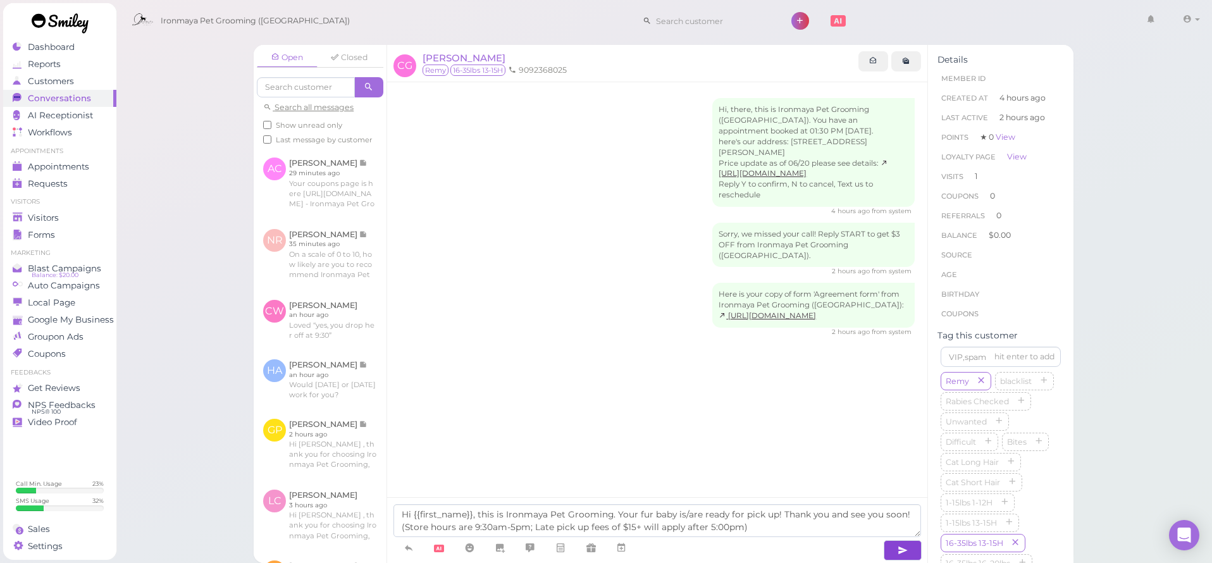
click at [912, 543] on button "button" at bounding box center [902, 550] width 38 height 20
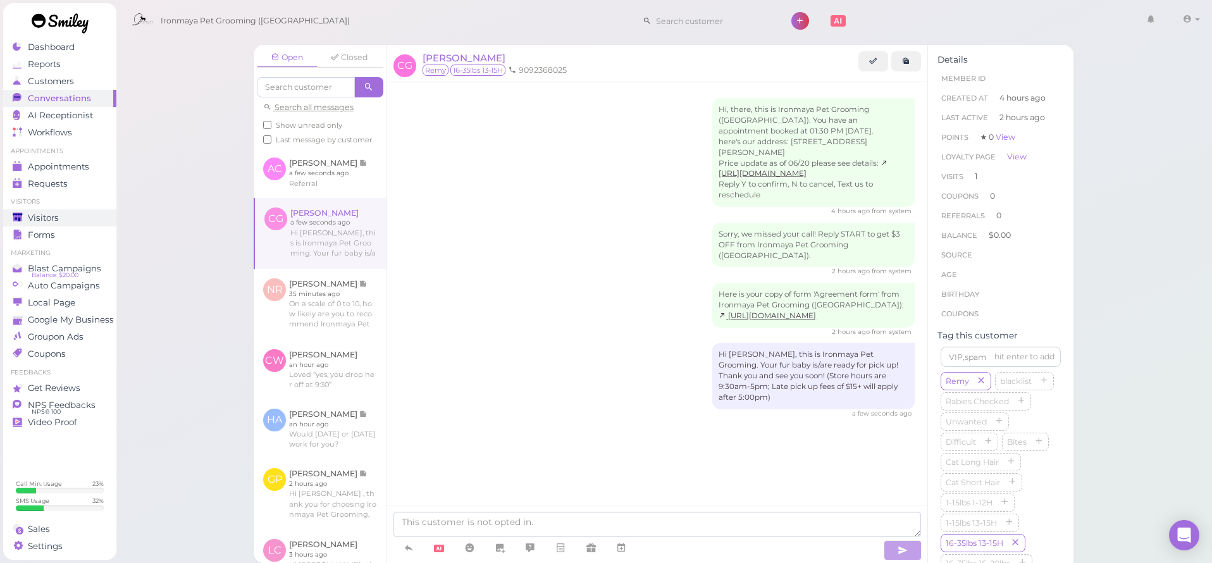
click at [36, 214] on span "Visitors" at bounding box center [43, 217] width 31 height 11
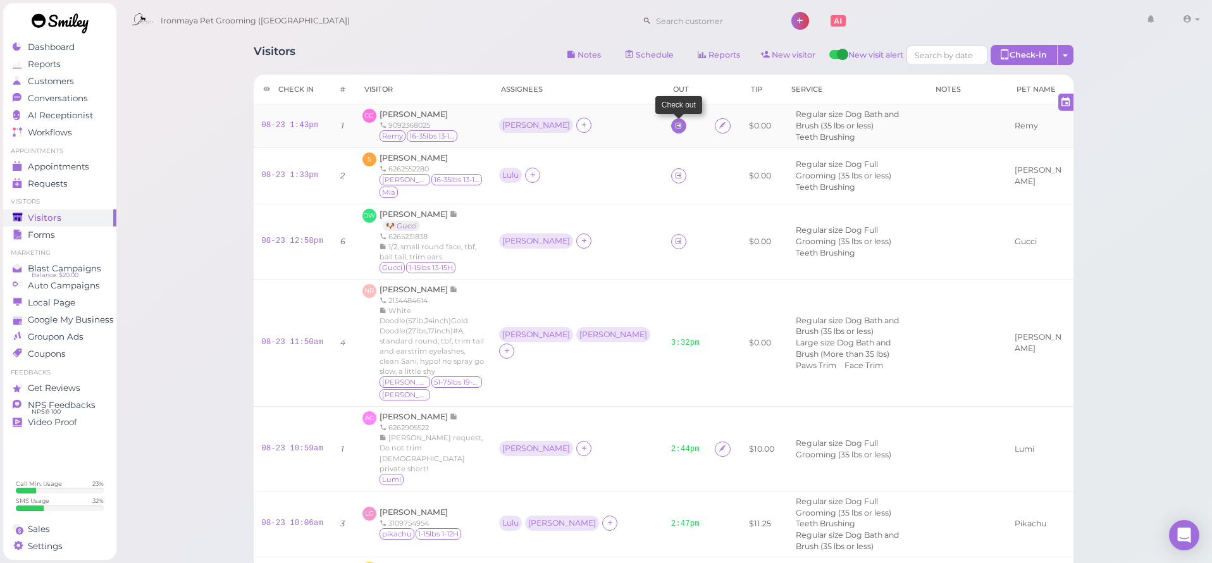
click at [674, 123] on icon at bounding box center [678, 125] width 8 height 9
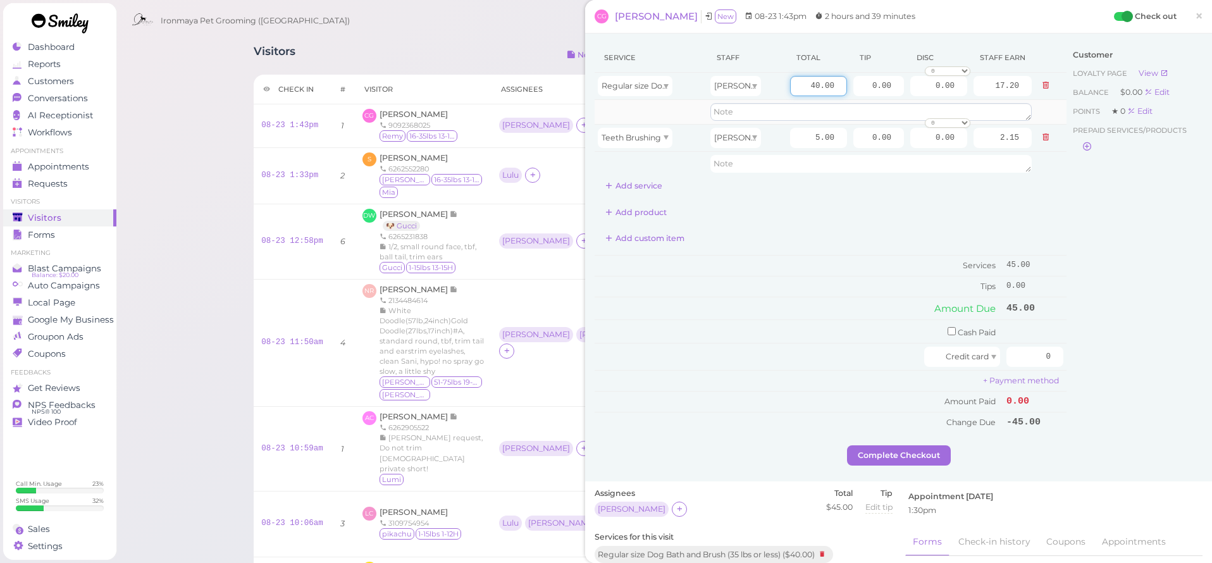
drag, startPoint x: 810, startPoint y: 82, endPoint x: 1029, endPoint y: 106, distance: 220.8
click at [1029, 106] on tbody "Regular size Dog Bath and Brush (35 lbs or less) Ida 40.00 0.00 0.00 0 10% off …" at bounding box center [830, 124] width 472 height 103
type input "50"
type input "21.50"
click at [1002, 216] on div "Add product" at bounding box center [830, 212] width 472 height 20
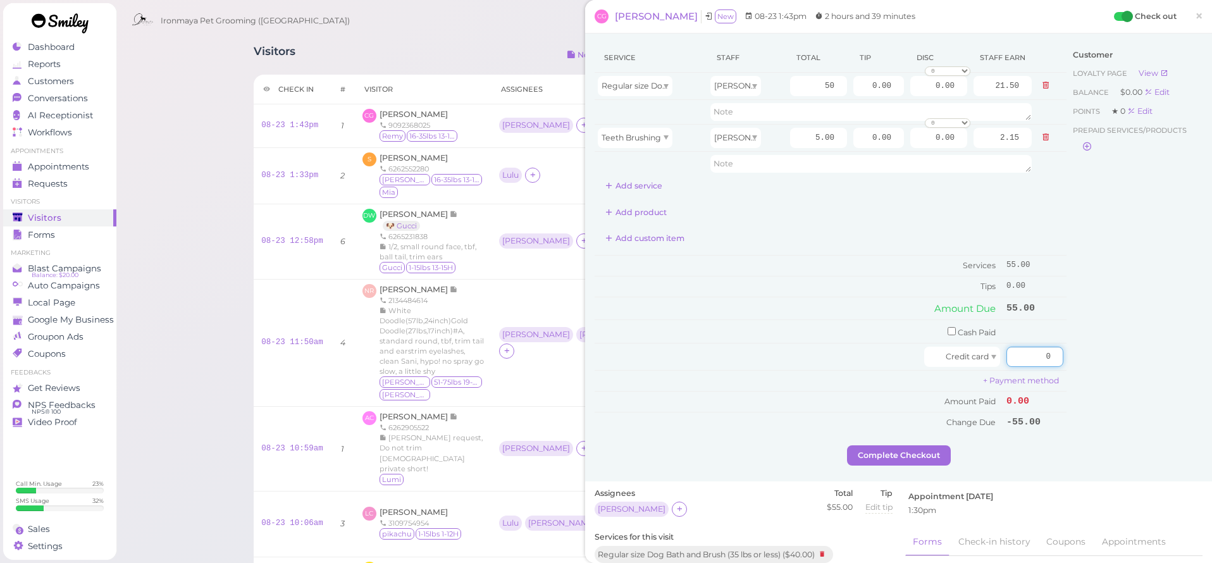
drag, startPoint x: 1031, startPoint y: 347, endPoint x: 1076, endPoint y: 360, distance: 46.0
click at [1076, 360] on div "Service Staff Total Tip Disc Staff earn Regular size Dog Bath and Brush (35 lbs…" at bounding box center [898, 244] width 608 height 402
type input "55"
click at [1110, 338] on div "Customer Loyalty page View Balance $0.00 Edit Points ★ 0 Edit Prepaid services/…" at bounding box center [1134, 244] width 136 height 402
click at [927, 448] on button "Complete Checkout" at bounding box center [899, 455] width 104 height 20
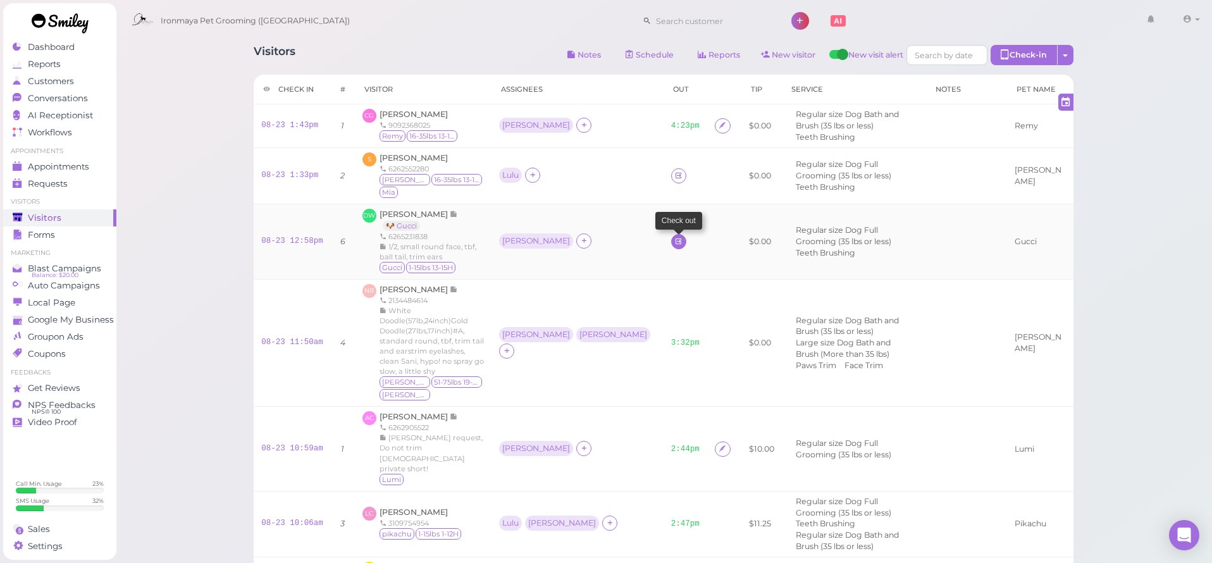
click at [671, 236] on link at bounding box center [678, 241] width 15 height 15
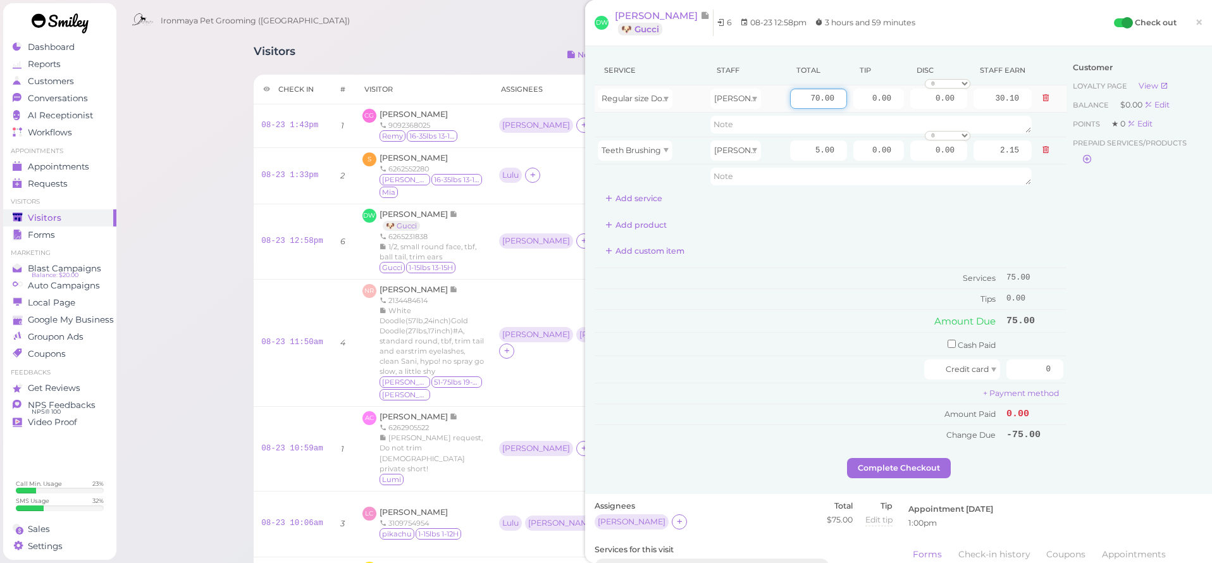
click at [804, 95] on input "70.00" at bounding box center [818, 99] width 57 height 20
click at [636, 197] on button "Add service" at bounding box center [633, 198] width 78 height 20
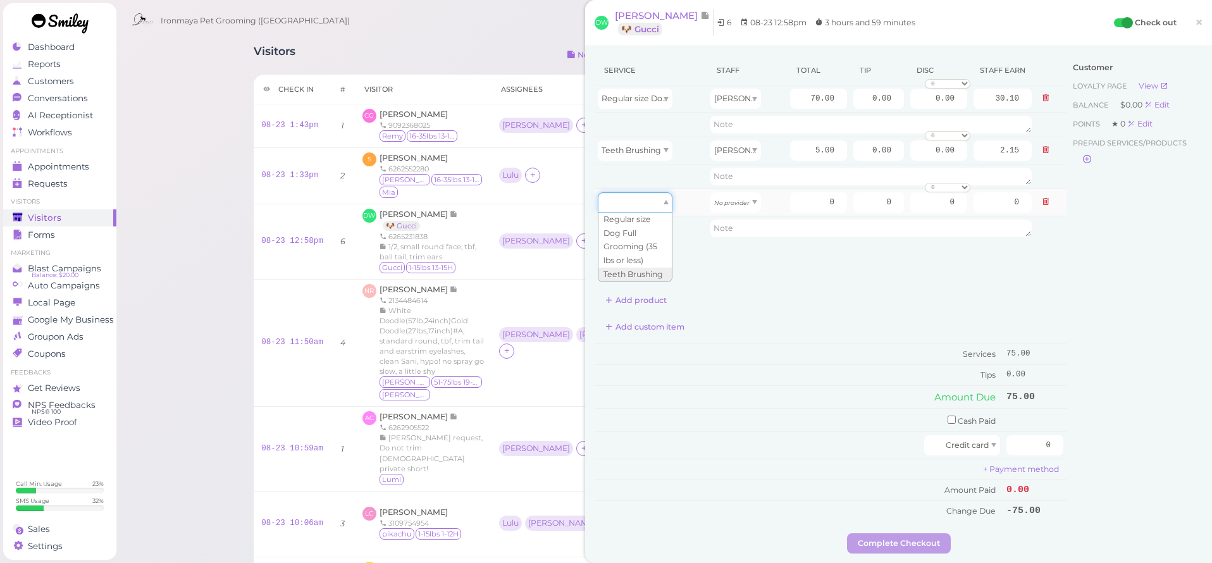
click at [651, 203] on div at bounding box center [635, 202] width 75 height 20
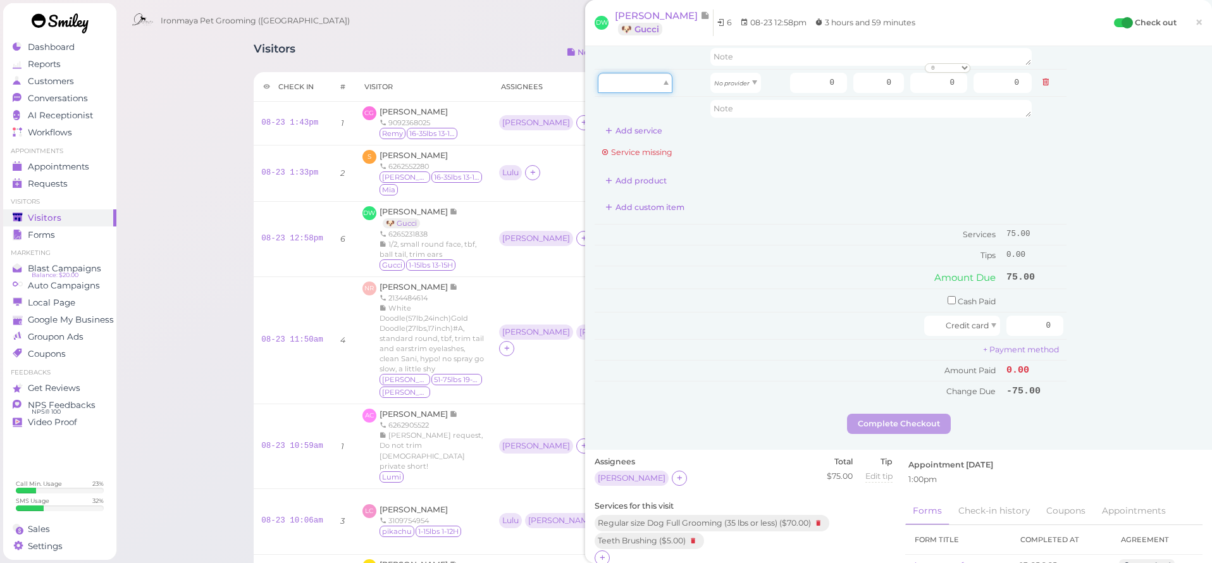
scroll to position [398, 0]
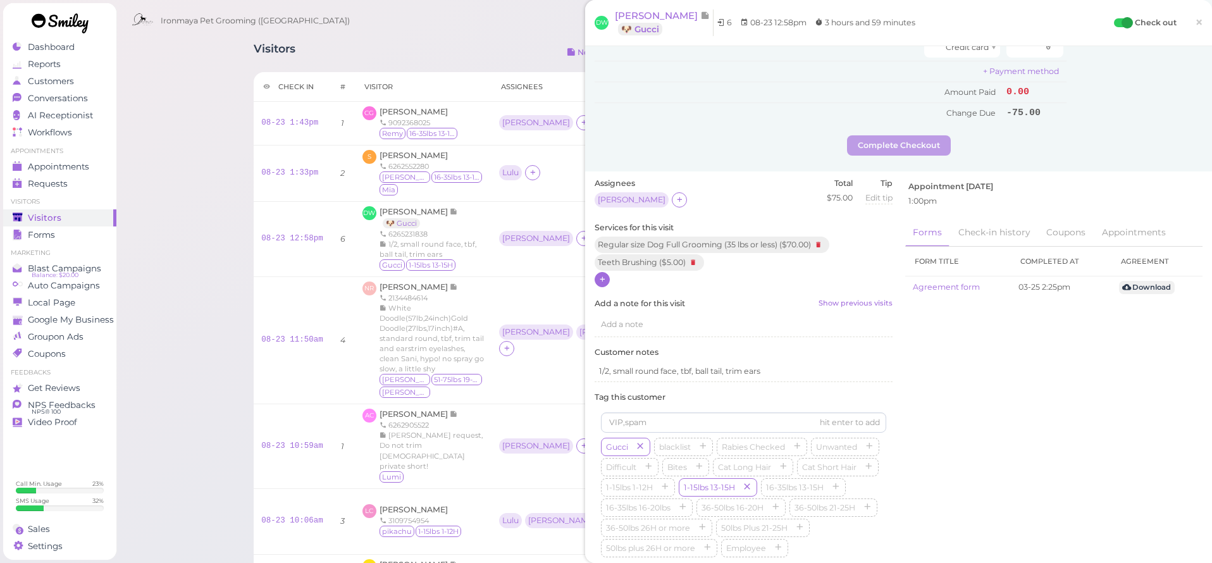
click at [603, 274] on icon at bounding box center [602, 278] width 8 height 9
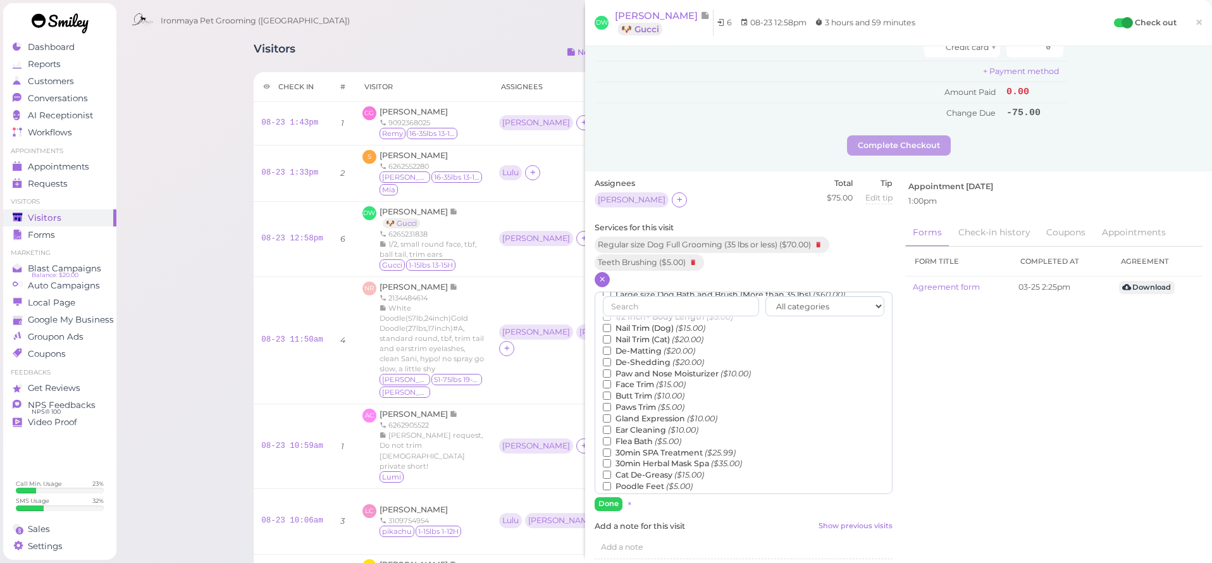
scroll to position [93, 0]
click at [646, 376] on label "Face Trim ($15.00)" at bounding box center [644, 381] width 83 height 11
click at [611, 377] on input "Face Trim ($15.00)" at bounding box center [607, 381] width 8 height 8
click at [606, 497] on button "Done" at bounding box center [608, 503] width 28 height 13
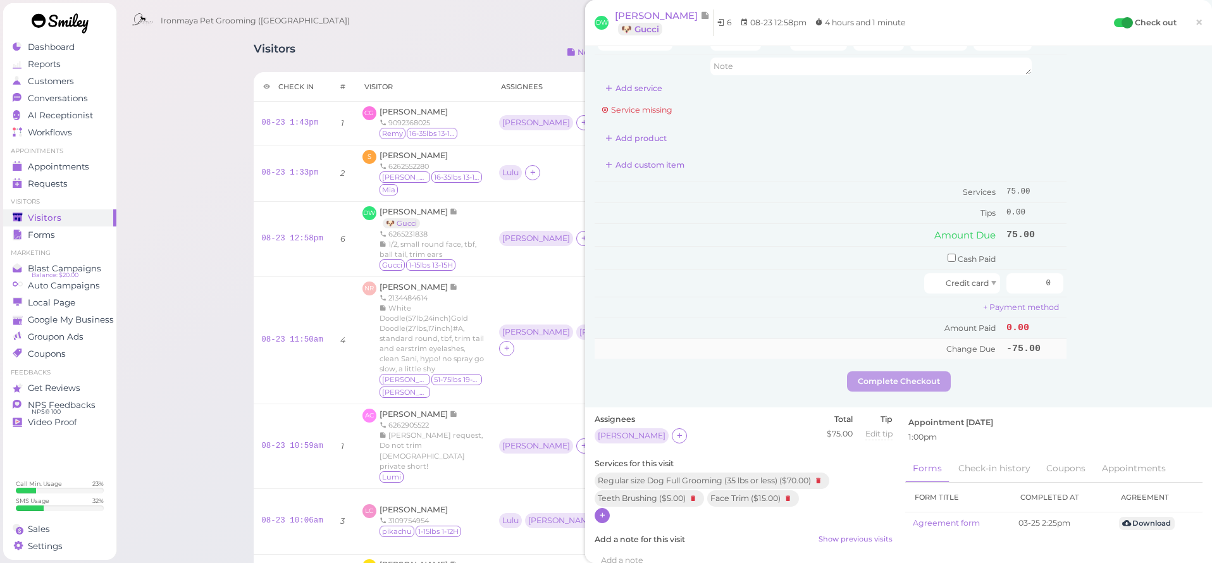
scroll to position [42, 0]
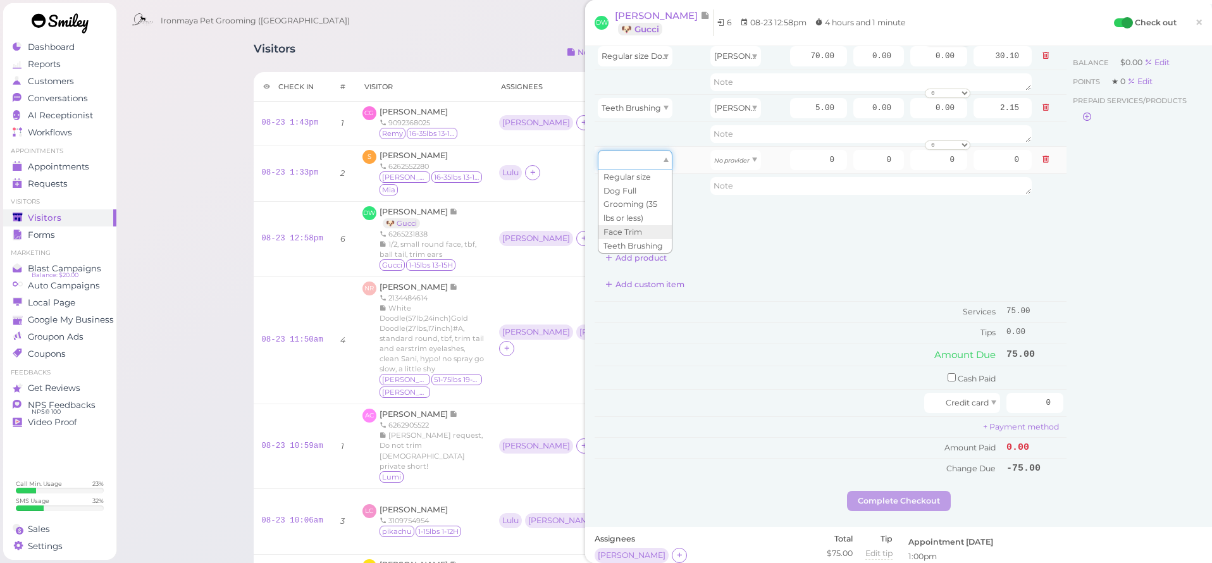
click at [617, 161] on div at bounding box center [635, 160] width 75 height 20
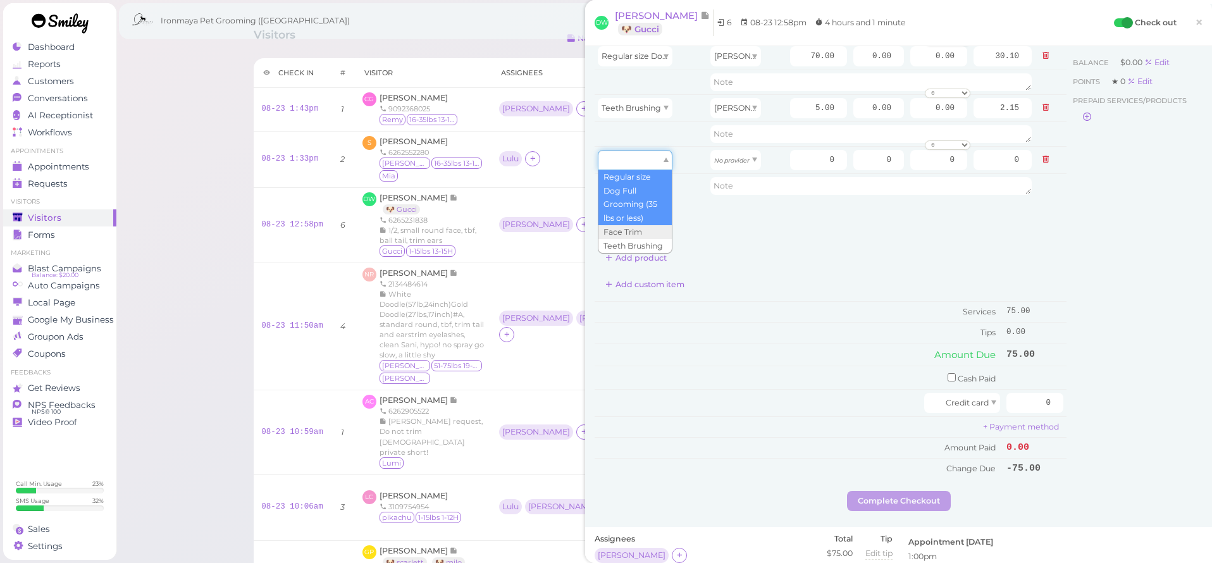
scroll to position [32, 0]
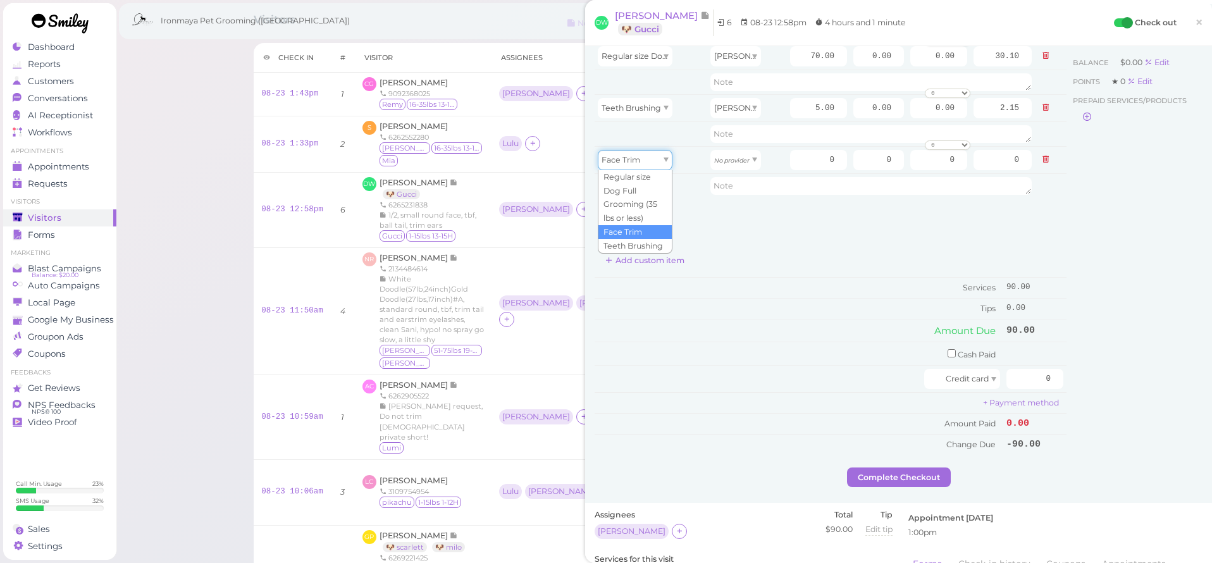
type input "15.00"
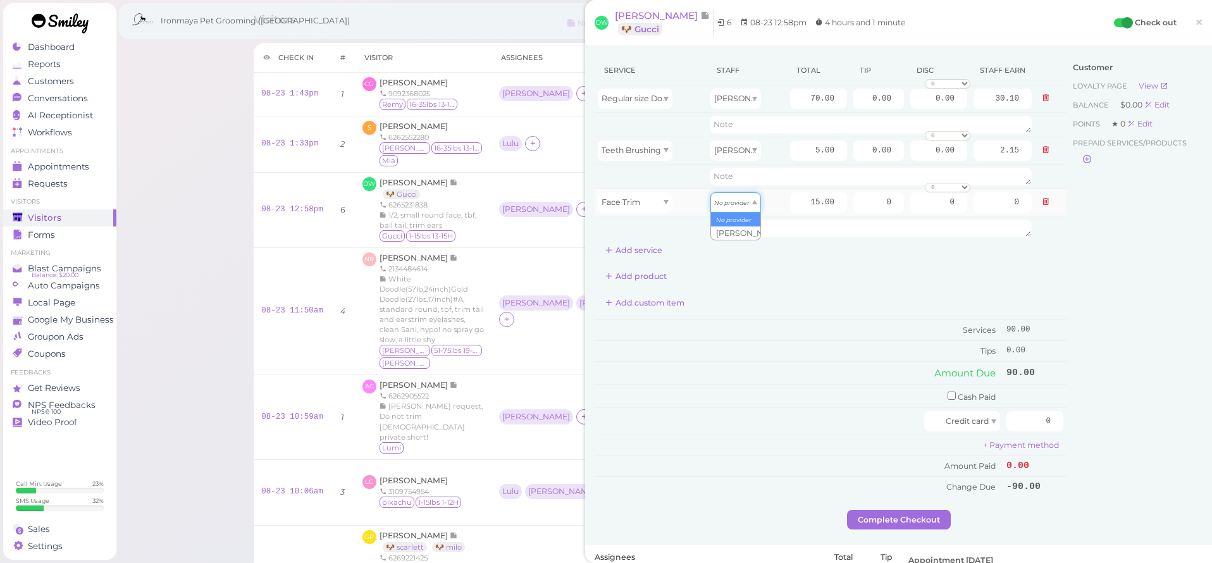
click at [745, 207] on div "No provider" at bounding box center [735, 202] width 51 height 20
click at [576, 202] on div at bounding box center [583, 209] width 15 height 15
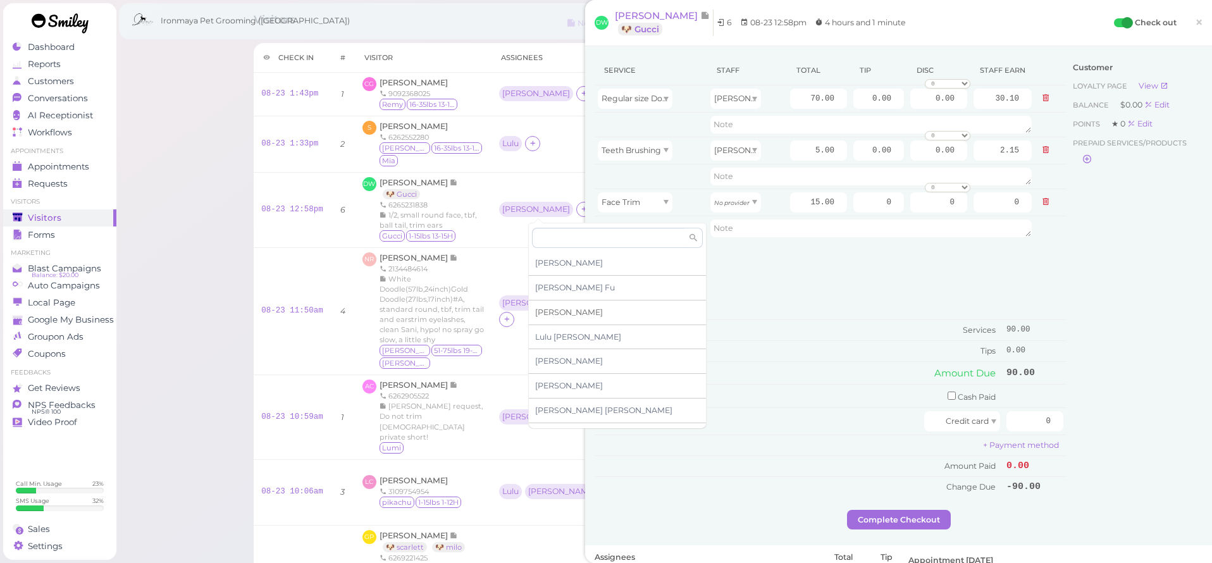
click at [542, 314] on span "[PERSON_NAME]" at bounding box center [569, 311] width 68 height 9
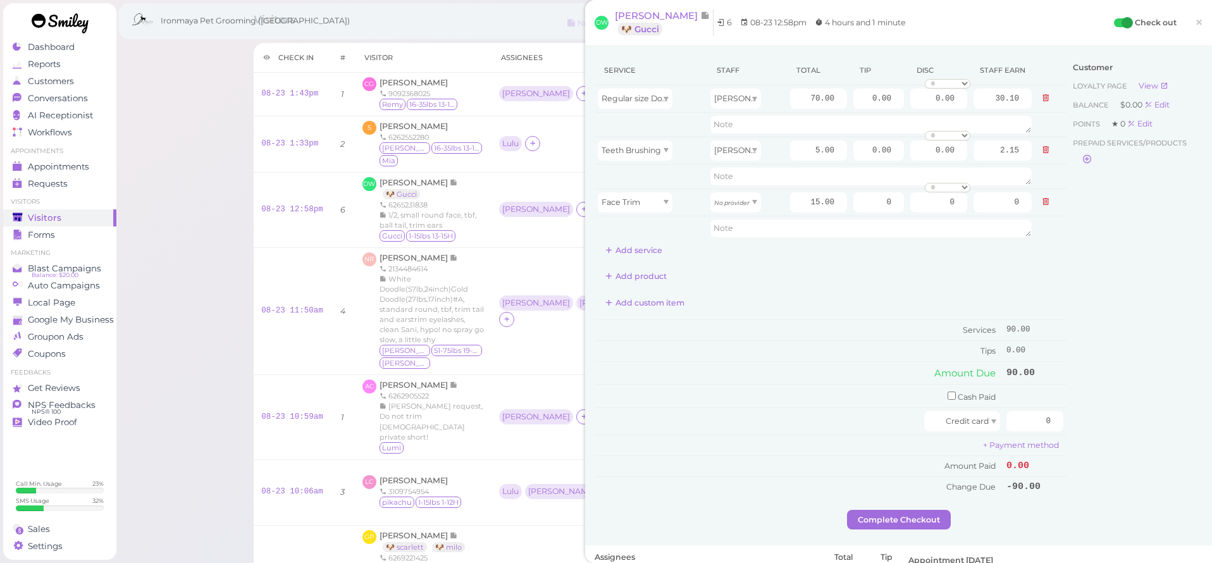
click at [785, 309] on div "Add custom item" at bounding box center [830, 303] width 472 height 20
click at [732, 202] on icon "No provider" at bounding box center [731, 202] width 35 height 7
type input "6.75"
drag, startPoint x: 807, startPoint y: 98, endPoint x: 838, endPoint y: 100, distance: 31.7
click at [838, 100] on input "70.00" at bounding box center [818, 99] width 57 height 20
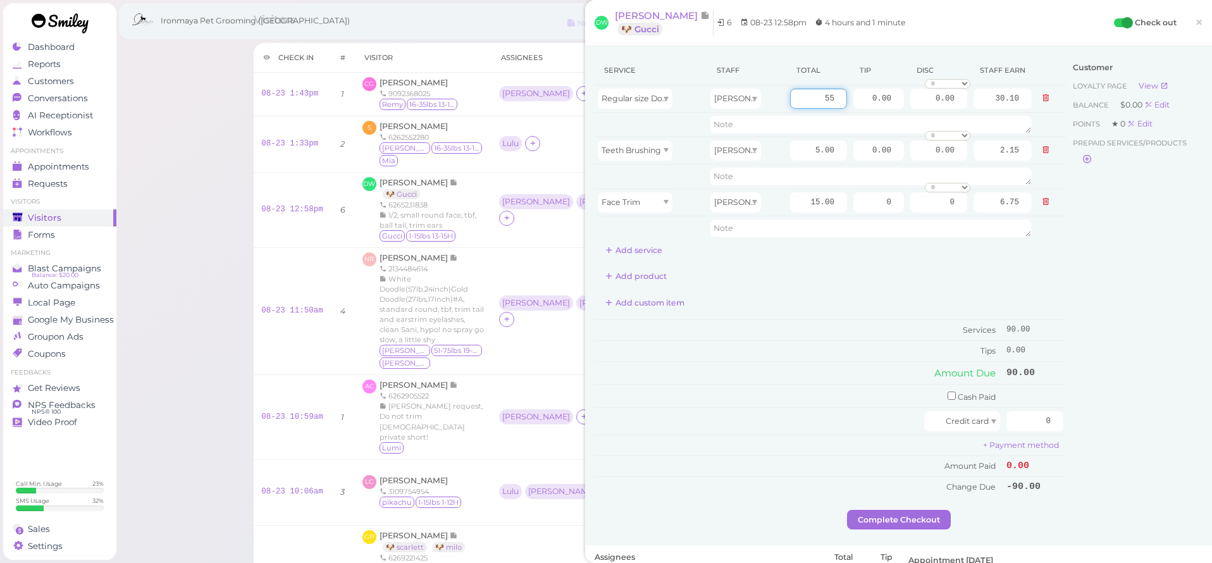
type input "55"
type input "23.65"
click at [874, 279] on div "Add product" at bounding box center [830, 276] width 472 height 20
drag, startPoint x: 866, startPoint y: 97, endPoint x: 932, endPoint y: 99, distance: 65.8
click at [931, 99] on tr "Regular size Dog Full Grooming (35 lbs or less) Ida 55 0.00 0.00 0 10% off 15% …" at bounding box center [830, 98] width 472 height 27
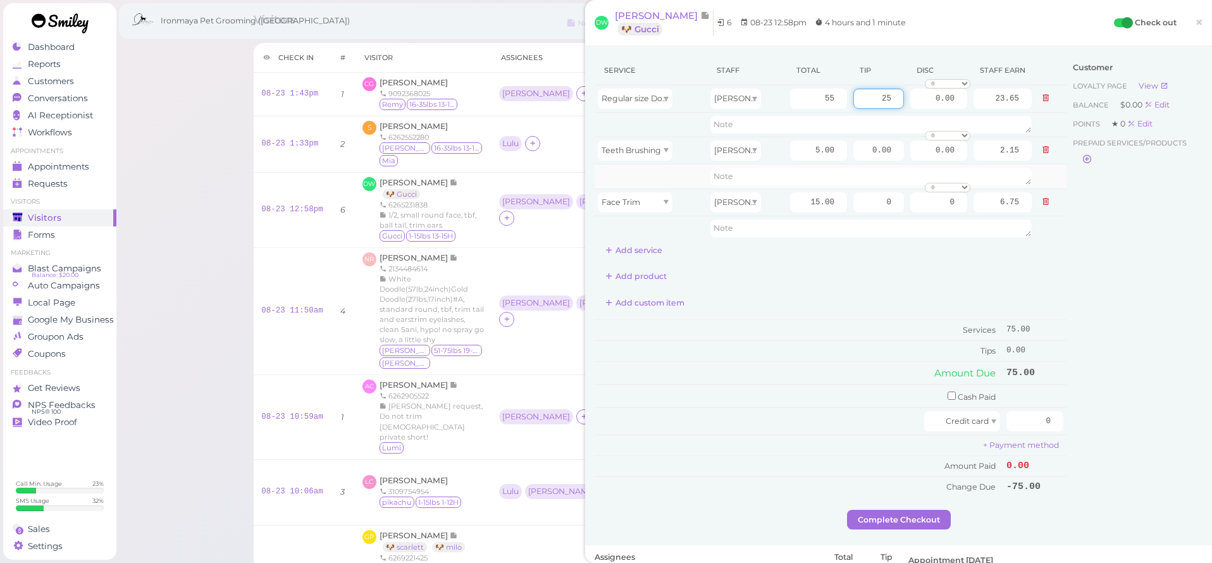
type input "2"
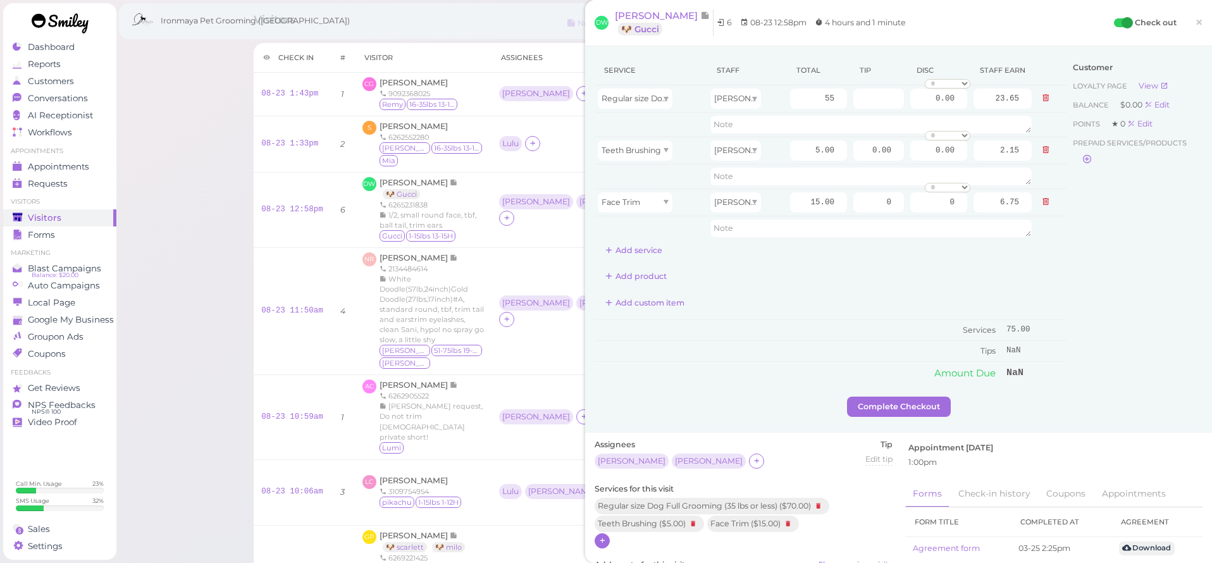
click at [826, 257] on div "Service Staff Total Tip Disc Staff earn Regular size Dog Full Grooming (35 lbs …" at bounding box center [830, 158] width 472 height 204
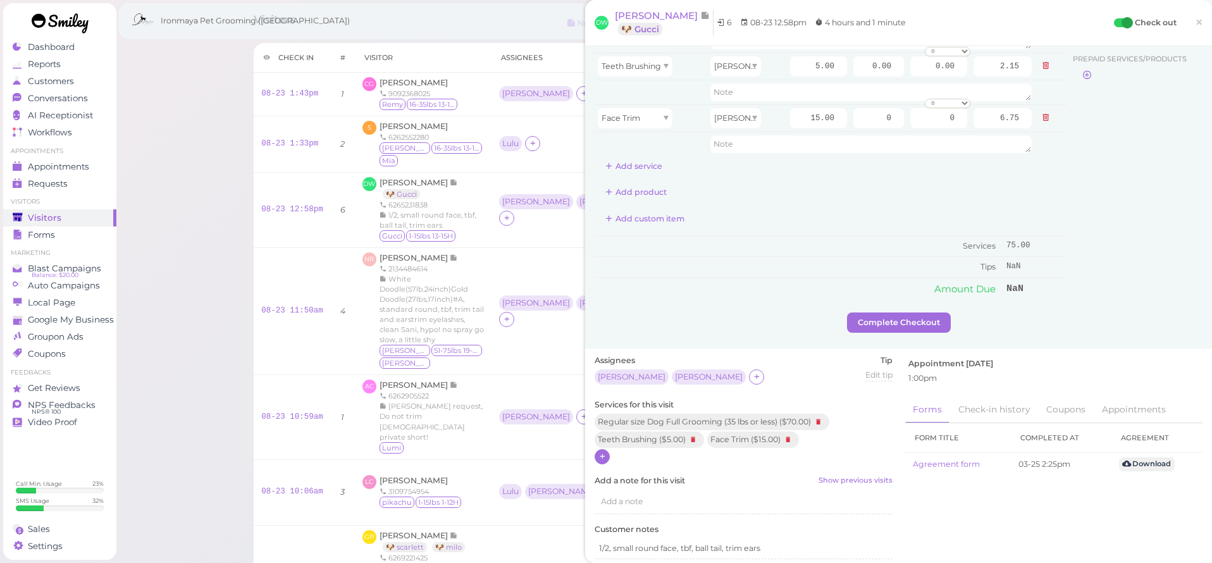
click at [604, 453] on icon at bounding box center [602, 455] width 8 height 9
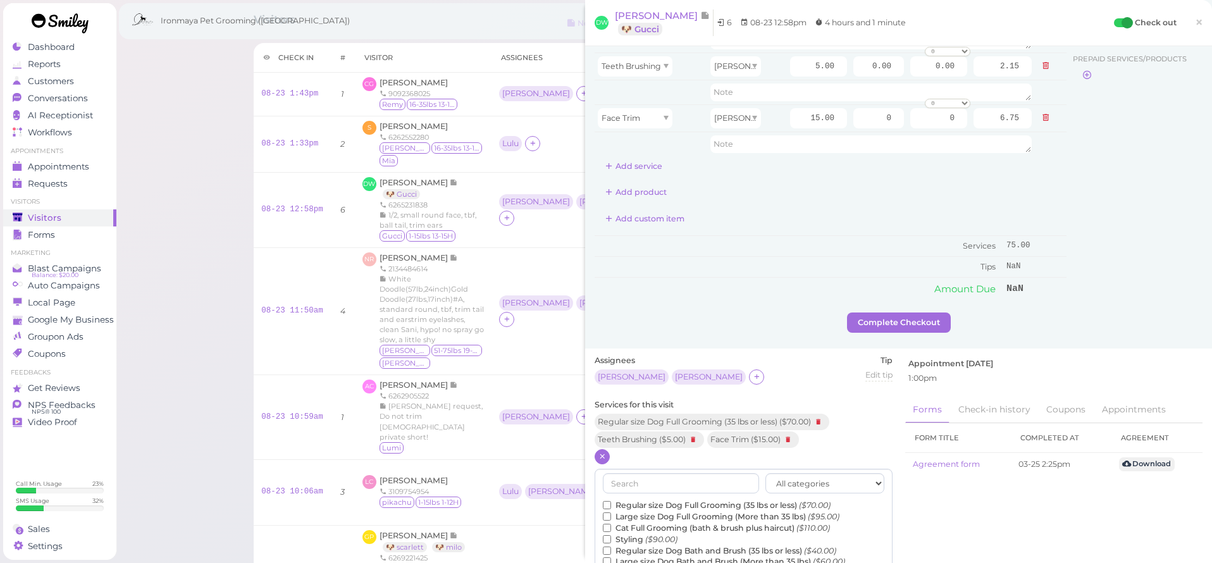
scroll to position [104, 0]
click at [656, 508] on label "De-Matting ($20.00)" at bounding box center [649, 513] width 92 height 11
click at [611, 510] on input "De-Matting ($20.00)" at bounding box center [607, 514] width 8 height 8
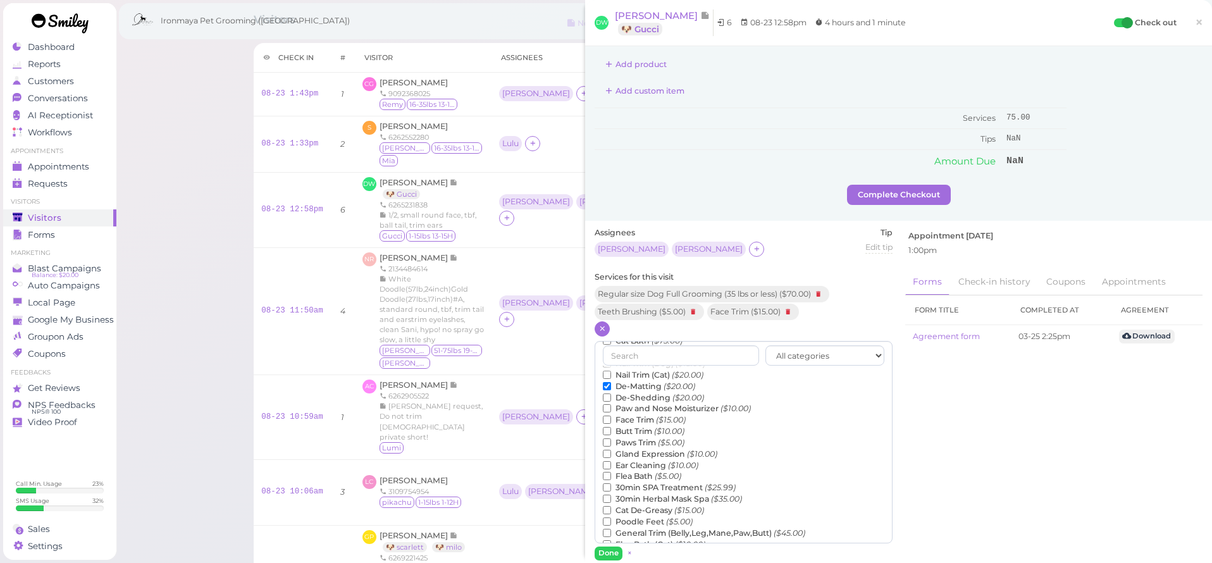
scroll to position [212, 0]
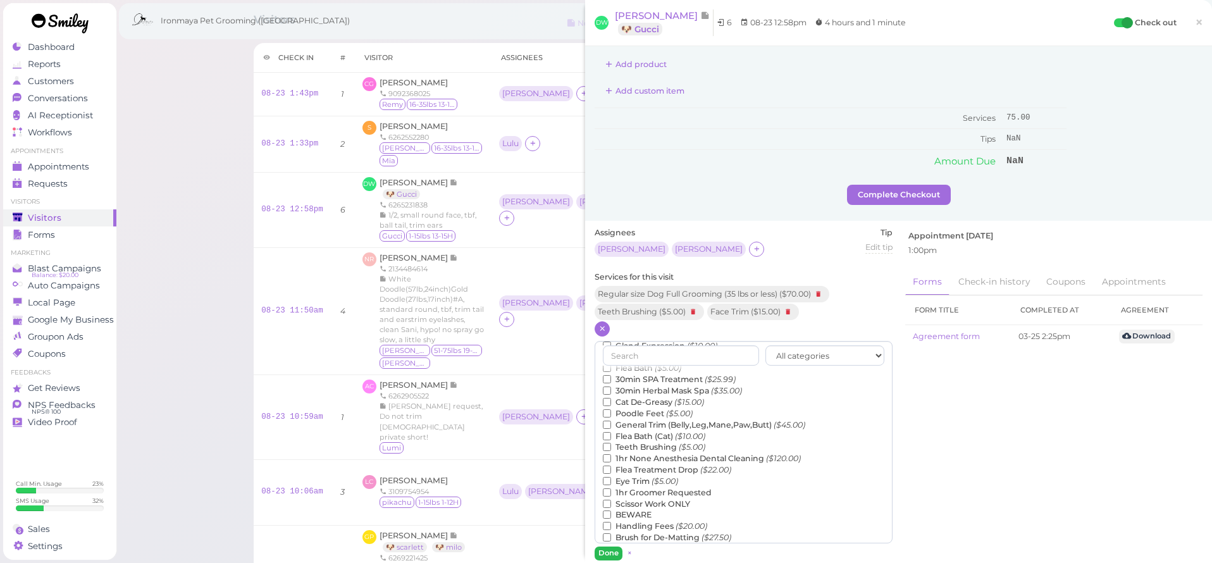
click at [617, 548] on button "Done" at bounding box center [608, 552] width 28 height 13
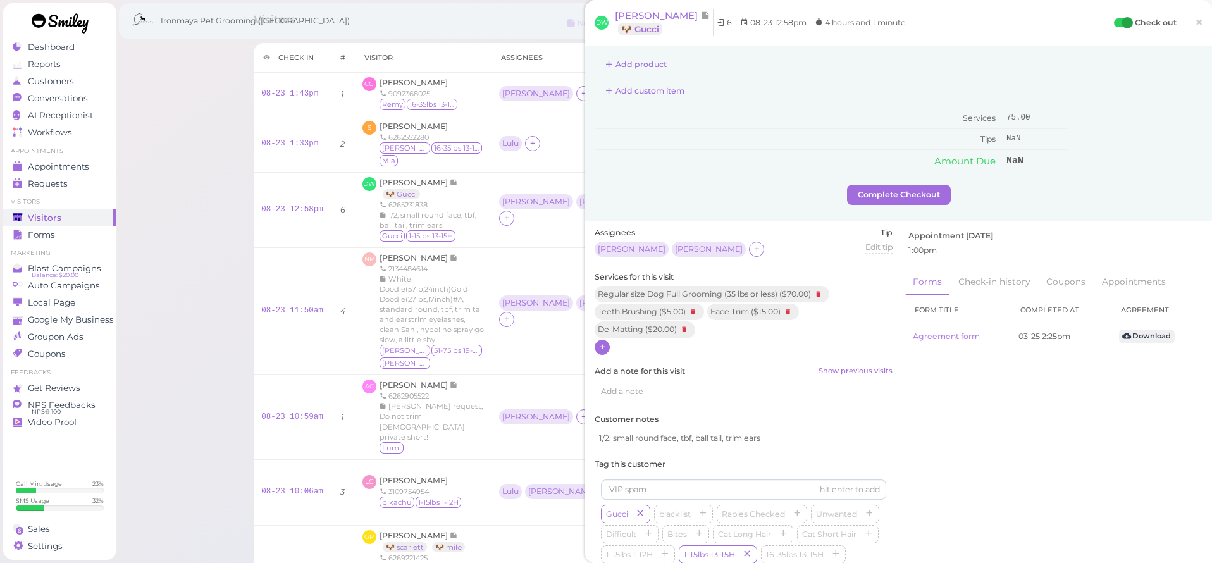
scroll to position [0, 0]
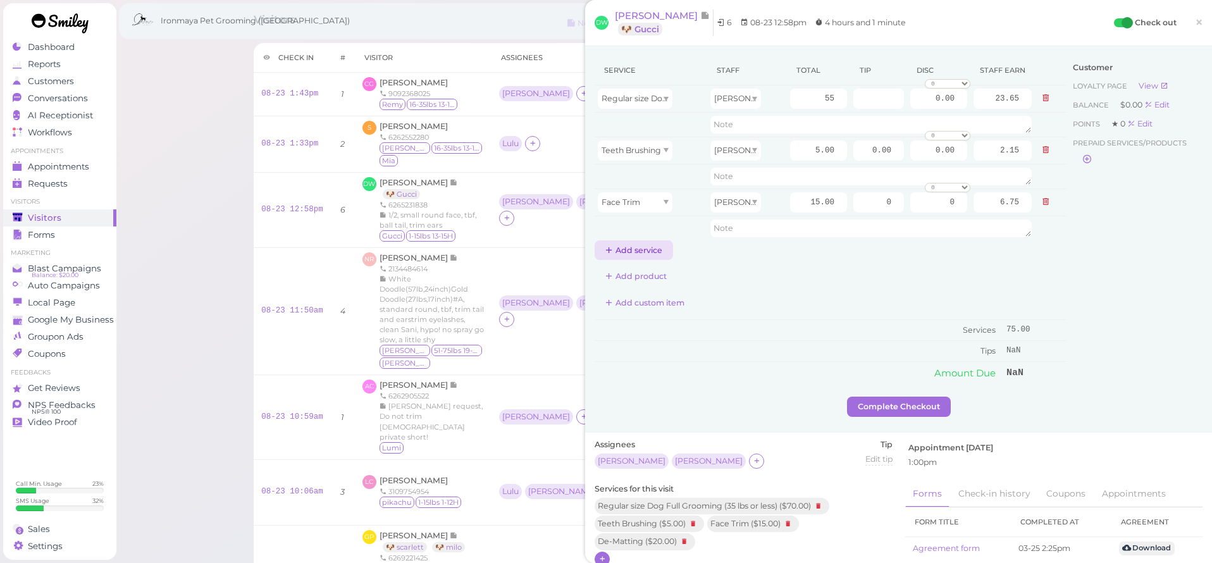
click at [644, 250] on button "Add service" at bounding box center [633, 250] width 78 height 20
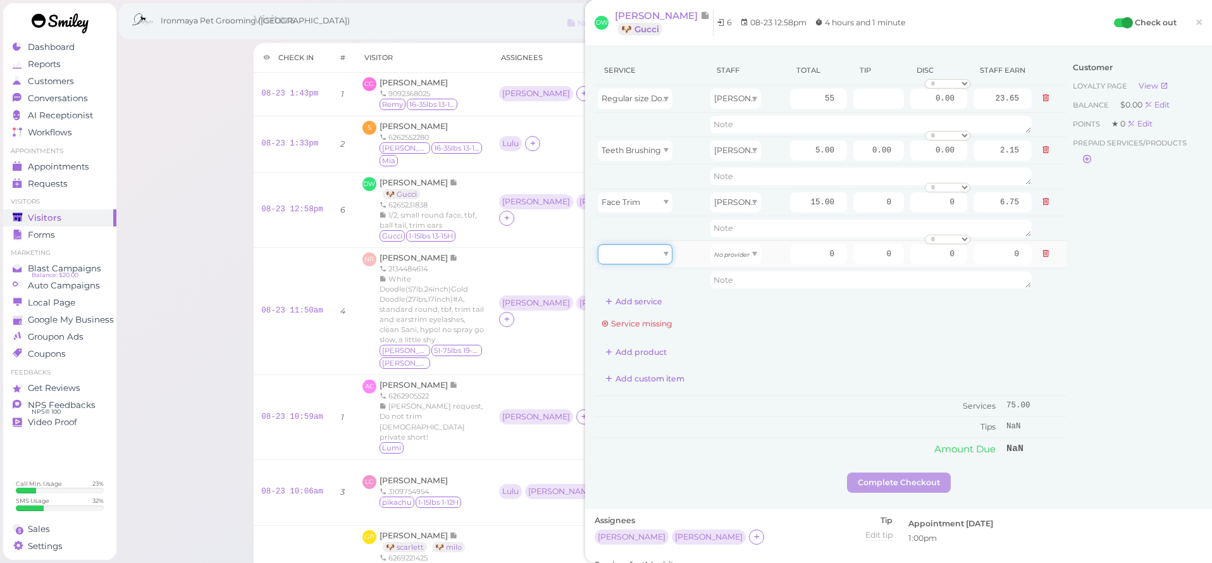
click at [641, 247] on div at bounding box center [635, 254] width 75 height 20
type input "20.00"
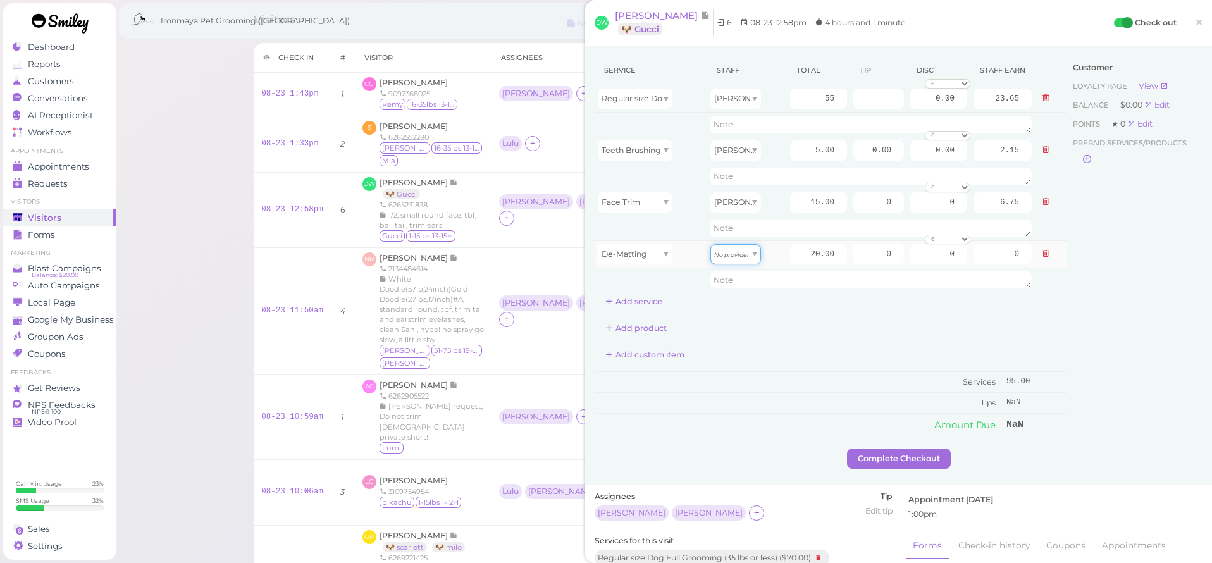
click at [737, 255] on icon "No provider" at bounding box center [731, 254] width 35 height 7
type input "8.60"
drag, startPoint x: 811, startPoint y: 255, endPoint x: 866, endPoint y: 258, distance: 55.1
click at [866, 258] on tr "De-Matting Ida 20.00 0 0 0 10% off 15% off 20% off 25% off 30% off 50% off" at bounding box center [830, 253] width 472 height 27
type input "10"
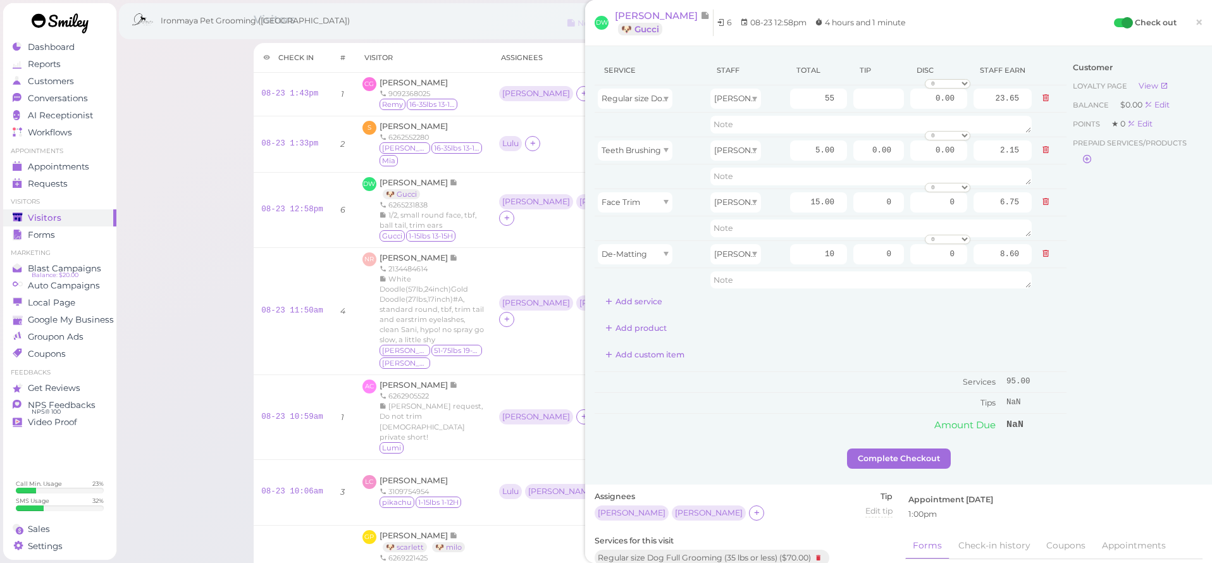
type input "4.30"
click at [891, 297] on div "Service Staff Total Tip Disc Staff earn Regular size Dog Full Grooming (35 lbs …" at bounding box center [830, 184] width 472 height 256
click at [878, 99] on input "number" at bounding box center [878, 99] width 51 height 20
type input "15"
click at [968, 348] on div "Add custom item" at bounding box center [830, 355] width 472 height 20
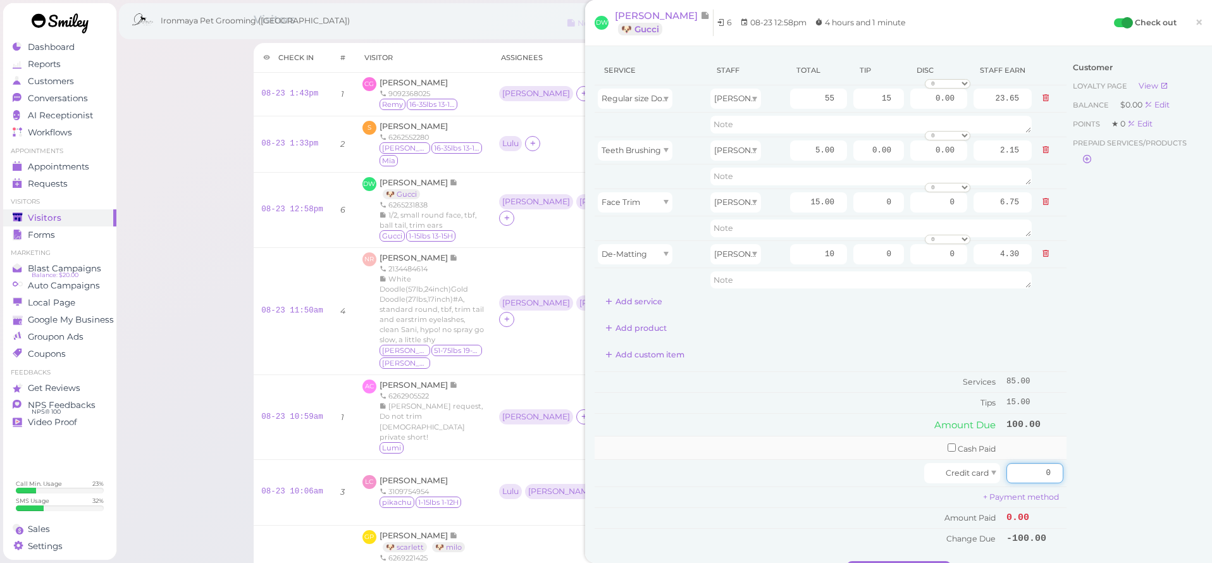
drag, startPoint x: 1037, startPoint y: 467, endPoint x: 950, endPoint y: 433, distance: 93.5
click at [991, 459] on tr "Credit card 0" at bounding box center [830, 472] width 472 height 27
click at [950, 446] on input "checkbox" at bounding box center [951, 447] width 8 height 8
checkbox input "true"
click at [1022, 449] on input "0" at bounding box center [1034, 449] width 57 height 20
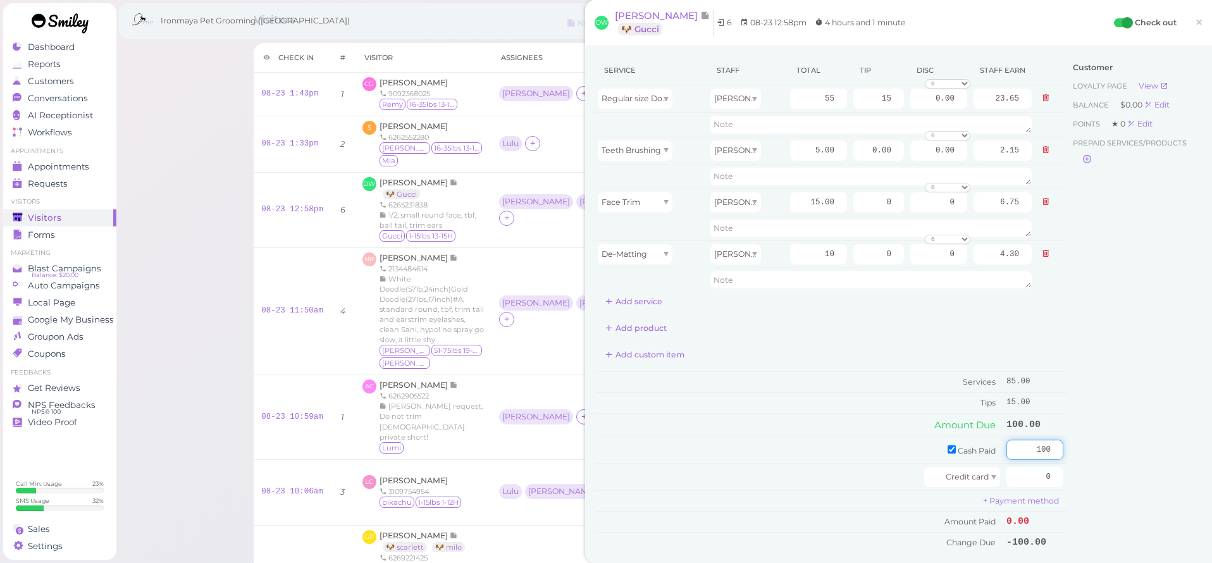
type input "100"
click at [1177, 390] on div "Customer Loyalty page View Balance $0.00 Edit Points ★ 0 Edit Prepaid services/…" at bounding box center [1134, 311] width 136 height 510
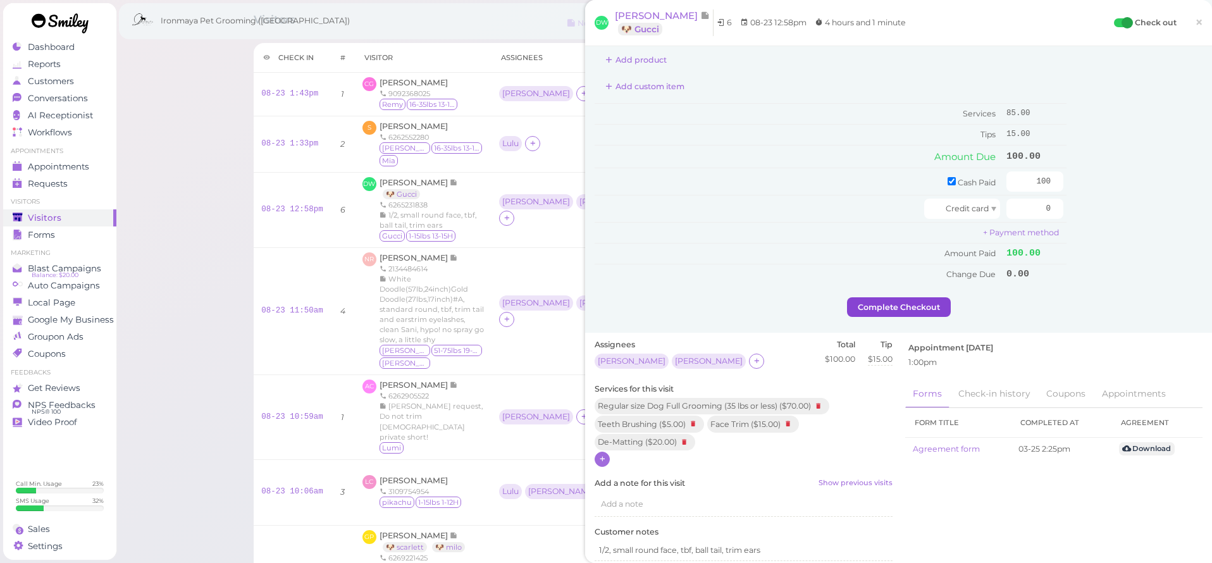
click at [868, 299] on button "Complete Checkout" at bounding box center [899, 307] width 104 height 20
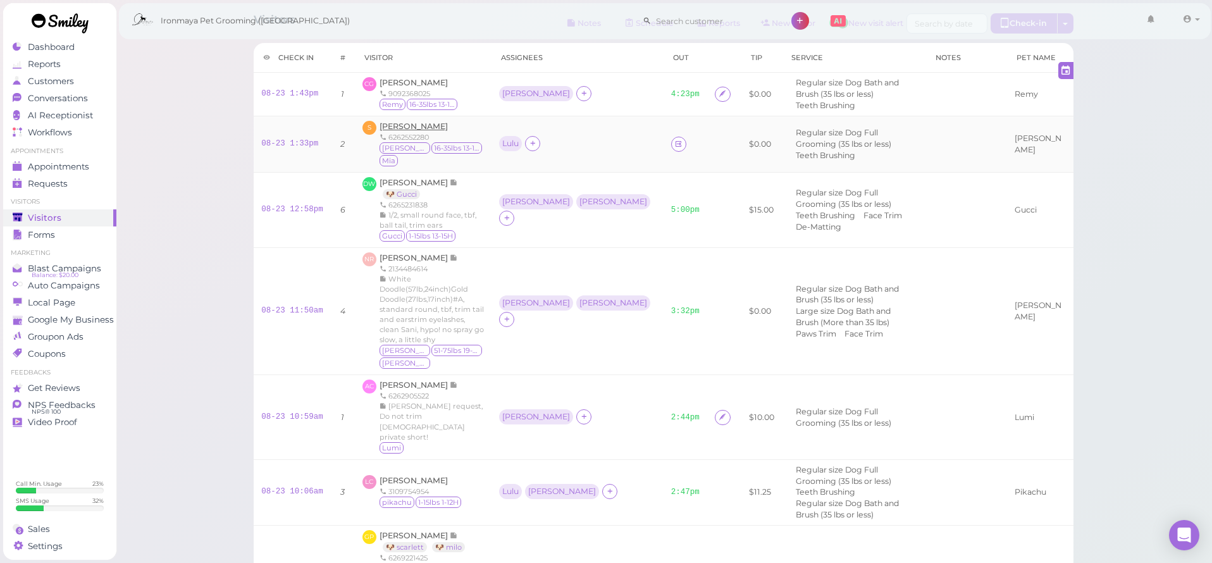
click at [448, 126] on span "[PERSON_NAME]" at bounding box center [413, 125] width 68 height 9
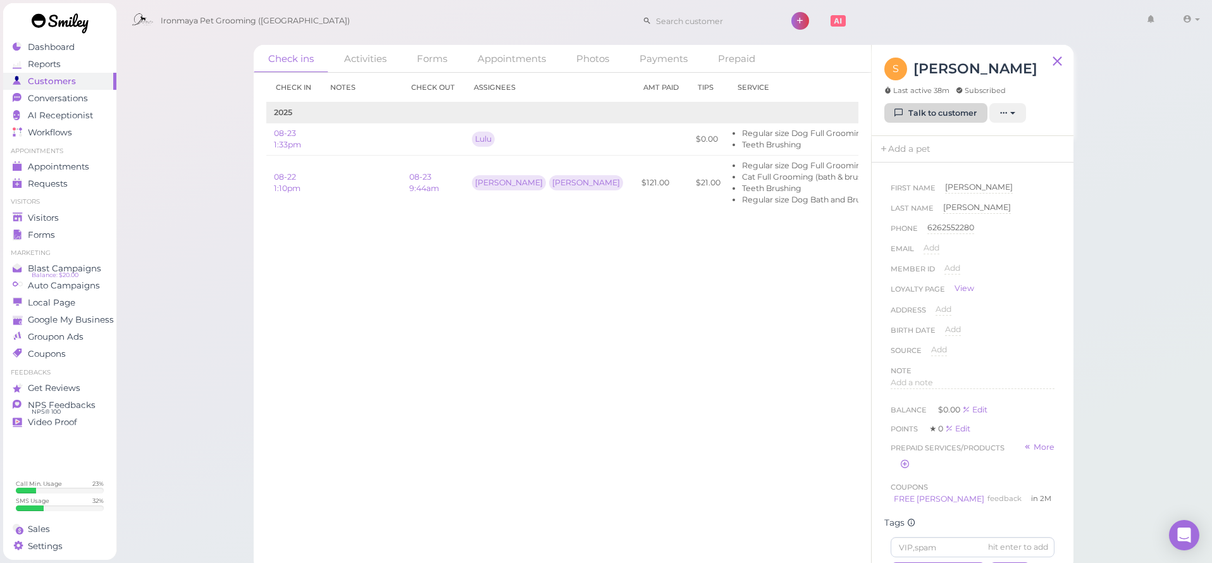
click at [950, 114] on link "Talk to customer" at bounding box center [935, 113] width 103 height 20
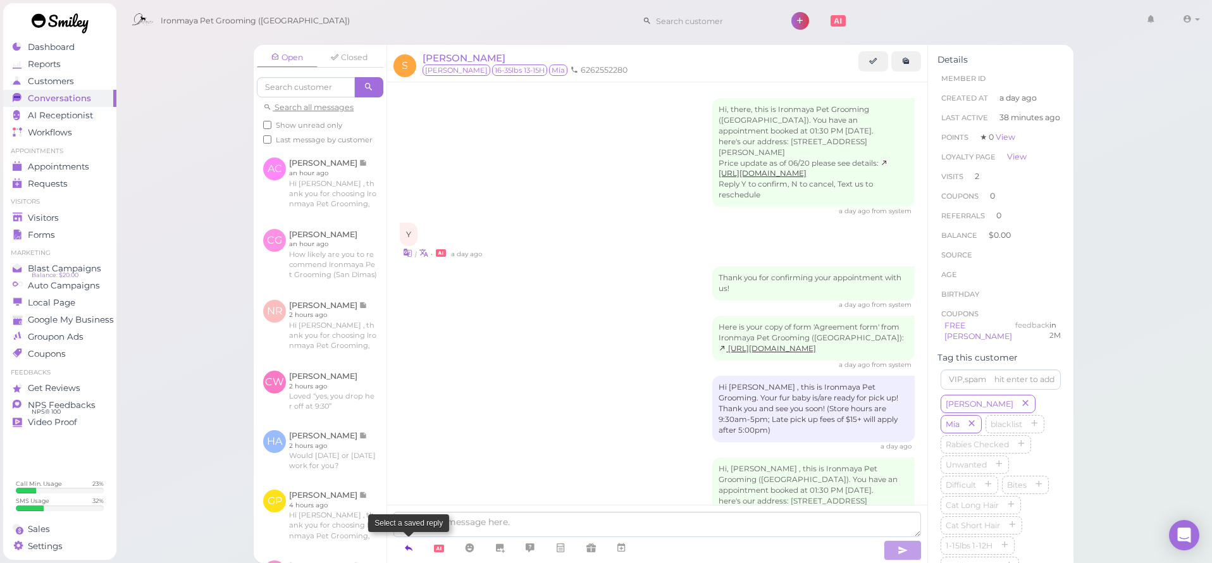
scroll to position [616, 0]
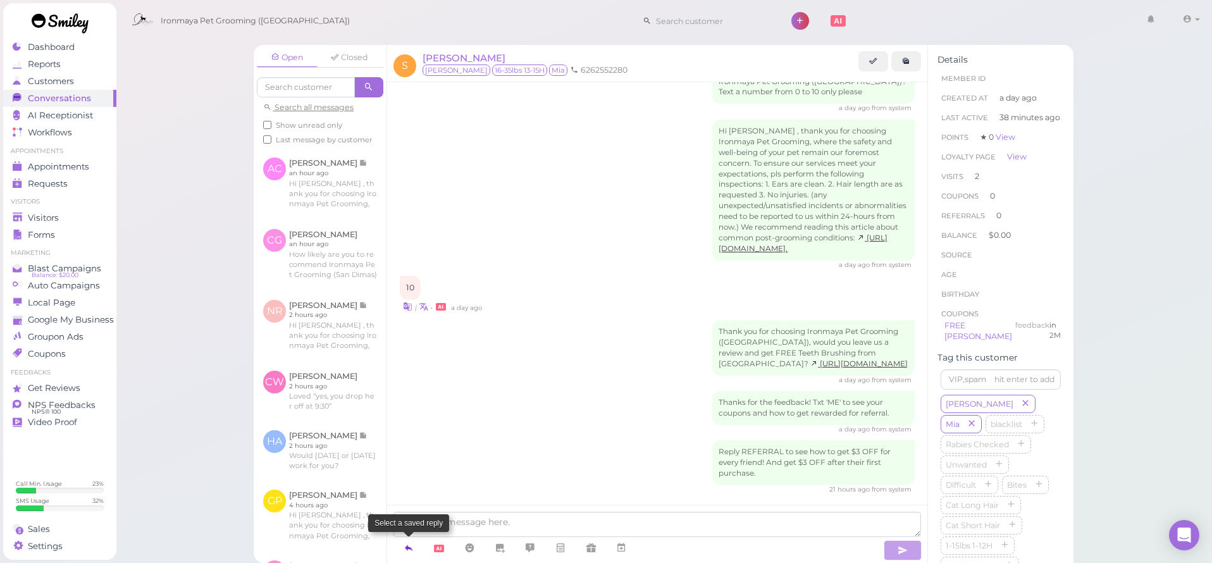
click at [412, 548] on icon at bounding box center [408, 547] width 10 height 13
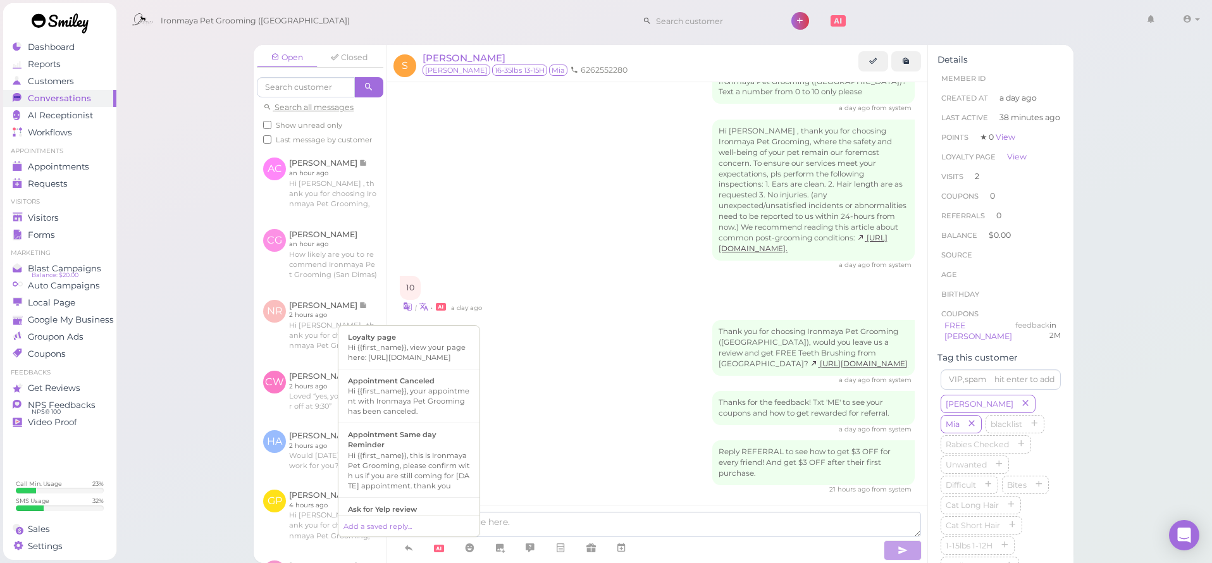
scroll to position [278, 0]
drag, startPoint x: 443, startPoint y: 479, endPoint x: 503, endPoint y: 482, distance: 60.1
click at [444, 478] on div "Hi {{first_name}}, this is Ironmaya Pet Grooming. Your fur baby is/are ready fo…" at bounding box center [409, 478] width 122 height 61
type textarea "Hi {{first_name}}, this is Ironmaya Pet Grooming. Your fur baby is/are ready fo…"
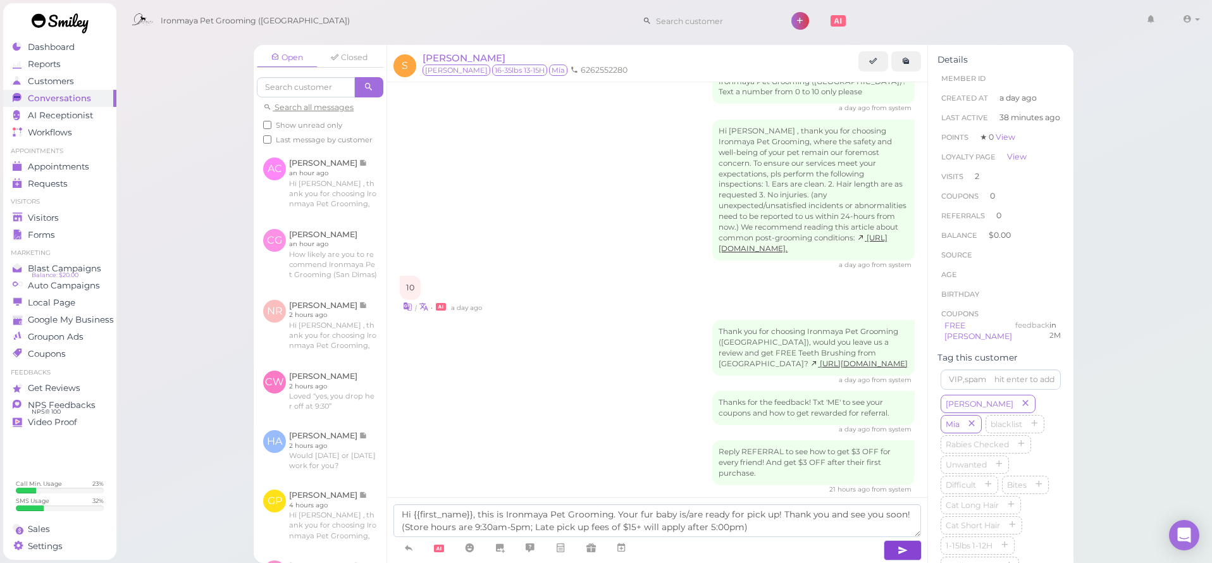
click at [909, 553] on button "button" at bounding box center [902, 550] width 38 height 20
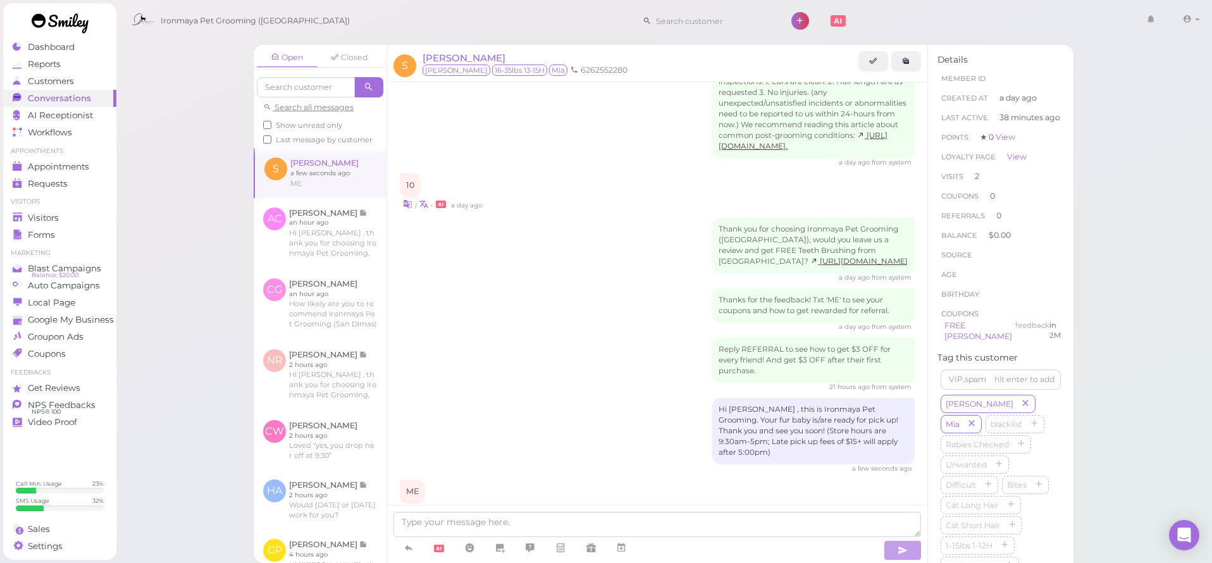
scroll to position [785, 0]
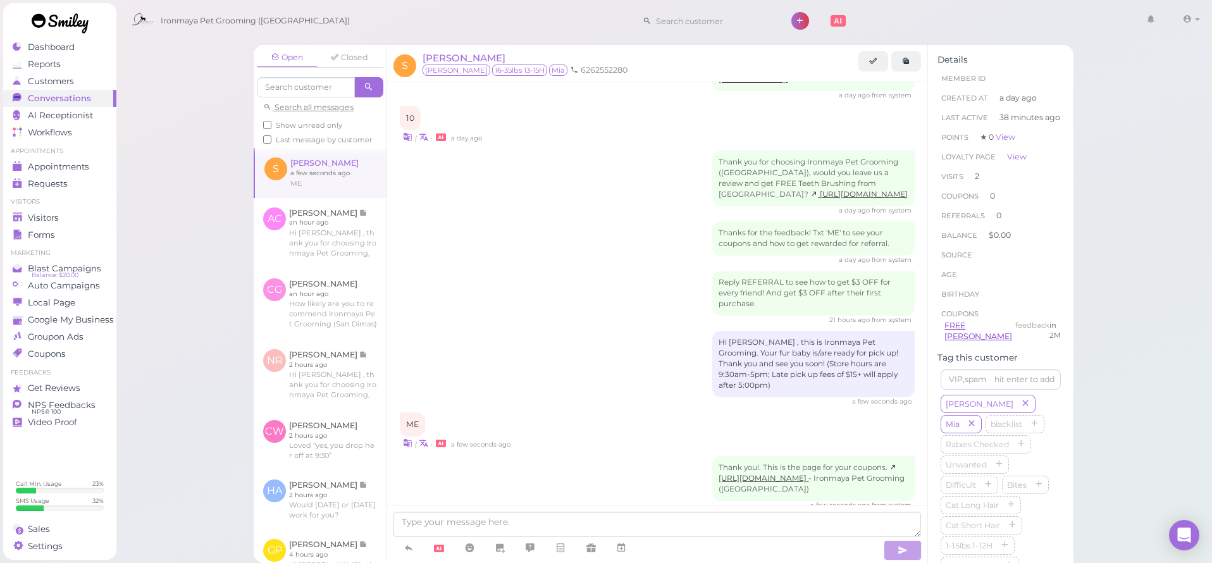
click at [950, 334] on link "FREE [PERSON_NAME]" at bounding box center [978, 331] width 68 height 21
click at [48, 220] on span "Visitors" at bounding box center [43, 217] width 31 height 11
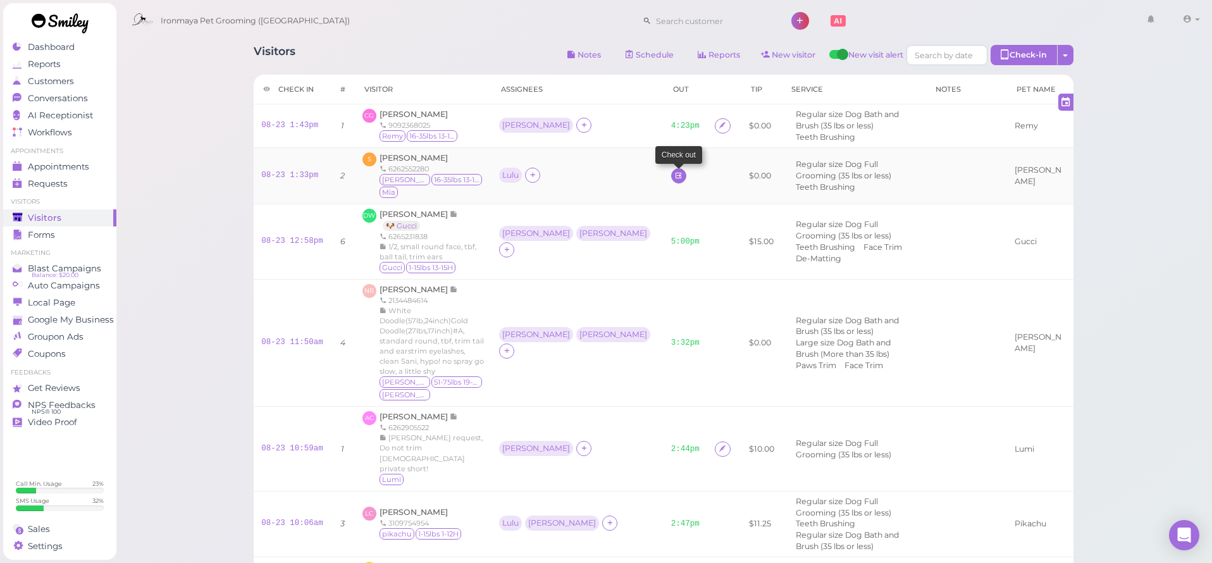
click at [674, 174] on icon at bounding box center [678, 175] width 8 height 9
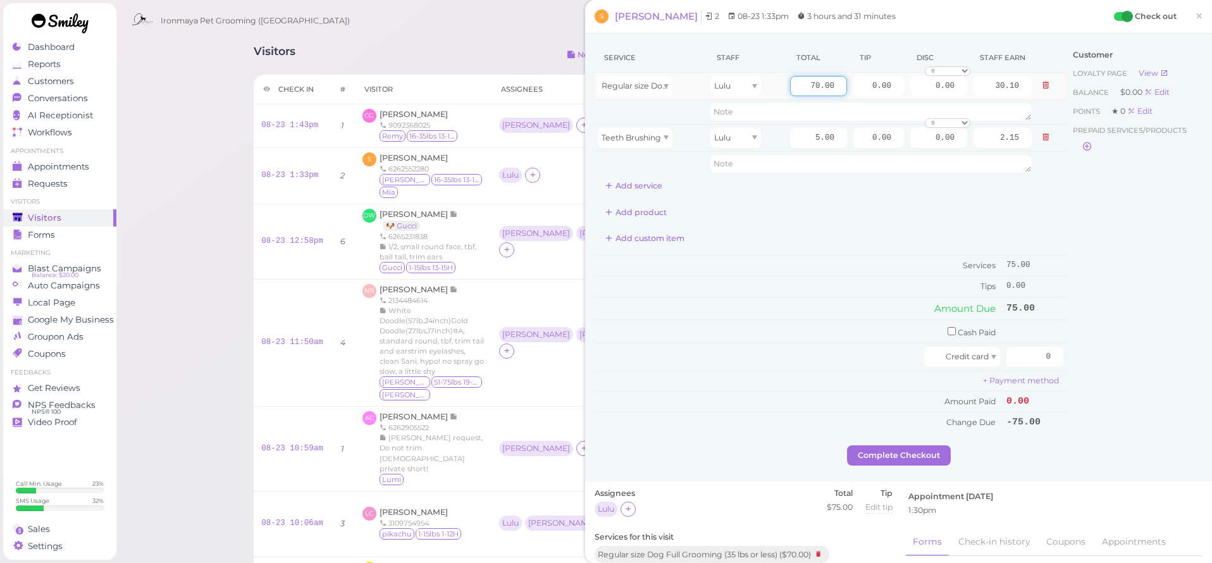
drag, startPoint x: 807, startPoint y: 87, endPoint x: 844, endPoint y: 88, distance: 36.7
click at [844, 88] on input "70.00" at bounding box center [818, 86] width 57 height 20
type input "100"
type input "43.00"
drag, startPoint x: 828, startPoint y: 246, endPoint x: 830, endPoint y: 238, distance: 8.0
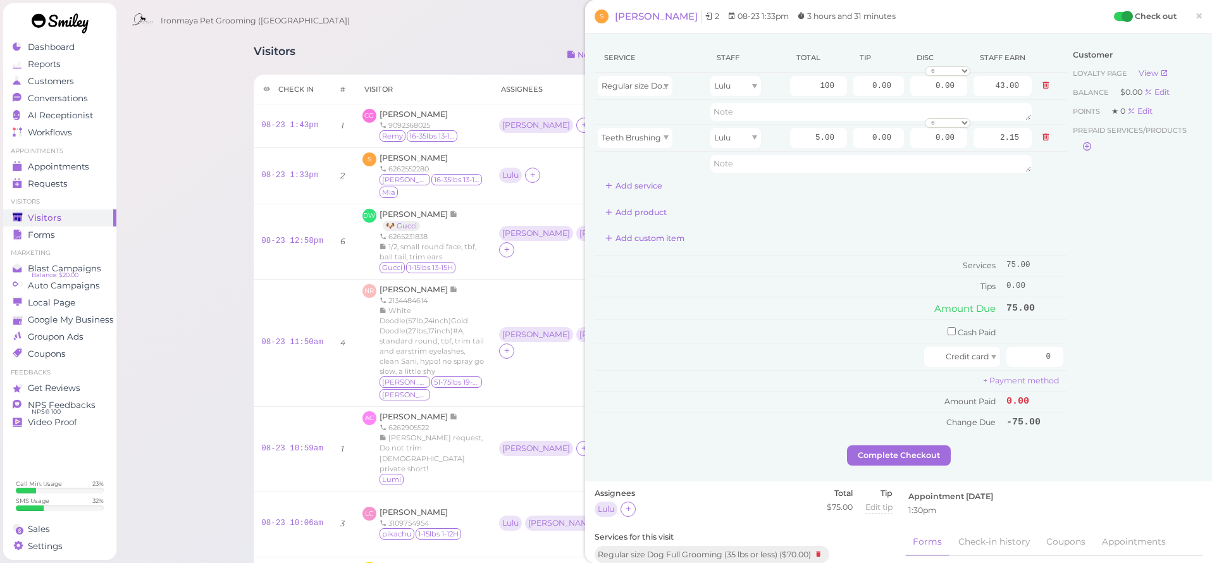
click at [828, 246] on div "Add custom item" at bounding box center [830, 238] width 472 height 20
drag, startPoint x: 867, startPoint y: 82, endPoint x: 932, endPoint y: 92, distance: 66.0
click at [932, 92] on tr "Regular size Dog Full Grooming (35 lbs or less) Lulu 100 0.00 0.00 0 10% off 15…" at bounding box center [830, 86] width 472 height 27
type input "5"
click at [917, 188] on div "Service Staff Total Tip Disc Staff earn Regular size Dog Full Grooming (35 lbs …" at bounding box center [830, 119] width 472 height 153
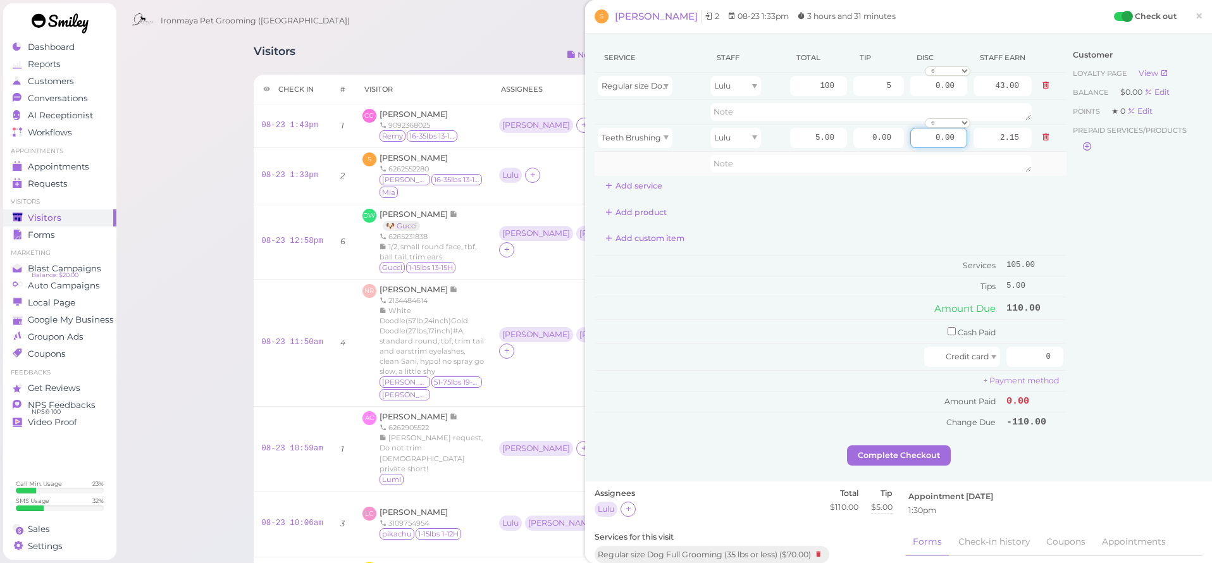
drag, startPoint x: 923, startPoint y: 138, endPoint x: 1034, endPoint y: 152, distance: 112.9
click at [1034, 152] on tbody "Regular size Dog Full Grooming (35 lbs or less) Lulu 100 5 0.00 0 10% off 15% o…" at bounding box center [830, 124] width 472 height 103
type input "5.00"
click at [991, 202] on div "Add product" at bounding box center [830, 212] width 472 height 20
click at [948, 328] on input "checkbox" at bounding box center [951, 331] width 8 height 8
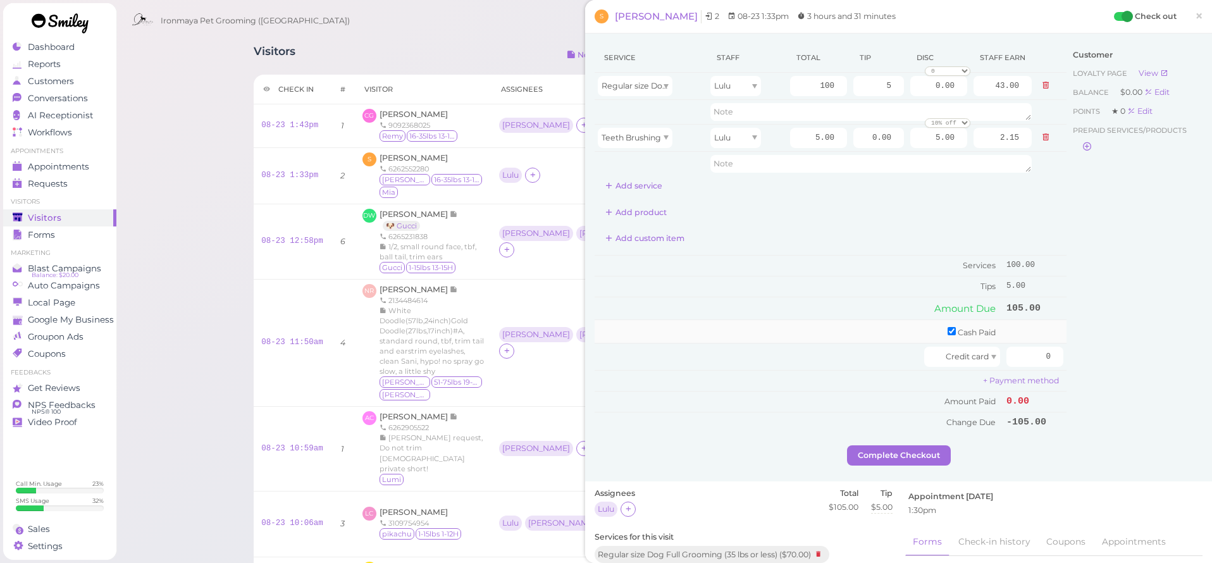
checkbox input "true"
click at [1038, 364] on input "0" at bounding box center [1034, 360] width 57 height 20
drag, startPoint x: 1031, startPoint y: 356, endPoint x: 1064, endPoint y: 362, distance: 33.4
click at [1064, 362] on td "0" at bounding box center [1034, 360] width 63 height 27
type input "105"
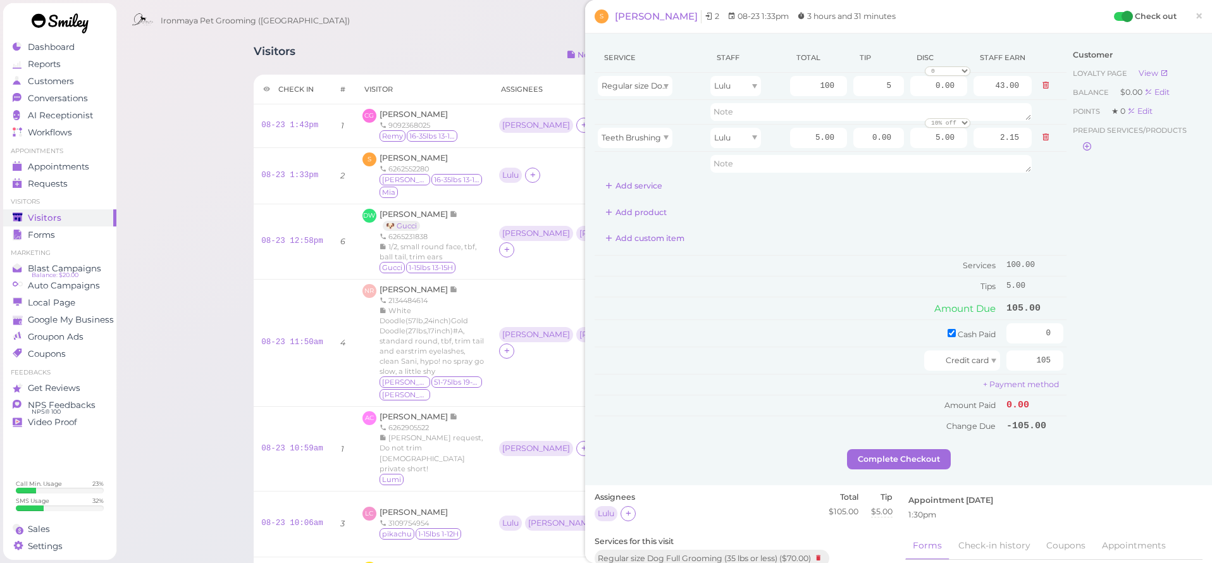
click at [1084, 341] on div "Customer Loyalty page View Balance $0.00 Edit Points ★ 0 Edit Prepaid services/…" at bounding box center [1134, 246] width 136 height 406
click at [952, 333] on input "checkbox" at bounding box center [951, 333] width 8 height 8
checkbox input "false"
click at [907, 457] on button "Complete Checkout" at bounding box center [899, 455] width 104 height 20
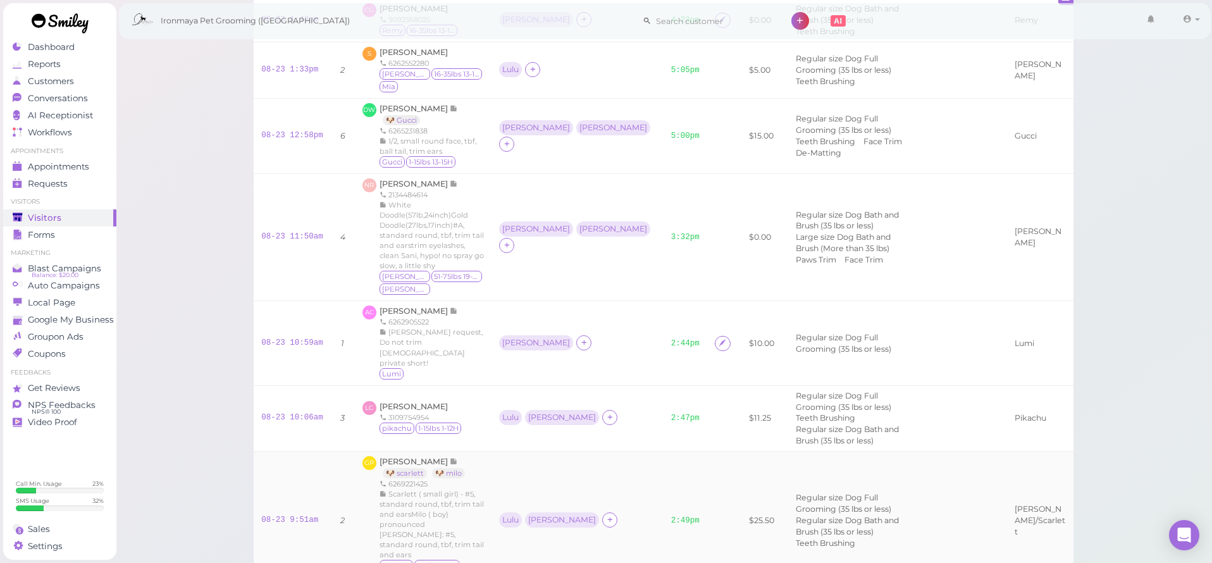
scroll to position [130, 0]
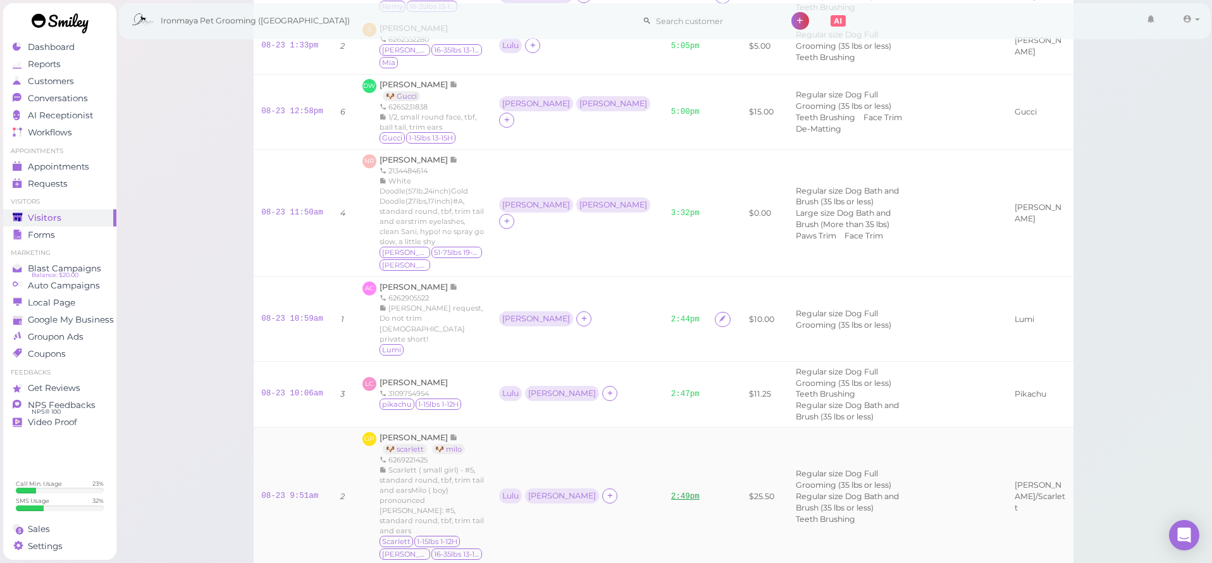
click at [671, 492] on link "2:49pm" at bounding box center [685, 496] width 28 height 9
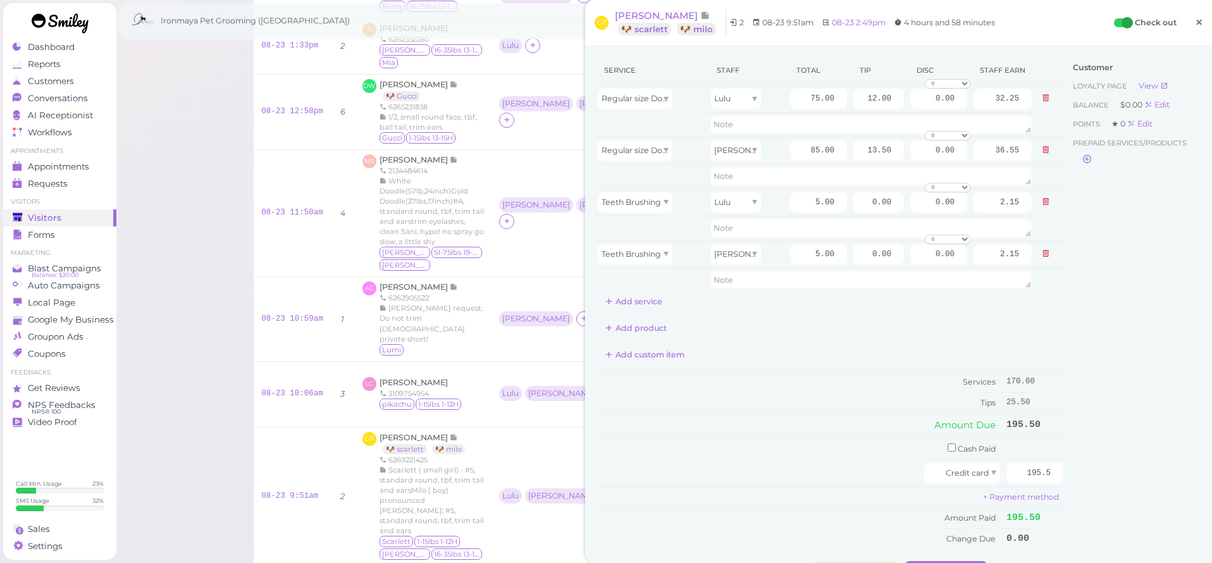
click at [1193, 23] on link "×" at bounding box center [1198, 23] width 23 height 30
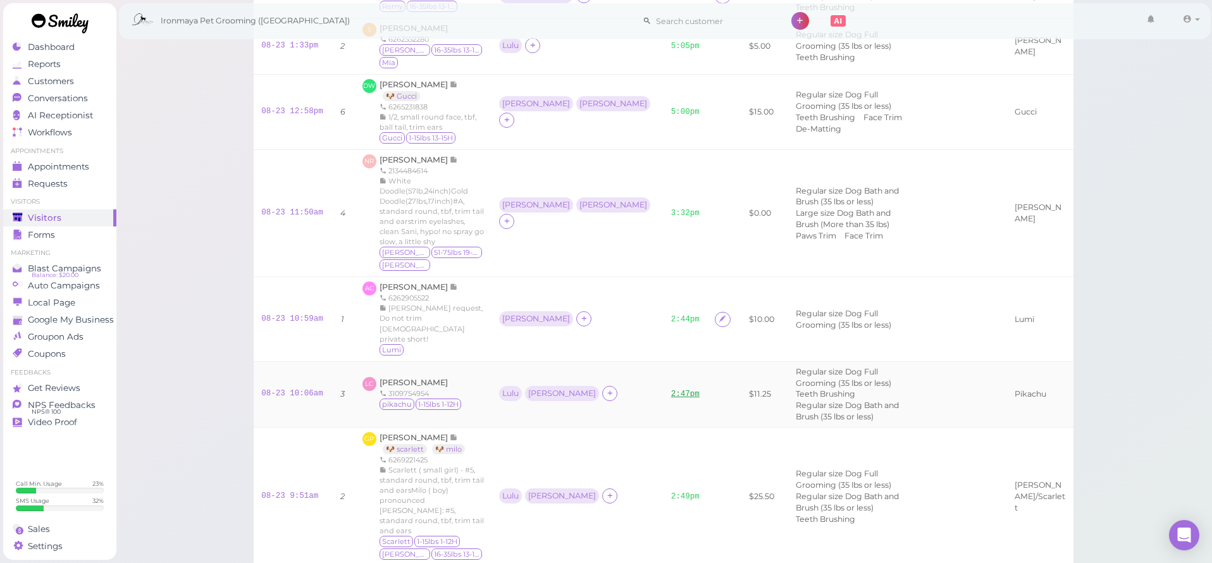
click at [671, 390] on link "2:47pm" at bounding box center [685, 394] width 28 height 9
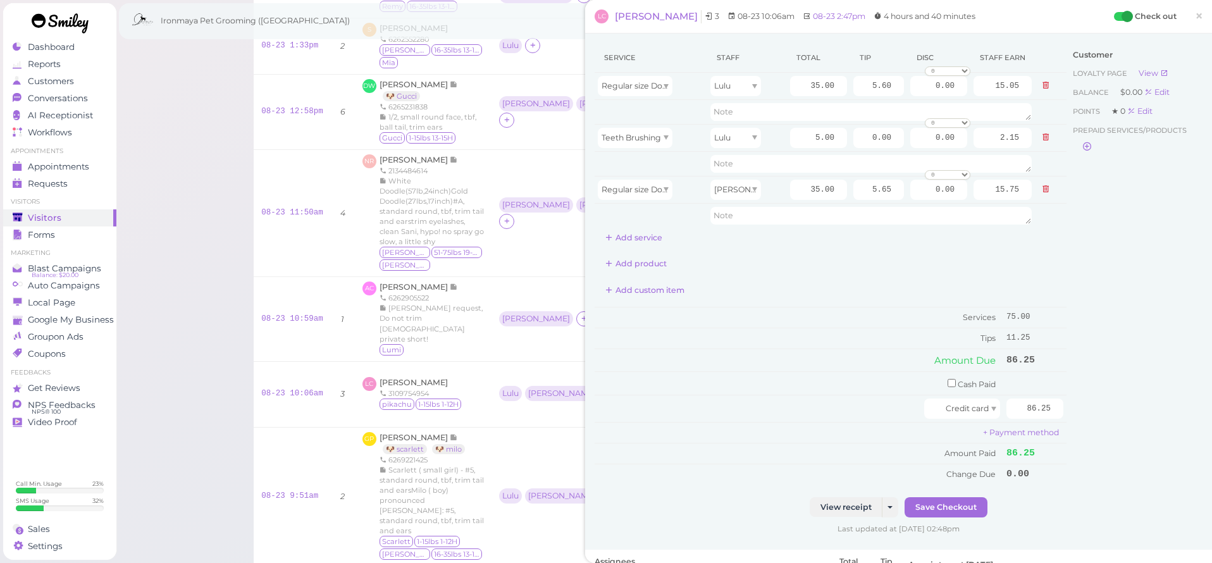
click at [1194, 21] on link "×" at bounding box center [1198, 17] width 23 height 30
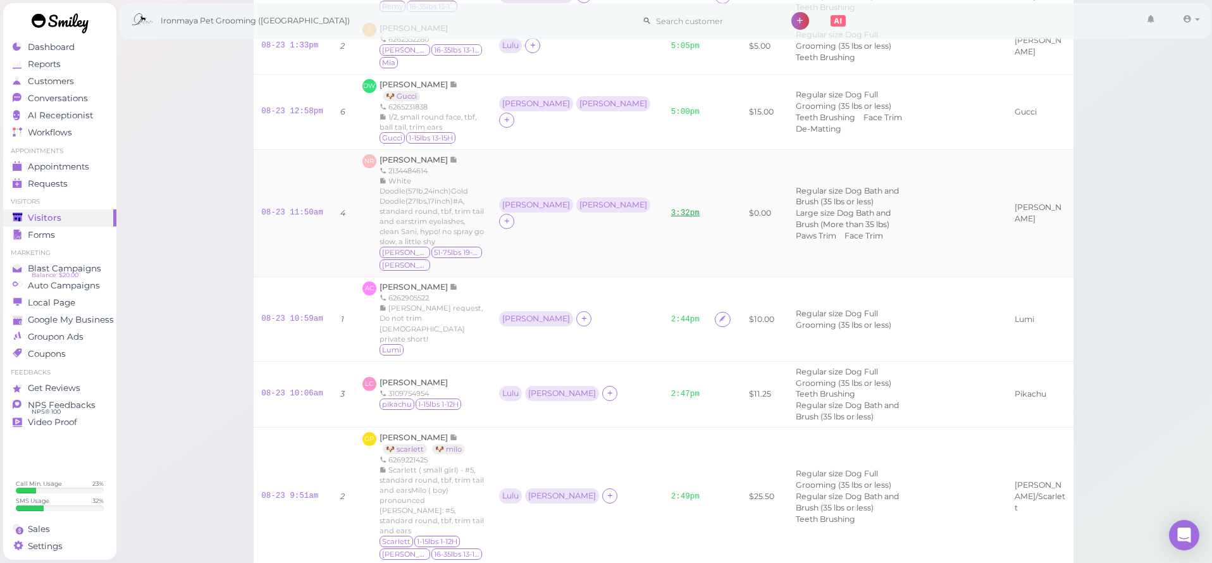
click at [671, 209] on link "3:32pm" at bounding box center [685, 213] width 28 height 9
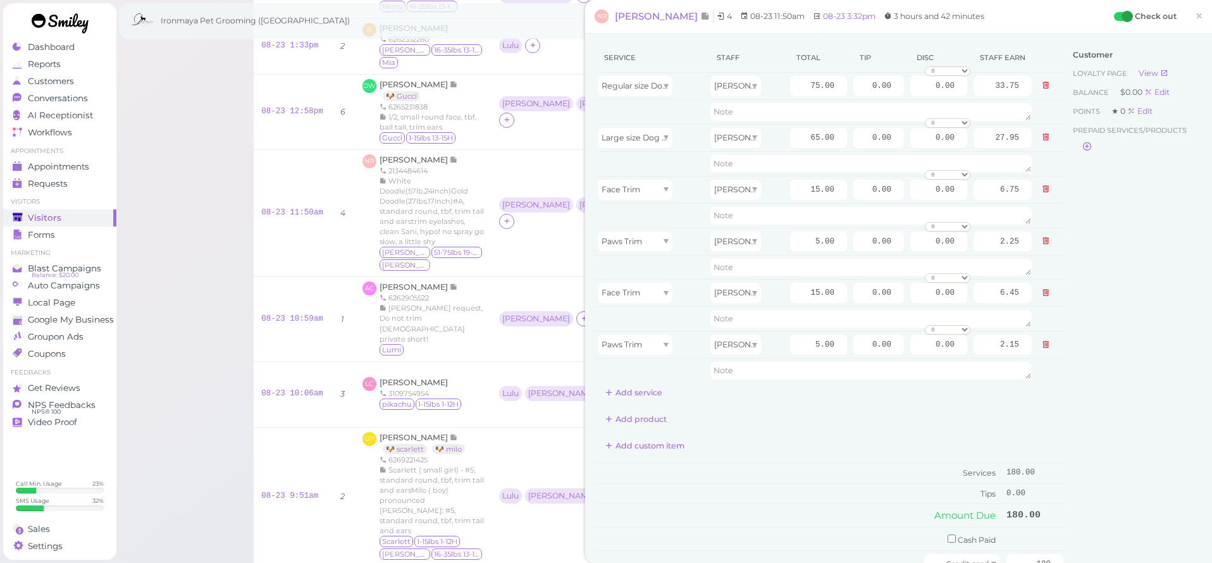
click at [1197, 19] on span "×" at bounding box center [1198, 16] width 8 height 18
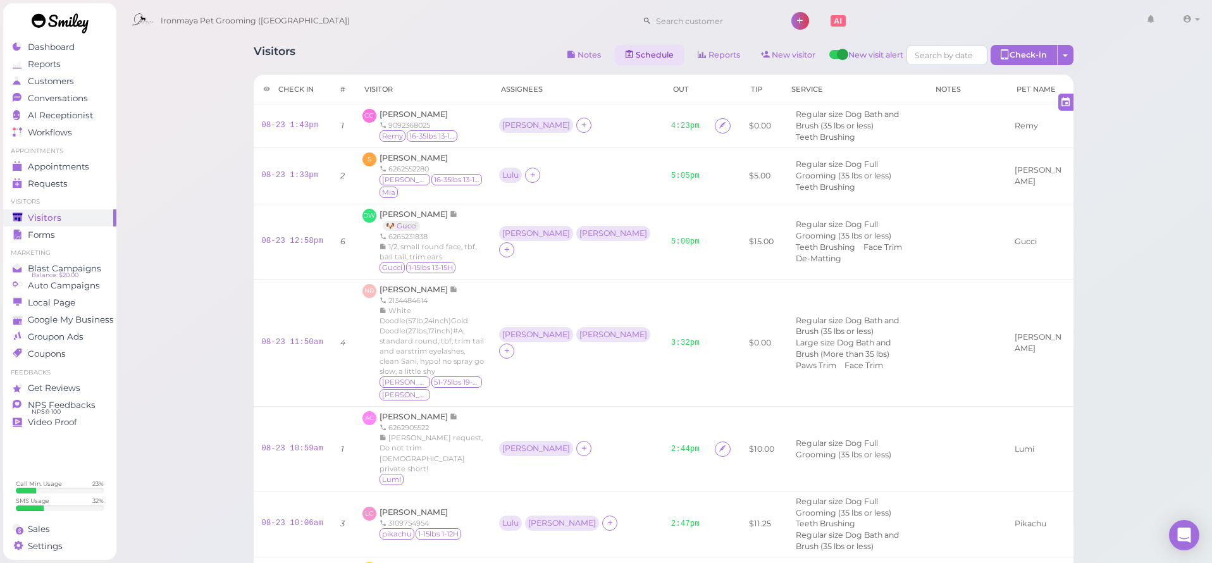
click at [648, 53] on link "Schedule" at bounding box center [650, 55] width 70 height 20
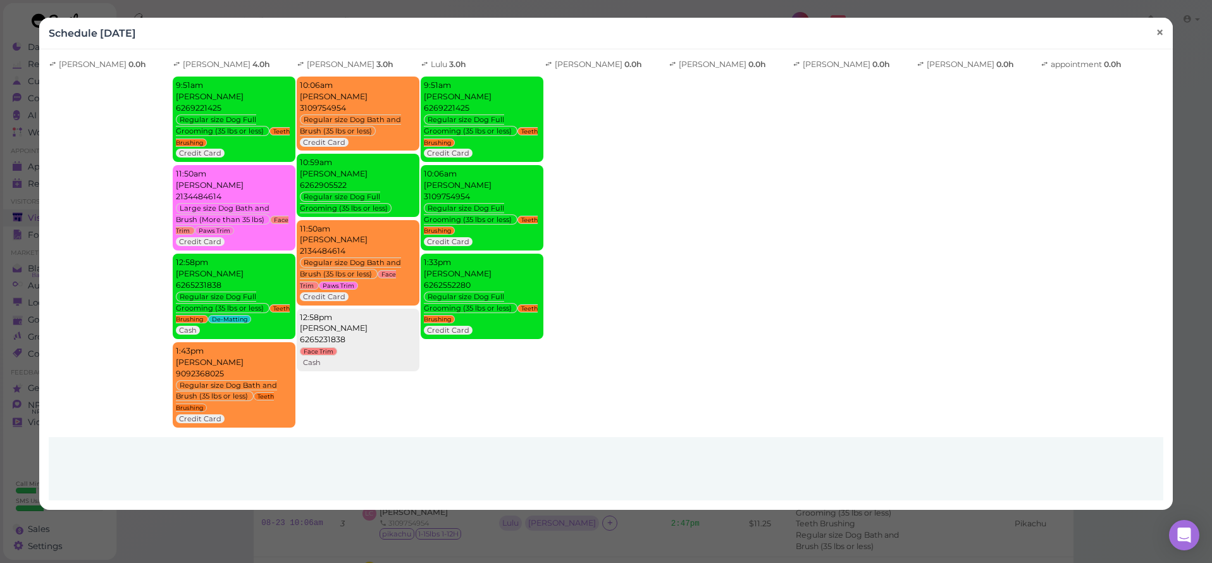
click at [1161, 32] on span "×" at bounding box center [1159, 33] width 8 height 18
